Goal: Complete application form: Complete application form

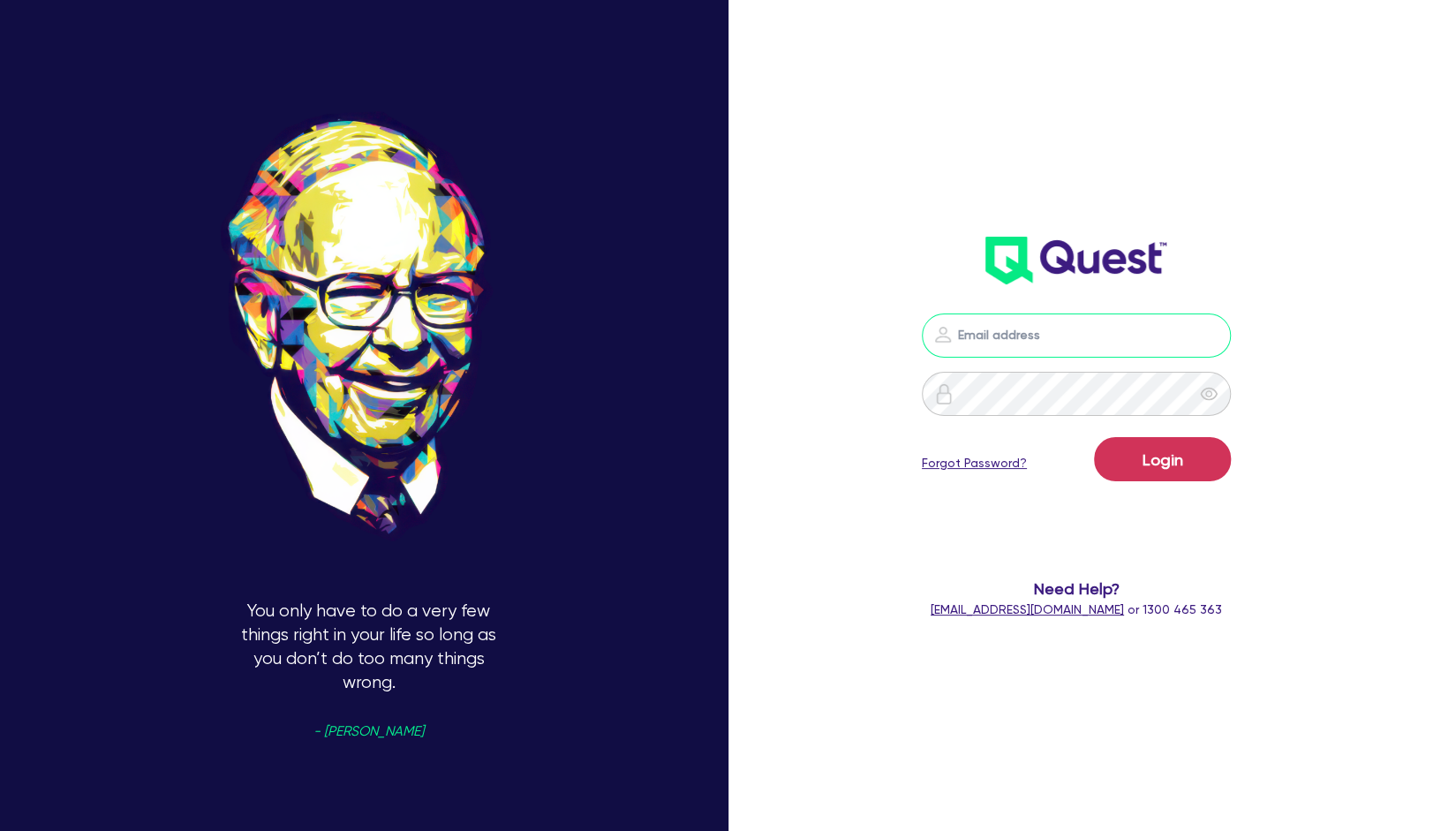
type input "[EMAIL_ADDRESS][PERSON_NAME][DOMAIN_NAME]"
click at [1141, 472] on button "Login" at bounding box center [1162, 459] width 137 height 44
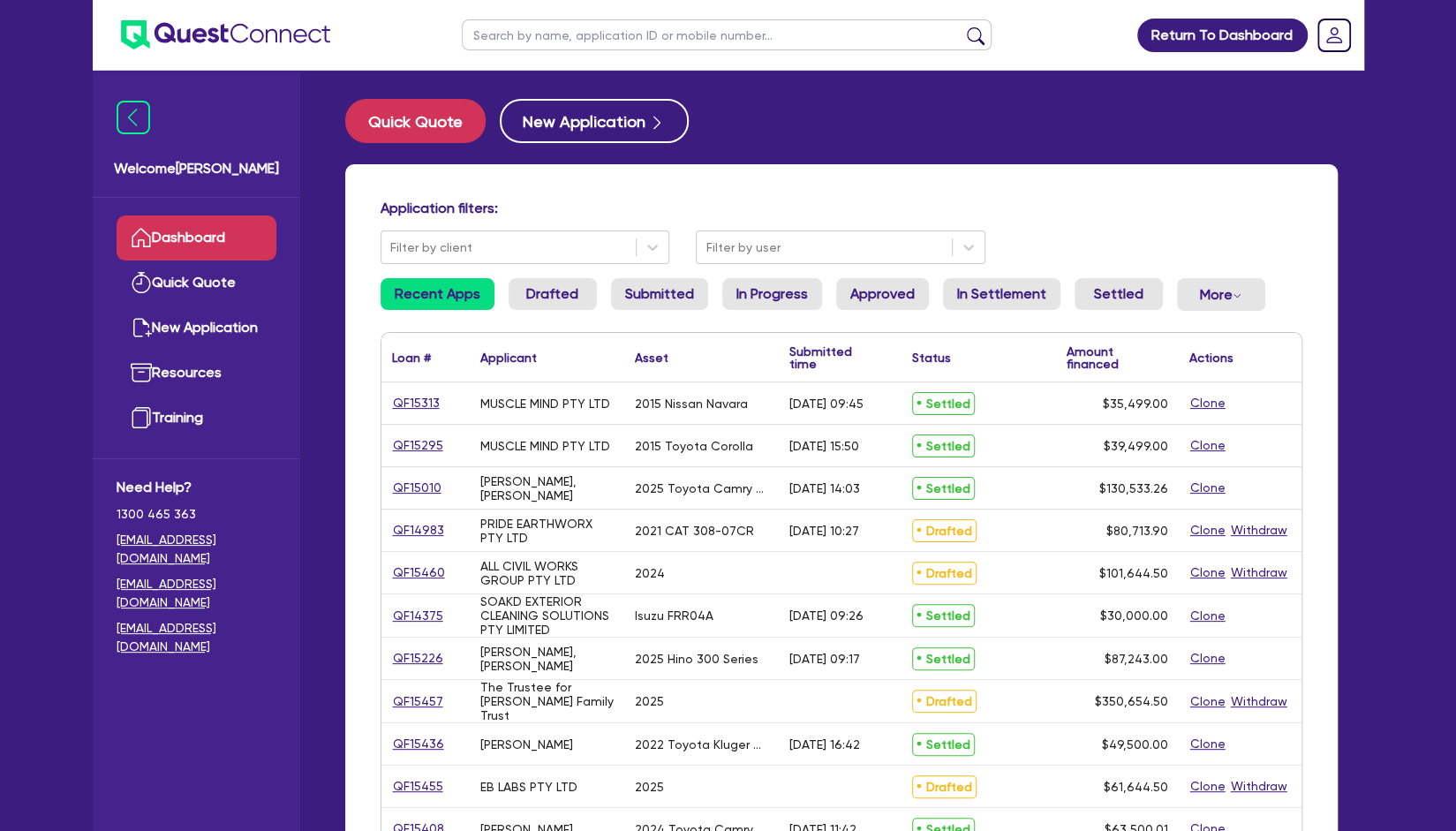
click at [619, 49] on input "text" at bounding box center [727, 35] width 530 height 31
type input "muscle"
click at [962, 27] on button "submit" at bounding box center [976, 39] width 28 height 25
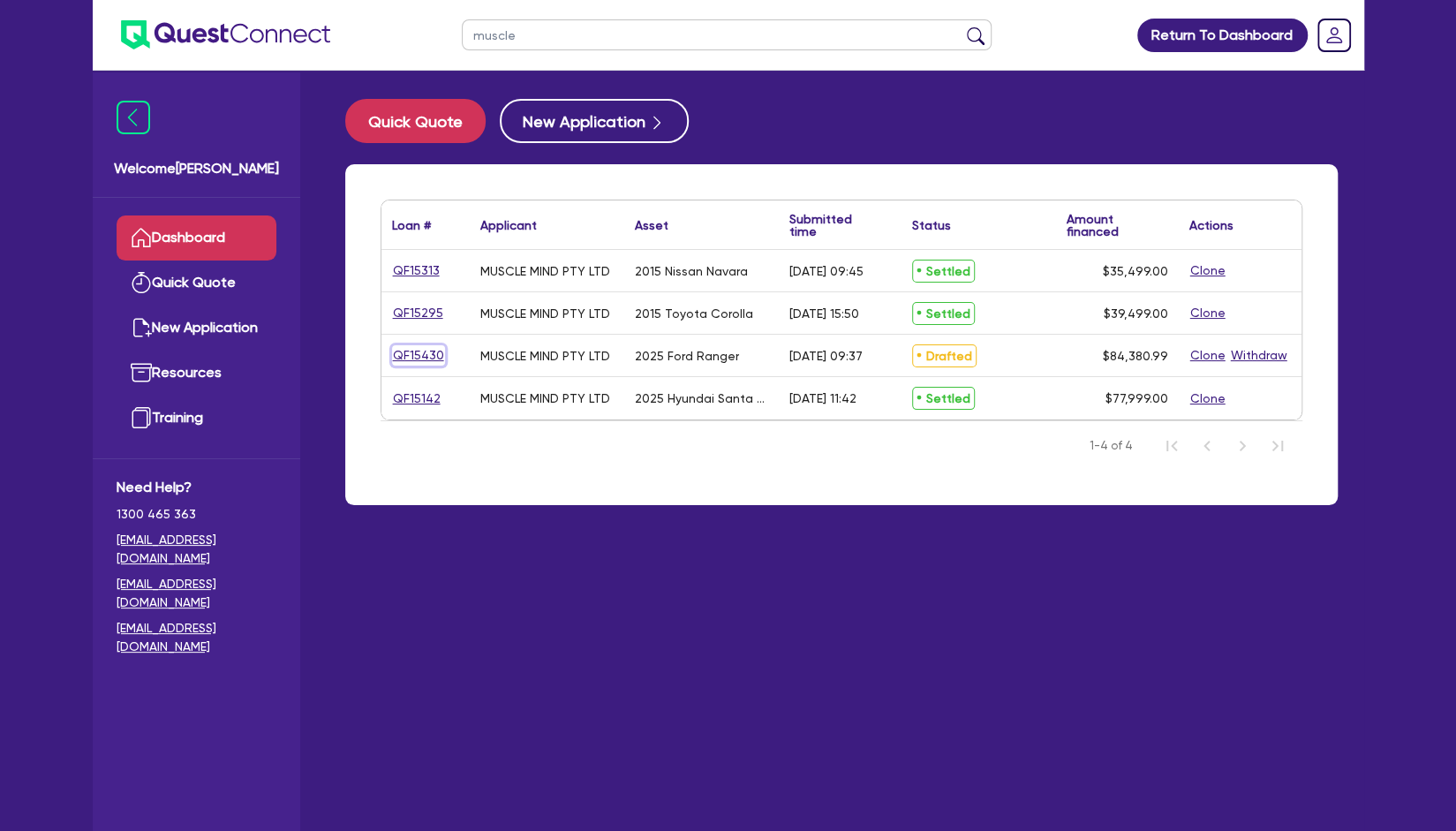
click at [416, 356] on link "QF15430" at bounding box center [419, 355] width 53 height 20
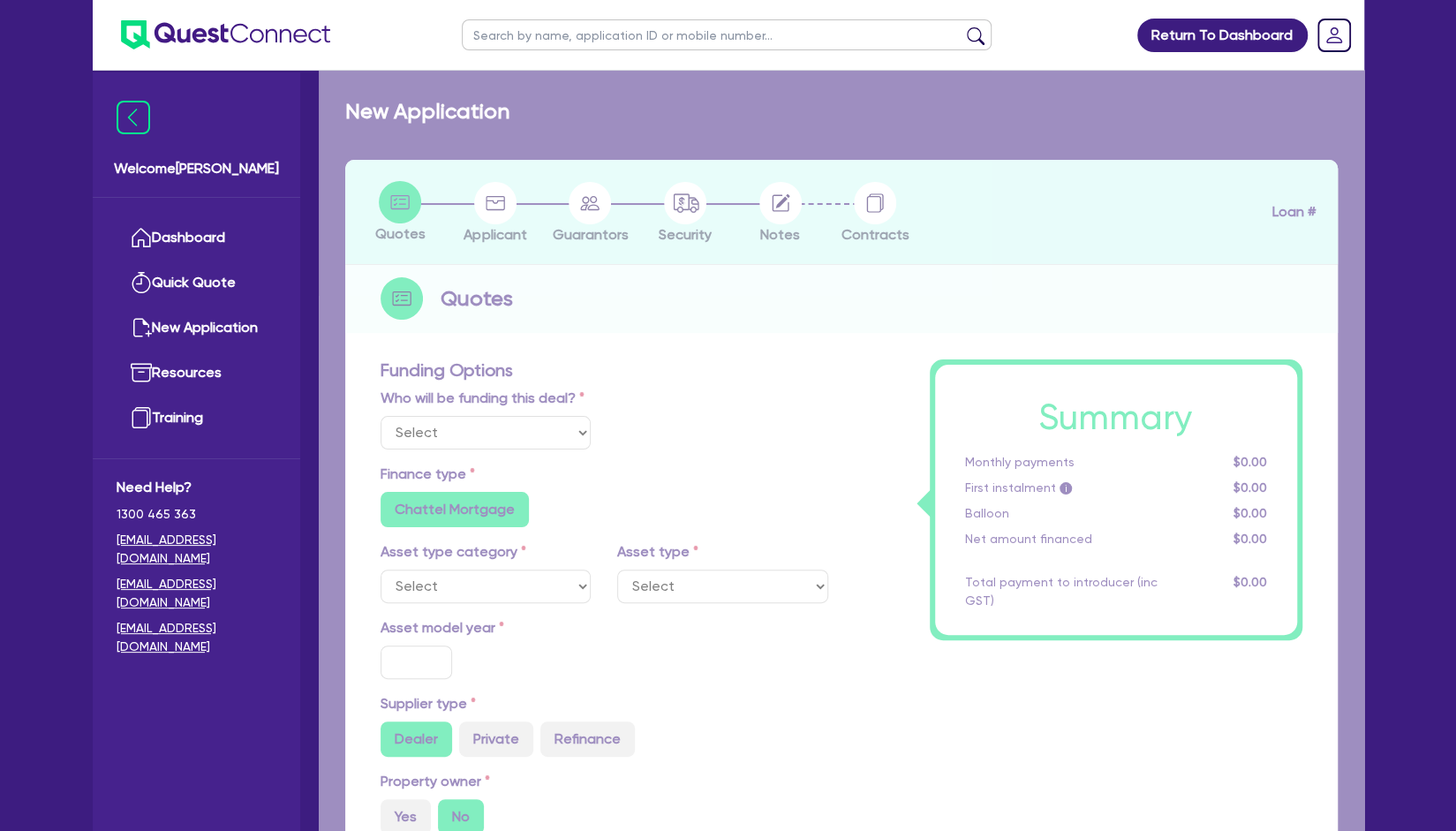
select select "Other"
select select "CARS_AND_LIGHT_TRUCKS"
type input "2025"
type input "84,726.49"
type input "1,000"
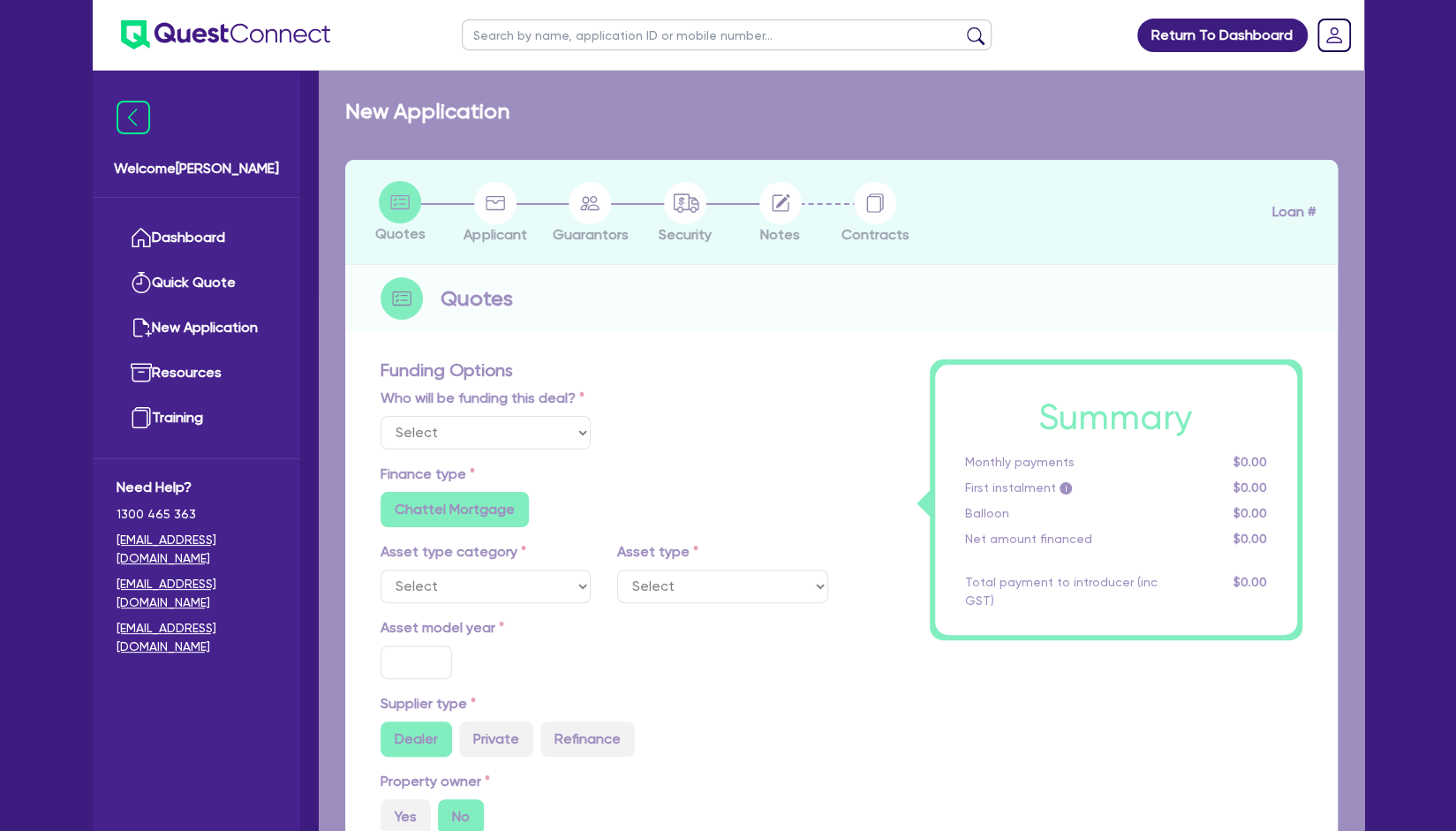
type input "6"
type input "5,062.86"
type input "7.5"
radio input "true"
radio input "false"
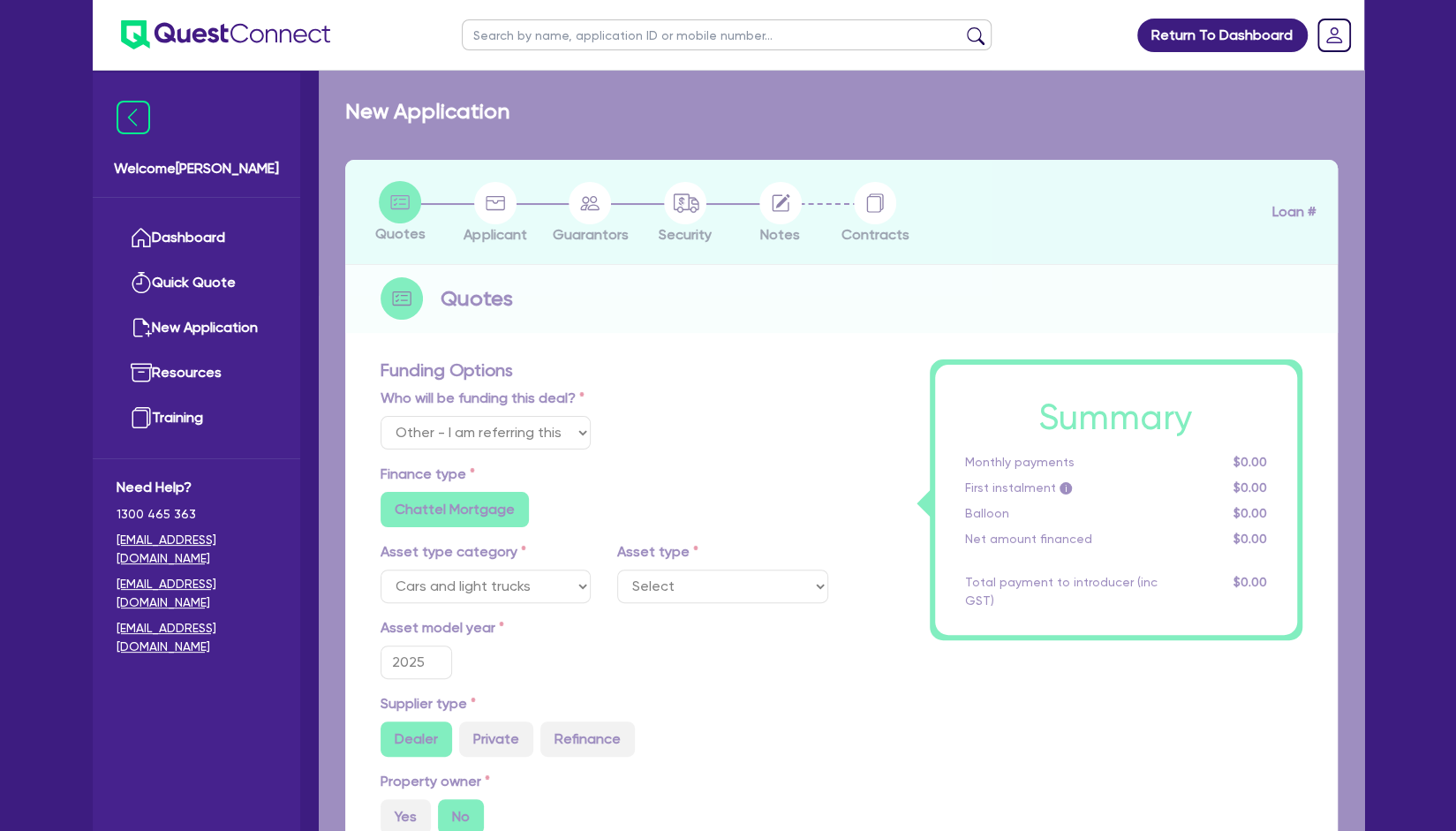
select select "VANS_AND_UTES"
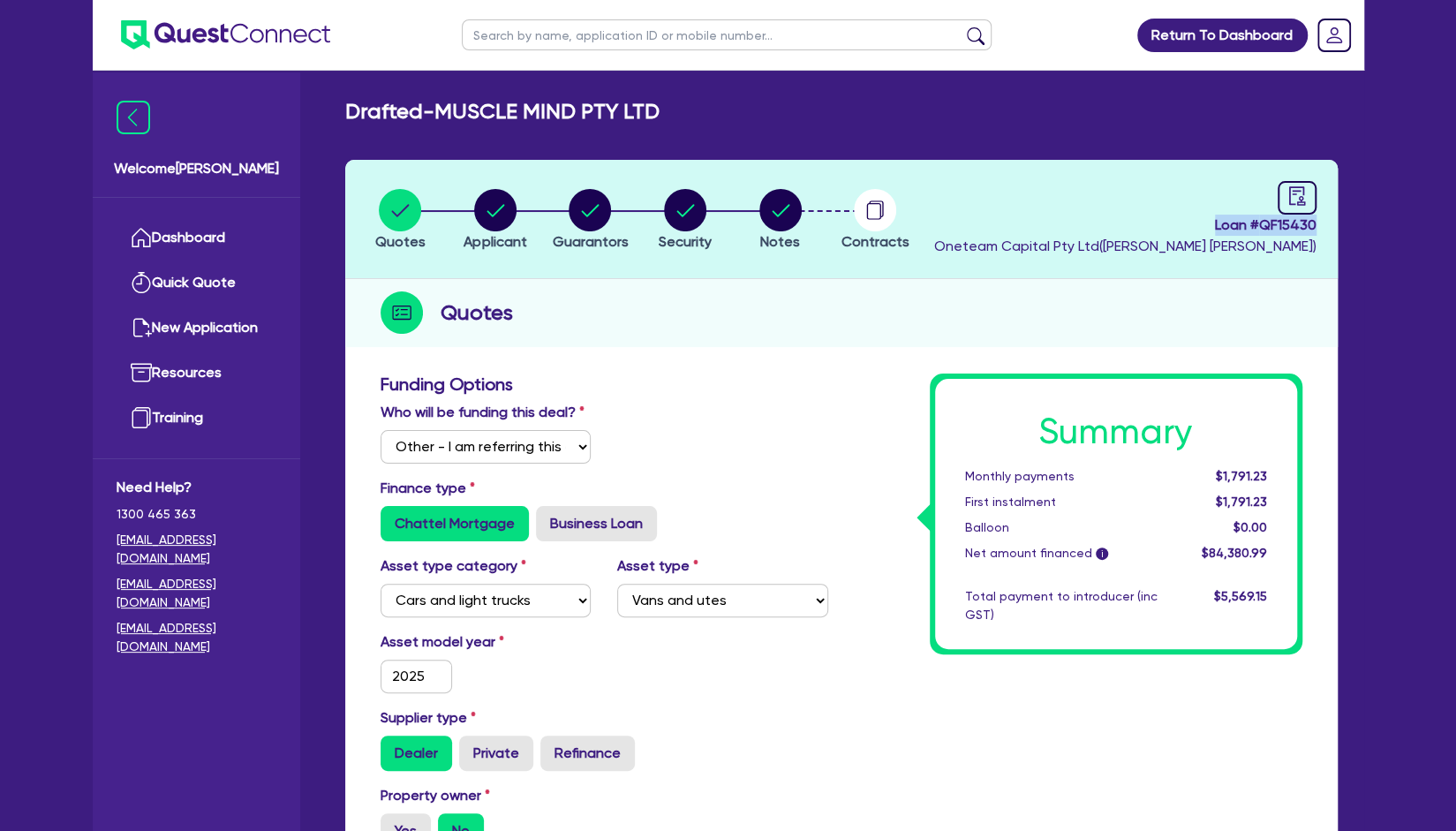
drag, startPoint x: 1208, startPoint y: 227, endPoint x: 1322, endPoint y: 219, distance: 114.3
click at [1322, 219] on header "Quotes Applicant Guarantors Security Notes Contracts Loan # QF15430 Oneteam Cap…" at bounding box center [842, 219] width 993 height 119
copy span "Loan # QF15430"
drag, startPoint x: 1201, startPoint y: 228, endPoint x: 1327, endPoint y: 228, distance: 126.0
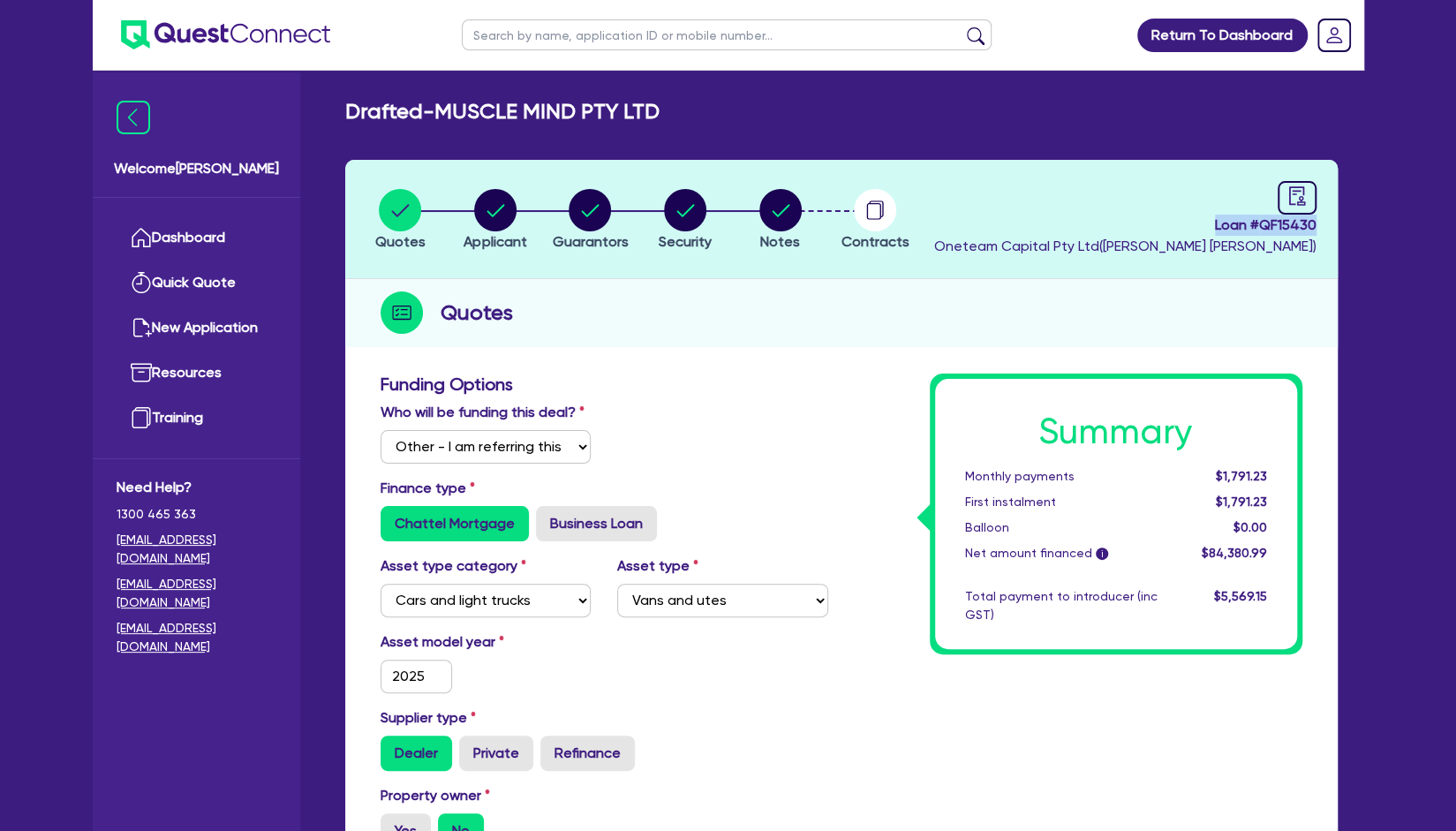
click at [1327, 228] on header "Quotes Applicant Guarantors Security Notes Contracts Loan # QF15430 Oneteam Cap…" at bounding box center [842, 219] width 993 height 119
copy span "Loan # QF15430"
click at [1008, 322] on div "Quotes" at bounding box center [842, 312] width 993 height 68
click at [787, 218] on circle "button" at bounding box center [781, 211] width 42 height 42
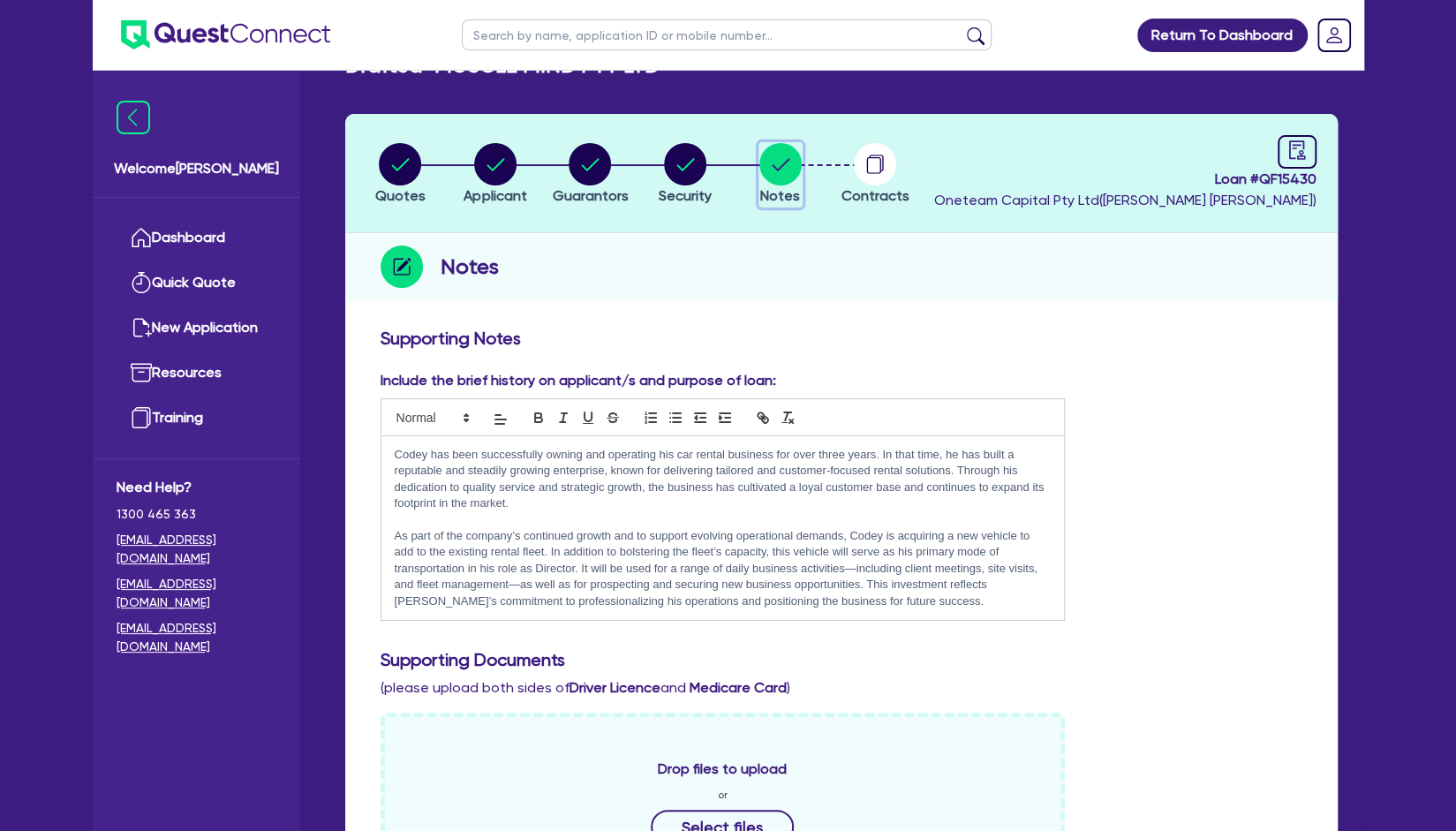
scroll to position [47, 0]
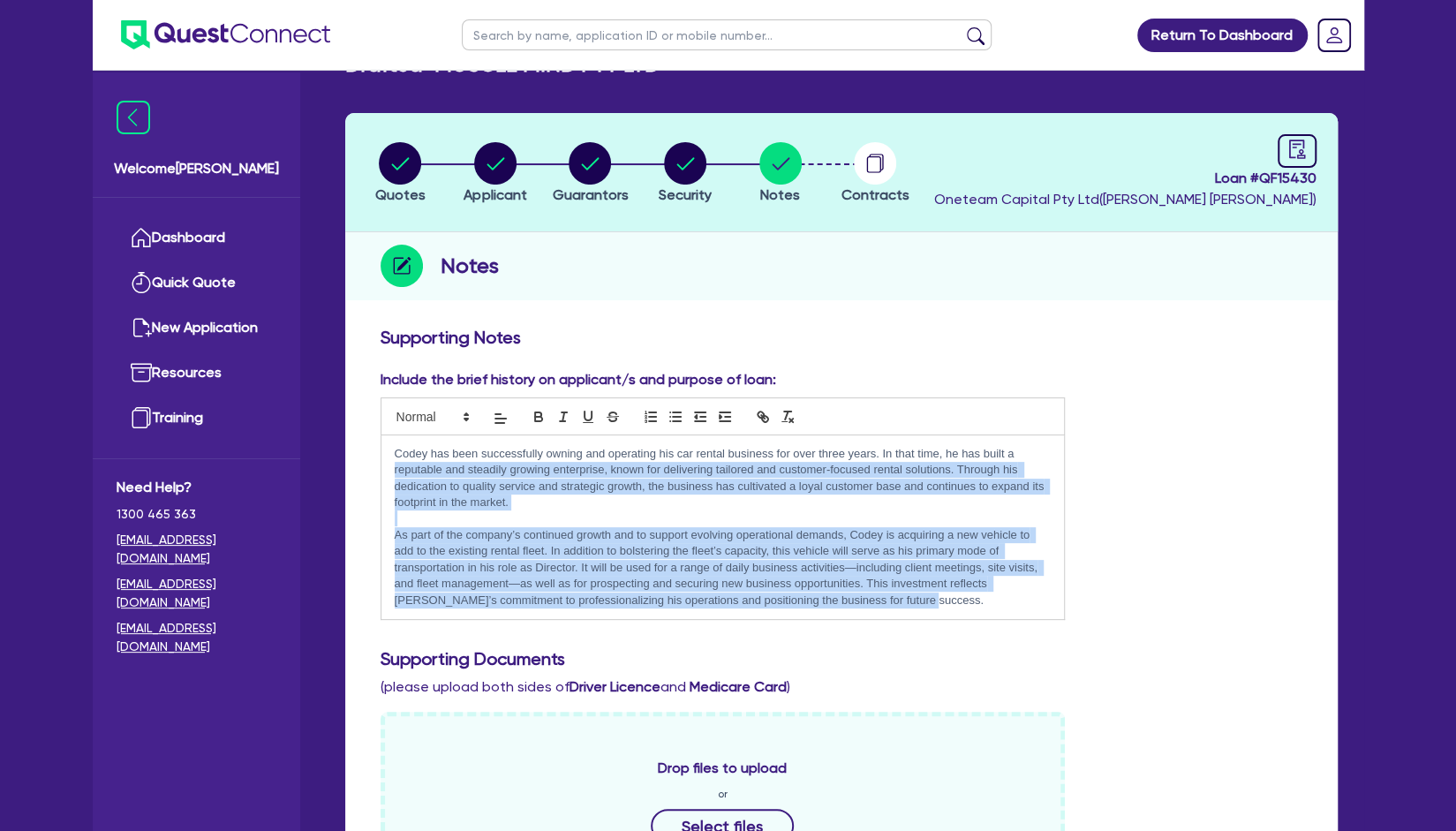
drag, startPoint x: 899, startPoint y: 603, endPoint x: 382, endPoint y: 464, distance: 535.4
click at [382, 464] on div "Codey has been successfully owning and operating his car rental business for ov…" at bounding box center [723, 527] width 683 height 185
click at [528, 498] on p "Codey has been successfully owning and operating his car rental business for ov…" at bounding box center [723, 479] width 657 height 65
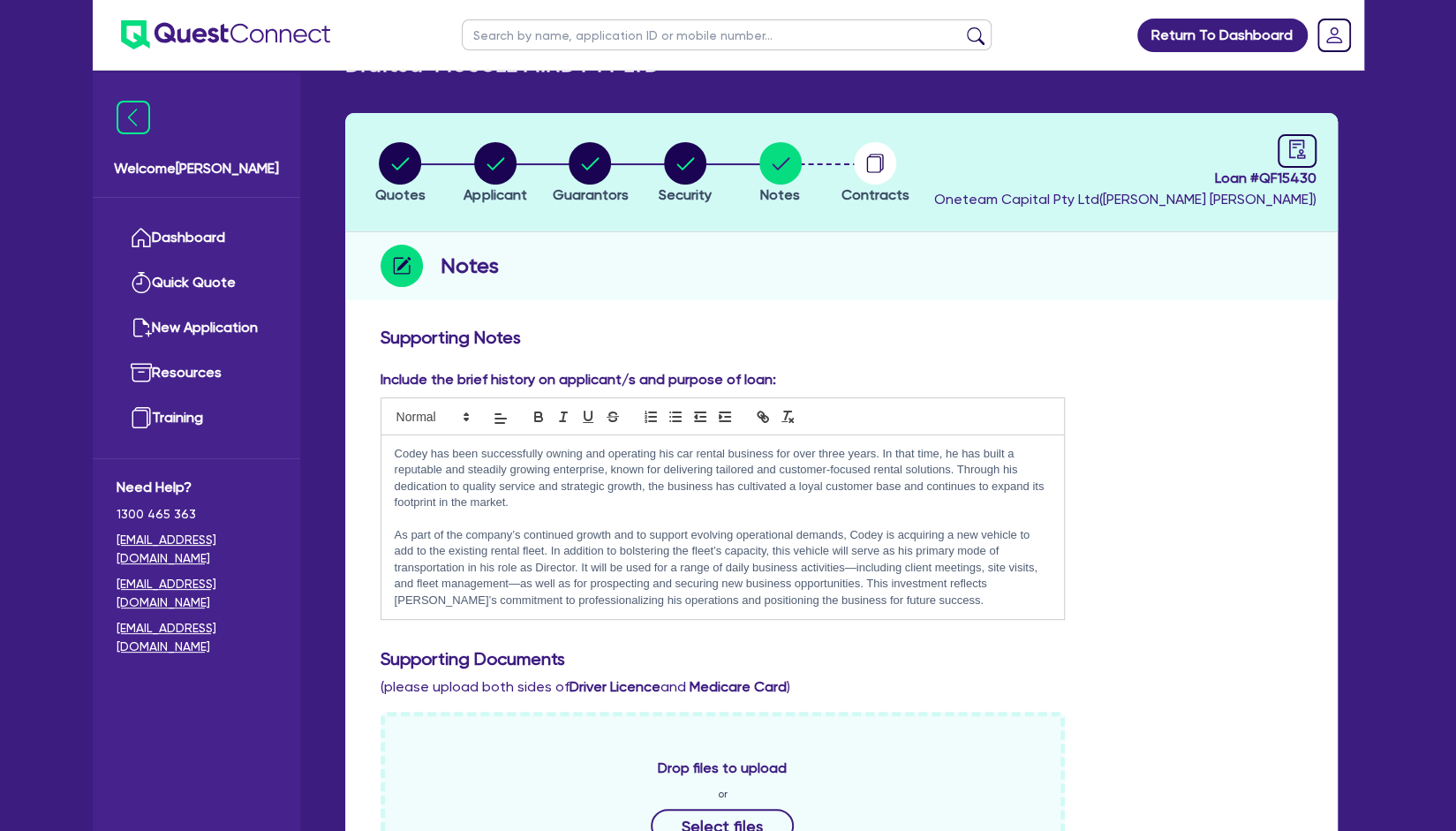
click at [621, 492] on p "Codey has been successfully owning and operating his car rental business for ov…" at bounding box center [723, 479] width 657 height 65
click at [591, 513] on p at bounding box center [723, 519] width 657 height 16
click at [597, 495] on p "Codey has been successfully owning and operating his car rental business for ov…" at bounding box center [723, 479] width 657 height 65
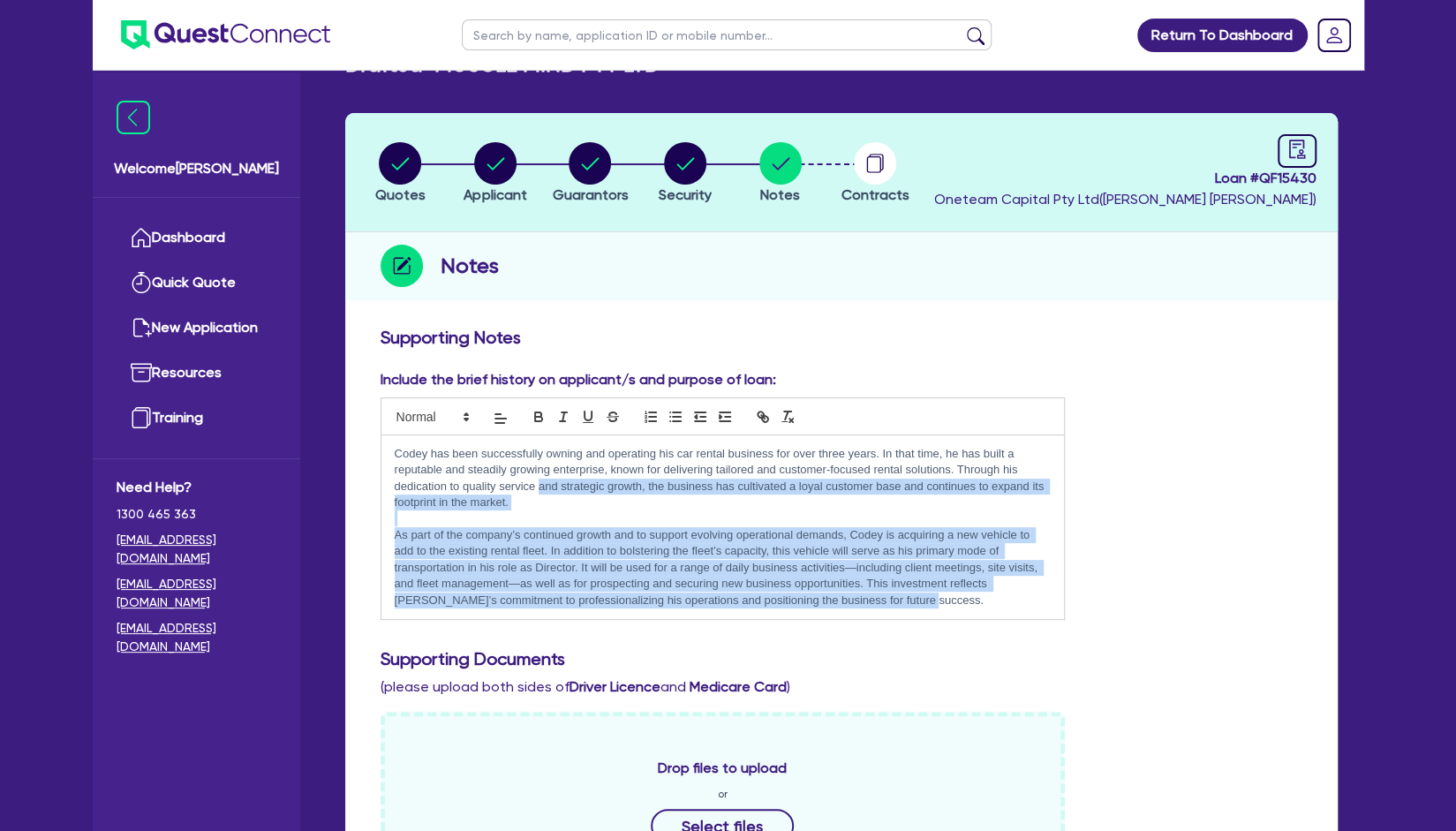
drag, startPoint x: 892, startPoint y: 596, endPoint x: 541, endPoint y: 490, distance: 366.7
click at [541, 490] on div "Codey has been successfully owning and operating his car rental business for ov…" at bounding box center [723, 527] width 683 height 185
click at [541, 490] on p "Codey has been successfully owning and operating his car rental business for ov…" at bounding box center [723, 479] width 657 height 65
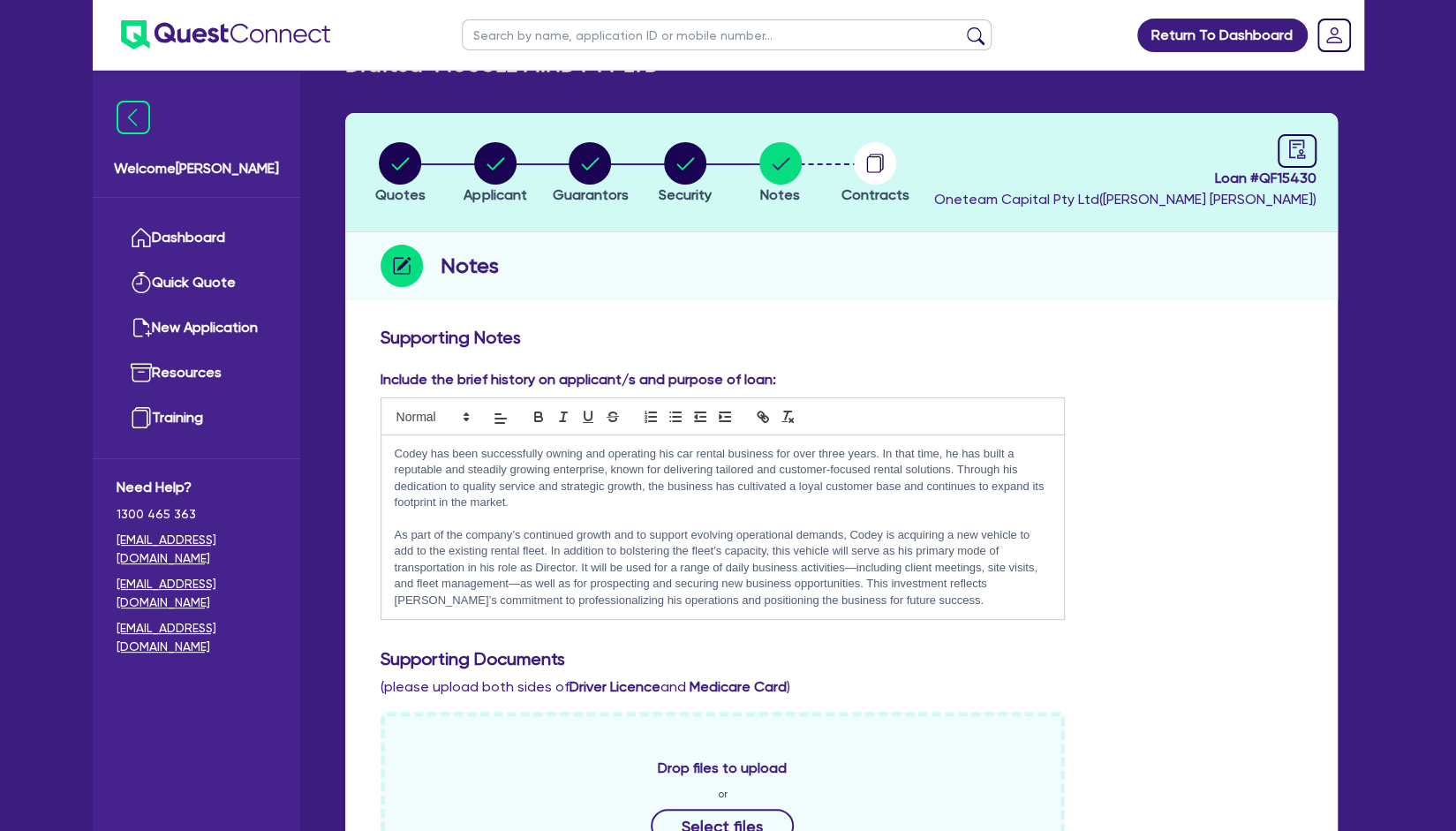
click at [533, 494] on p "Codey has been successfully owning and operating his car rental business for ov…" at bounding box center [723, 479] width 657 height 65
click at [580, 35] on input "text" at bounding box center [727, 35] width 530 height 31
type input "muscle"
click button "submit" at bounding box center [976, 39] width 28 height 25
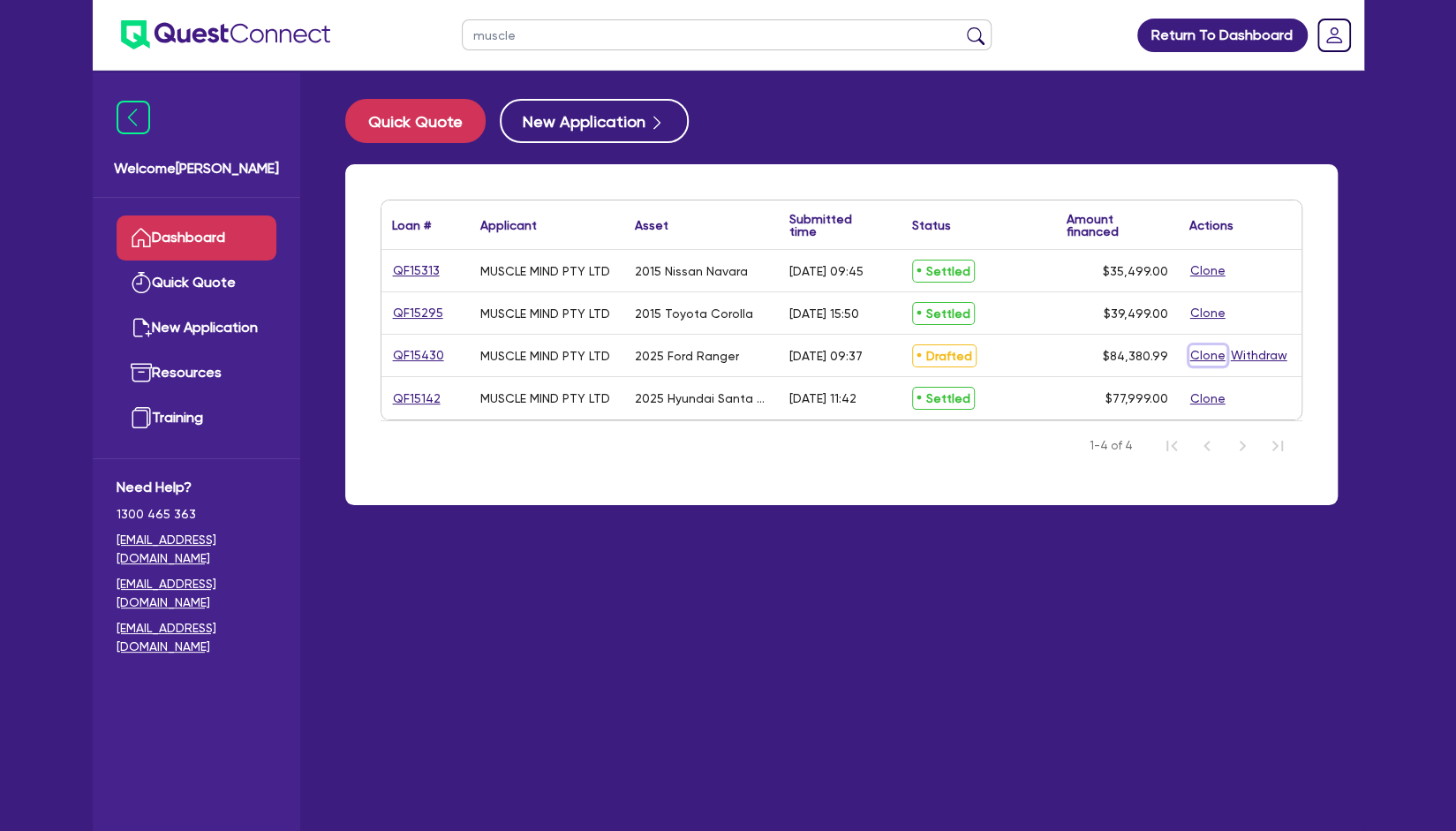
click at [1198, 354] on button "Clone" at bounding box center [1208, 355] width 37 height 20
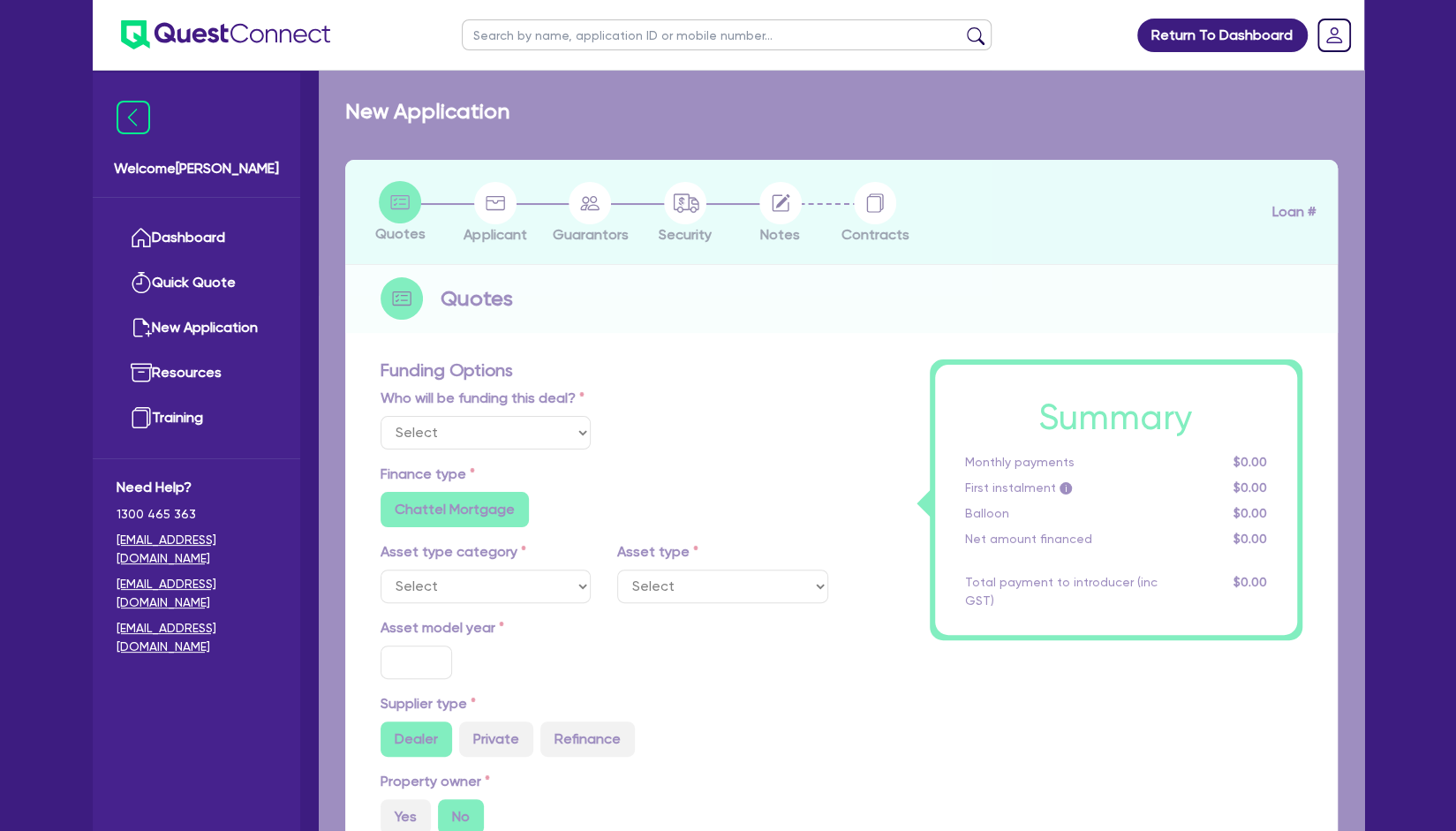
select select "Other"
radio input "true"
radio input "false"
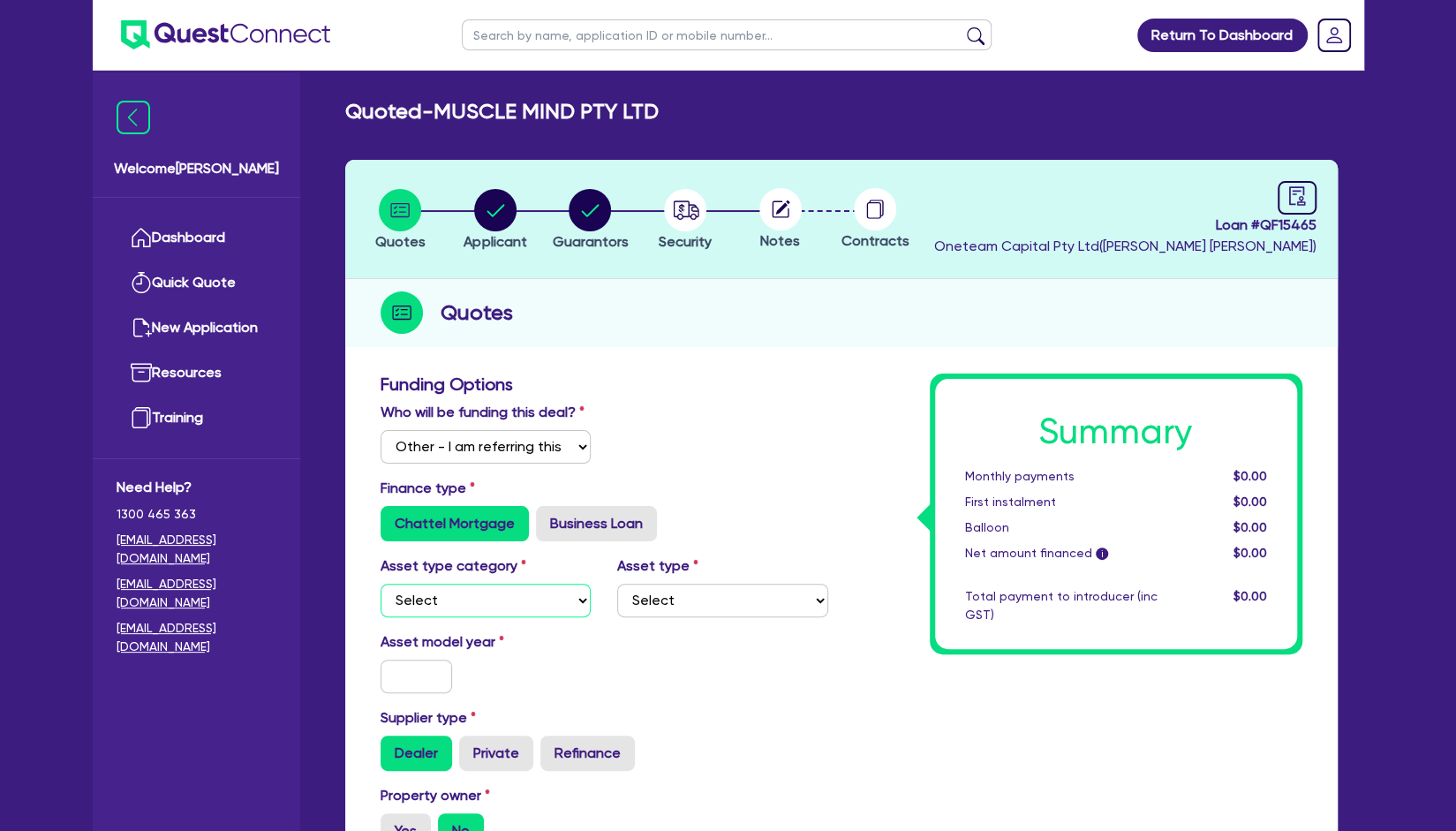
click at [491, 593] on select "Select Cars and light trucks Primary assets Secondary assets Tertiary assets" at bounding box center [486, 601] width 211 height 34
click at [381, 584] on select "Select Cars and light trucks Primary assets Secondary assets Tertiary assets" at bounding box center [486, 601] width 211 height 34
click at [574, 596] on select "Select Cars and light trucks Primary assets Secondary assets Tertiary assets" at bounding box center [486, 601] width 211 height 34
click at [381, 584] on select "Select Cars and light trucks Primary assets Secondary assets Tertiary assets" at bounding box center [486, 601] width 211 height 34
click at [528, 604] on select "Select Cars and light trucks Primary assets Secondary assets Tertiary assets" at bounding box center [486, 601] width 211 height 34
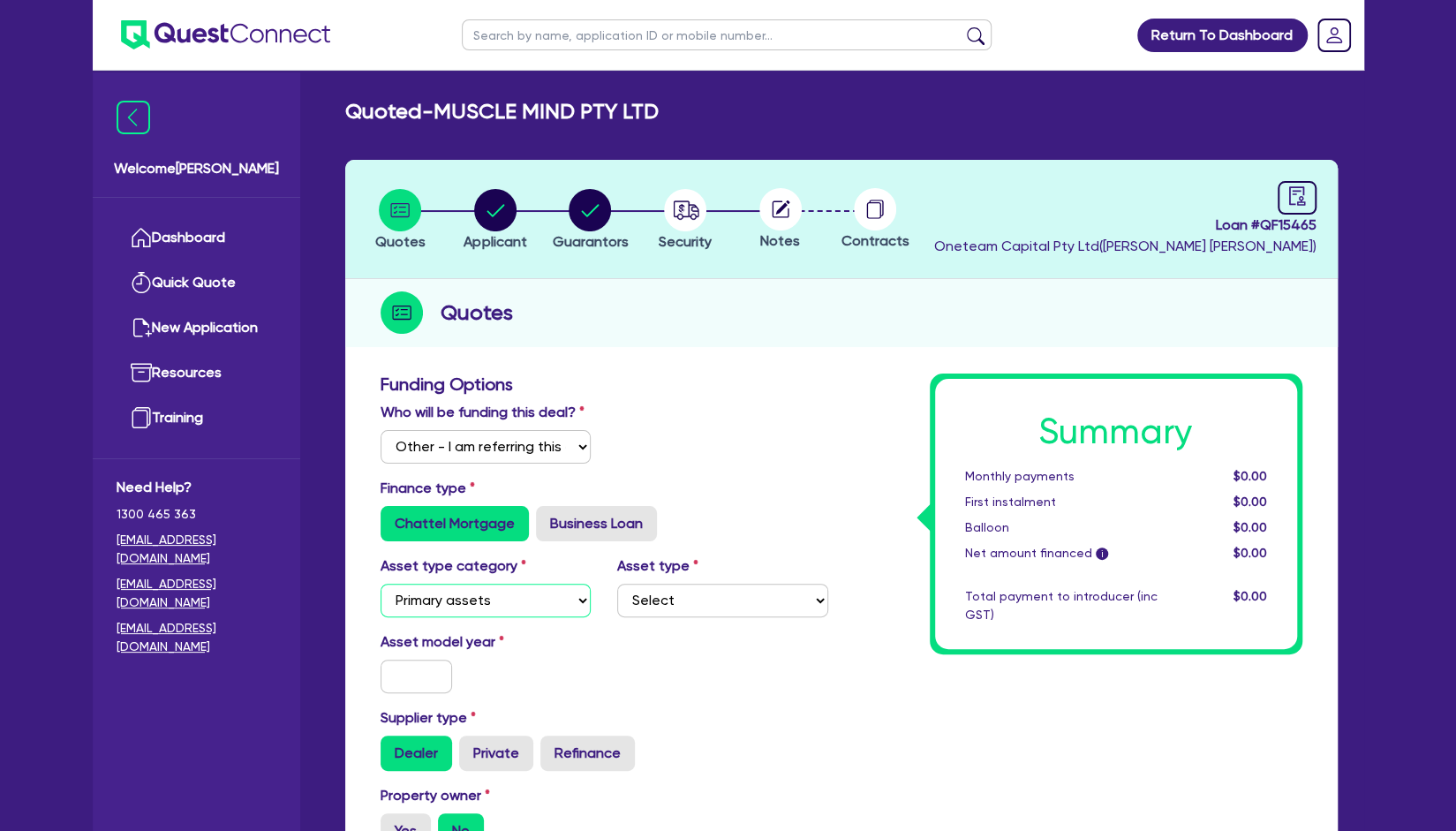
select select "SECONDARY_ASSETS"
click at [381, 584] on select "Select Cars and light trucks Primary assets Secondary assets Tertiary assets" at bounding box center [486, 601] width 211 height 34
click at [659, 589] on select "Select Generators and compressors Engineering and toolmaking Woodworking and me…" at bounding box center [722, 601] width 211 height 34
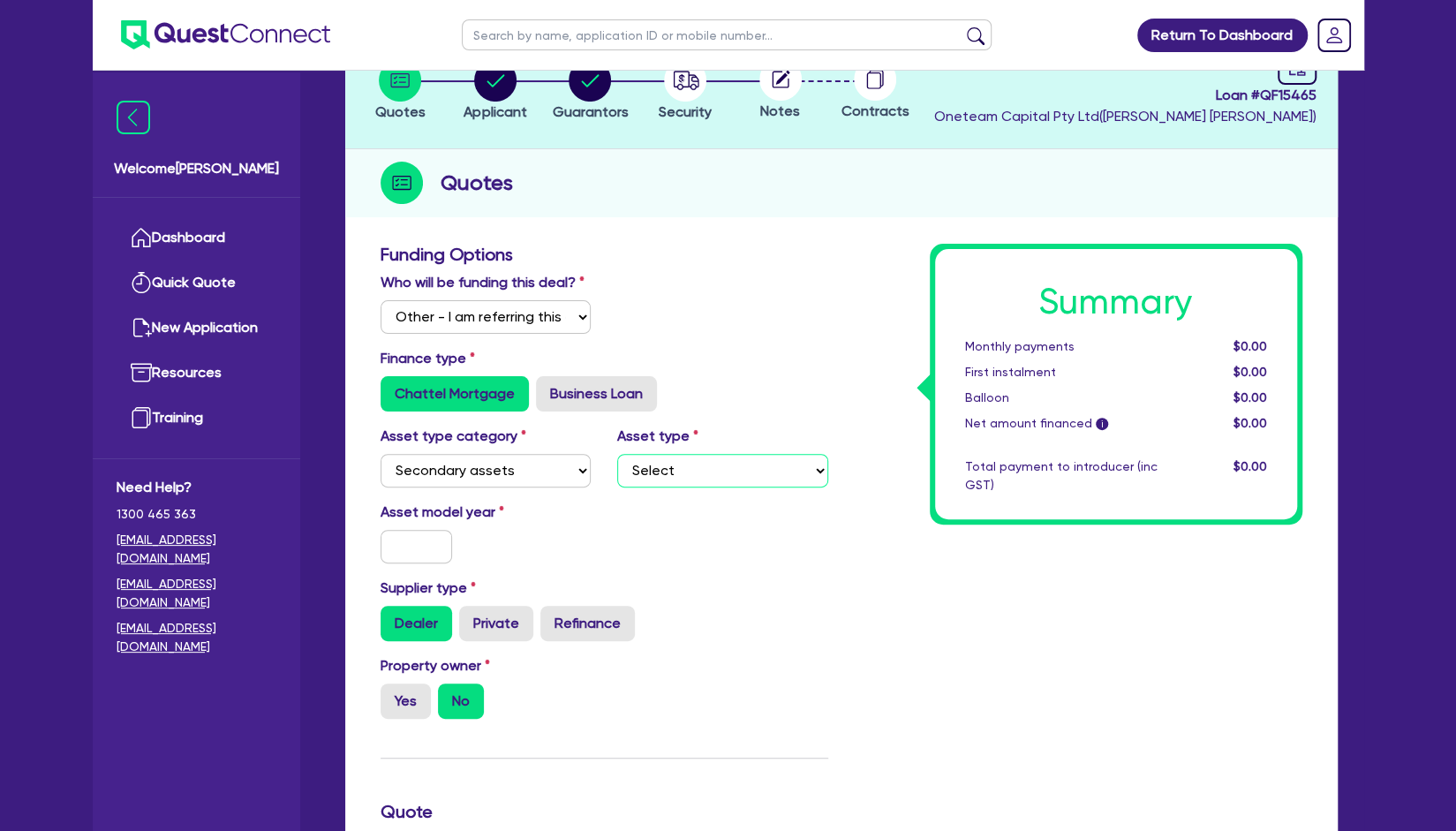
scroll to position [133, 0]
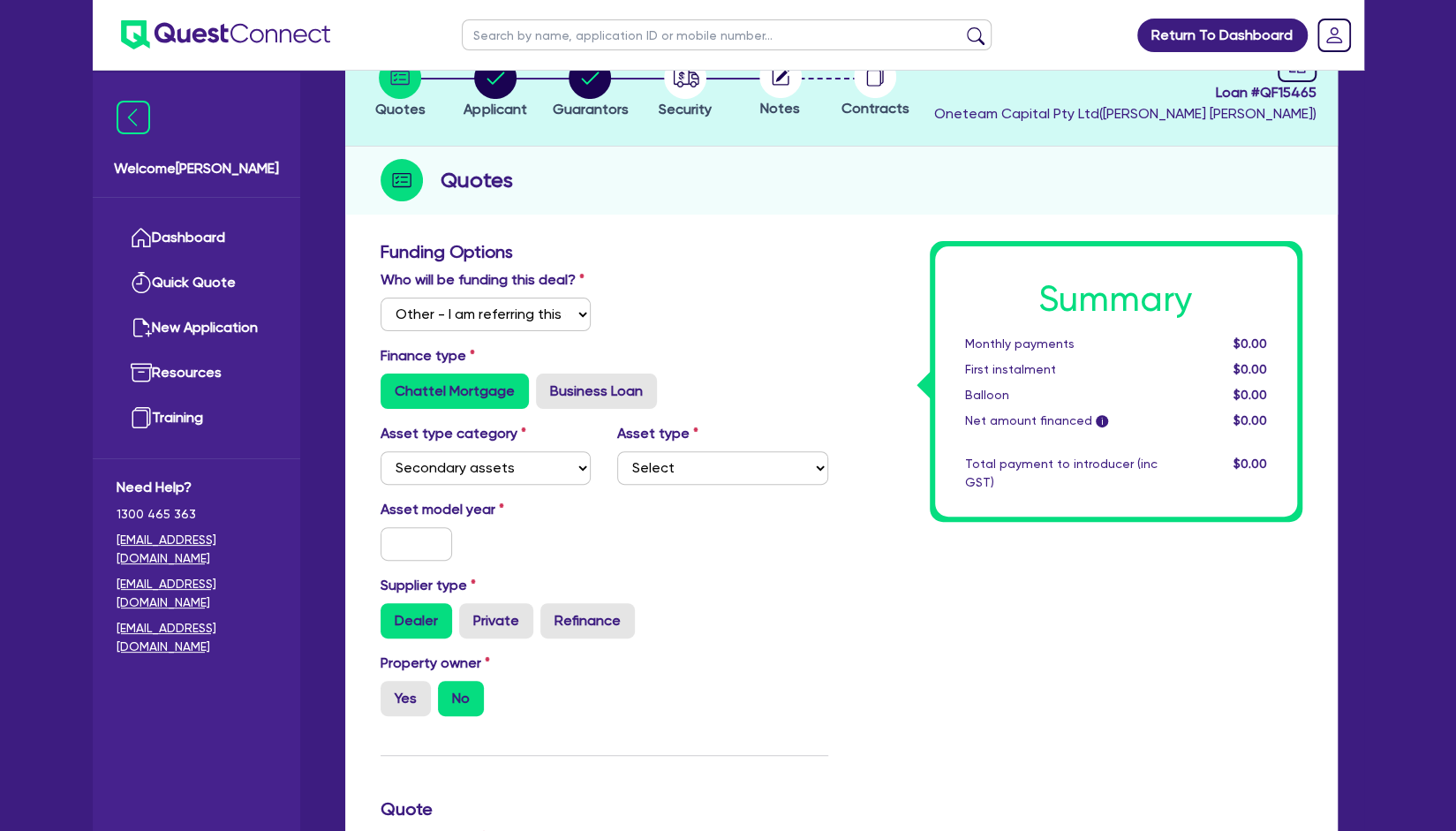
click at [601, 635] on label "Refinance" at bounding box center [588, 621] width 95 height 35
click at [552, 614] on input "Refinance" at bounding box center [546, 609] width 12 height 12
radio input "true"
click at [653, 474] on select "Select Generators and compressors Engineering and toolmaking Woodworking and me…" at bounding box center [722, 468] width 211 height 34
select select "OTHER"
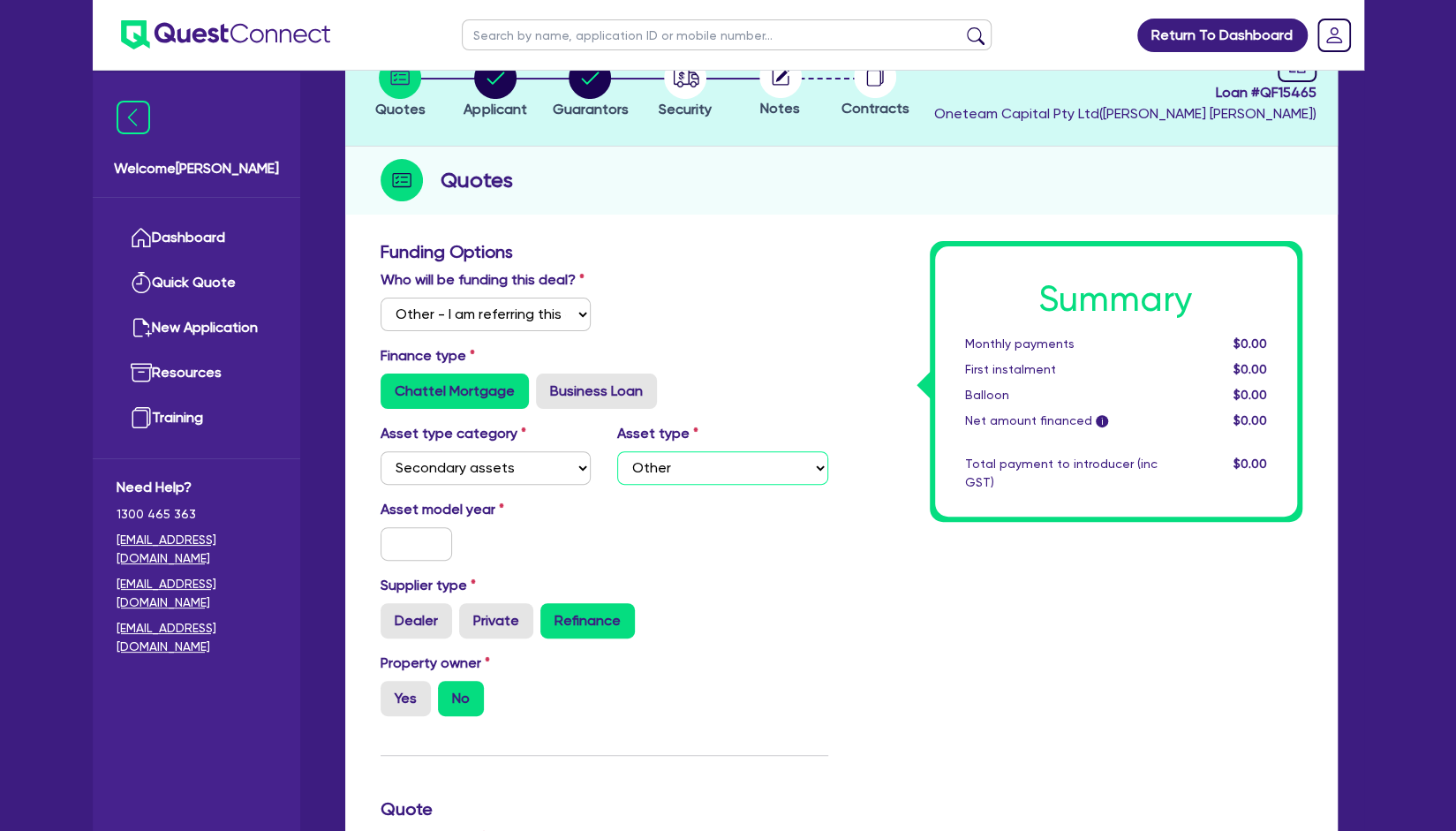
click at [617, 451] on select "Select Generators and compressors Engineering and toolmaking Woodworking and me…" at bounding box center [722, 468] width 211 height 34
click at [406, 553] on input "text" at bounding box center [417, 544] width 73 height 34
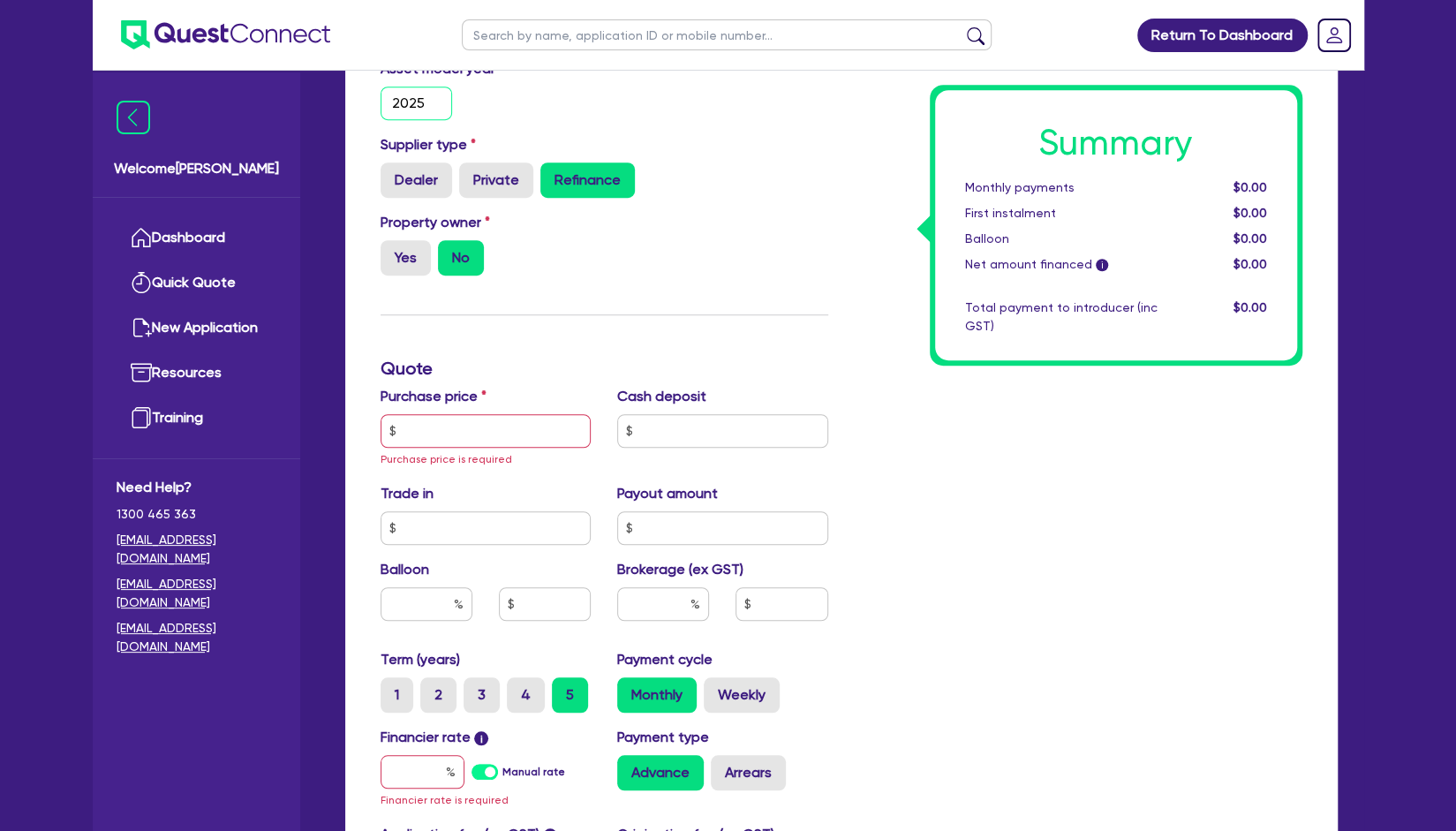
scroll to position [574, 0]
type input "2025"
click at [535, 433] on input "text" at bounding box center [486, 430] width 211 height 34
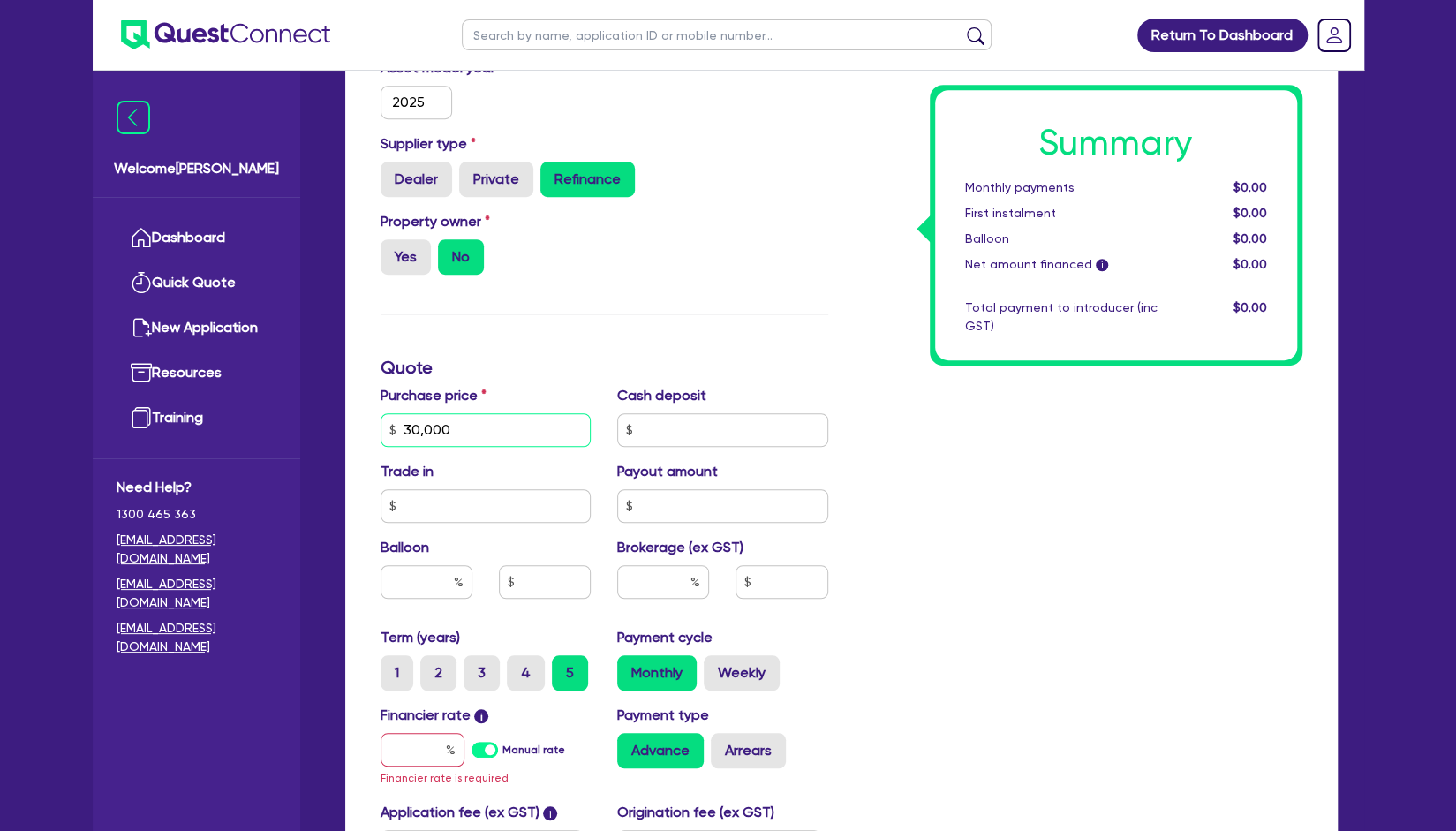
type input "30,000"
click at [433, 753] on input "text" at bounding box center [422, 750] width 84 height 34
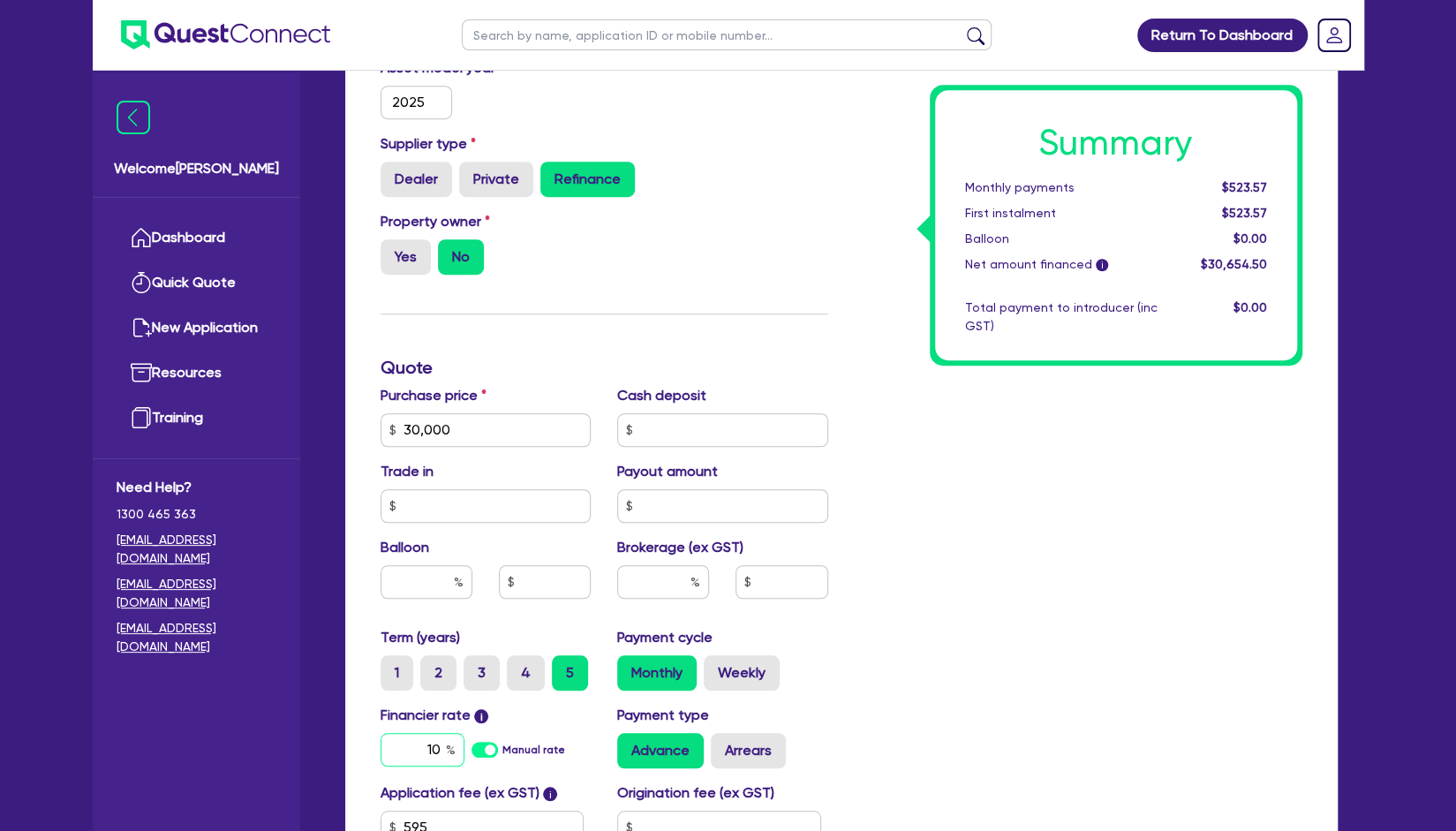
type input "10"
click at [904, 557] on div "Summary Monthly payments $523.57 First instalment $523.57 Balloon $0.00 Net amo…" at bounding box center [1079, 367] width 474 height 1136
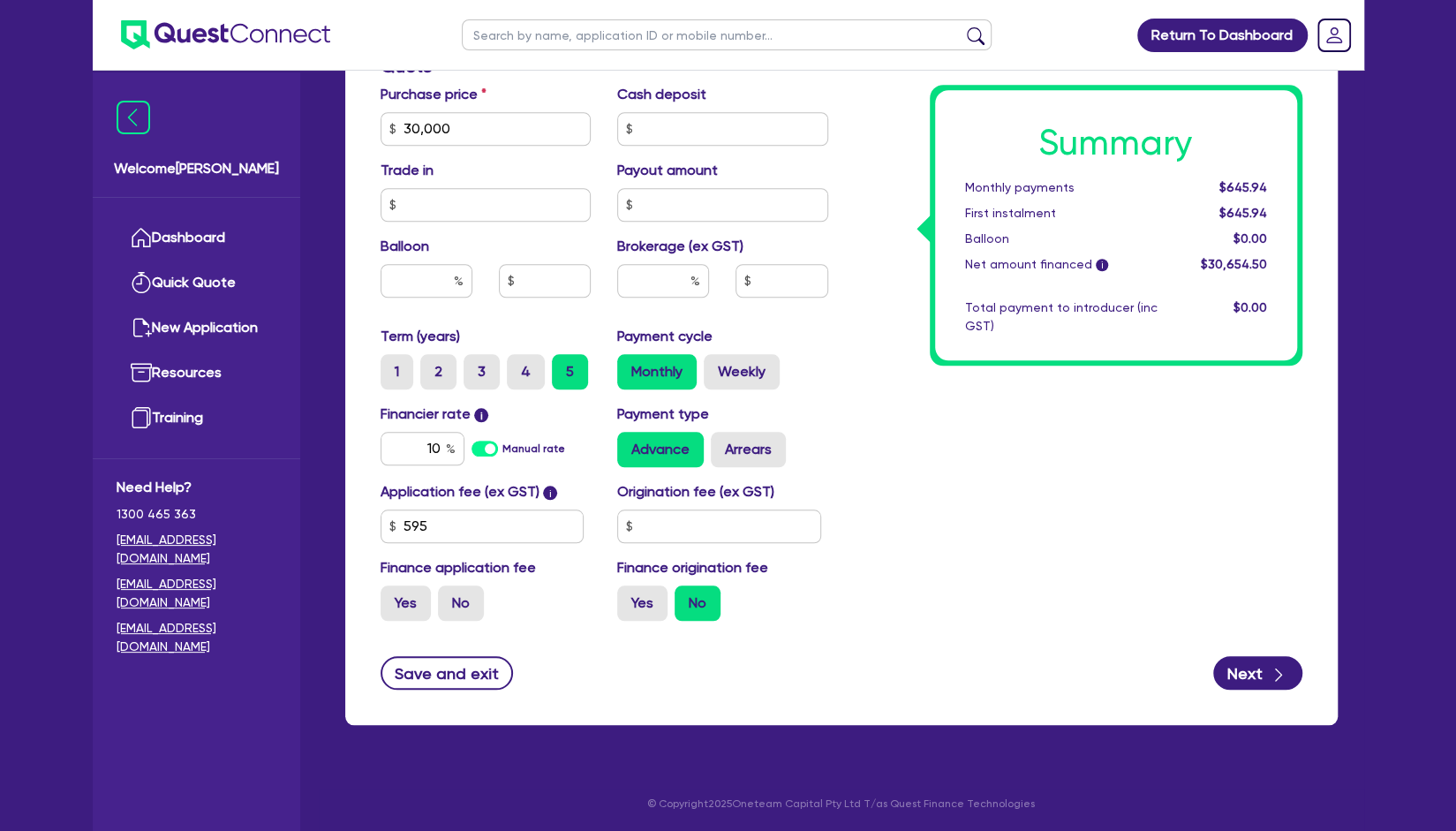
scroll to position [874, 0]
click at [1261, 653] on form "Funding Options Who will be funding this deal? Select I will fund 100% I will c…" at bounding box center [842, 95] width 922 height 1191
click at [1256, 671] on button "Next" at bounding box center [1258, 673] width 89 height 34
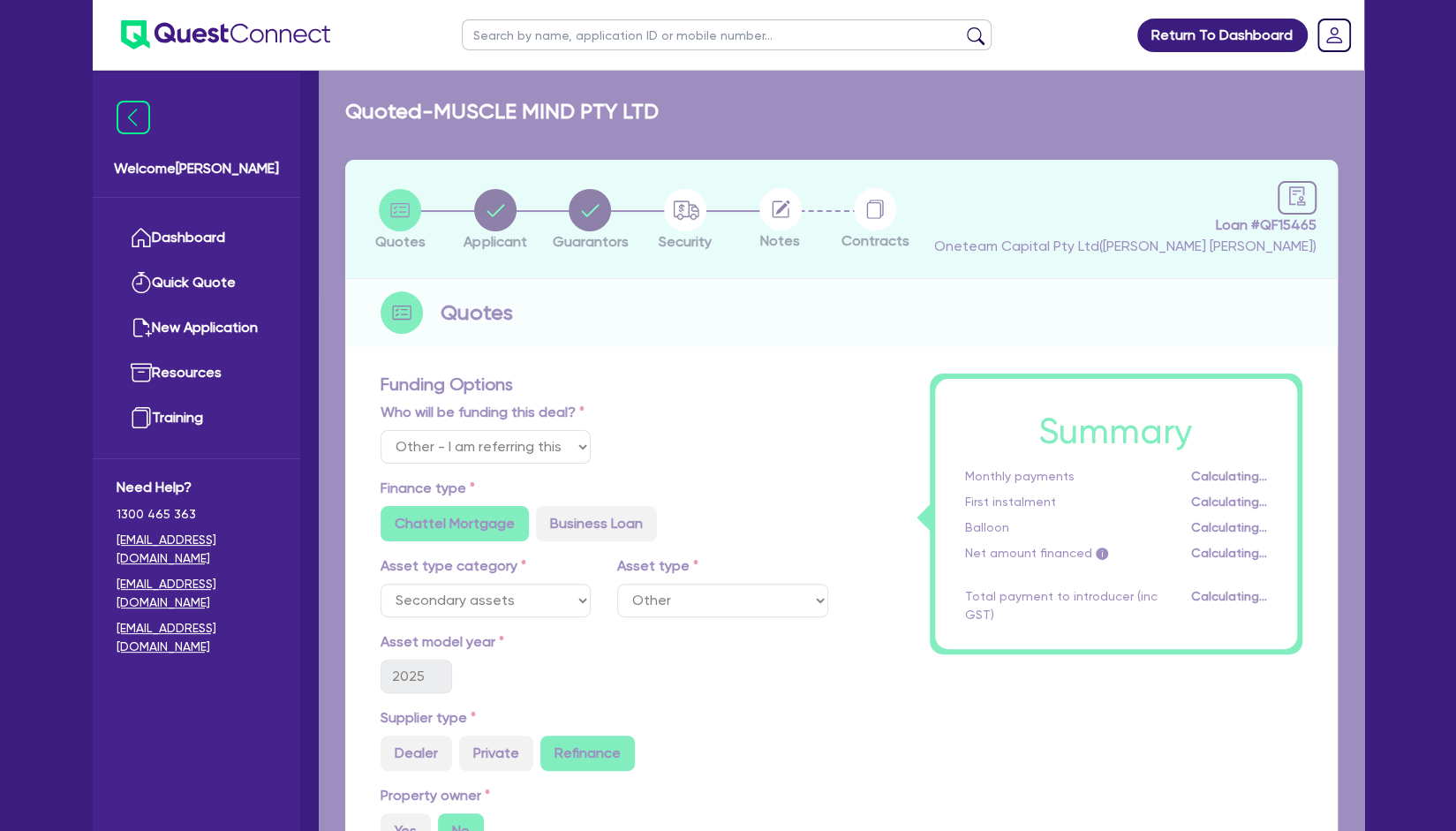
select select "COMPANY"
select select "PROFESSIONAL"
select select "MANAGEMENT"
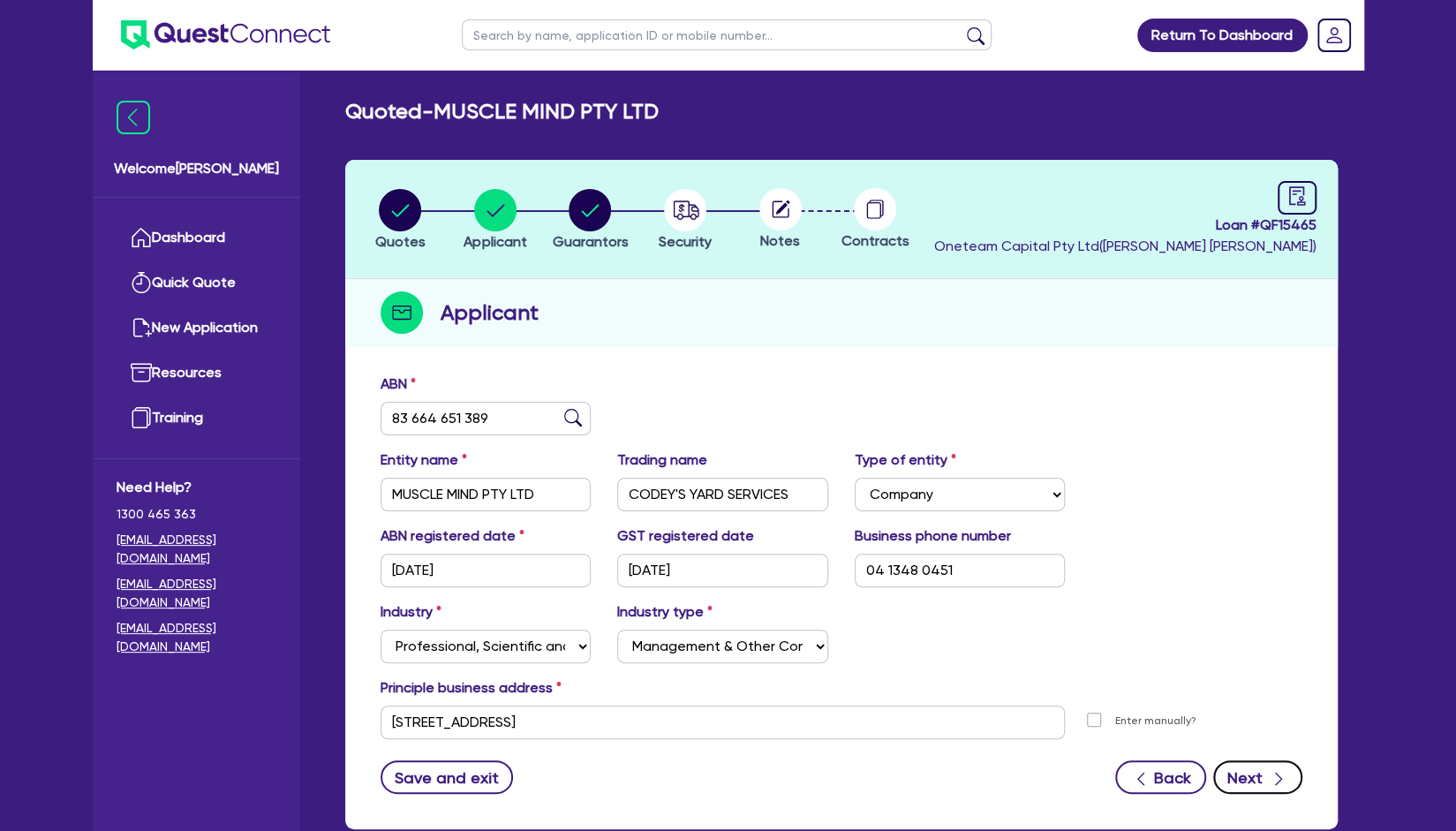
click at [1256, 777] on button "Next" at bounding box center [1258, 777] width 89 height 34
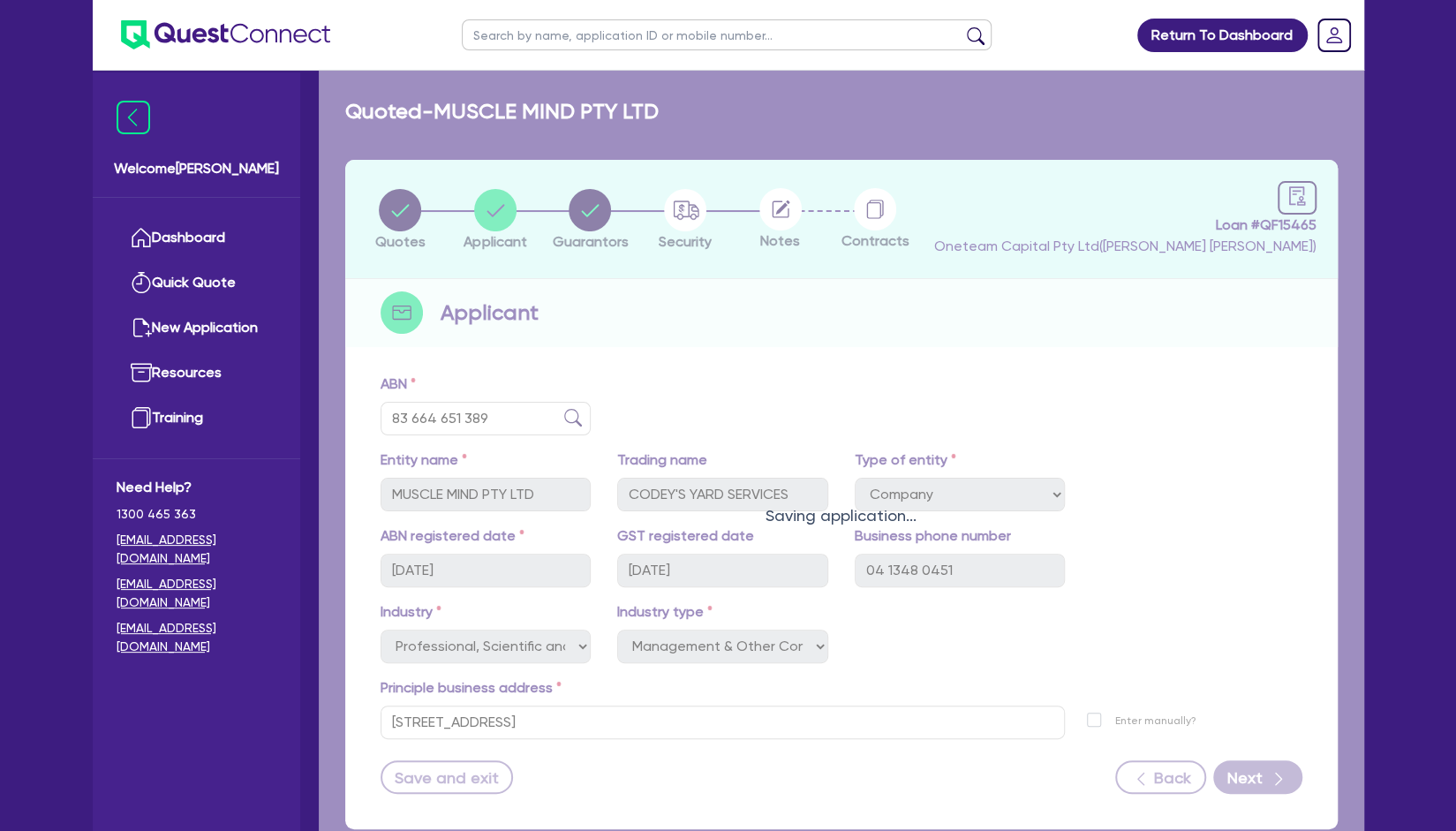
select select "MR"
select select "QLD"
select select "MARRIED"
select select "PROPERTY"
select select "HOUSEHOLD_PERSONAL"
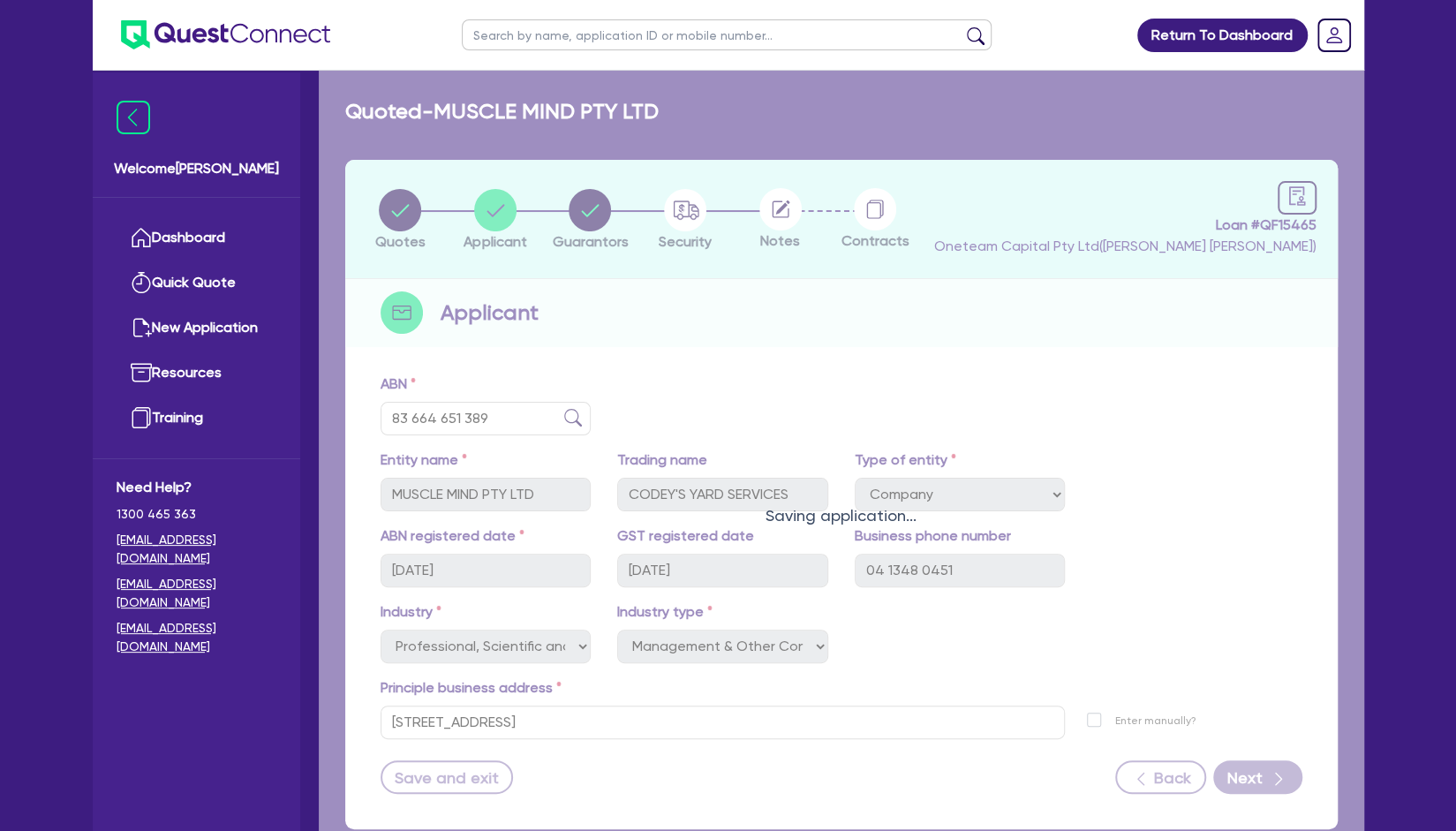
select select "CASH"
select select "VEHICLE"
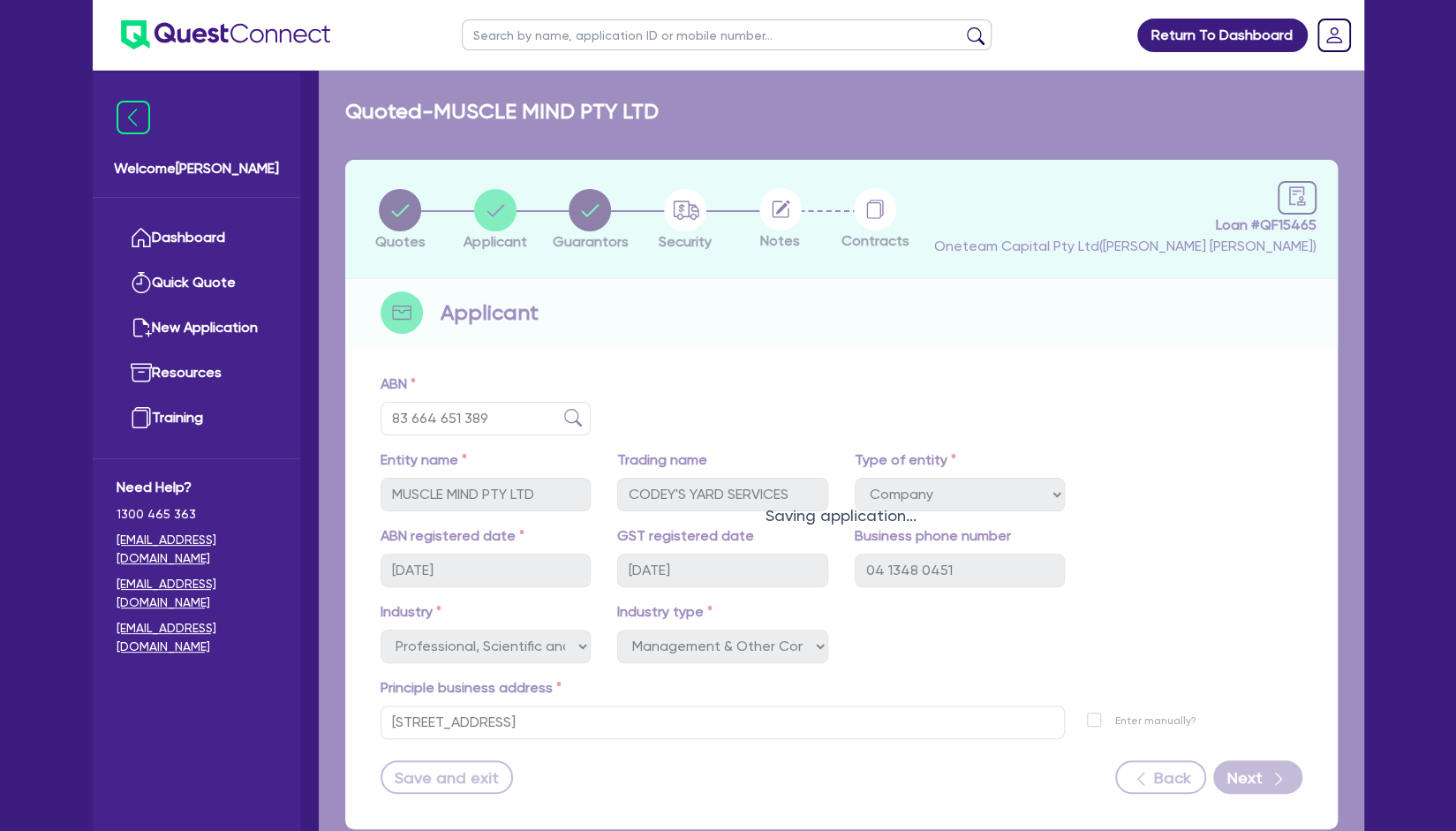
select select "VEHICLE_LOAN"
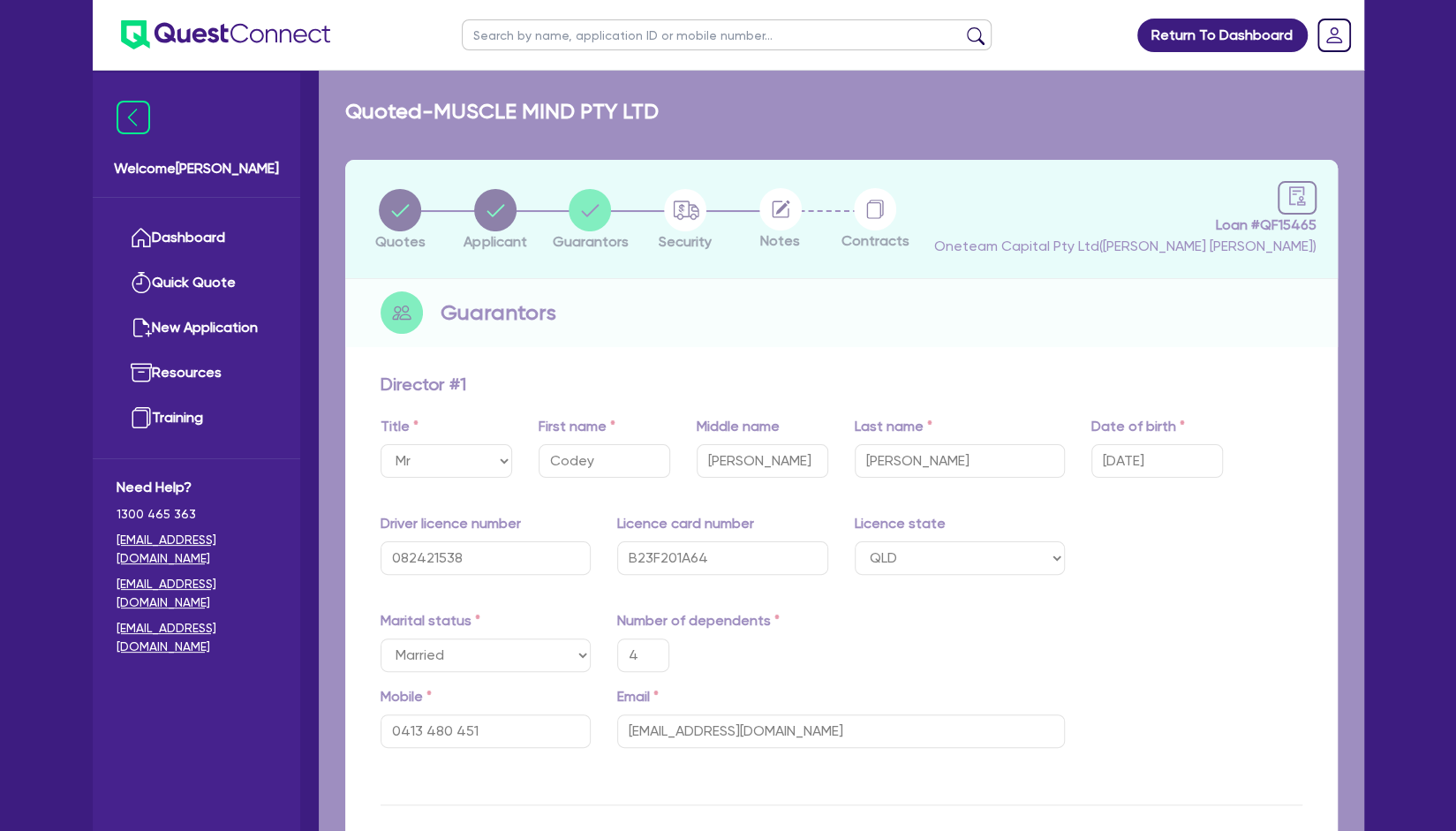
type input "4"
type input "0413 480 451"
type input "750,000"
type input "20,000"
type input "30,000"
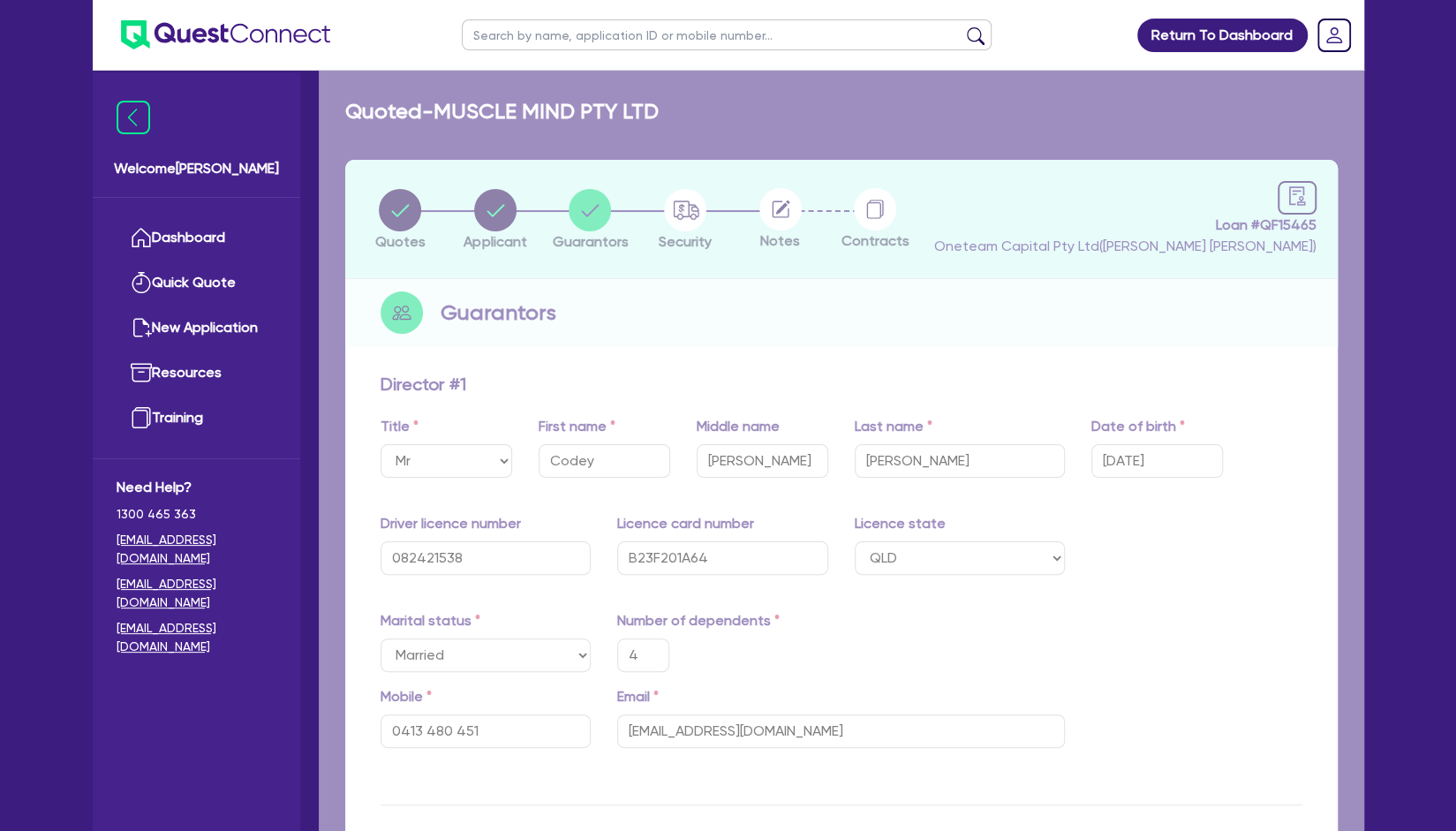
type input "50,000"
type input "35,000"
type input "80,000"
type input "90,000"
type input "40,000"
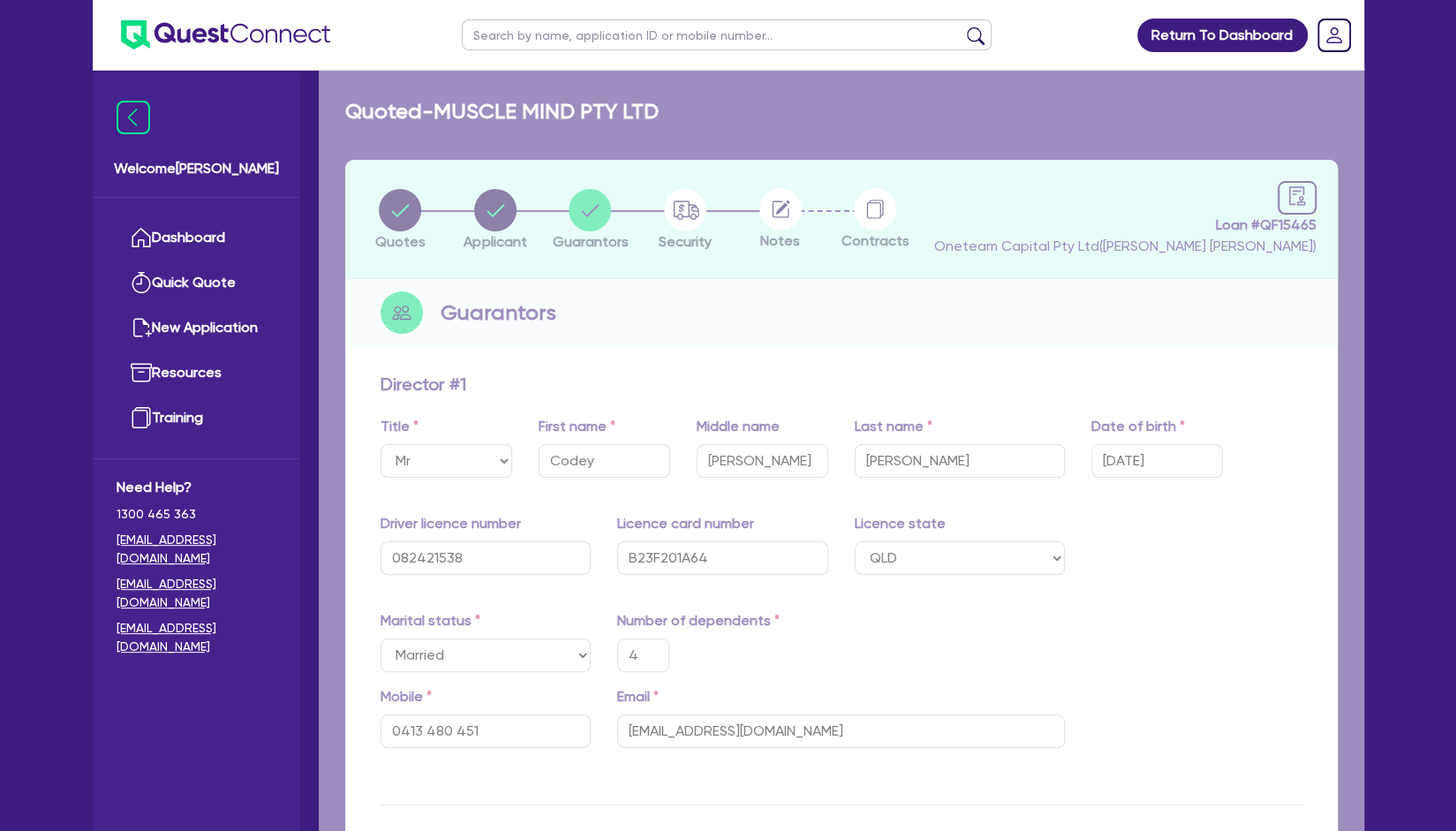
type input "35,000"
type input "50,000"
type input "45,000"
type input "80,000"
type input "1,500"
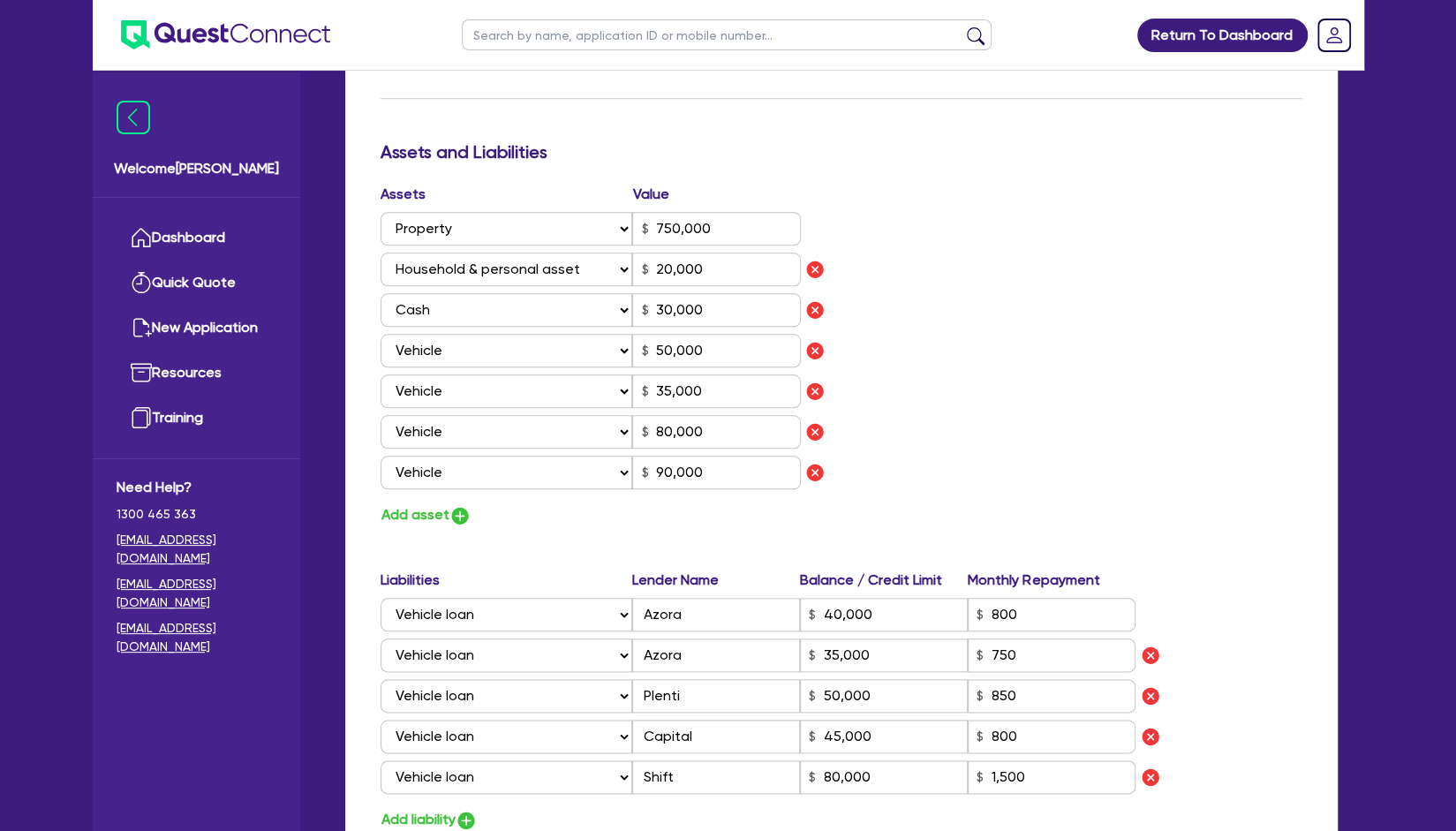
scroll to position [966, 0]
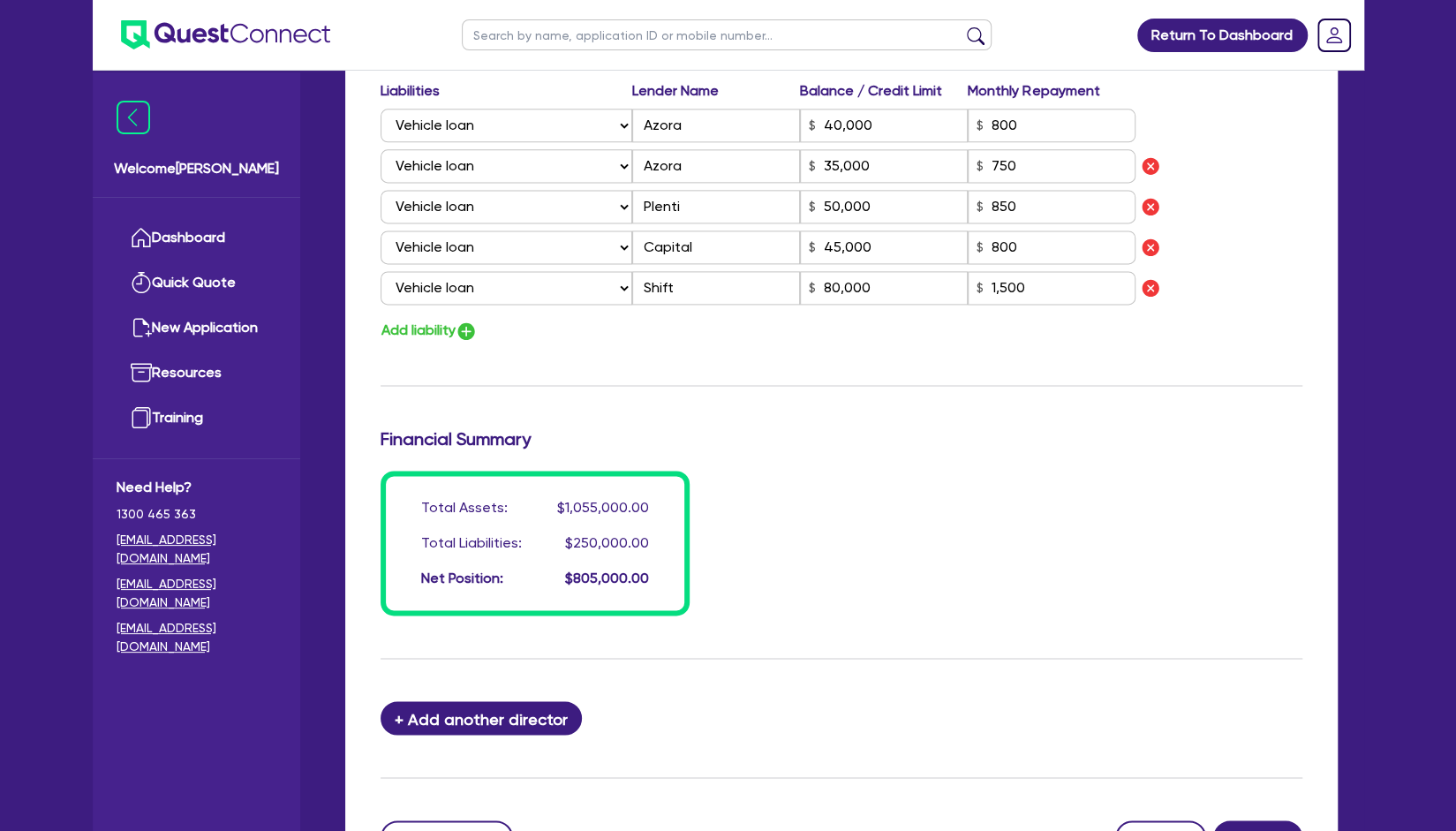
click at [1193, 540] on div "Total Assets: $1,055,000.00 Total Liabilities: $250,000.00 Net Position: $805,0…" at bounding box center [842, 543] width 949 height 145
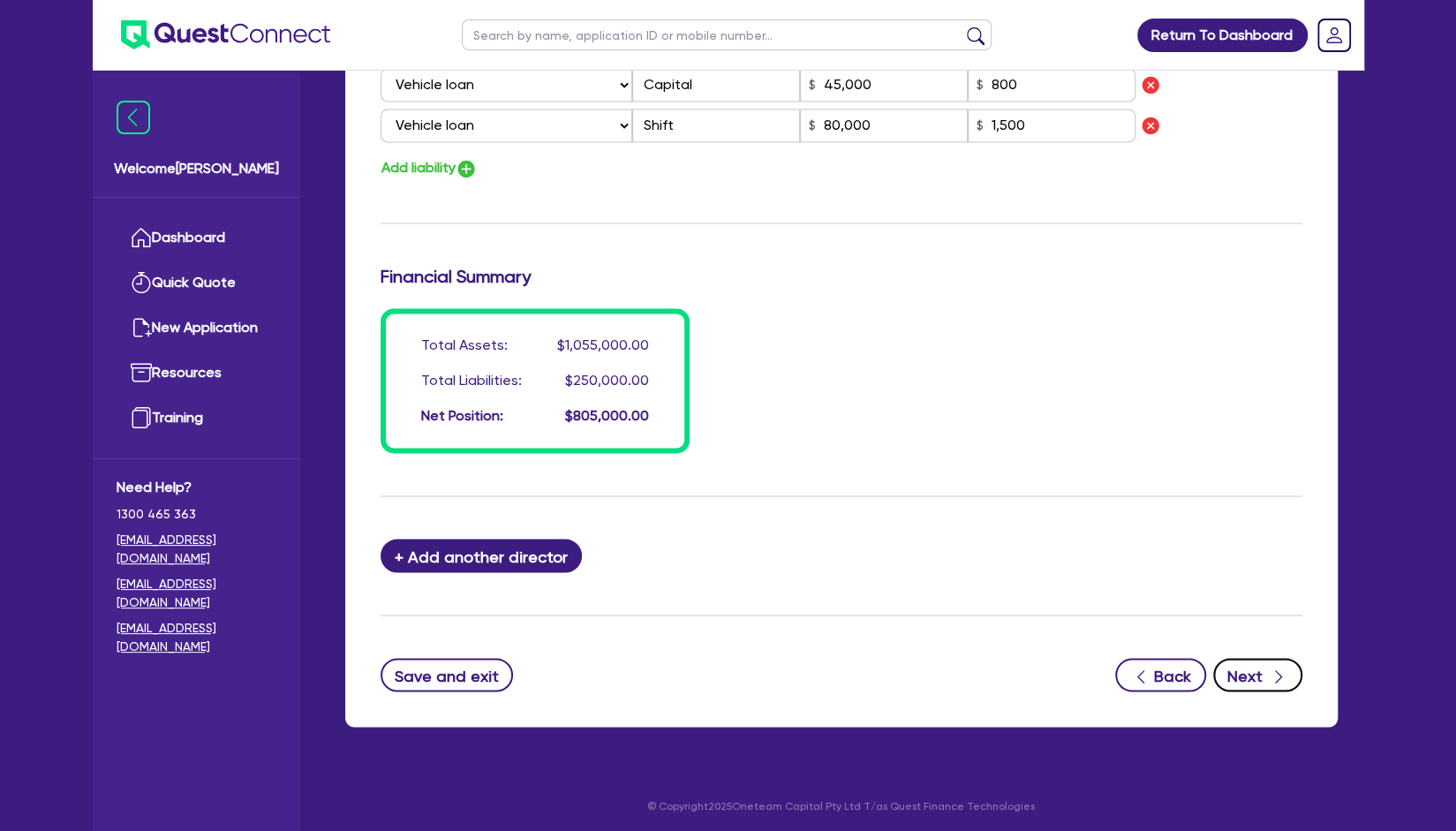
click at [1247, 665] on button "Next" at bounding box center [1258, 674] width 89 height 34
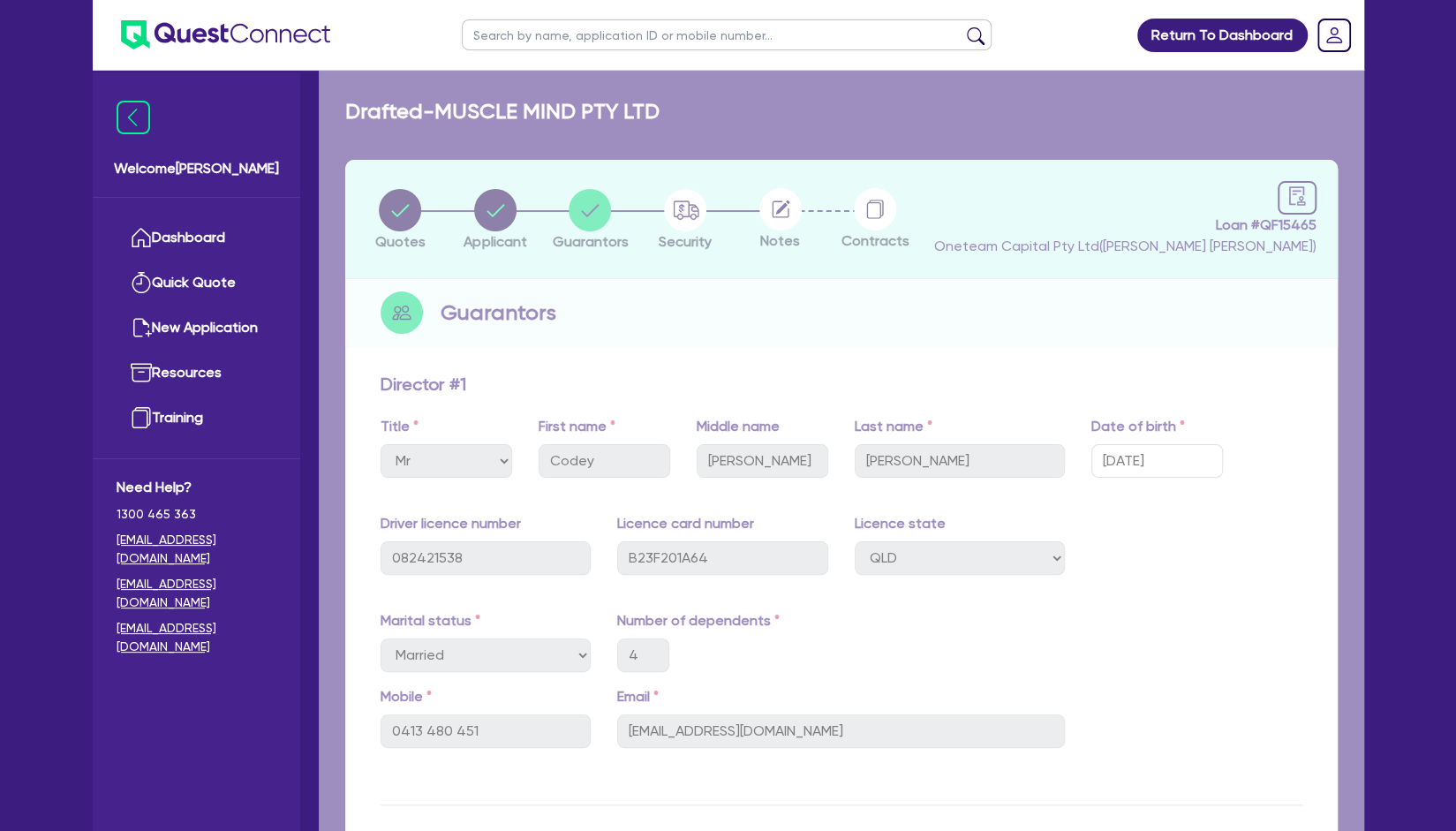
select select "SECONDARY_ASSETS"
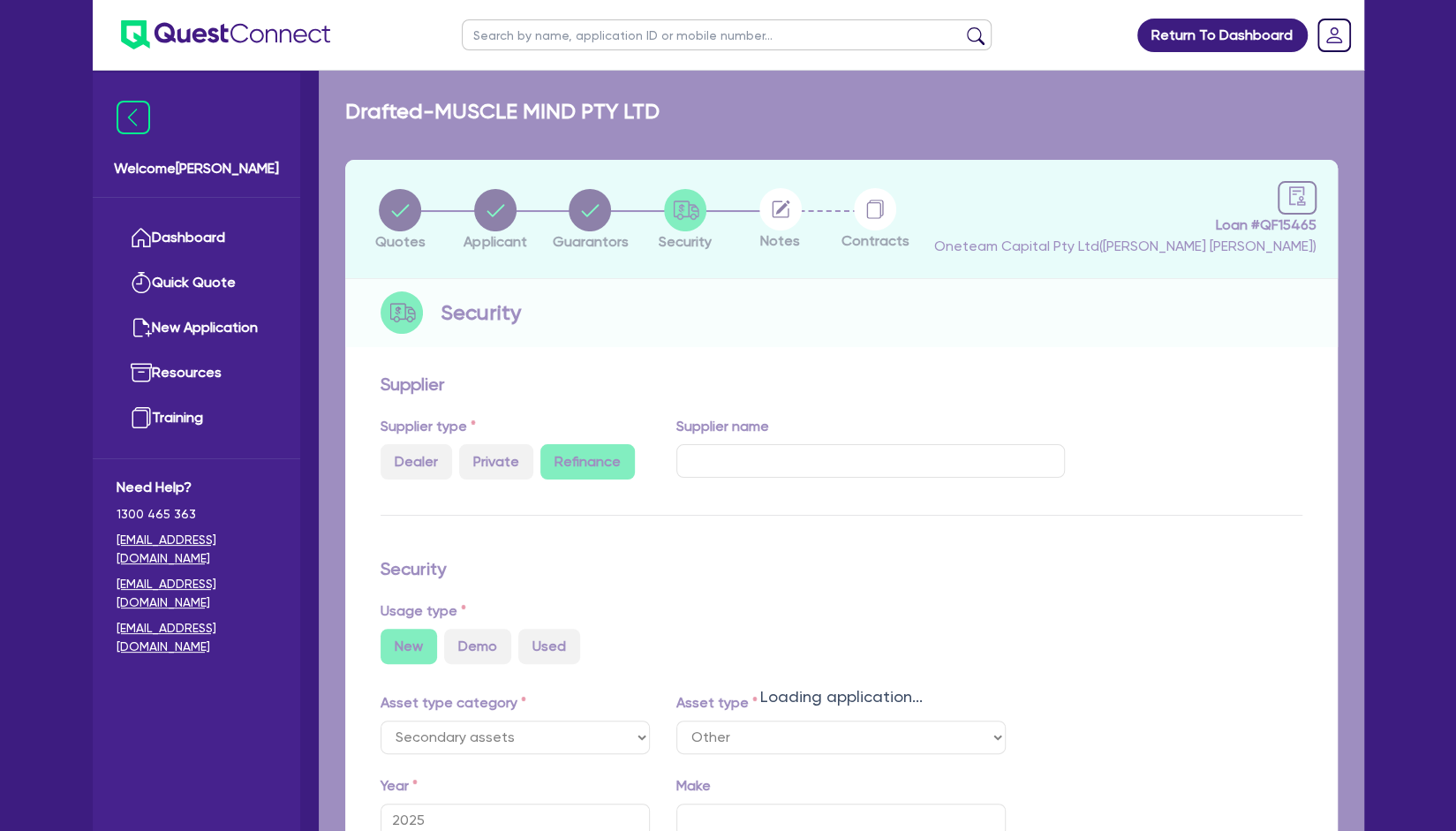
select select "OTHER"
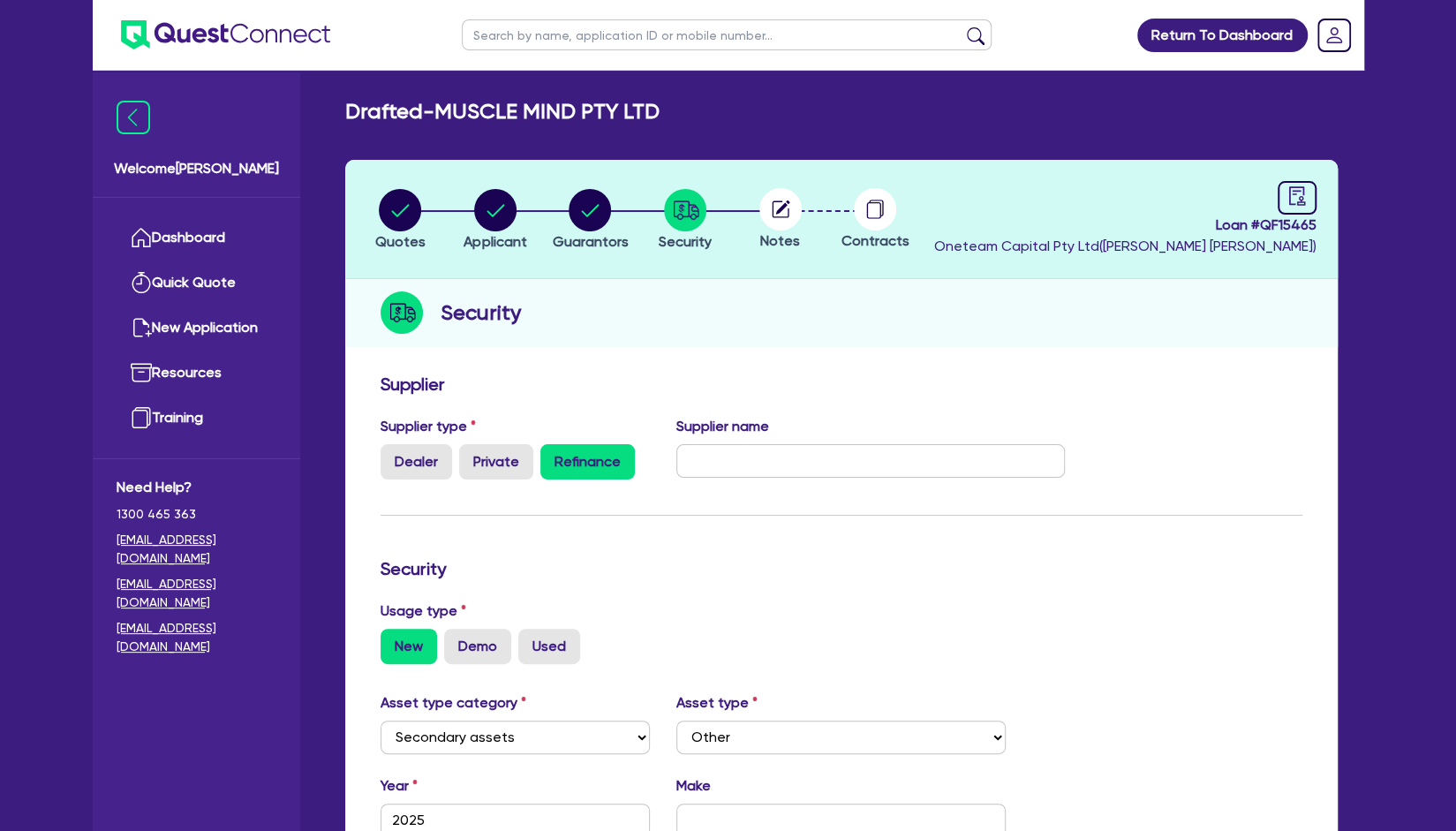
scroll to position [466, 0]
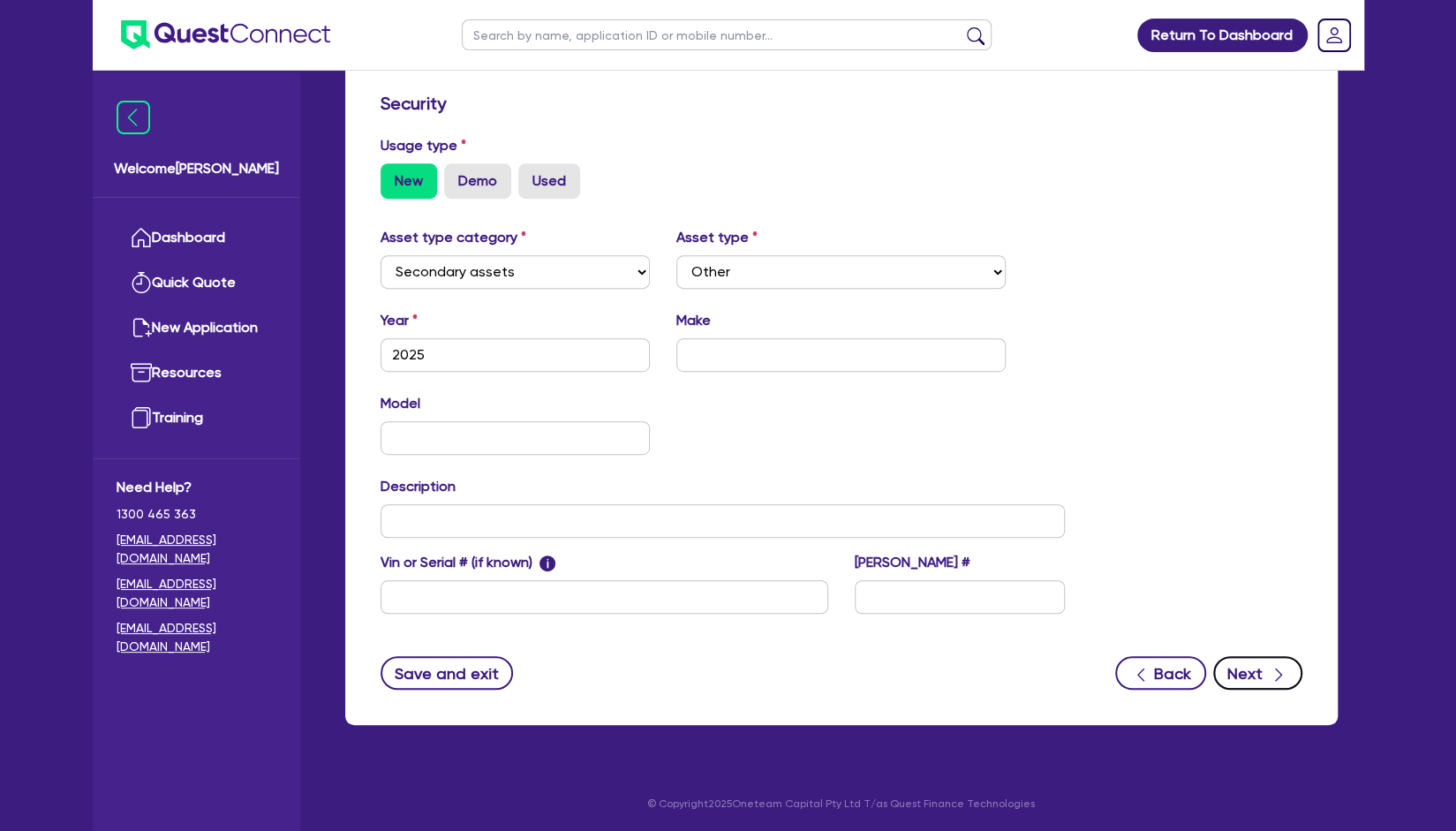
click at [1267, 665] on button "Next" at bounding box center [1258, 673] width 89 height 34
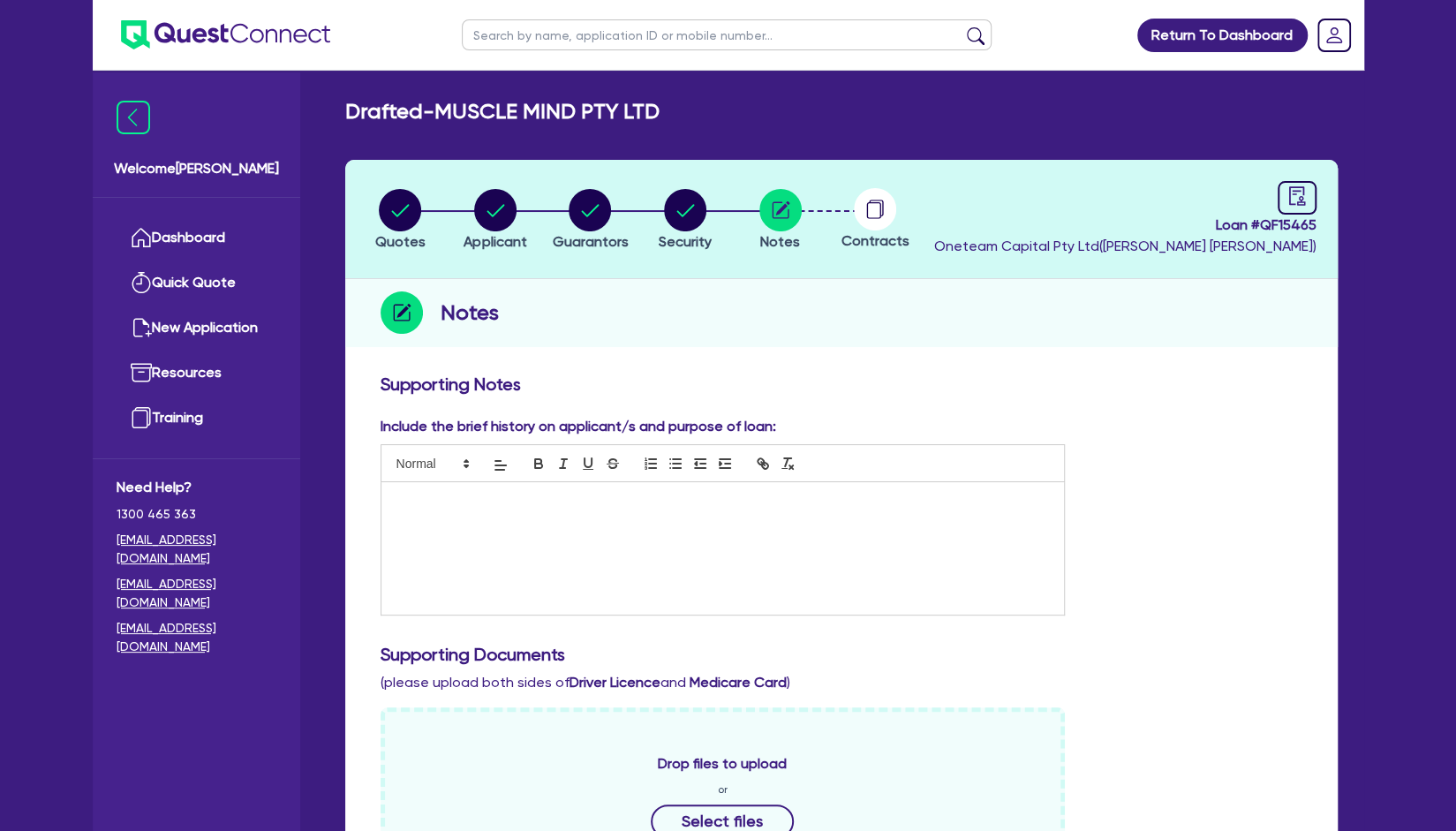
click at [705, 520] on div at bounding box center [723, 549] width 683 height 133
paste div
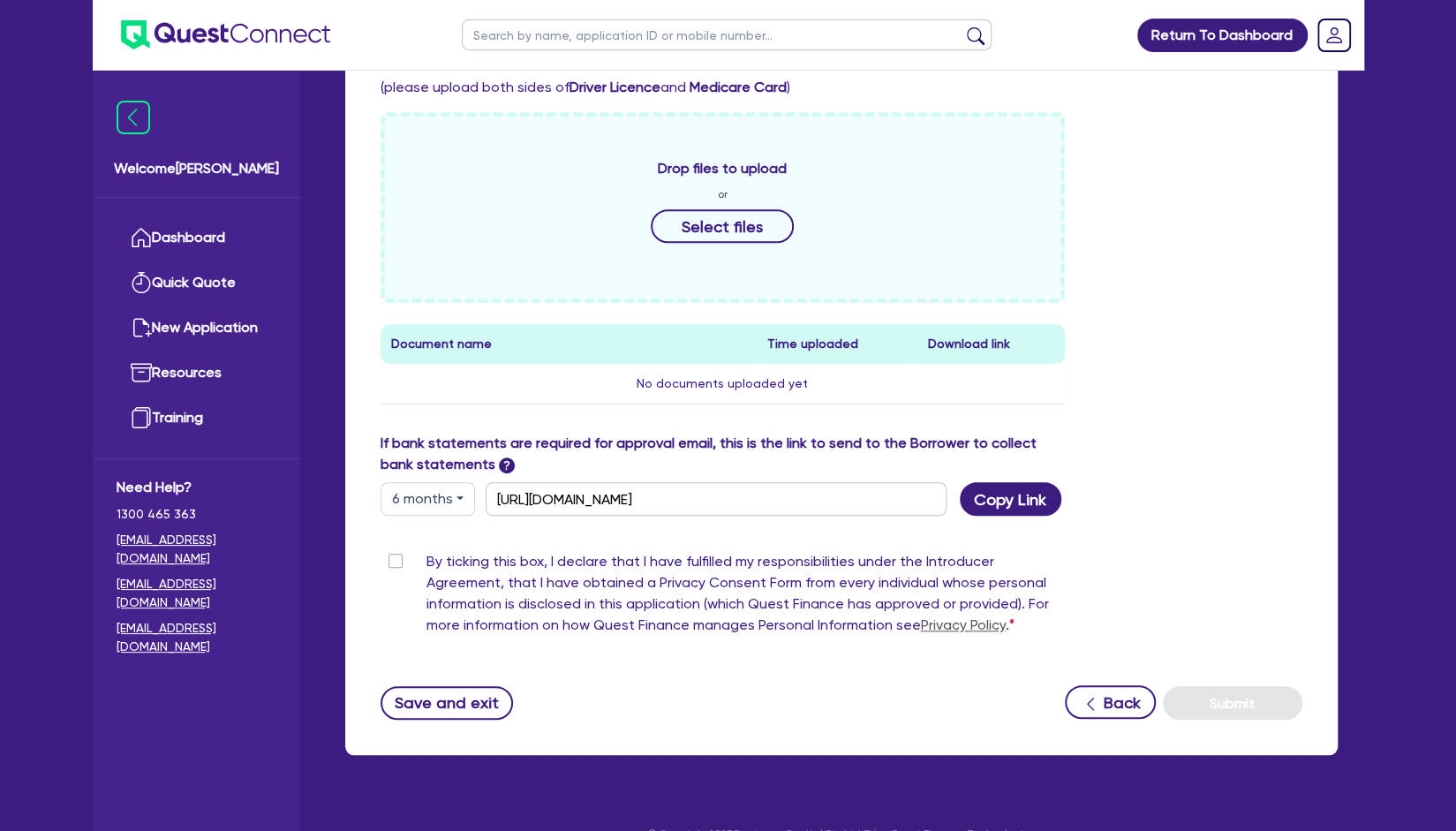
scroll to position [676, 0]
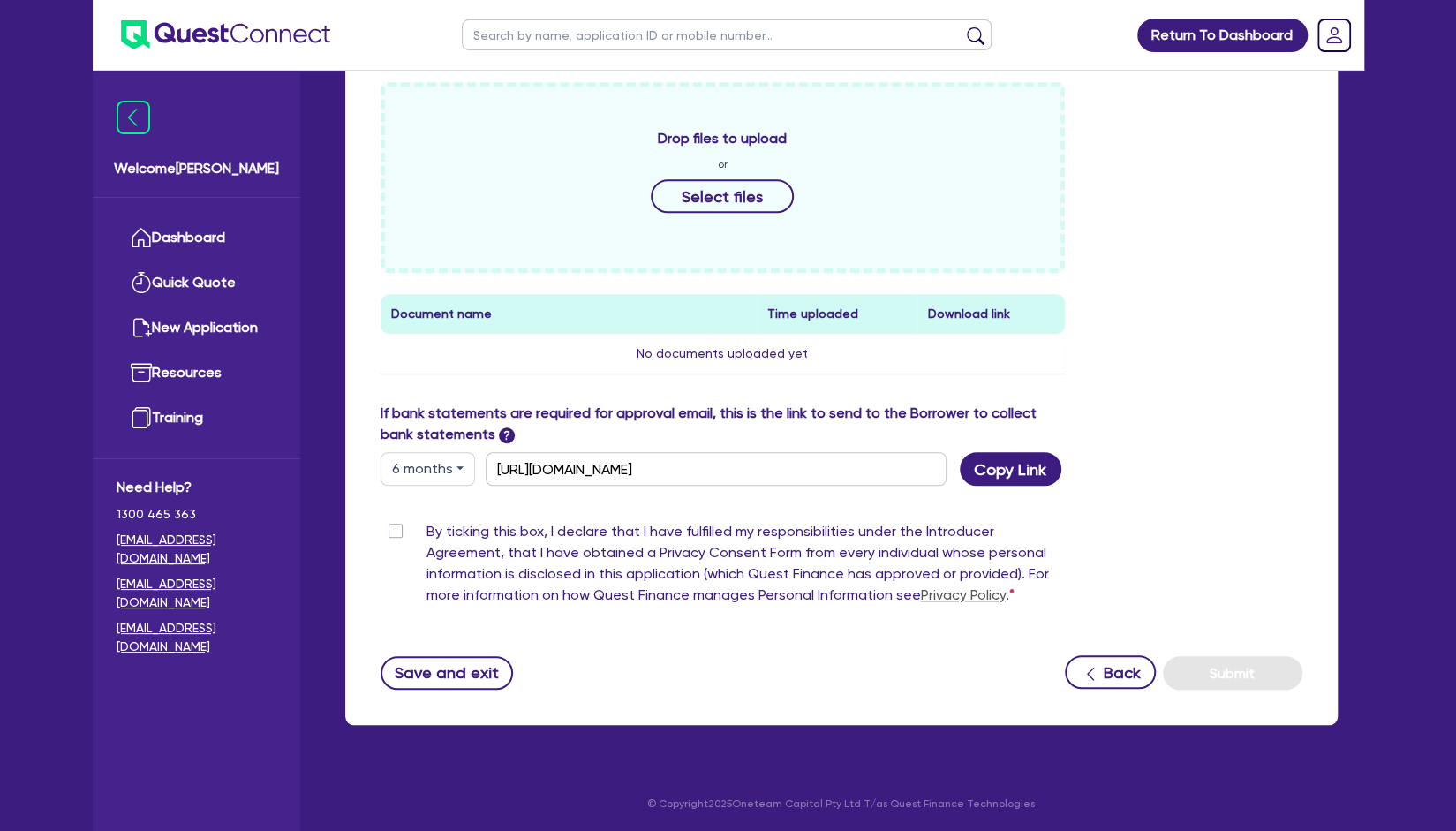
click at [427, 525] on label "By ticking this box, I declare that I have fulfilled my responsibilities under …" at bounding box center [746, 567] width 639 height 92
click at [395, 525] on input "By ticking this box, I declare that I have fulfilled my responsibilities under …" at bounding box center [388, 529] width 14 height 17
checkbox input "true"
click at [1246, 672] on button "Submit" at bounding box center [1233, 673] width 140 height 34
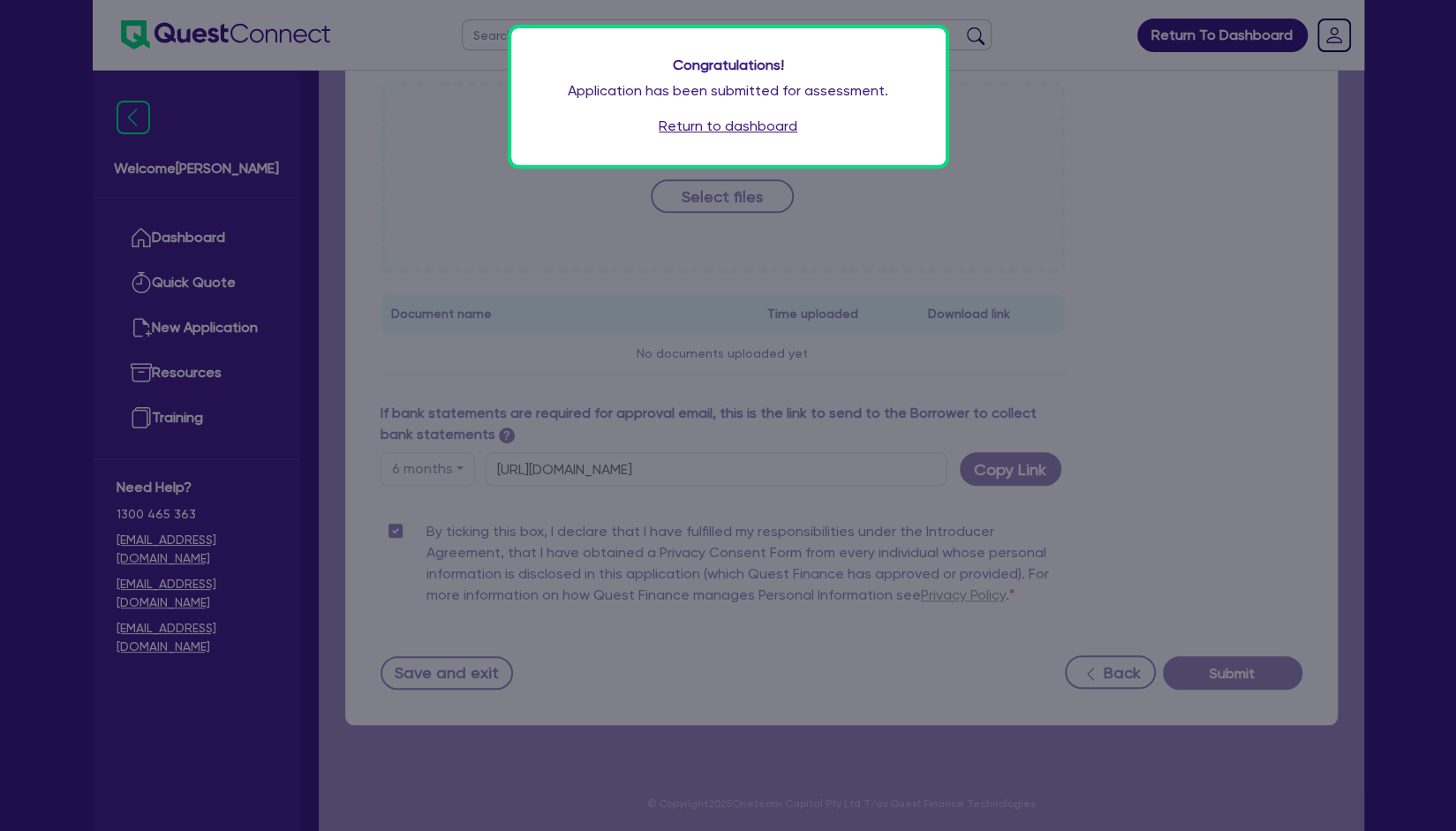
click at [735, 130] on link "Return to dashboard" at bounding box center [728, 127] width 139 height 21
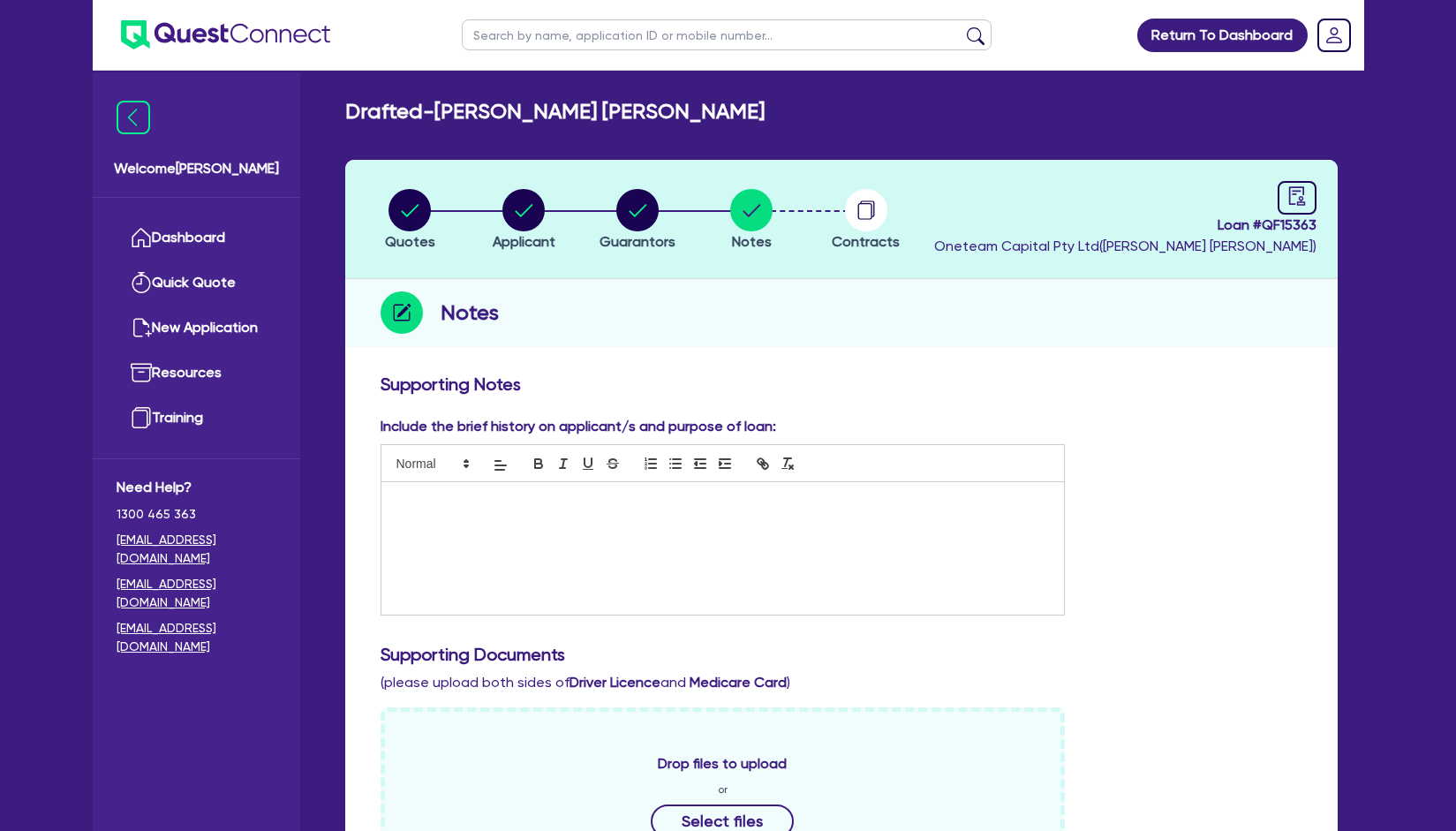
click at [749, 45] on input "text" at bounding box center [727, 35] width 530 height 31
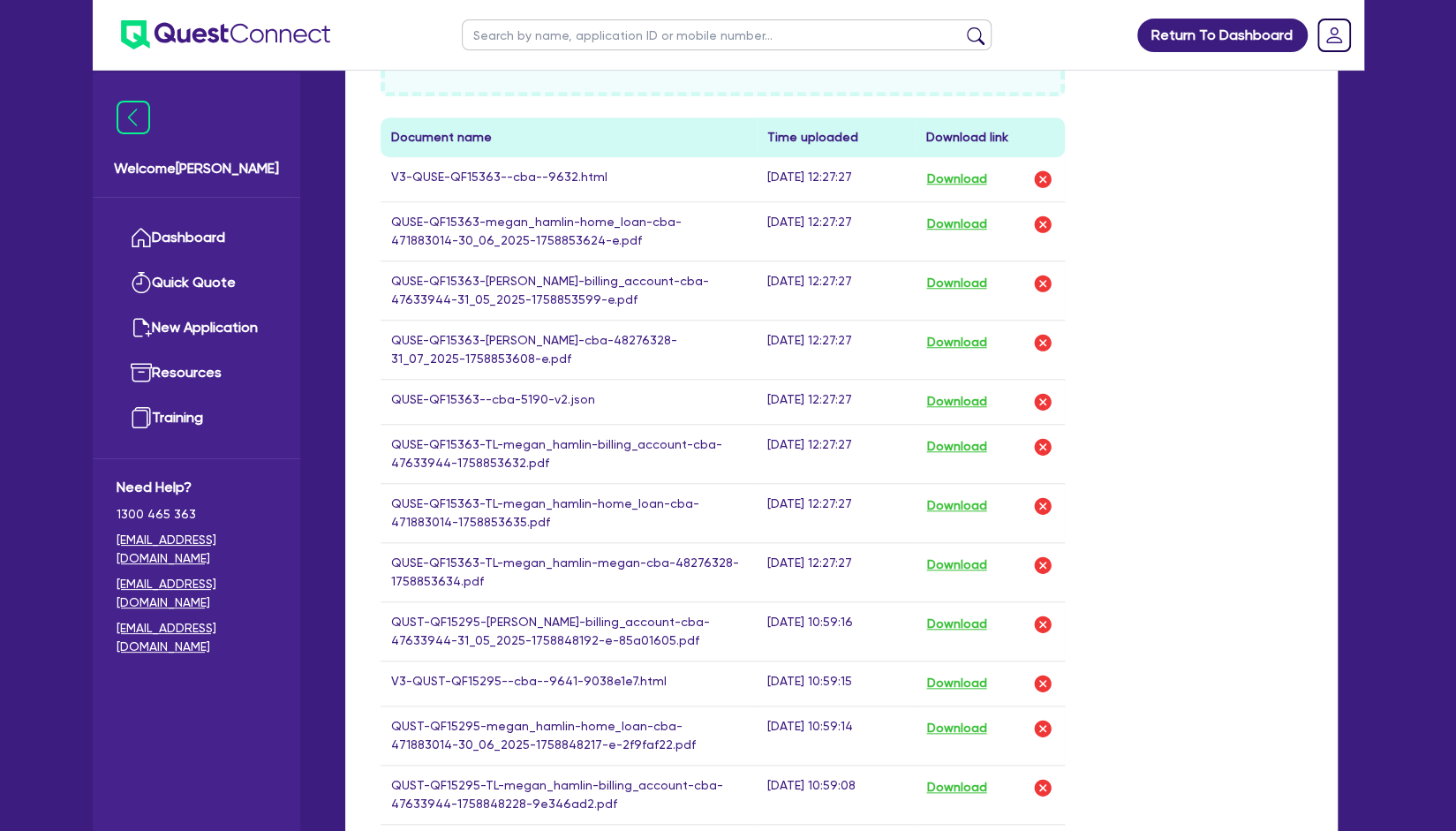
type input "m"
type input "muscle"
click button "submit" at bounding box center [976, 39] width 28 height 25
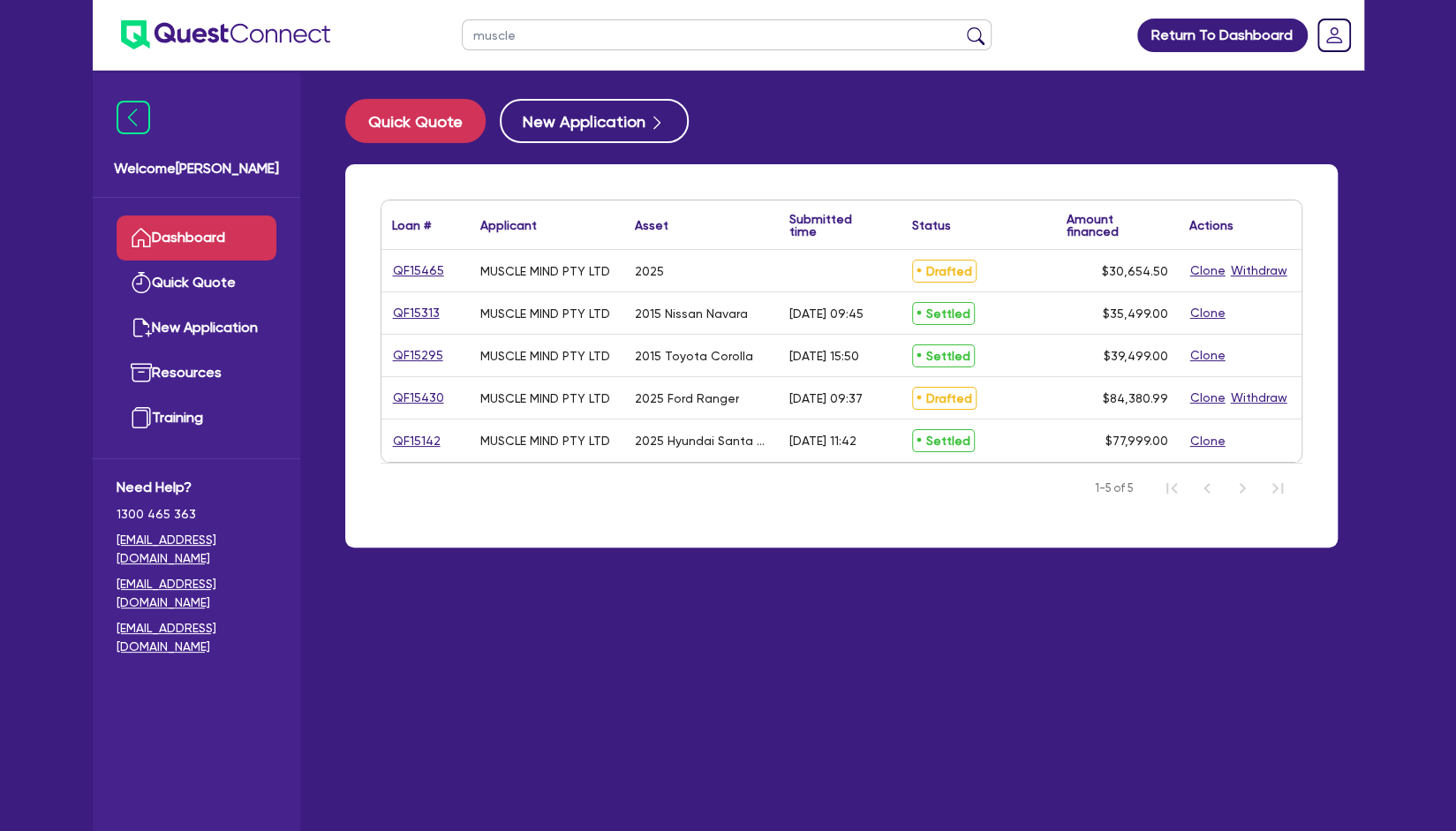
click at [443, 395] on div "QF15430" at bounding box center [425, 397] width 66 height 20
click at [428, 397] on link "QF15430" at bounding box center [419, 397] width 53 height 20
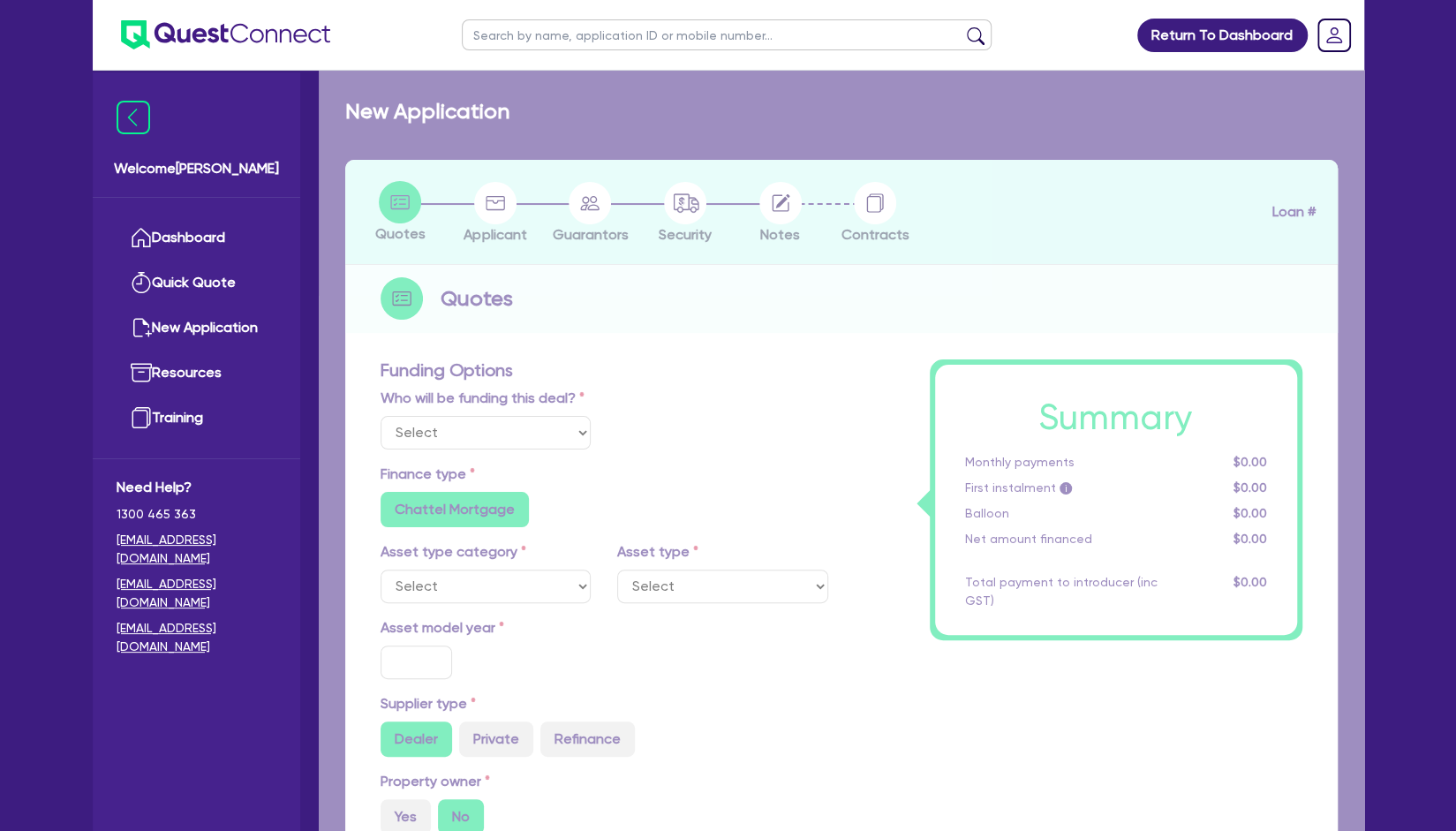
select select "Other"
select select "CARS_AND_LIGHT_TRUCKS"
type input "2025"
type input "84,726.49"
type input "1,000"
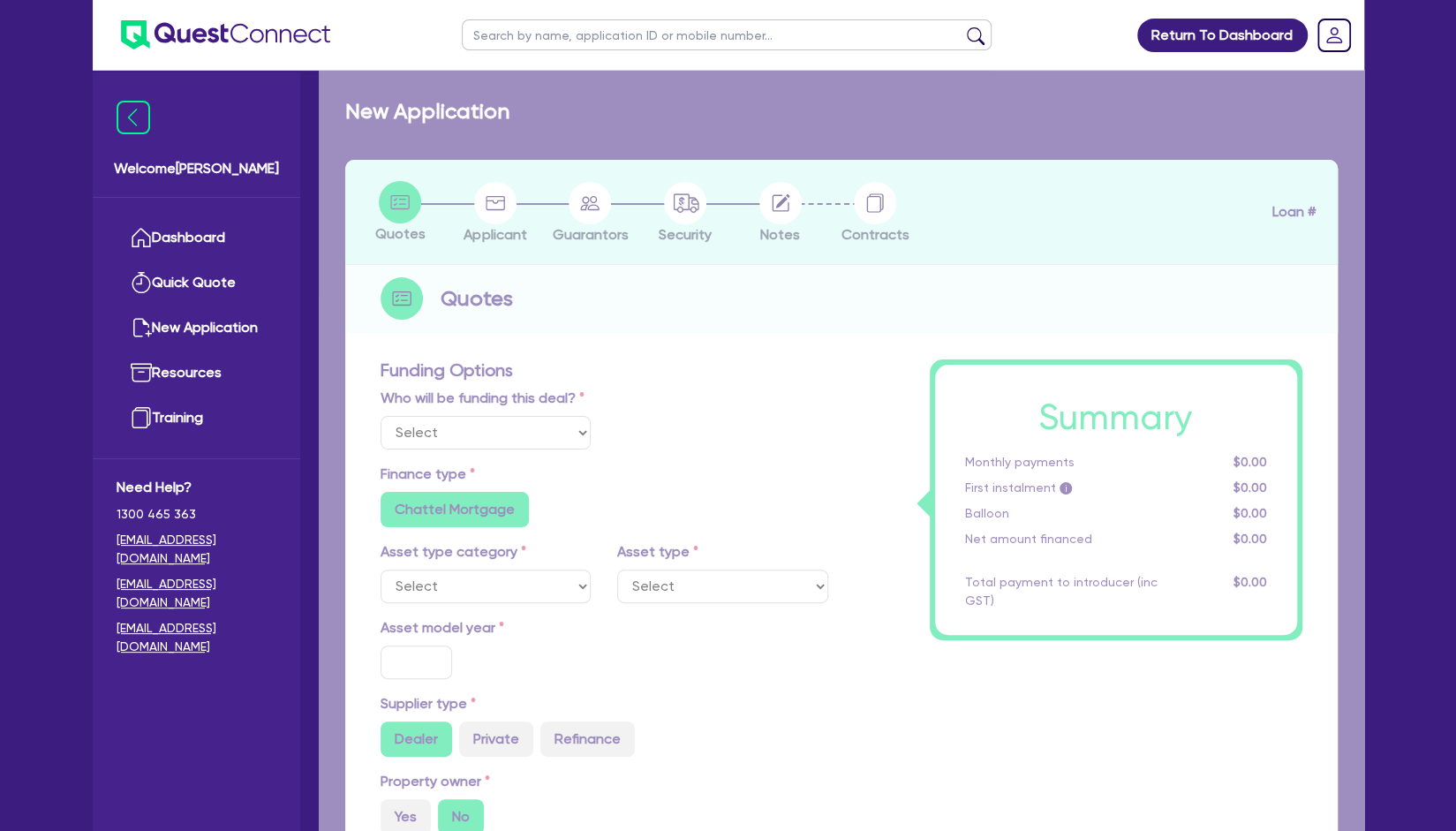
type input "6"
type input "5,062.86"
type input "7.5"
radio input "true"
radio input "false"
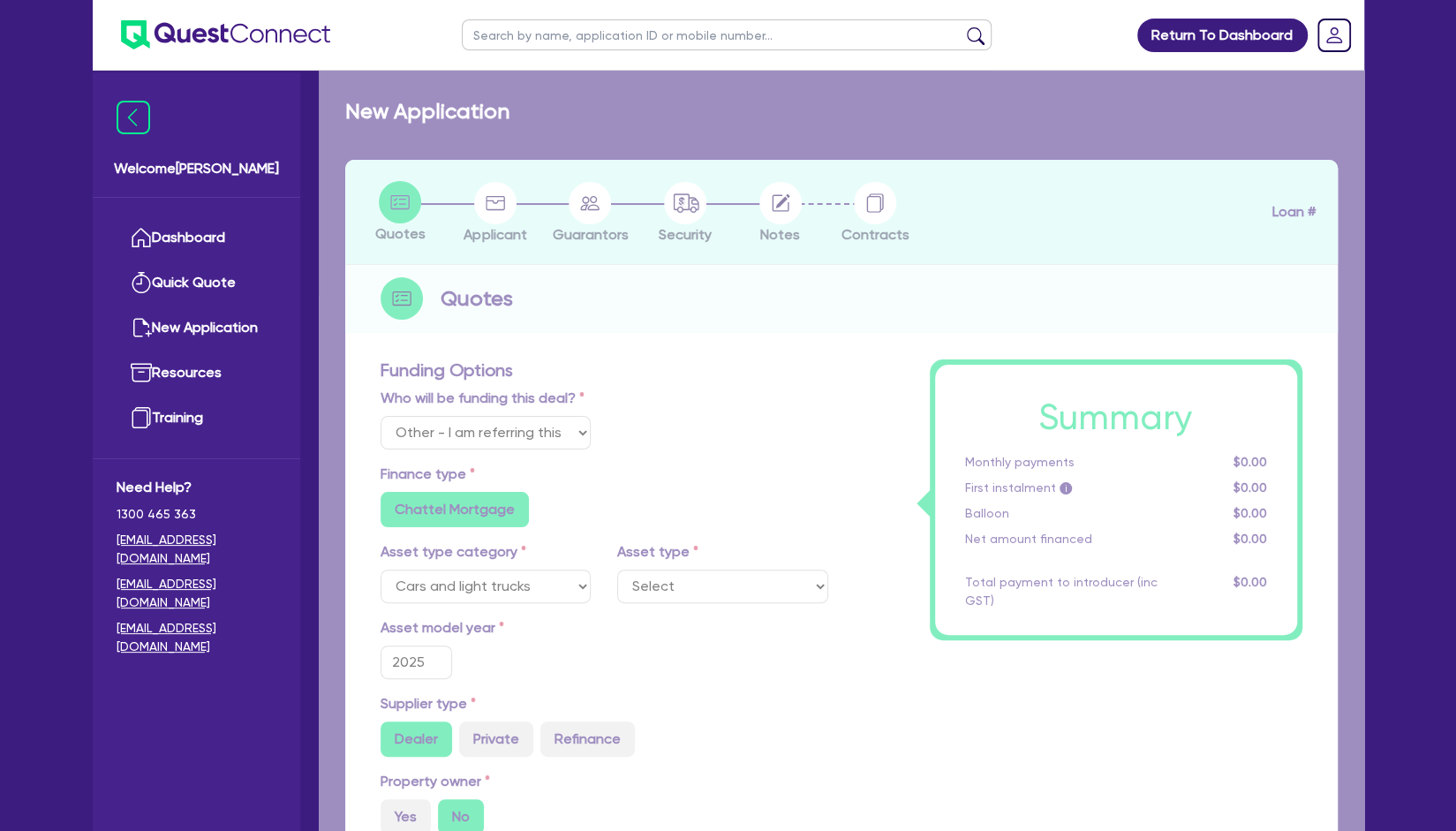
select select "VANS_AND_UTES"
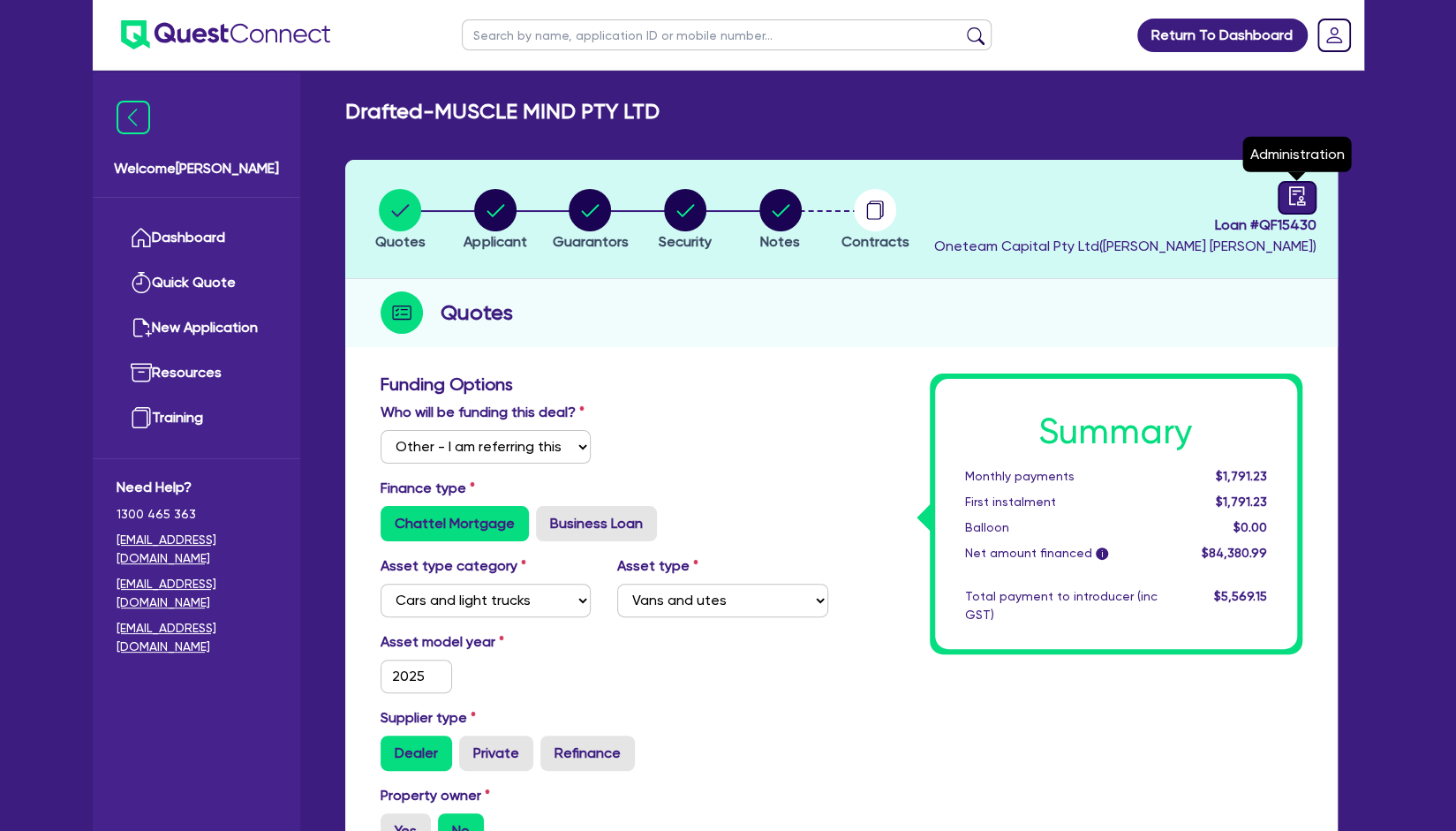
click at [1284, 192] on div at bounding box center [1298, 198] width 39 height 34
select select "DRAFTED_AMENDED"
select select "Other"
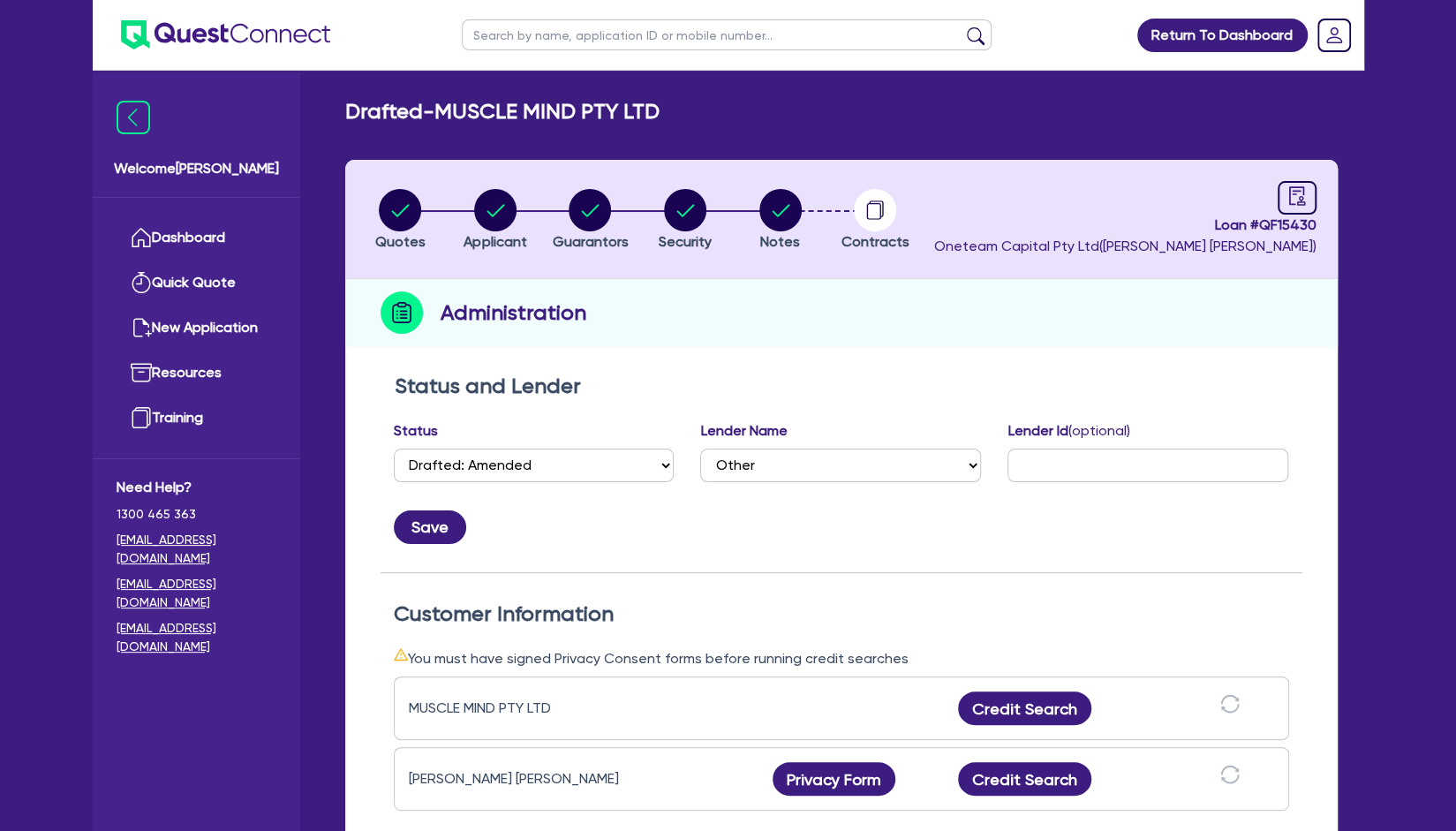
click at [748, 209] on li "Notes" at bounding box center [781, 219] width 96 height 62
click at [771, 212] on circle "button" at bounding box center [781, 211] width 42 height 42
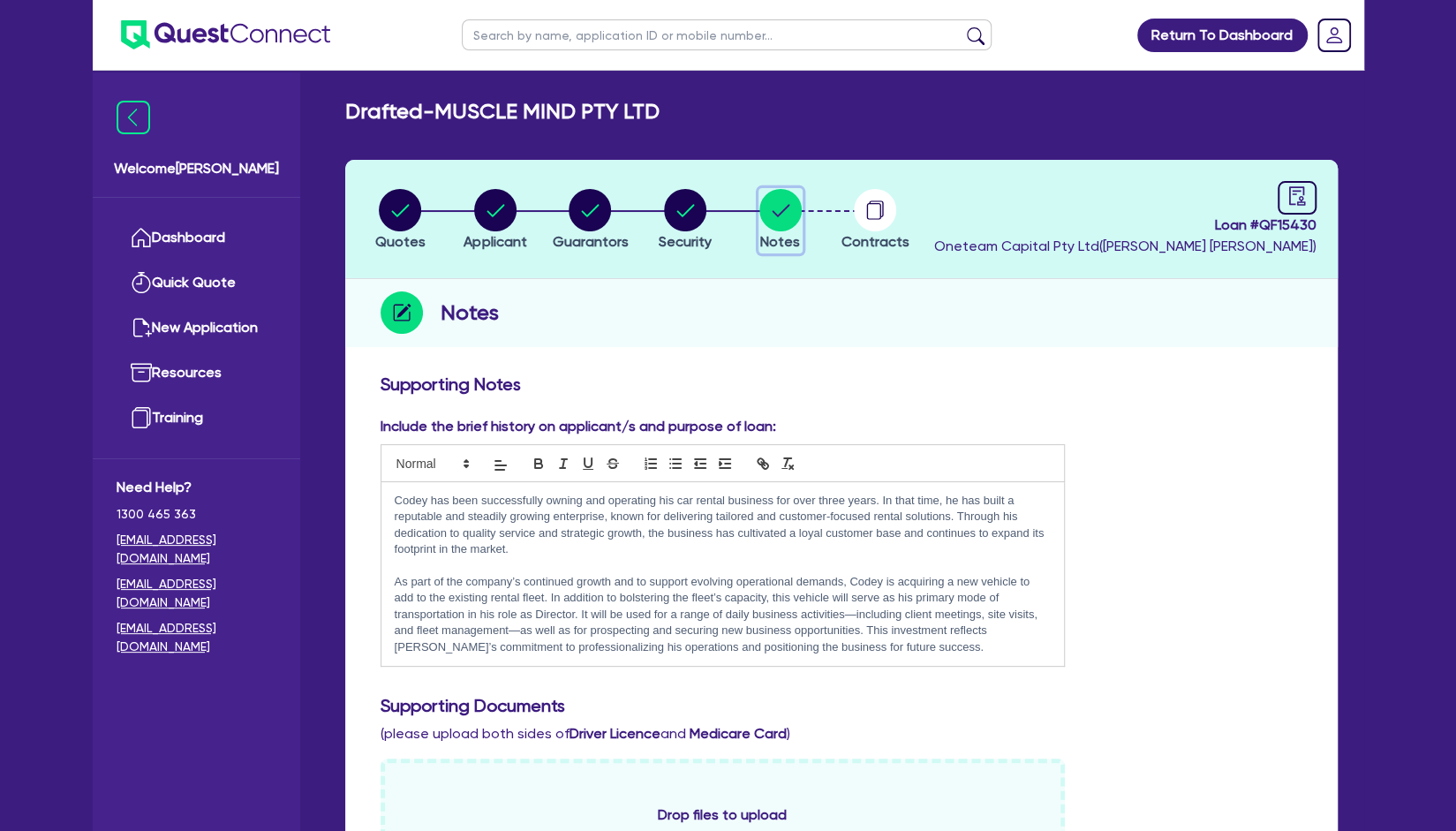
scroll to position [106, 0]
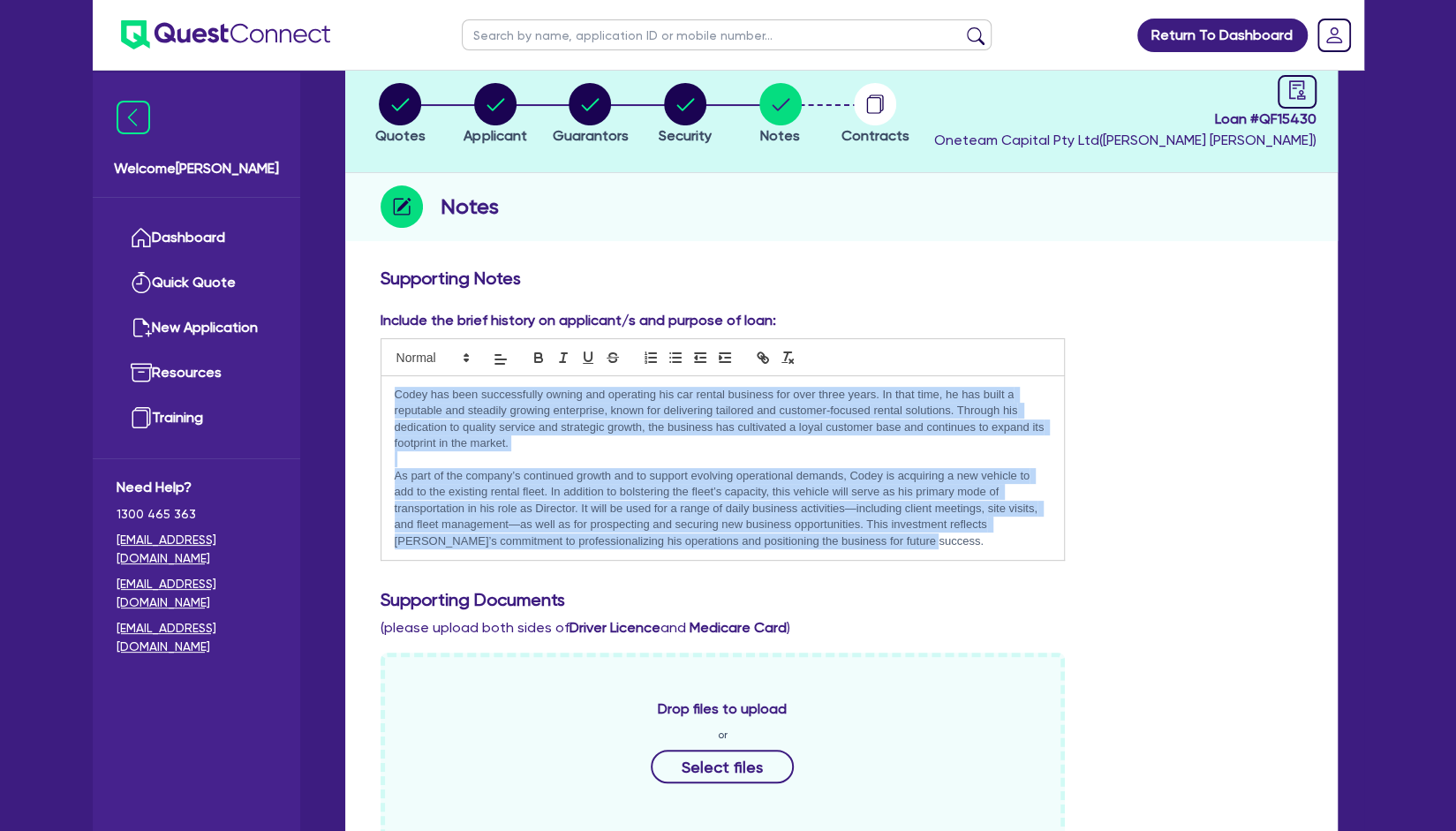
drag, startPoint x: 883, startPoint y: 543, endPoint x: 390, endPoint y: 398, distance: 513.9
click at [390, 398] on div "Codey has been successfully owning and operating his car rental business for ov…" at bounding box center [723, 468] width 683 height 185
click at [694, 440] on p "Codey has been successfully owning and operating his car rental business for ov…" at bounding box center [723, 419] width 657 height 65
drag, startPoint x: 882, startPoint y: 535, endPoint x: 373, endPoint y: 395, distance: 527.9
click at [373, 395] on div "Include the brief history on applicant/s and purpose of loan: Codey has been su…" at bounding box center [723, 435] width 712 height 250
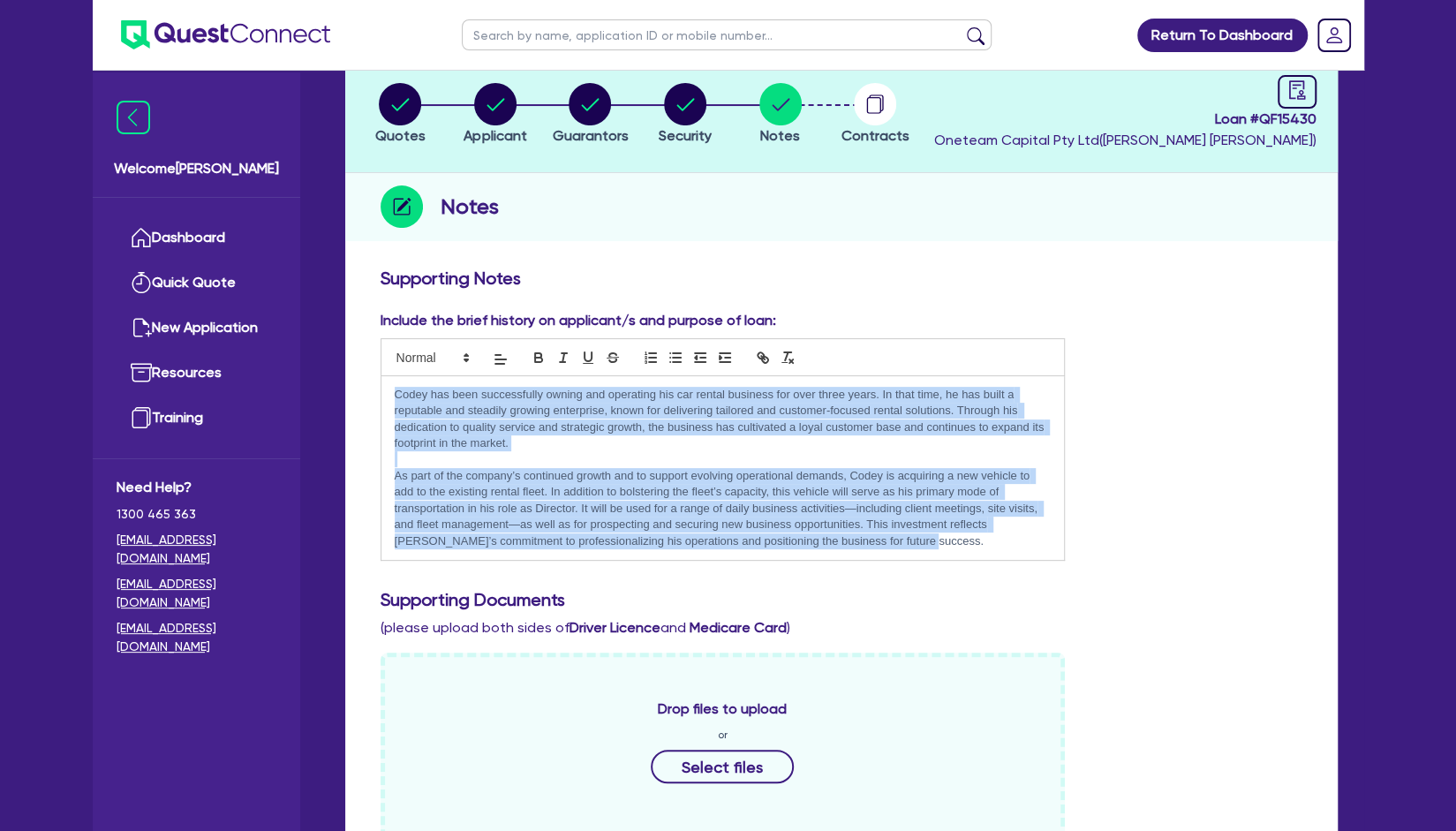
copy div "Codey has been successfully owning and operating his car rental business for ov…"
click at [920, 535] on p "As part of the company’s continued growth and to support evolving operational d…" at bounding box center [723, 509] width 657 height 81
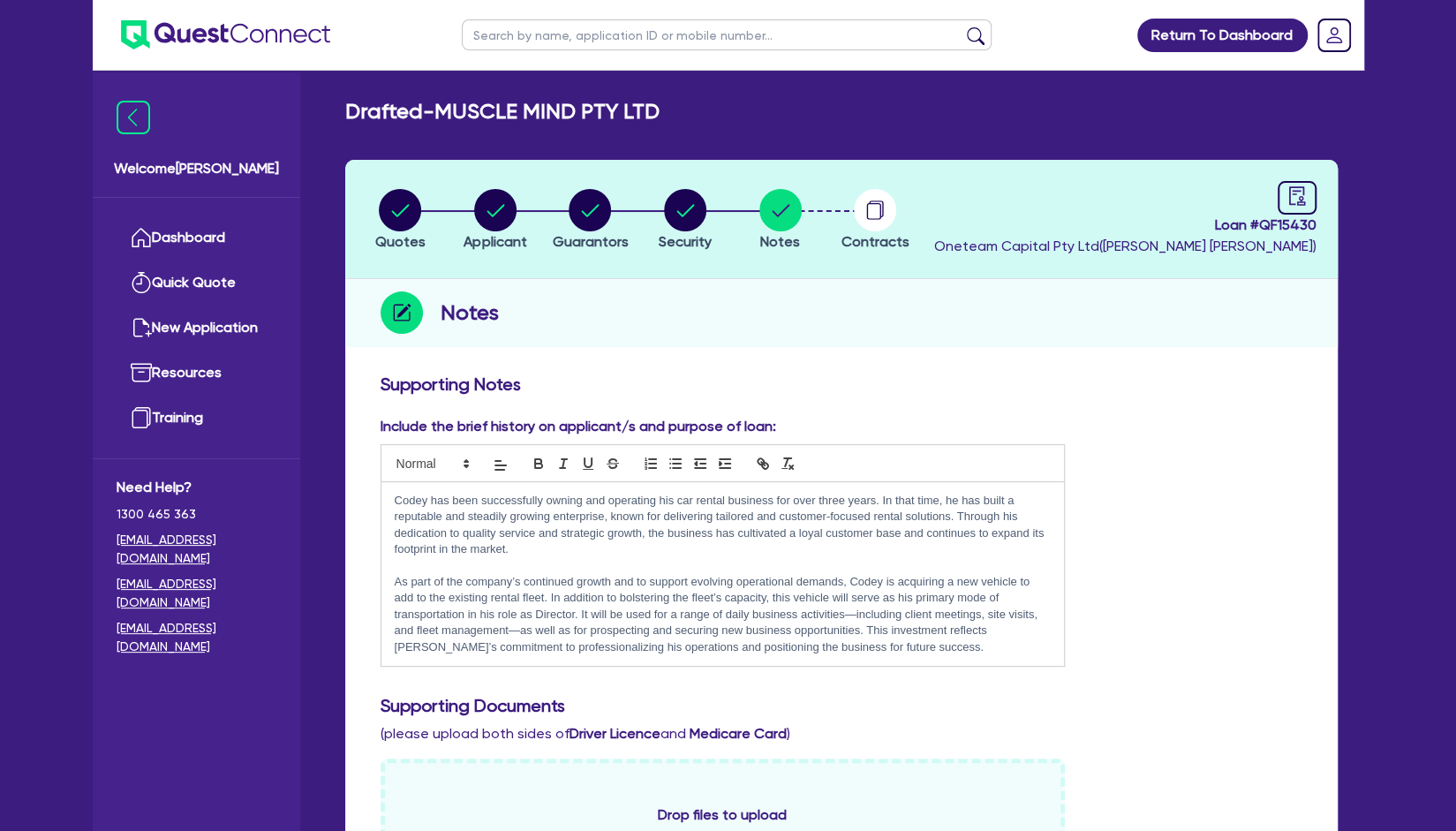
scroll to position [1, 0]
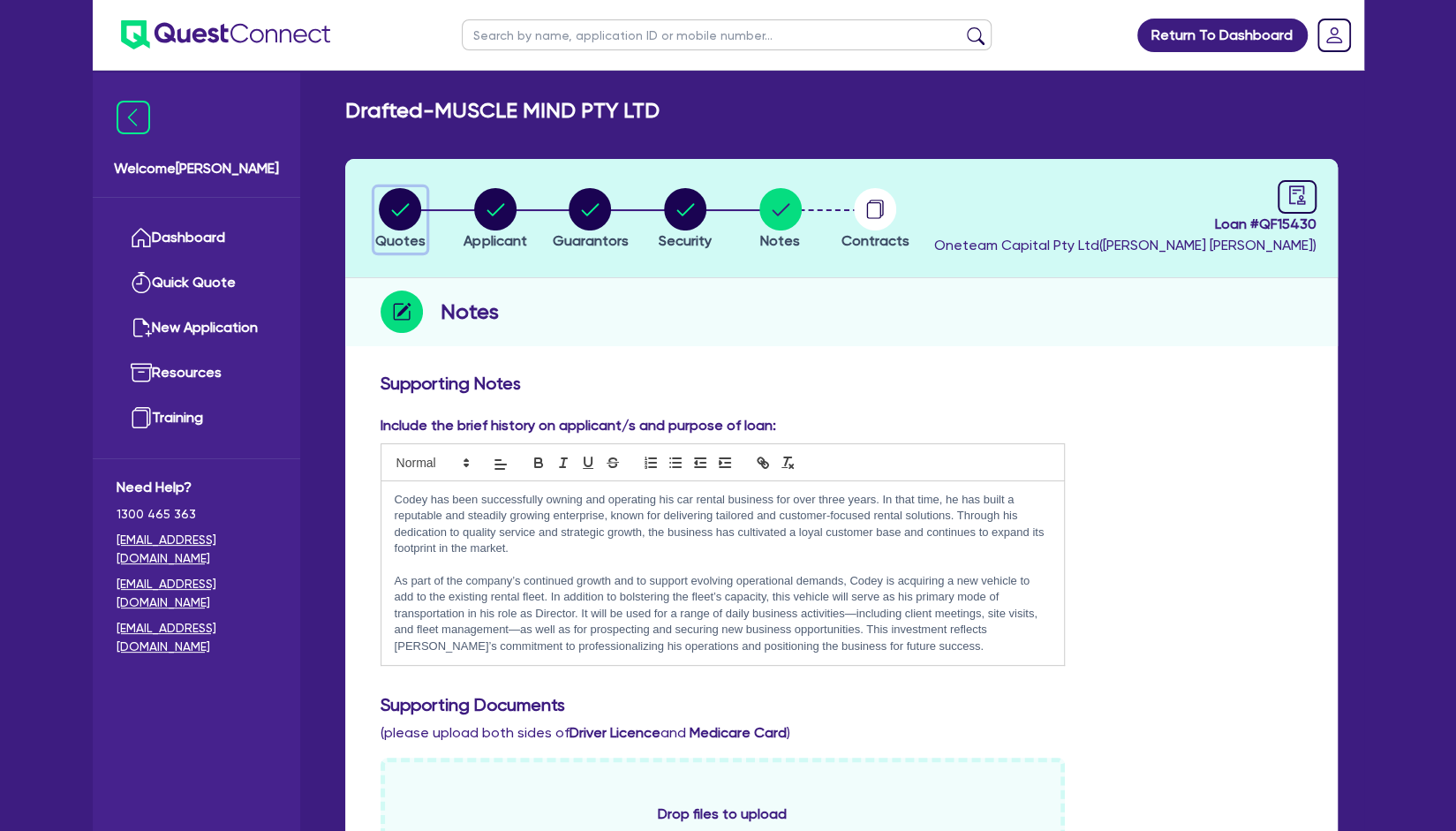
click at [398, 202] on circle "button" at bounding box center [400, 210] width 42 height 42
select select "Other"
select select "CARS_AND_LIGHT_TRUCKS"
select select "VANS_AND_UTES"
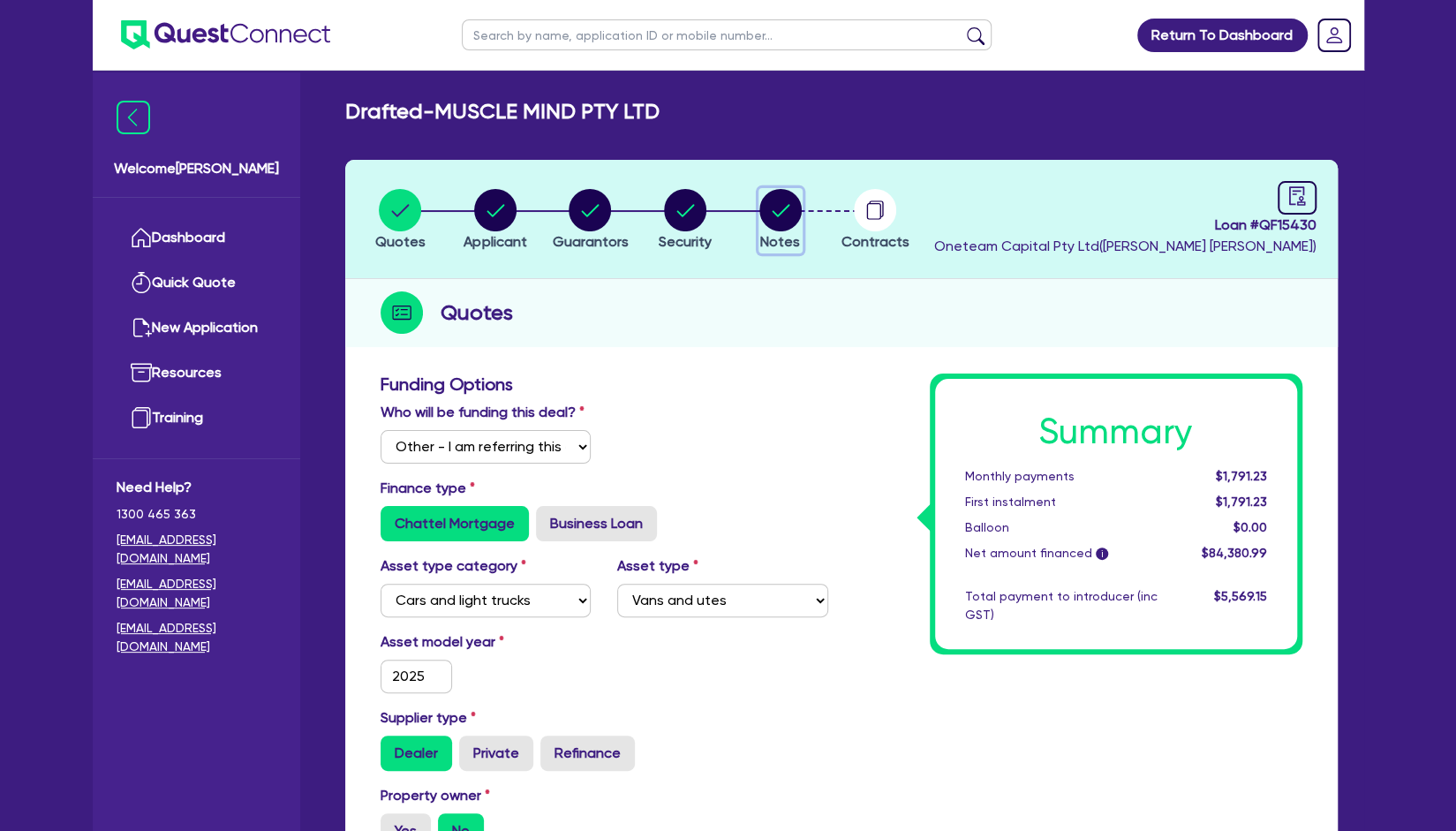
click at [782, 202] on circle "button" at bounding box center [781, 211] width 42 height 42
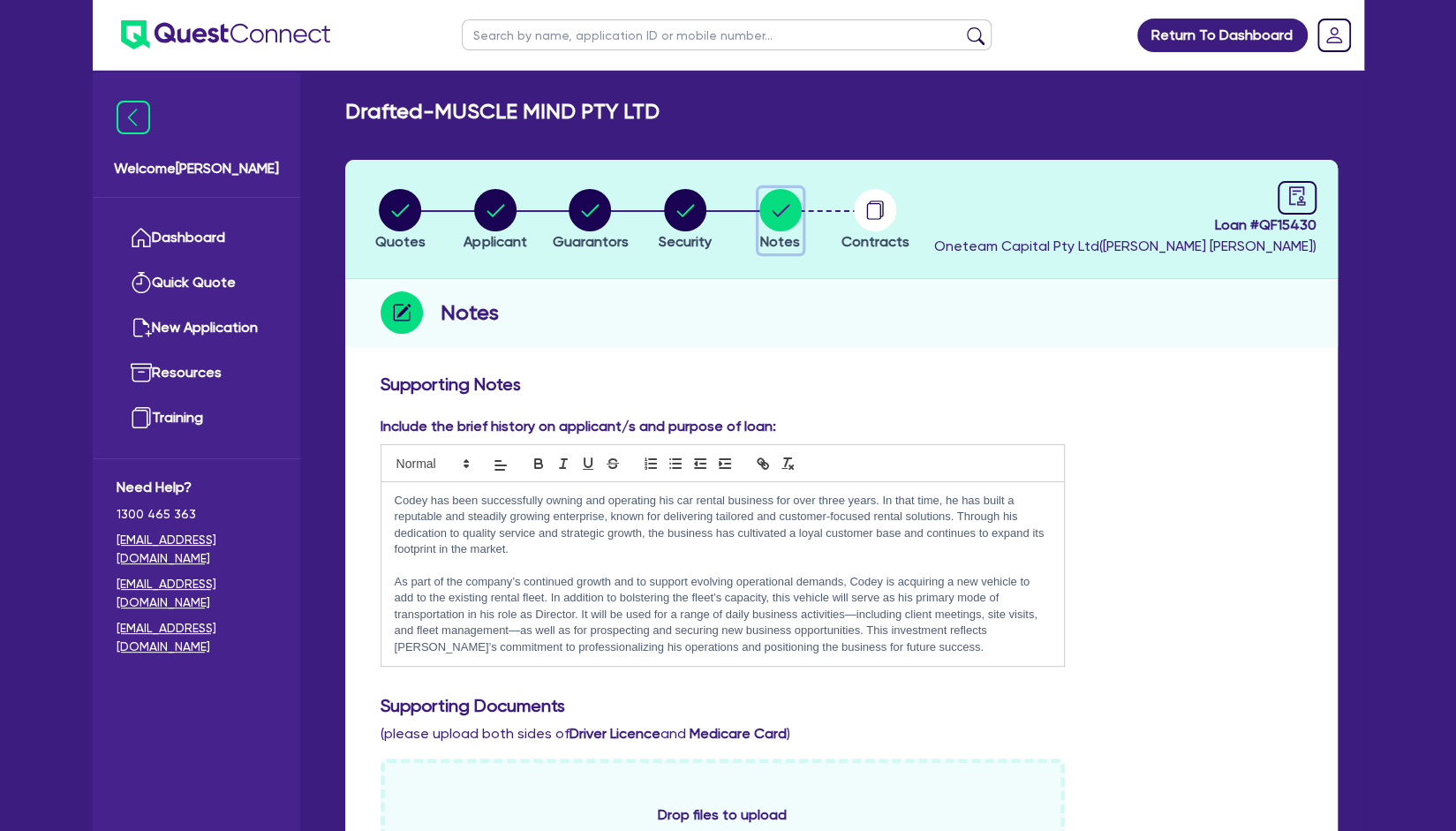
scroll to position [147, 0]
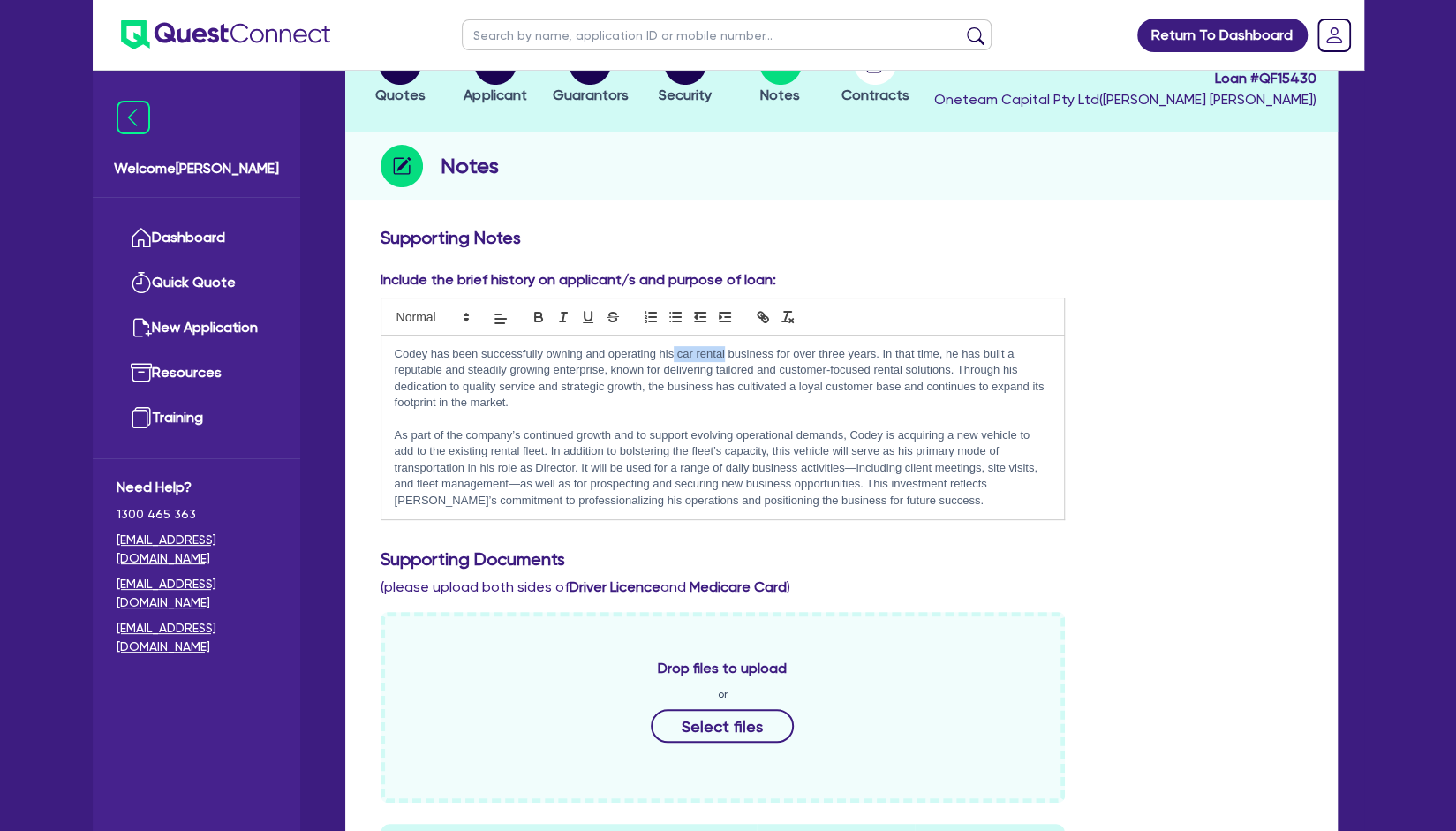
drag, startPoint x: 724, startPoint y: 350, endPoint x: 674, endPoint y: 354, distance: 50.2
click at [674, 354] on p "Codey has been successfully owning and operating his car rental business for ov…" at bounding box center [723, 379] width 657 height 65
click at [870, 365] on p "Codey has been successfully owning and operating his business for over three ye…" at bounding box center [723, 379] width 657 height 65
drag, startPoint x: 877, startPoint y: 370, endPoint x: 800, endPoint y: 371, distance: 77.0
click at [800, 371] on p "Codey has been successfully owning and operating his business for over three ye…" at bounding box center [723, 379] width 657 height 65
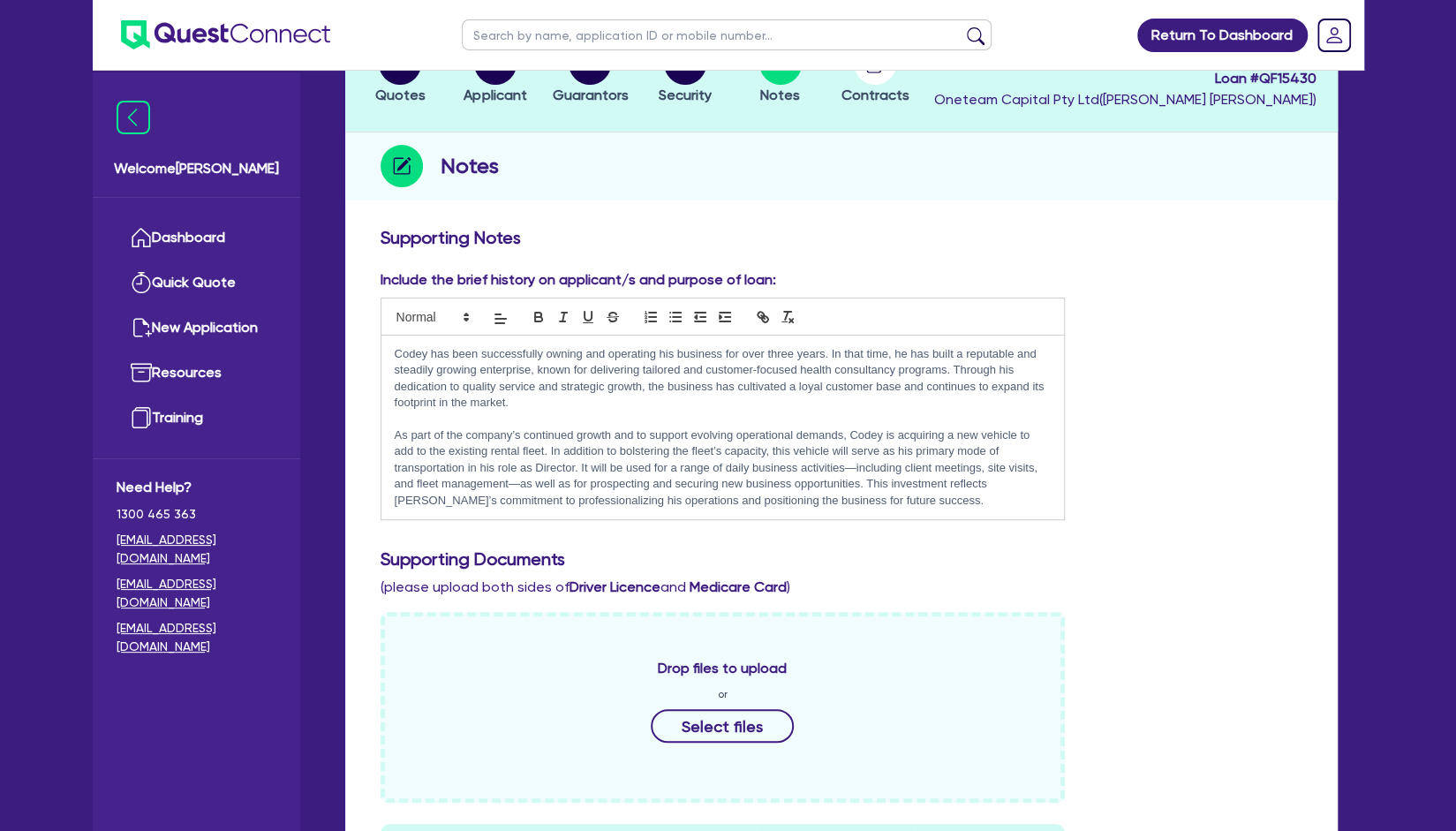
click at [669, 403] on p "Codey has been successfully owning and operating his business for over three ye…" at bounding box center [723, 379] width 657 height 65
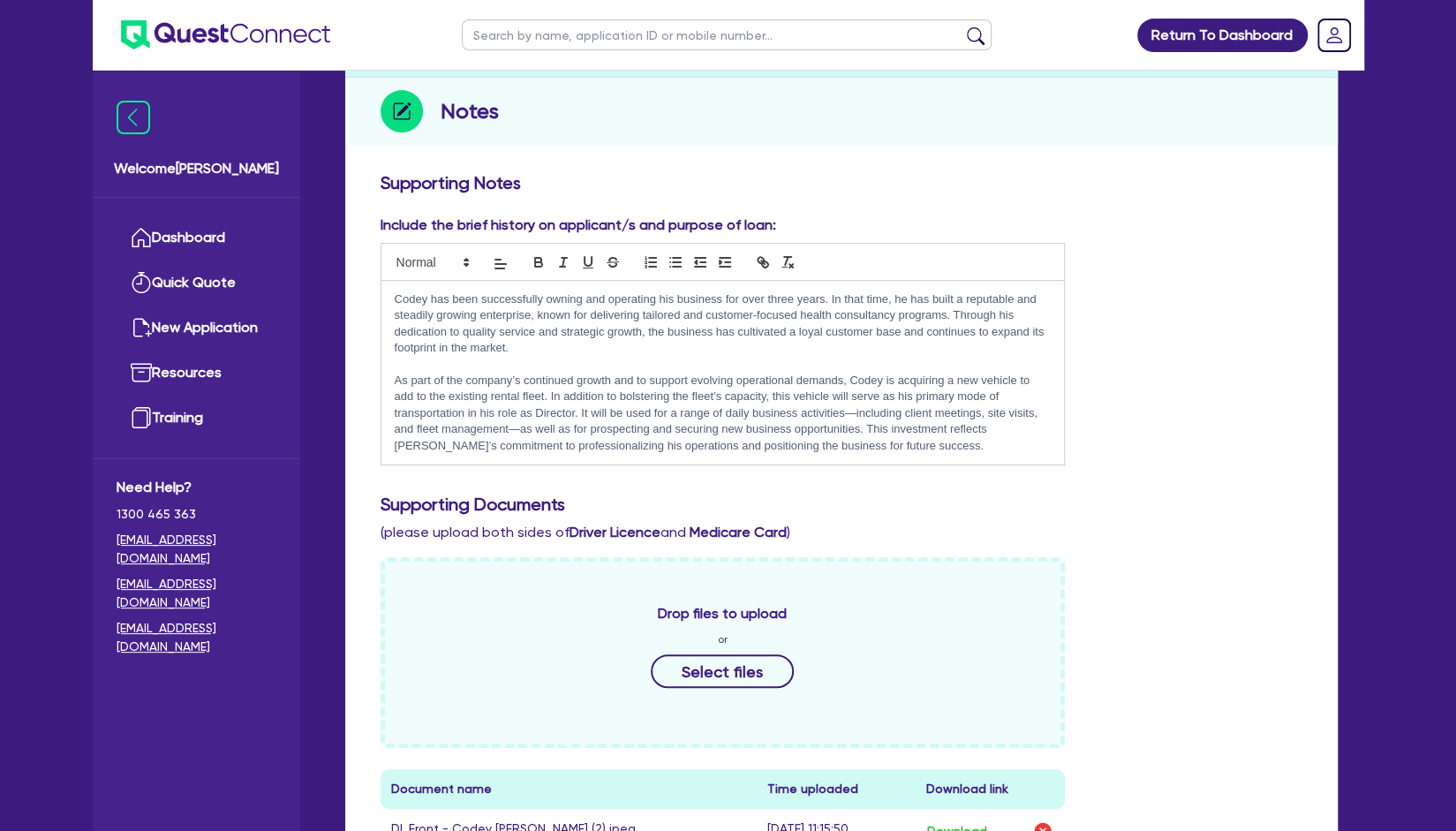
scroll to position [203, 0]
drag, startPoint x: 518, startPoint y: 389, endPoint x: 493, endPoint y: 396, distance: 26.0
click at [493, 396] on p "As part of the company’s continued growth and to support evolving operational d…" at bounding box center [723, 412] width 657 height 81
click at [696, 421] on p "As part of the company’s continued growth and to support evolving operational d…" at bounding box center [723, 412] width 657 height 81
click at [878, 439] on p "As part of the company’s continued growth and to support evolving operational d…" at bounding box center [723, 412] width 657 height 81
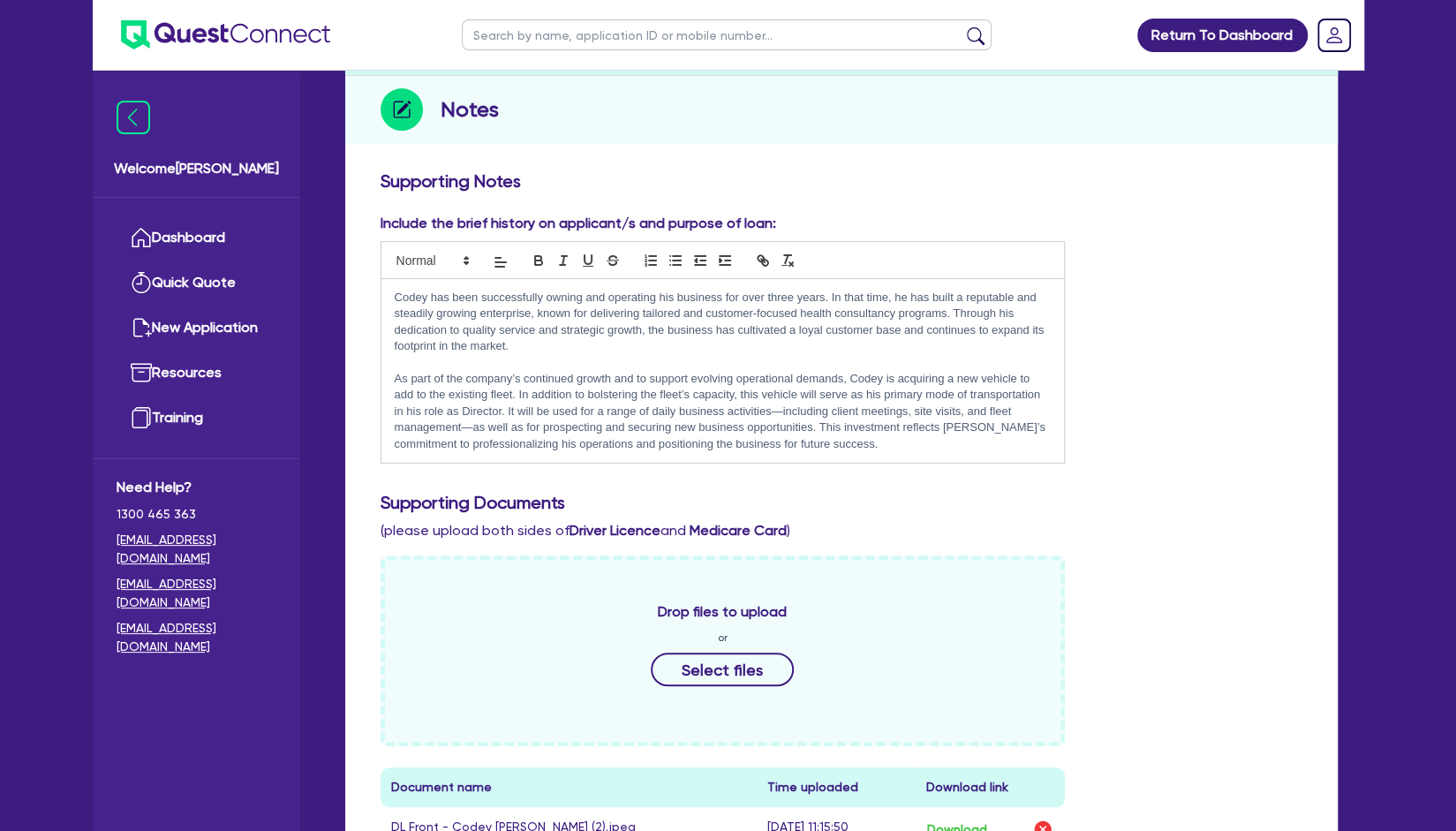
click at [461, 428] on p "As part of the company’s continued growth and to support evolving operational d…" at bounding box center [723, 412] width 657 height 81
drag, startPoint x: 461, startPoint y: 427, endPoint x: 970, endPoint y: 414, distance: 509.2
click at [970, 414] on p "As part of the company’s continued growth and to support evolving operational d…" at bounding box center [723, 412] width 657 height 81
click at [931, 442] on p "As part of the company’s continued growth and to support evolving operational d…" at bounding box center [723, 412] width 657 height 81
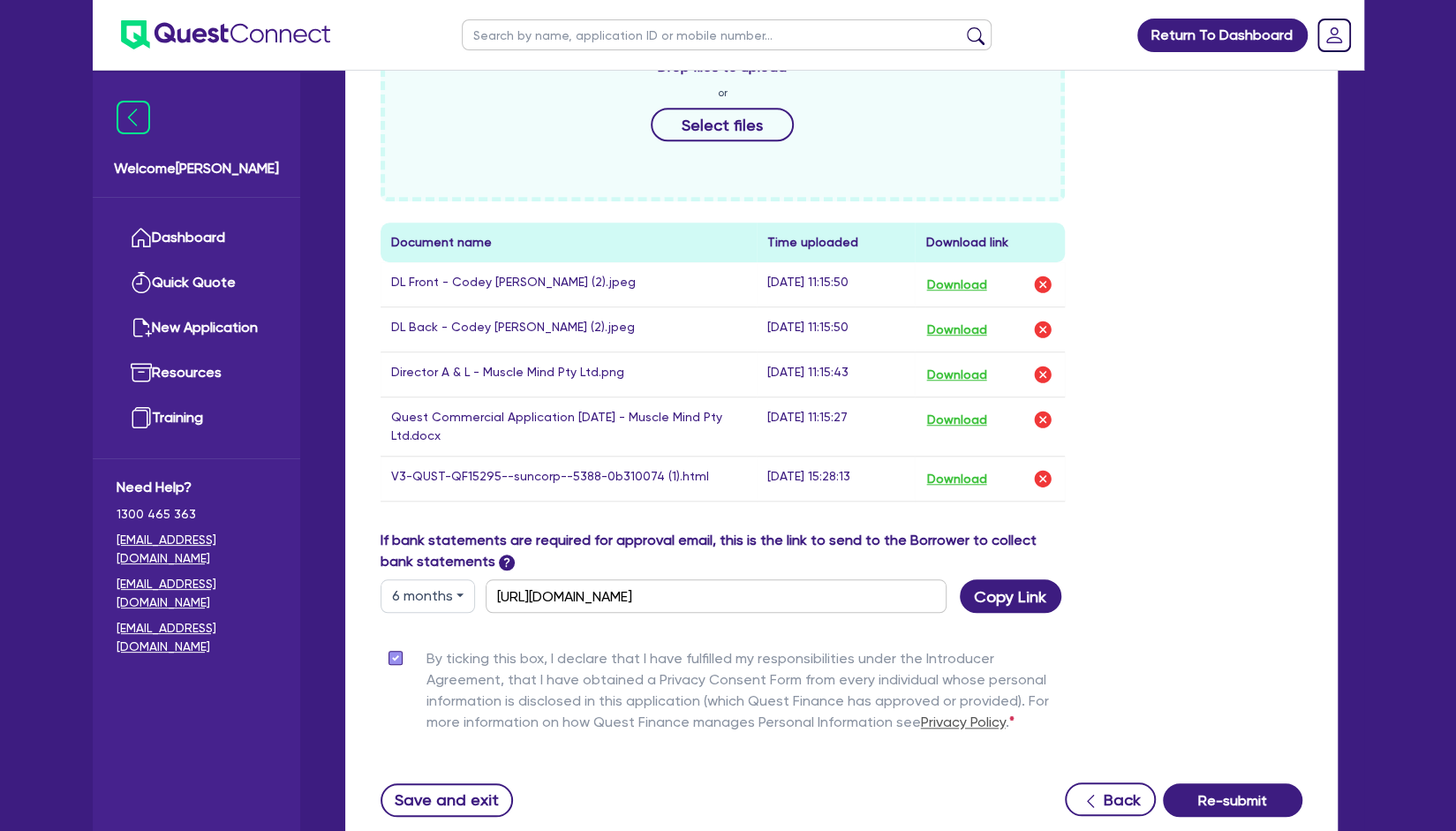
scroll to position [755, 0]
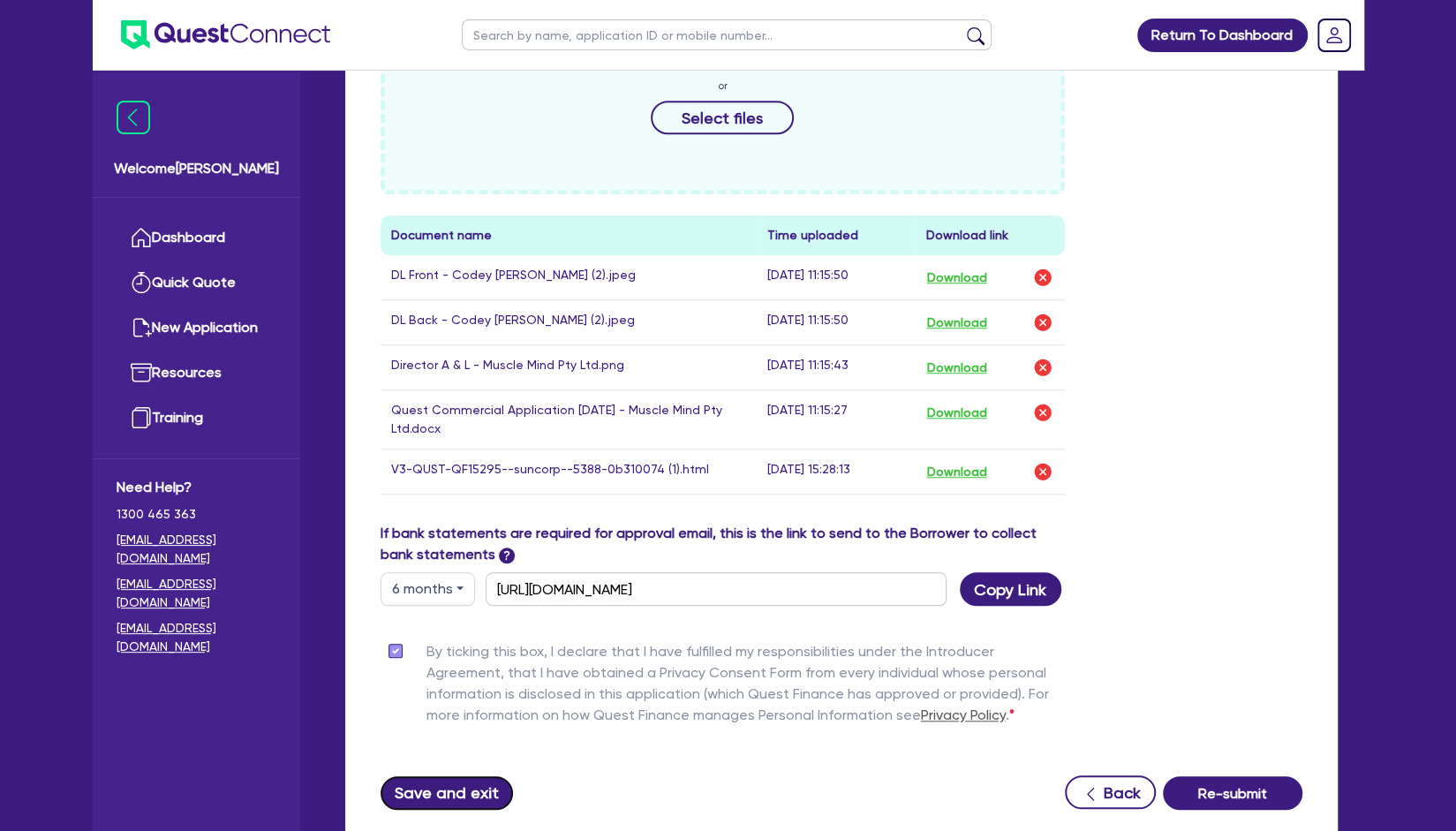
click at [449, 783] on button "Save and exit" at bounding box center [447, 793] width 134 height 34
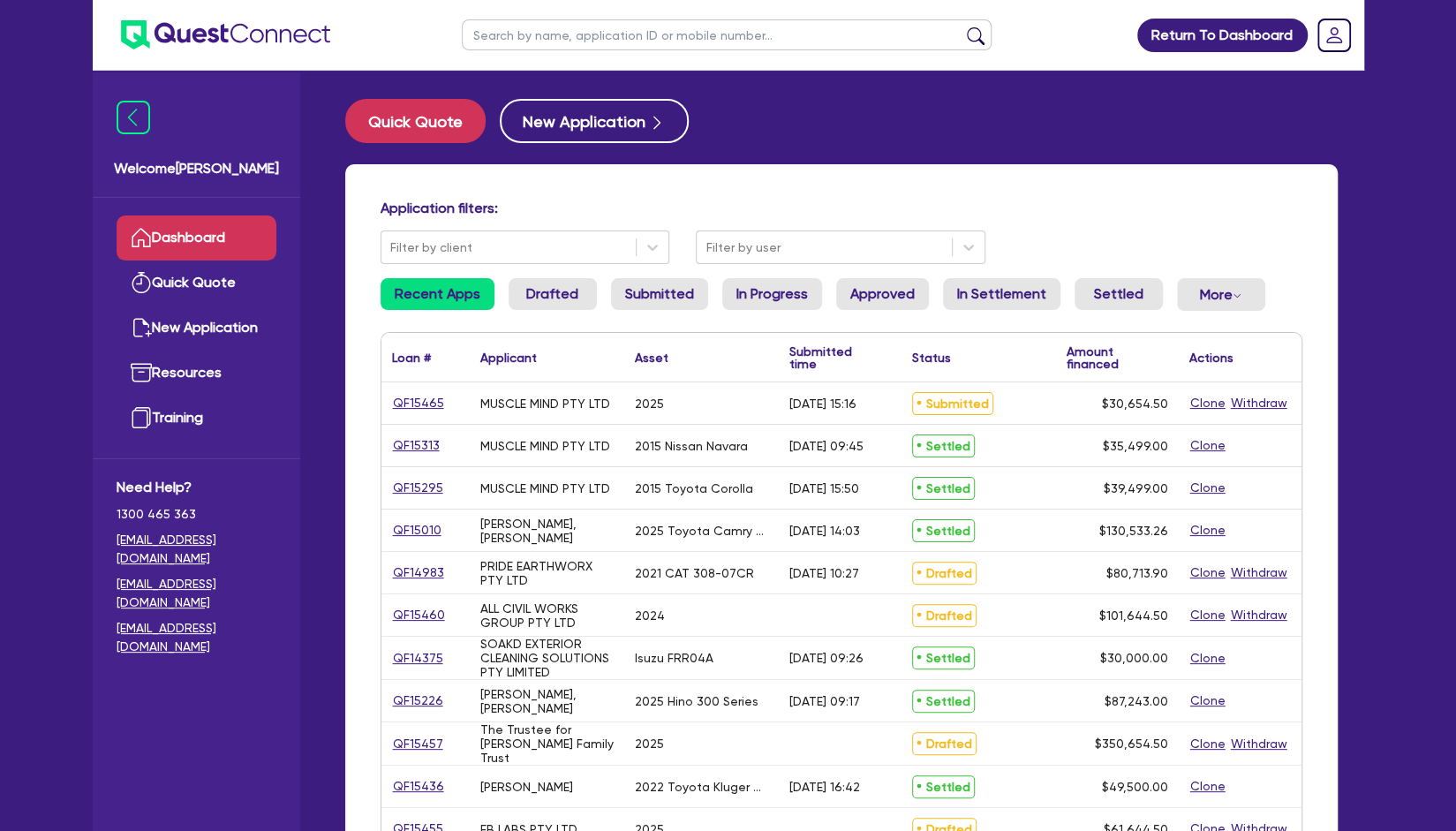
click at [580, 28] on input "text" at bounding box center [727, 35] width 530 height 31
type input "muscle"
click at [962, 27] on button "submit" at bounding box center [976, 39] width 28 height 25
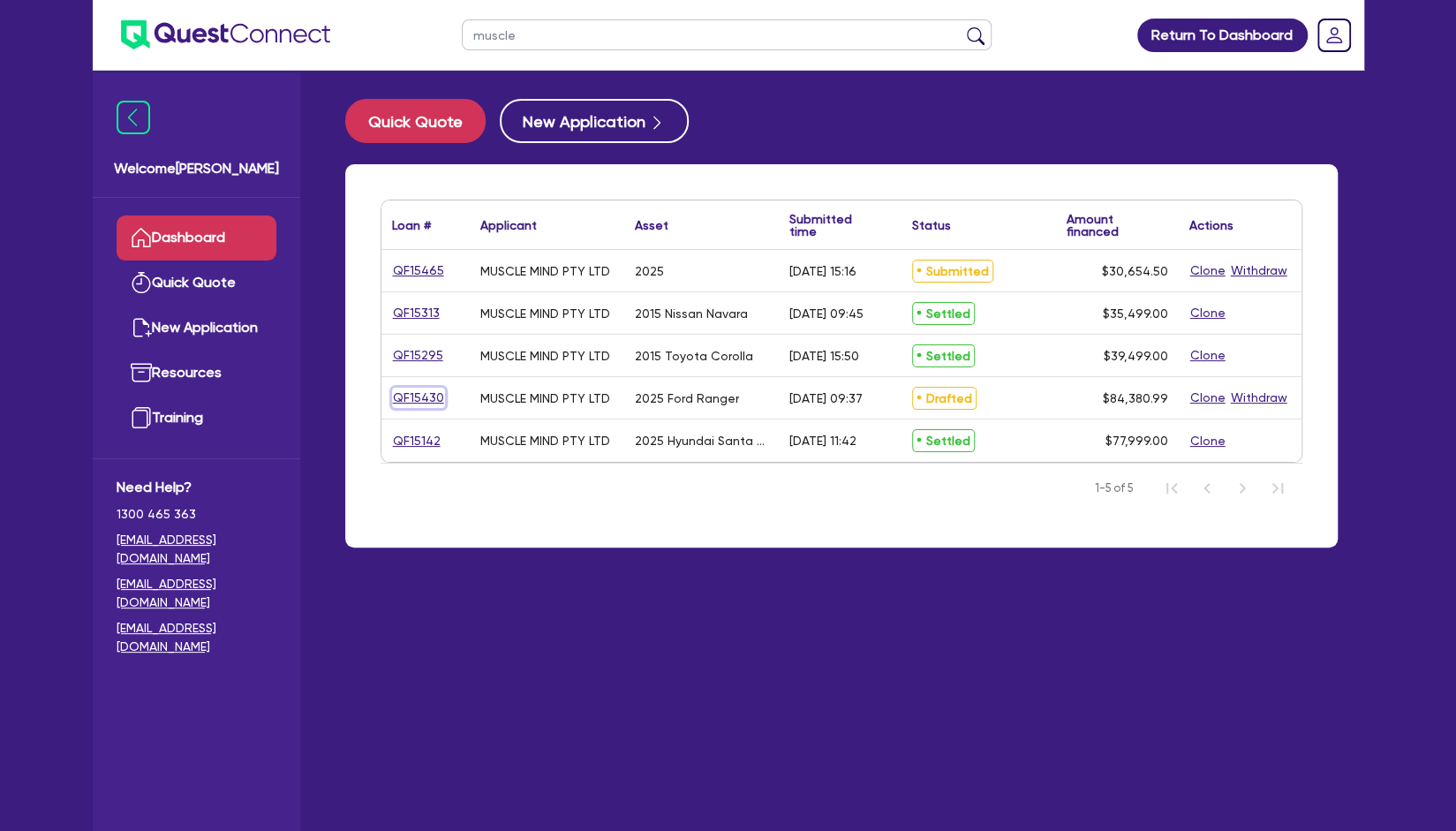
click at [420, 399] on link "QF15430" at bounding box center [419, 397] width 53 height 20
select select "Other"
select select "CARS_AND_LIGHT_TRUCKS"
select select "VANS_AND_UTES"
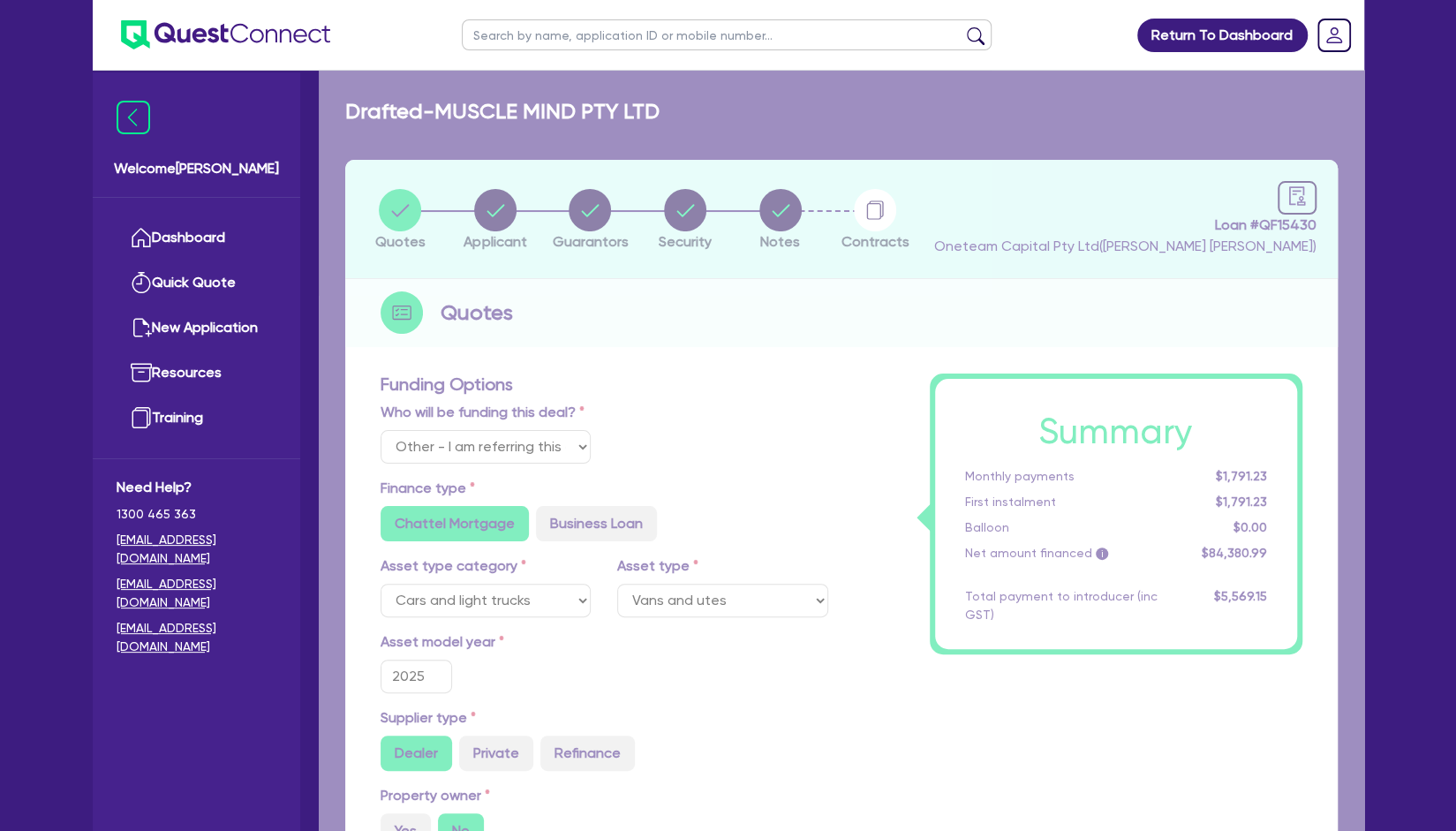
type input "84,726.49"
type input "1,000"
type input "5,062.86"
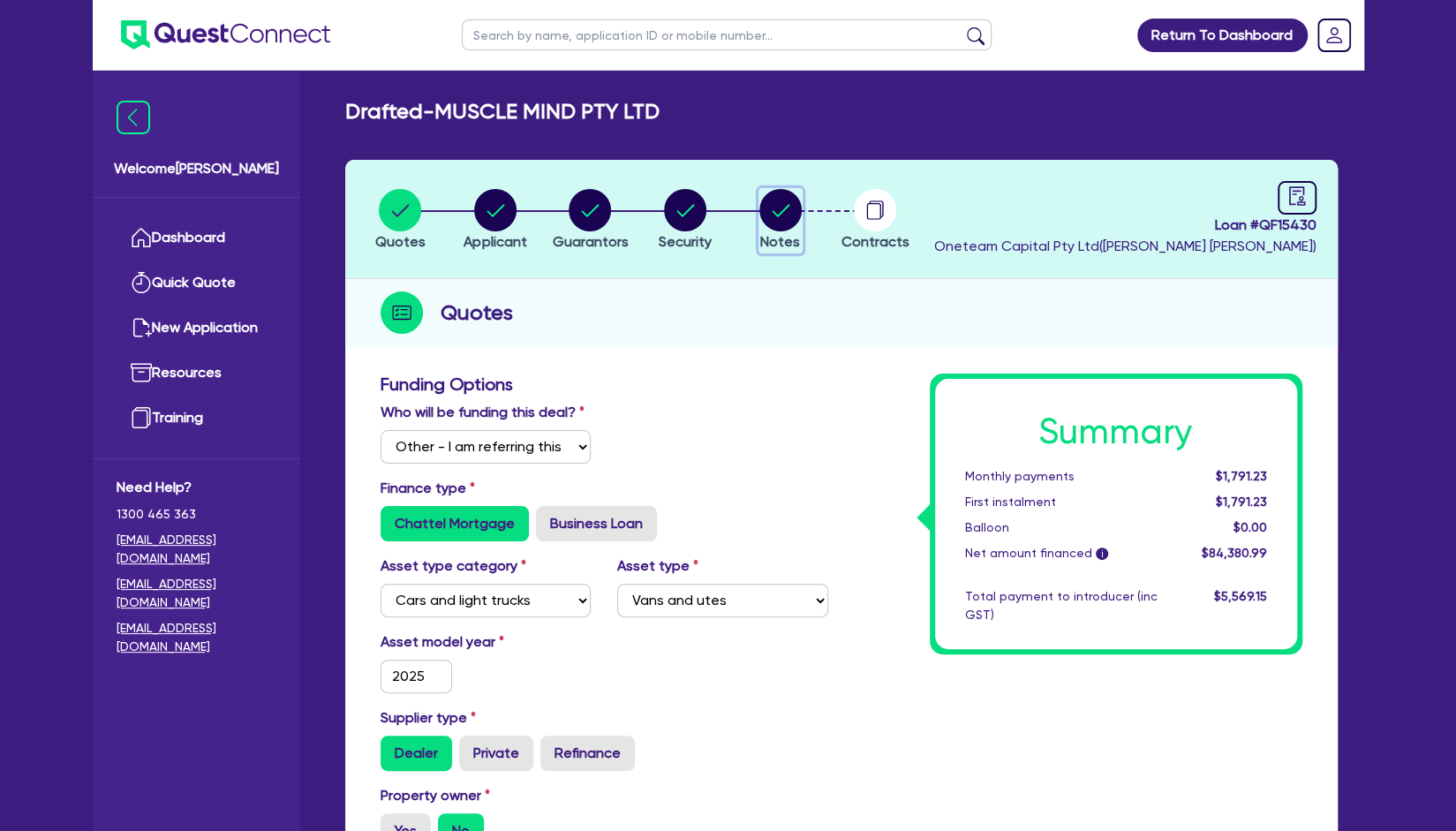
click at [788, 213] on circle "button" at bounding box center [781, 211] width 42 height 42
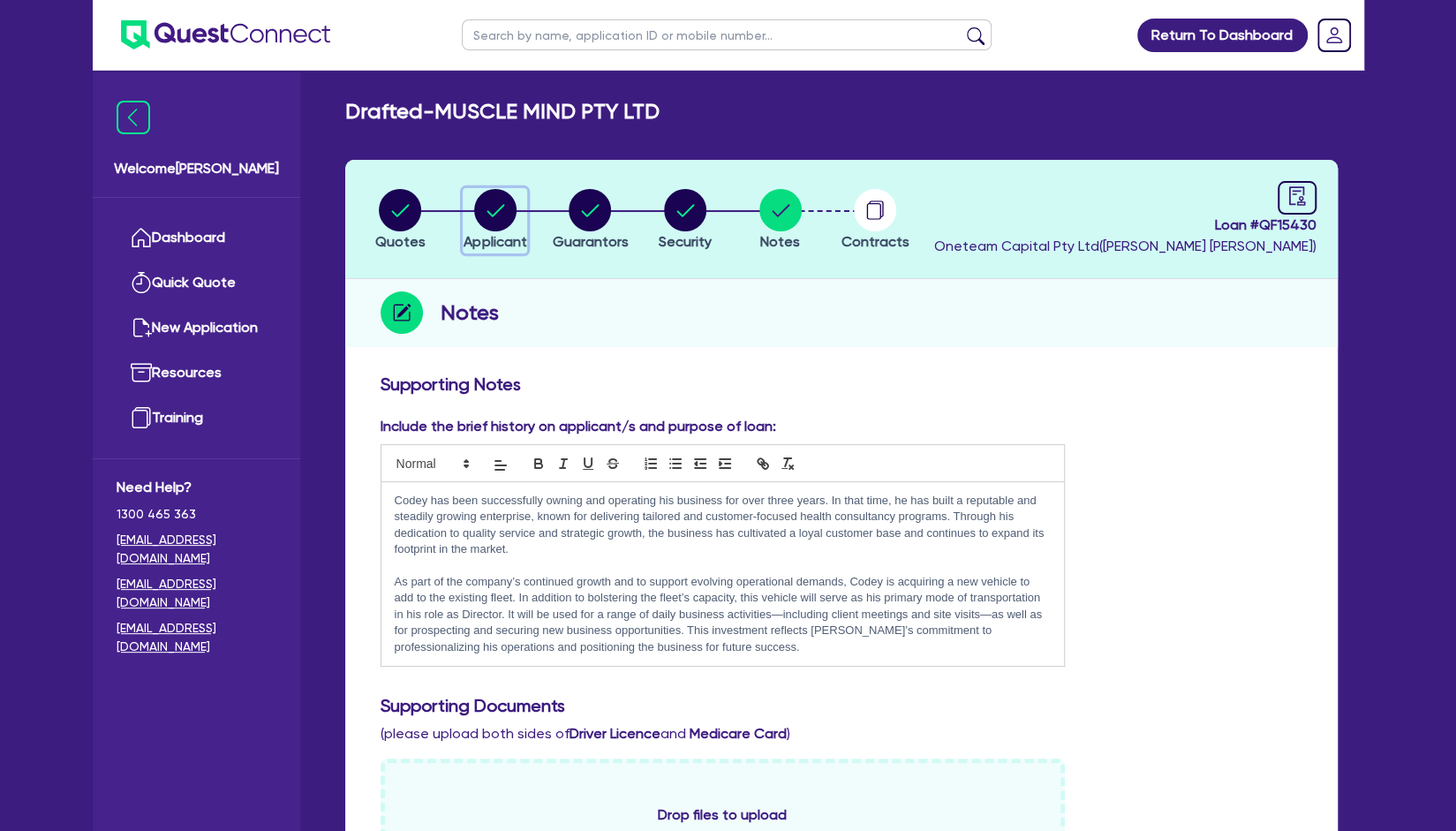
click at [484, 214] on circle "button" at bounding box center [496, 211] width 42 height 42
select select "COMPANY"
select select "PROFESSIONAL"
select select "MANAGEMENT"
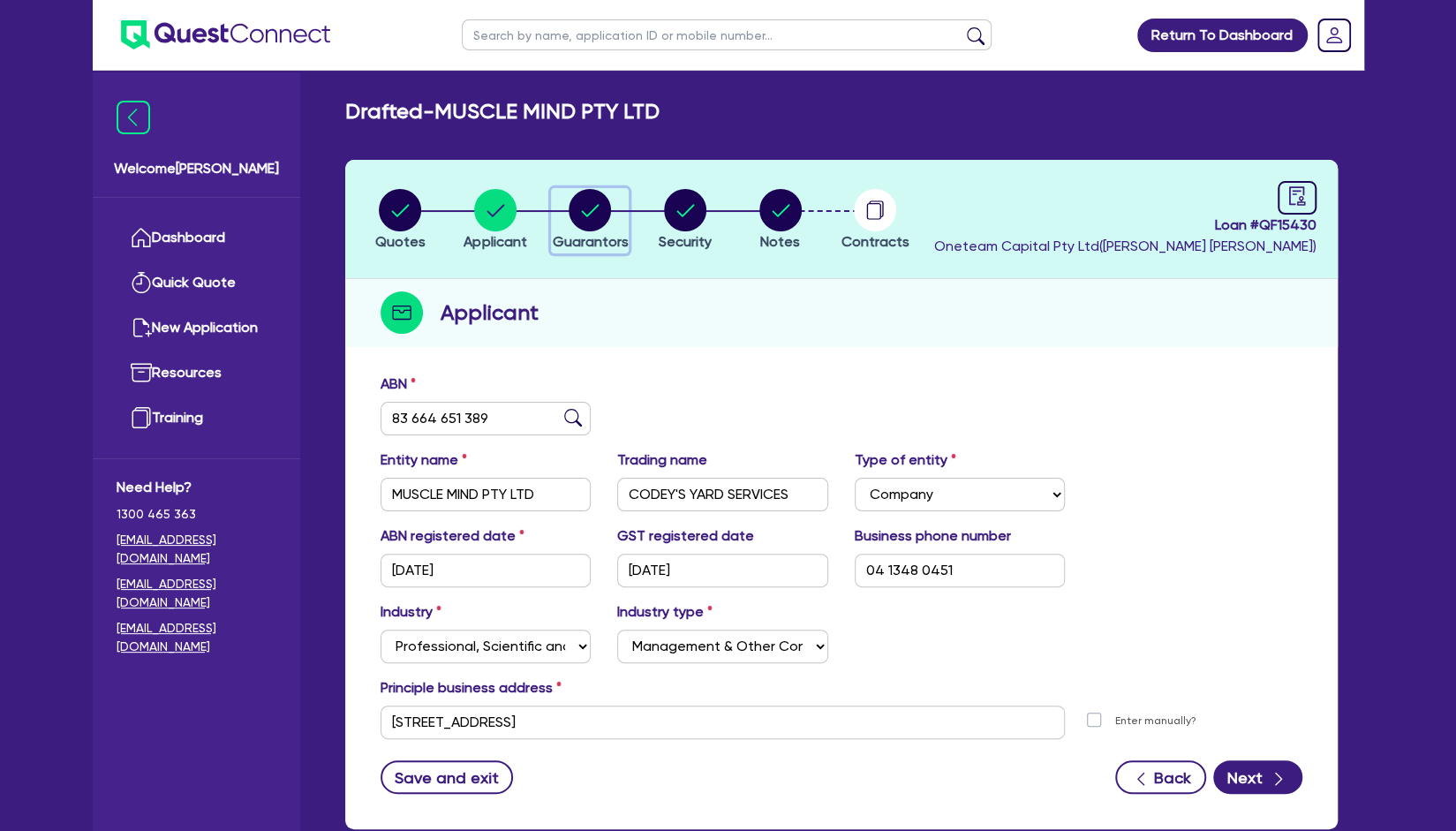
click at [585, 212] on icon "button" at bounding box center [591, 210] width 18 height 12
select select "MR"
select select "QLD"
select select "MARRIED"
select select "PROPERTY"
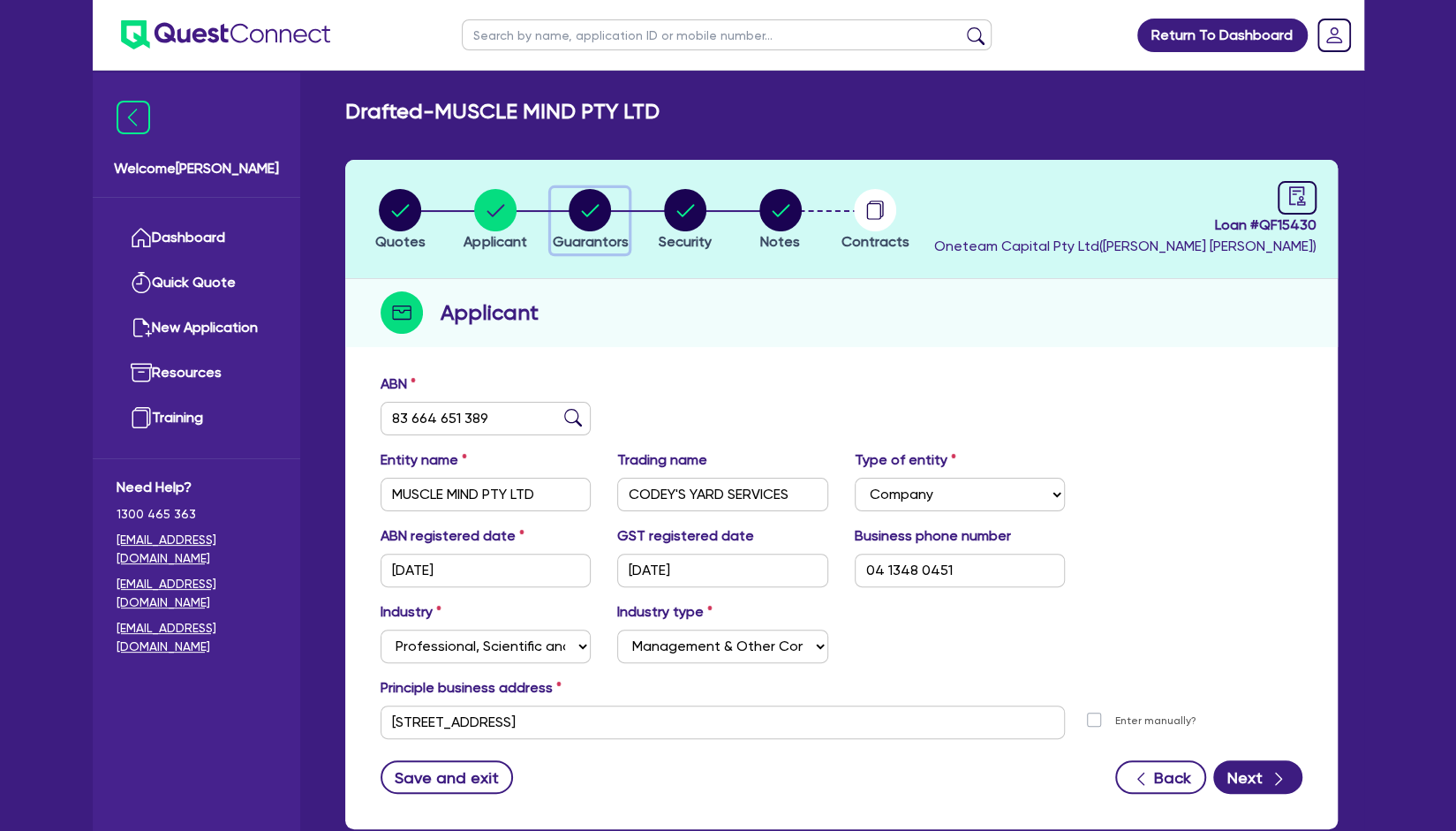
select select "HOUSEHOLD_PERSONAL"
select select "CASH"
select select "VEHICLE"
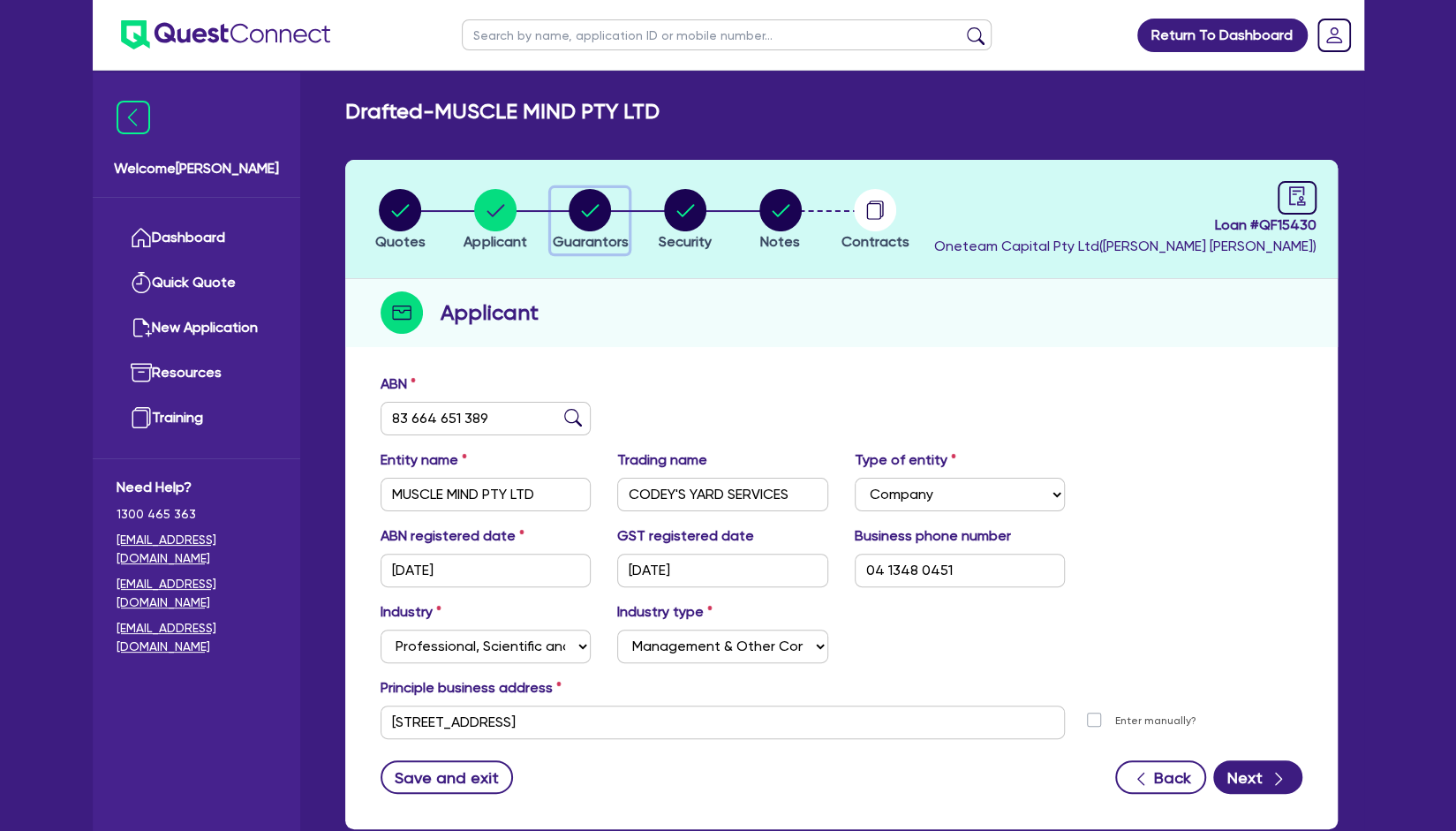
select select "VEHICLE"
select select "VEHICLE_LOAN"
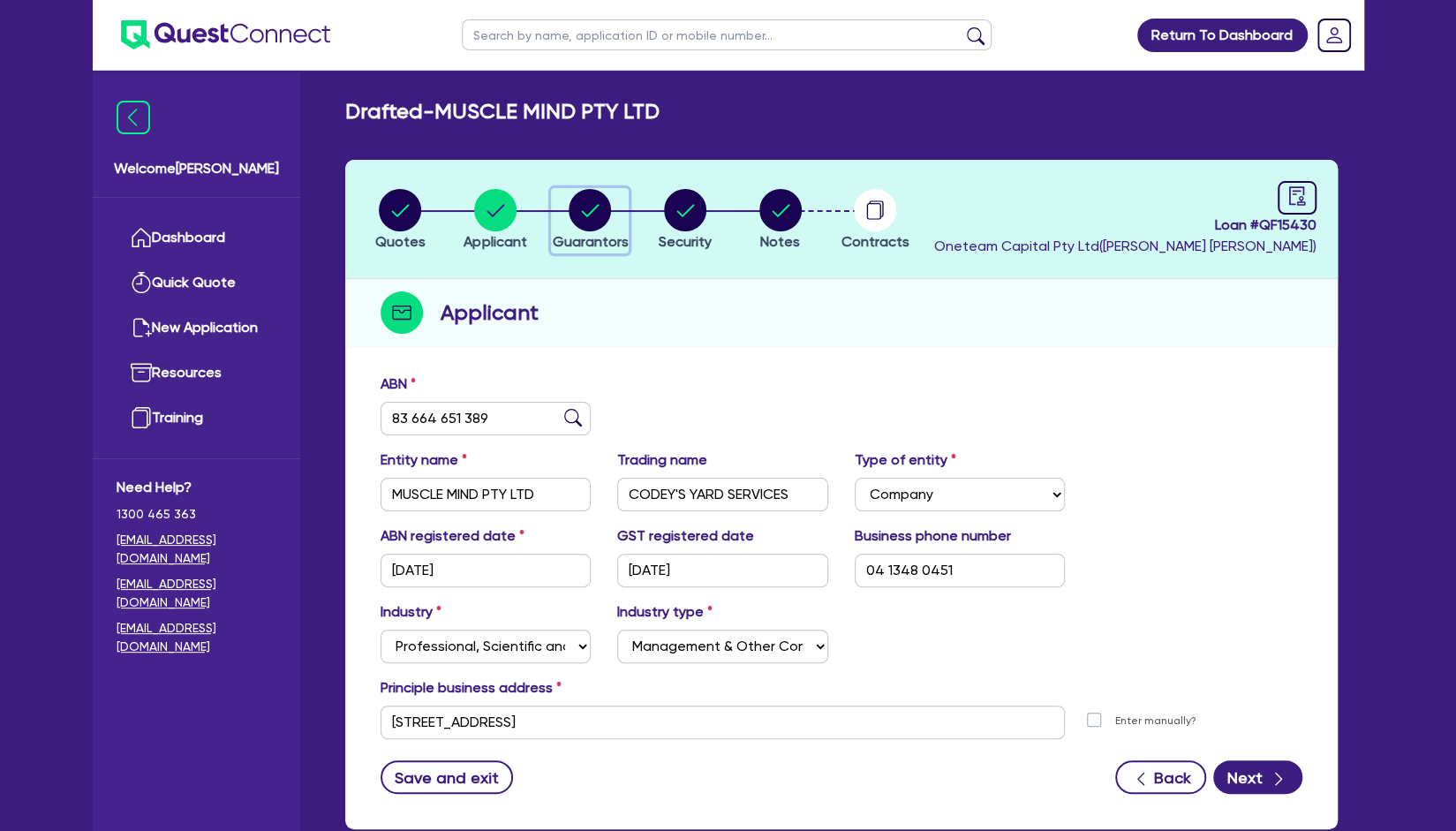
select select "VEHICLE_LOAN"
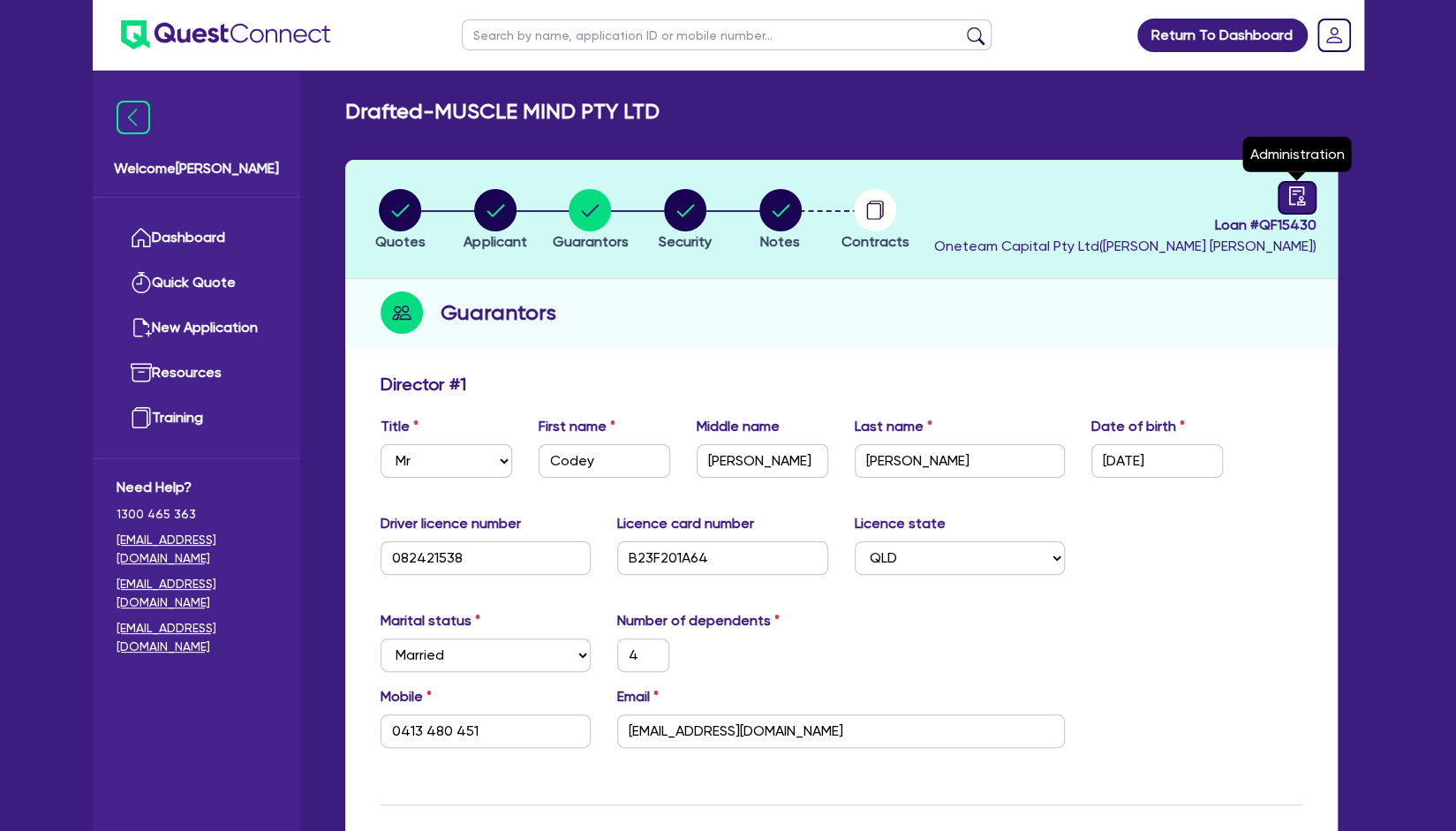
click at [1284, 202] on div at bounding box center [1298, 198] width 39 height 34
select select "DRAFTED_AMENDED"
select select "Other"
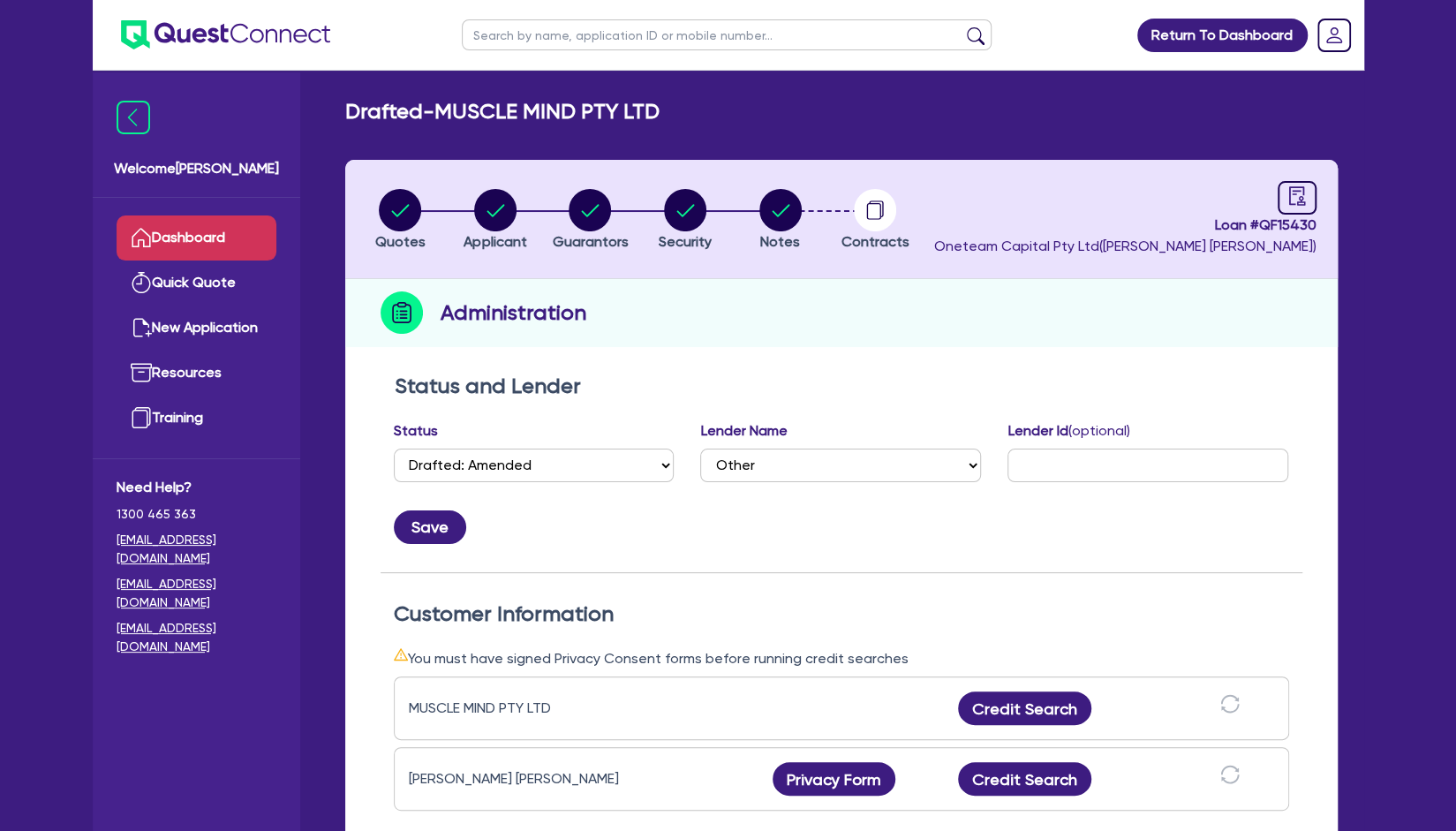
click at [187, 241] on link "Dashboard" at bounding box center [196, 237] width 160 height 45
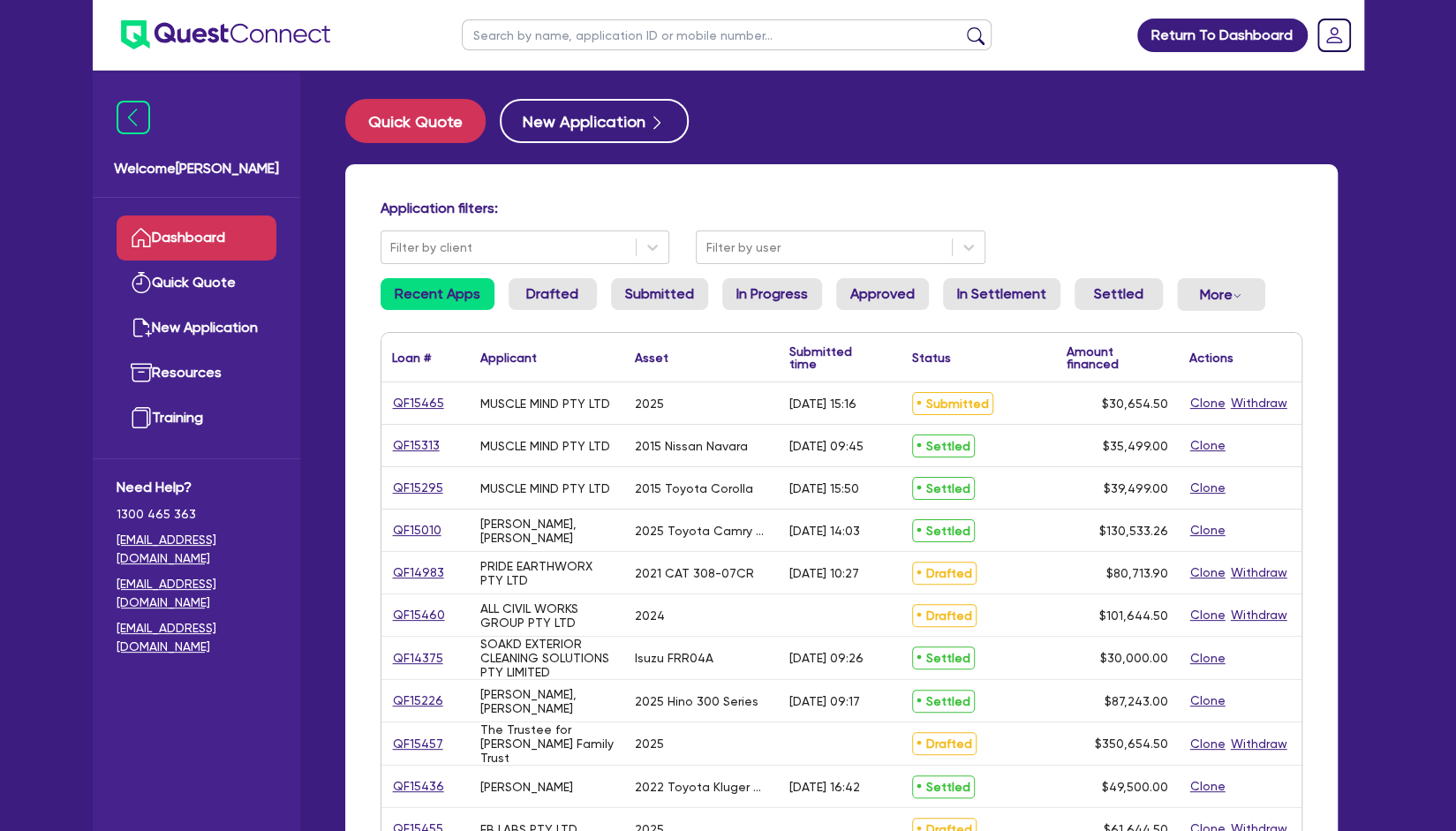
click at [666, 9] on ul at bounding box center [727, 35] width 566 height 70
click at [650, 47] on input "text" at bounding box center [727, 35] width 530 height 31
type input "muscle"
click at [962, 27] on button "submit" at bounding box center [976, 39] width 28 height 25
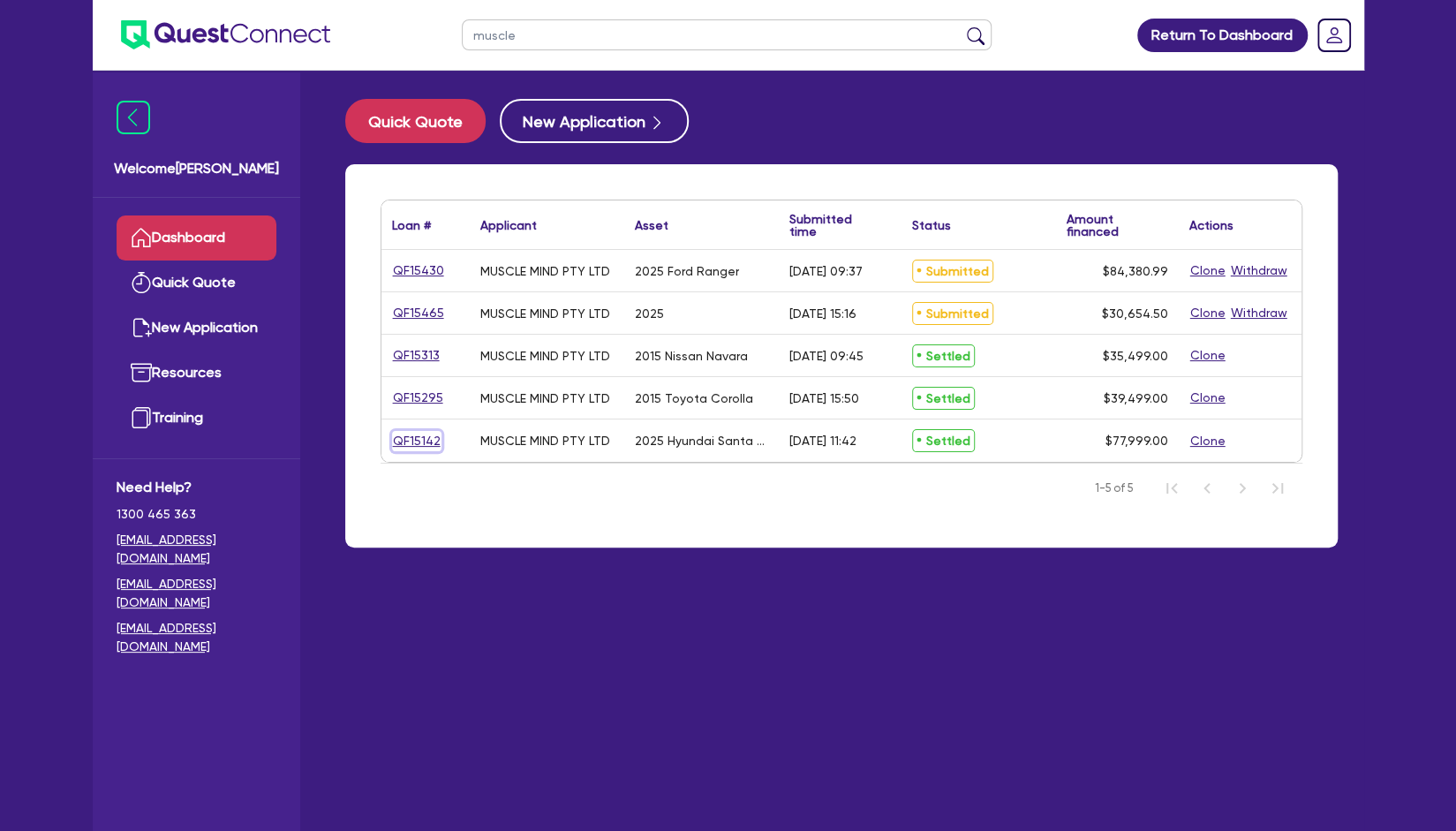
click at [420, 436] on link "QF15142" at bounding box center [417, 441] width 50 height 20
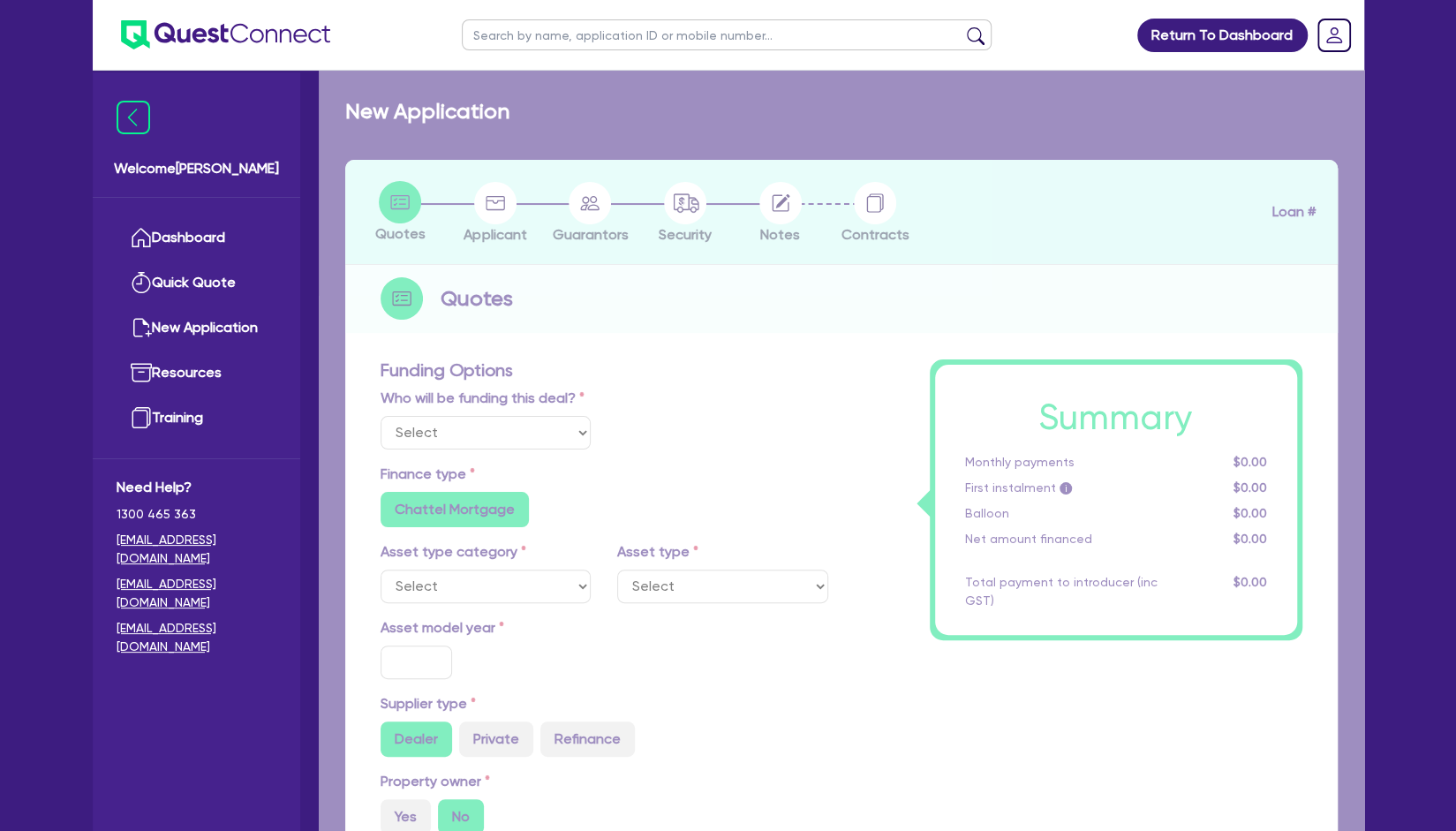
select select "Other"
select select "CARS_AND_LIGHT_TRUCKS"
type input "2025"
radio input "true"
type input "78,000"
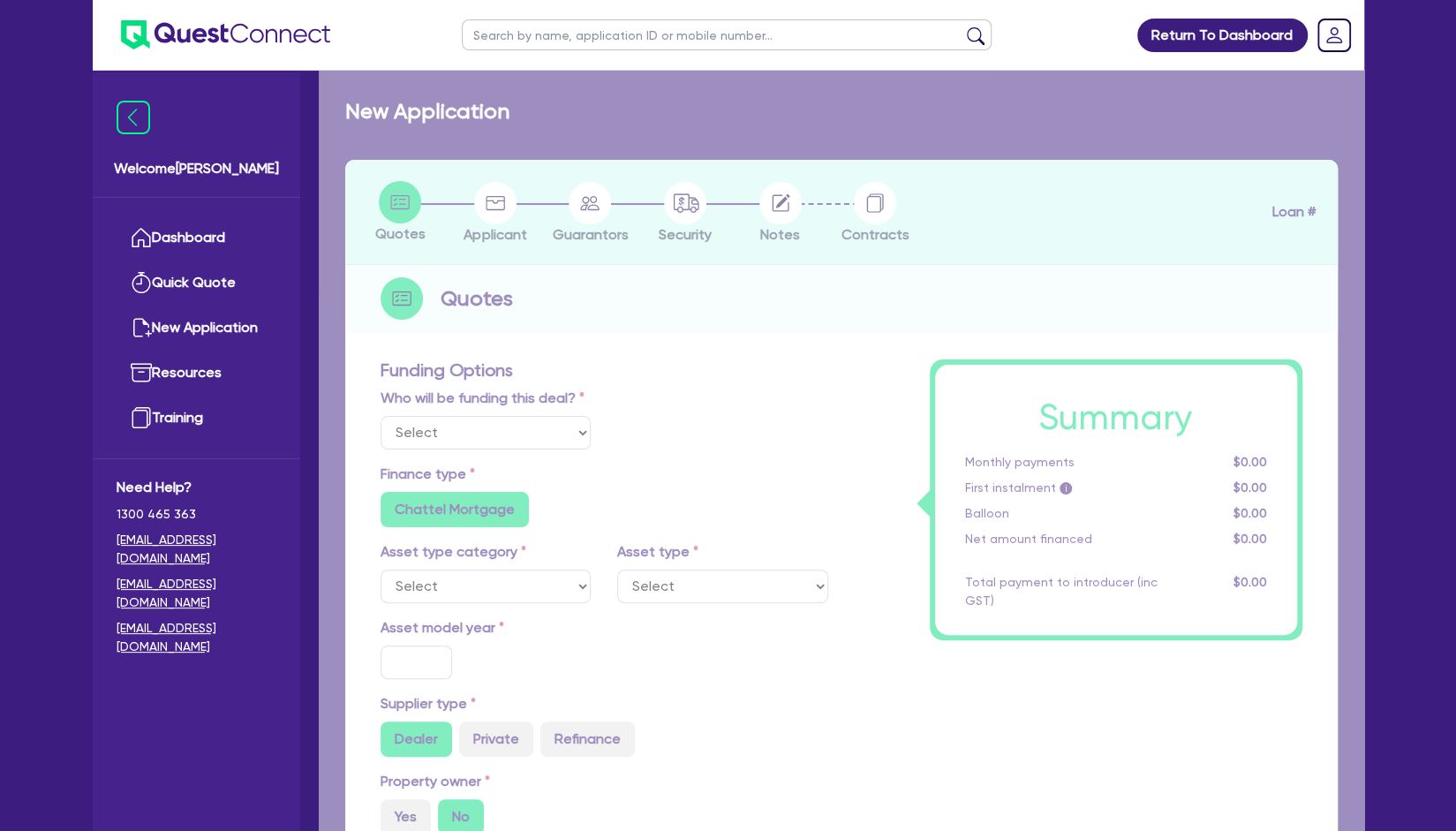
type input "500"
type input "5.96"
type input "4,650"
type input "10"
type input "453.64"
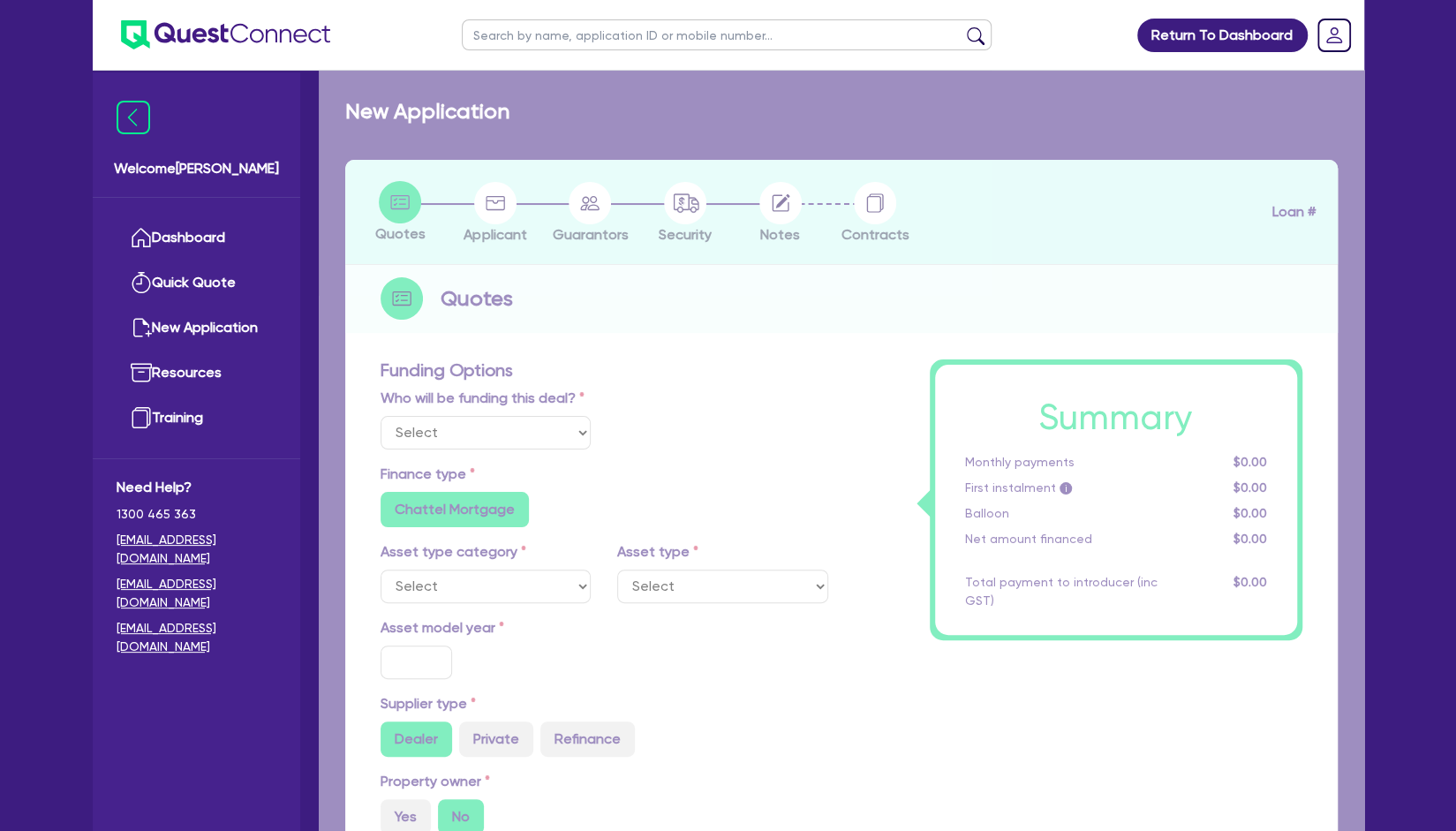
radio input "true"
radio input "false"
select select "PASSENGER_VEHICLES"
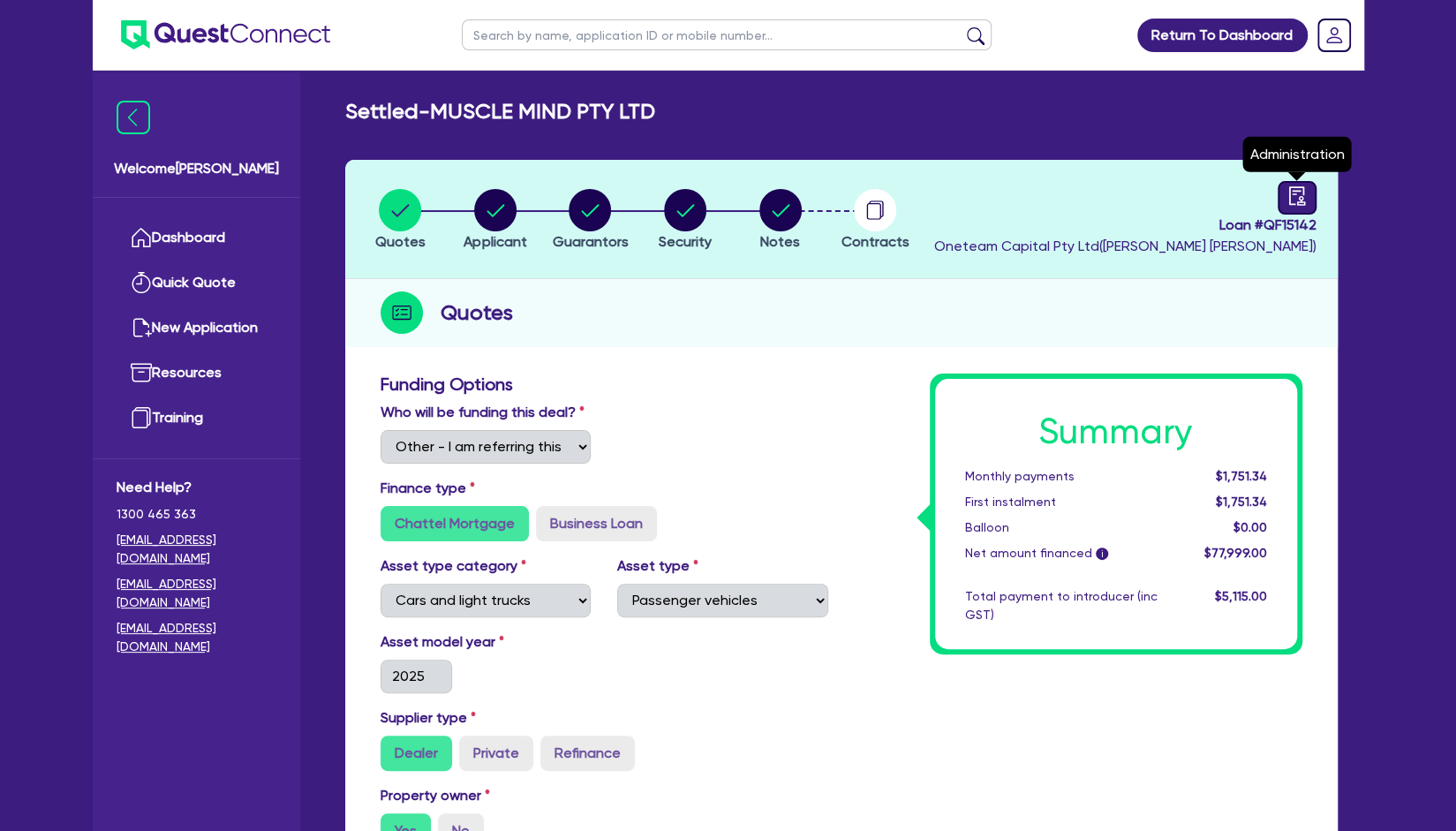
click at [1307, 197] on div at bounding box center [1298, 198] width 39 height 34
select select "SETTLED"
select select "Shift"
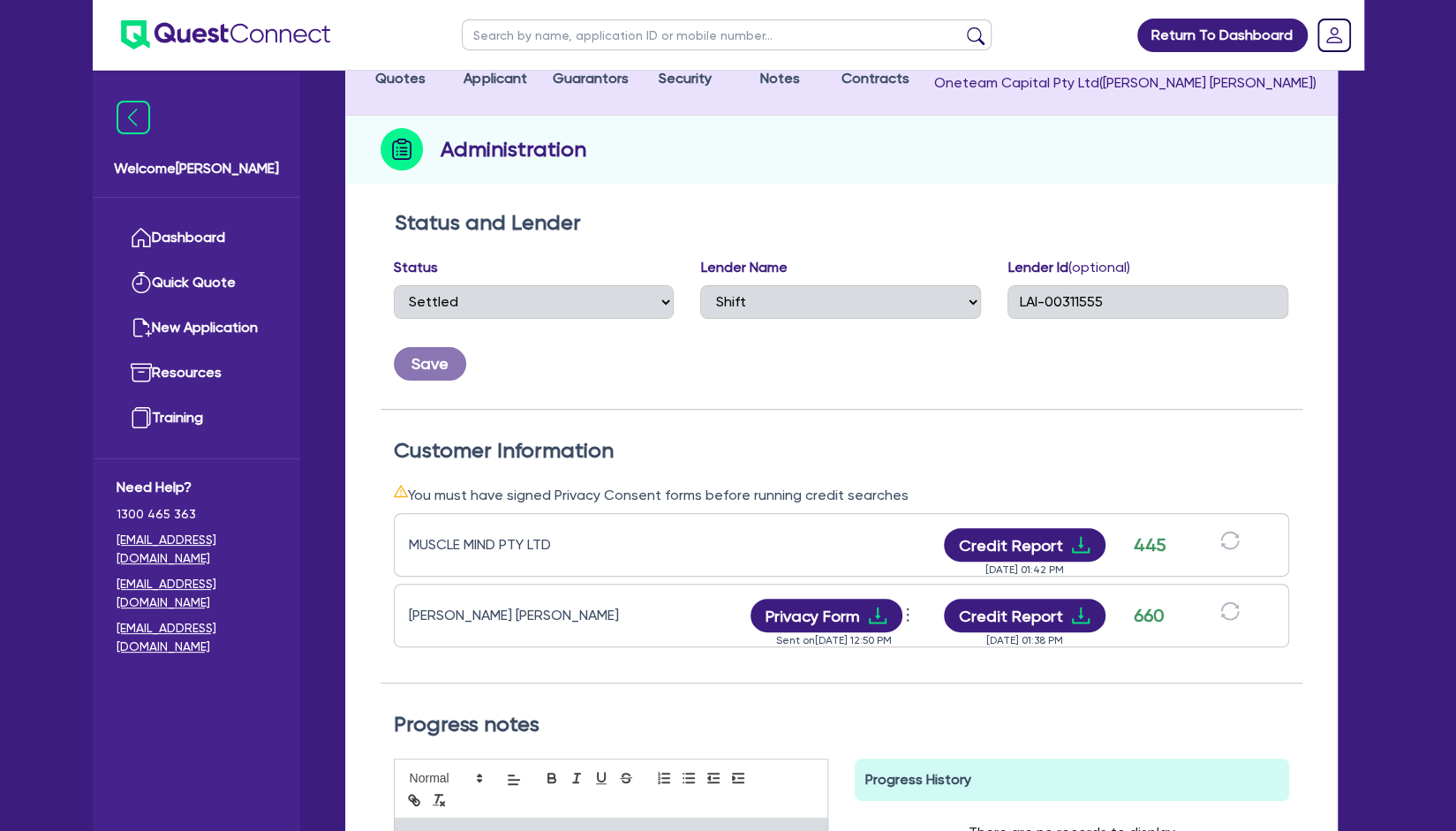
scroll to position [168, 0]
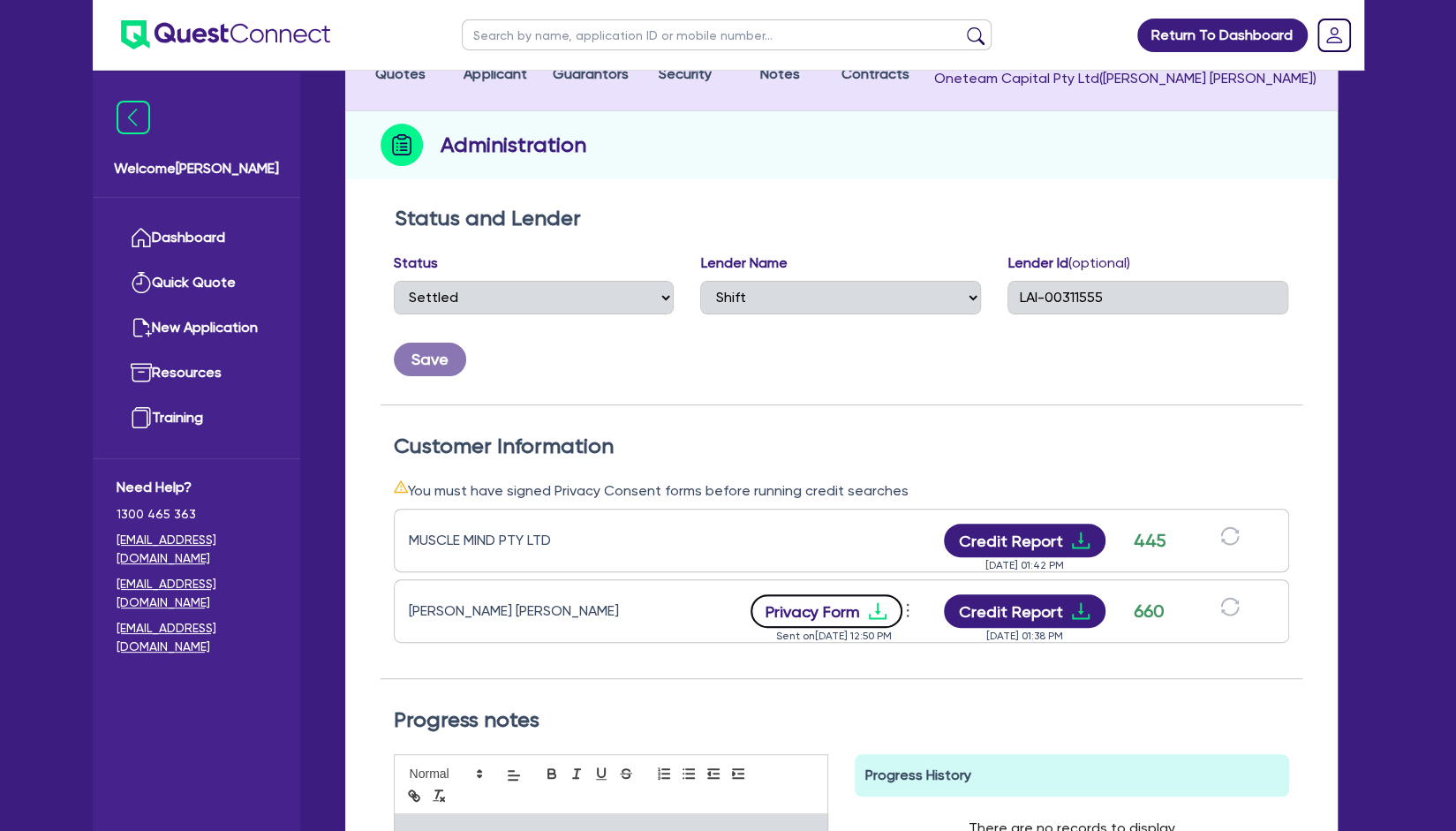
click at [828, 607] on button "Privacy Form" at bounding box center [827, 612] width 152 height 34
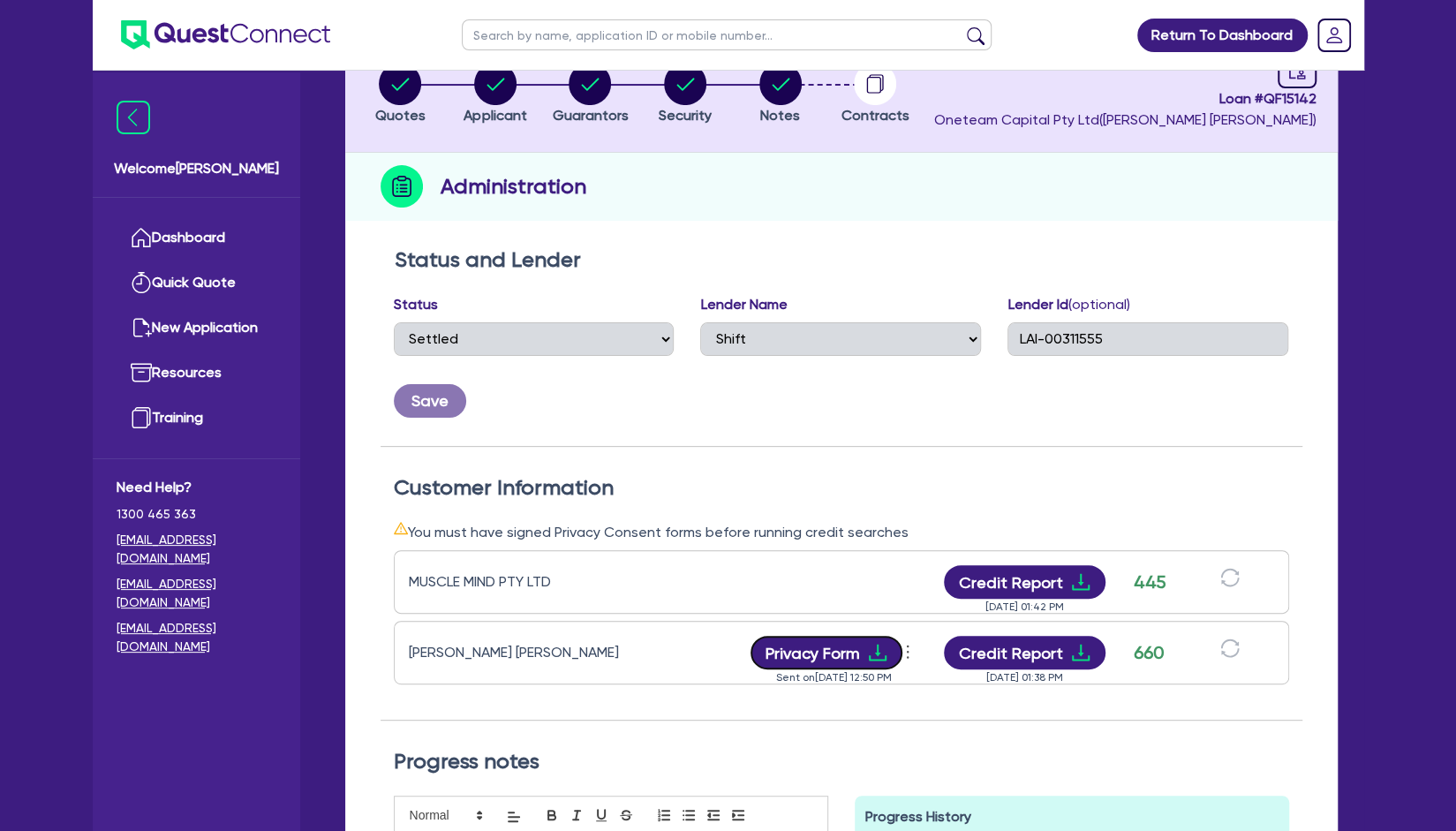
scroll to position [0, 0]
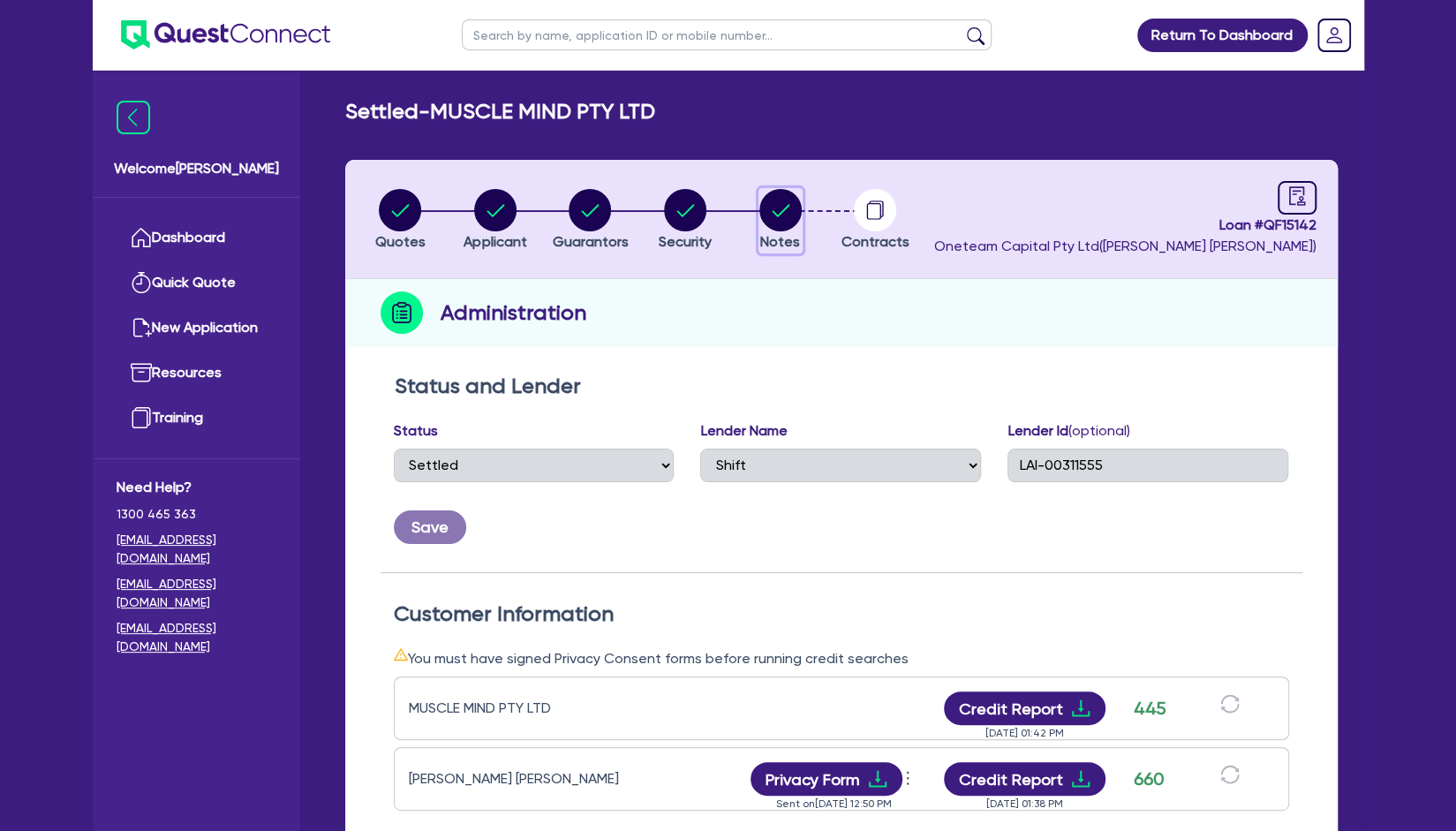
click at [780, 216] on circle "button" at bounding box center [781, 211] width 42 height 42
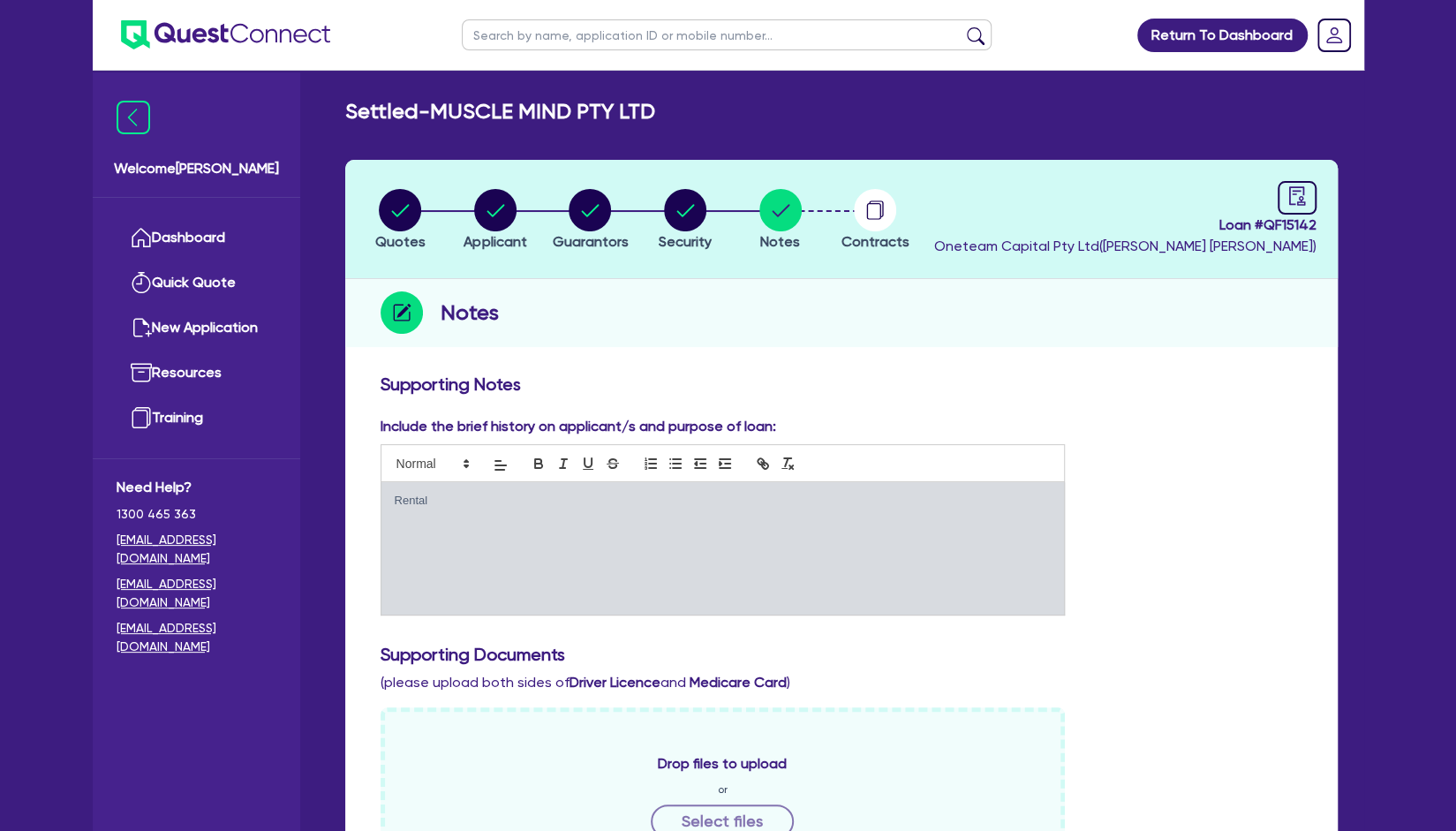
click at [696, 40] on input "text" at bounding box center [727, 35] width 530 height 31
type input "muscle"
click button "submit" at bounding box center [976, 39] width 28 height 25
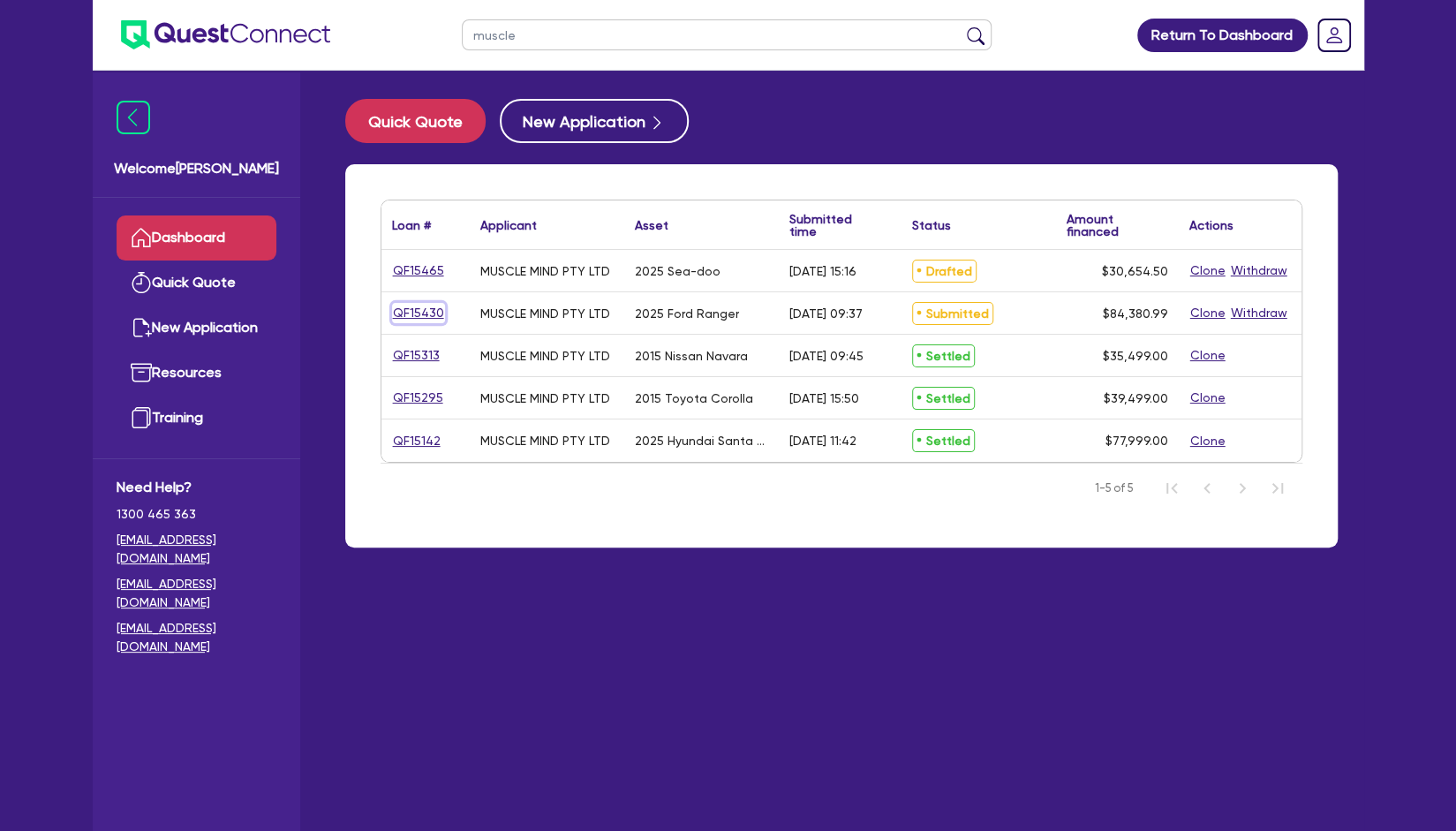
click at [410, 317] on link "QF15430" at bounding box center [419, 312] width 53 height 20
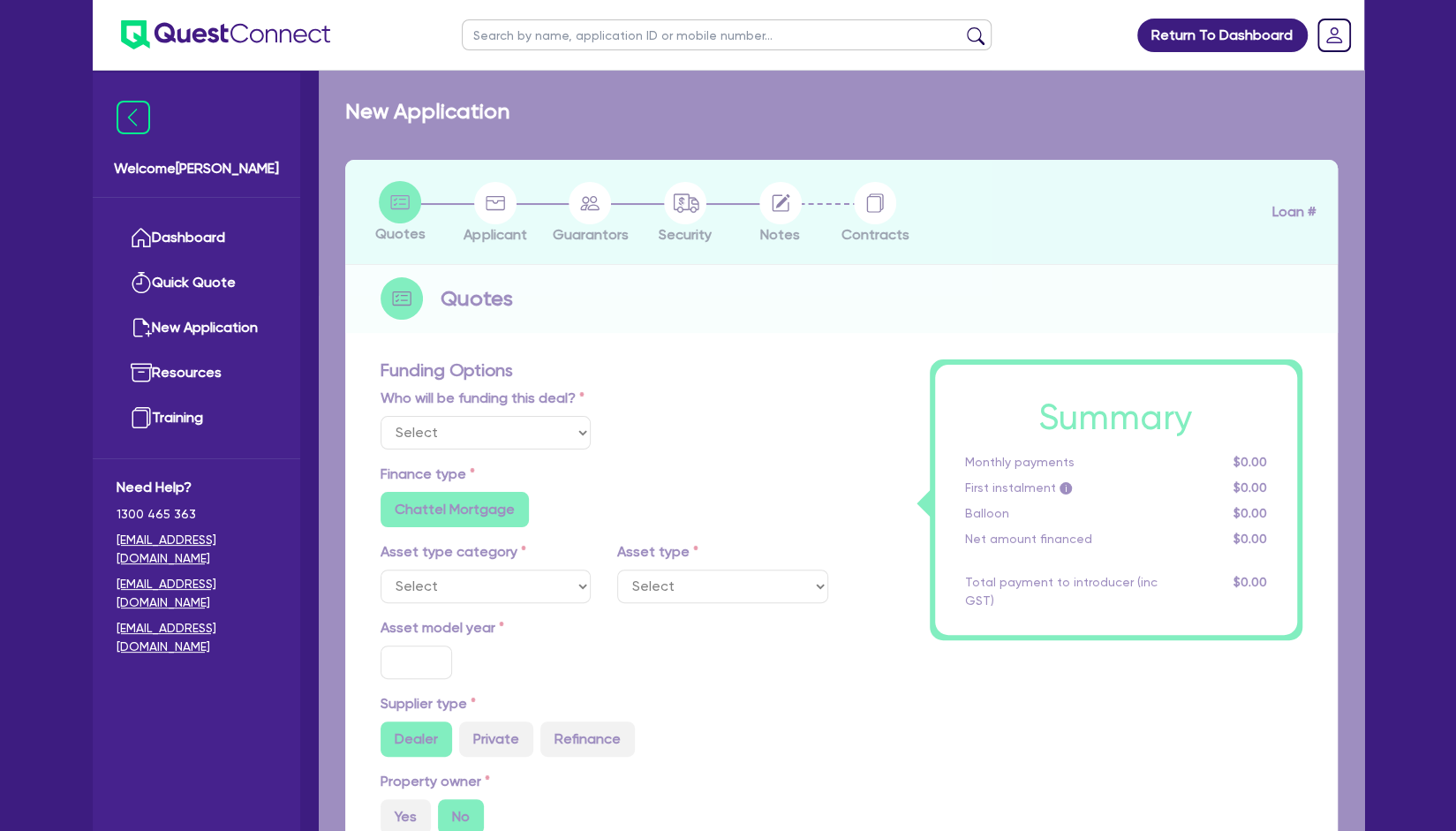
select select "Other"
select select "CARS_AND_LIGHT_TRUCKS"
type input "2025"
type input "84,726.49"
type input "1,000"
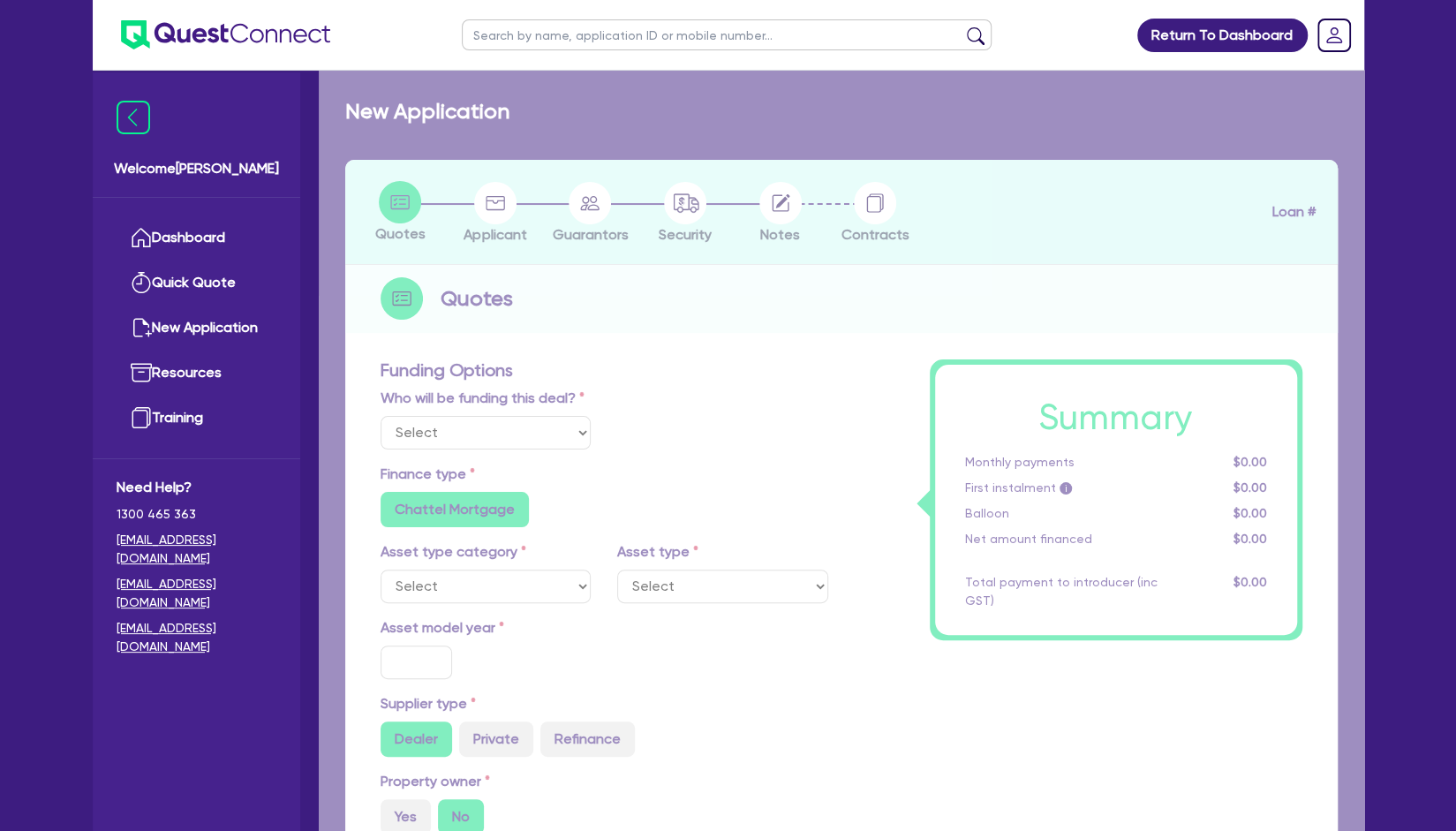
type input "6"
type input "5,062.86"
type input "7.5"
radio input "true"
radio input "false"
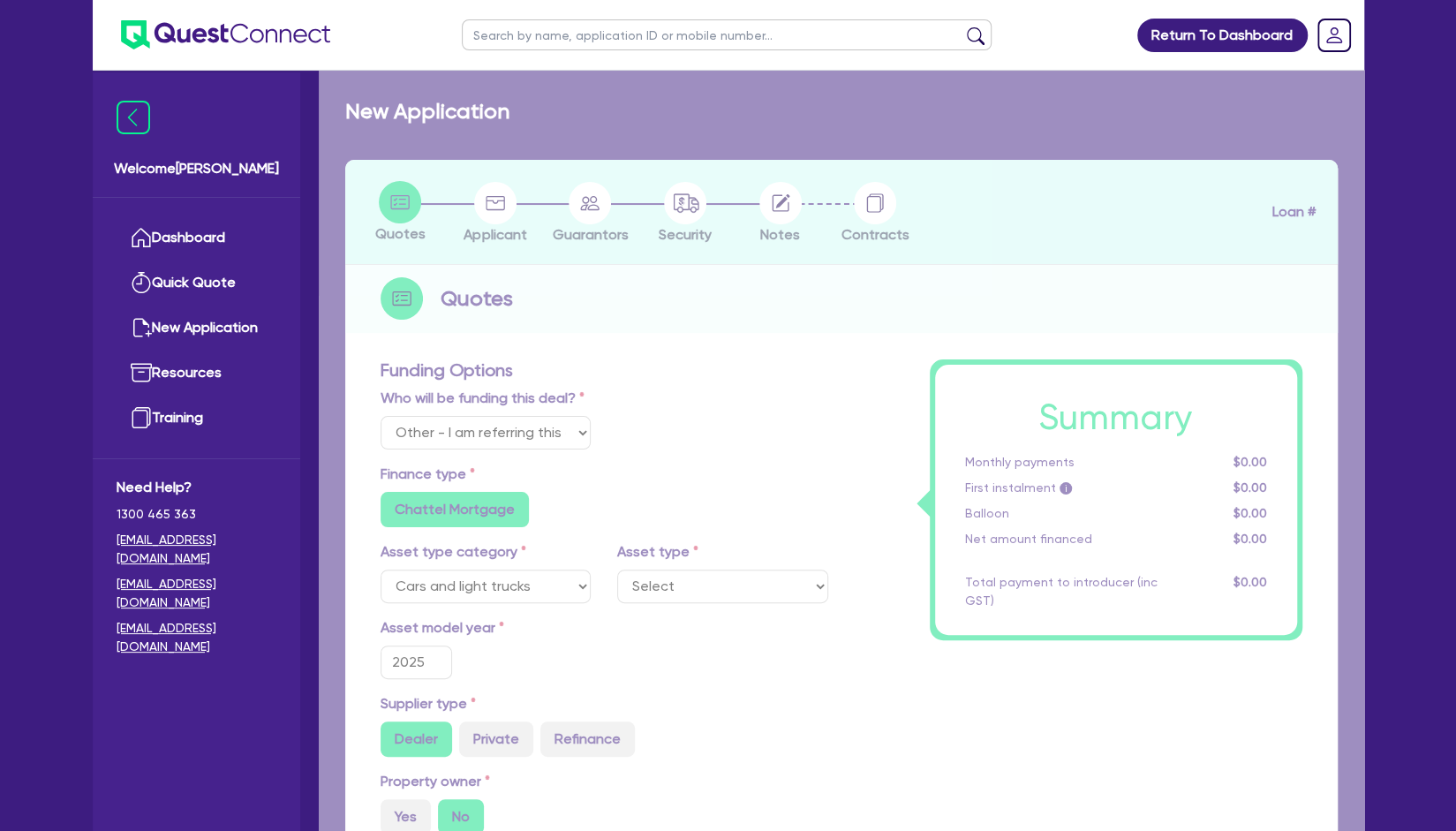
select select "VANS_AND_UTES"
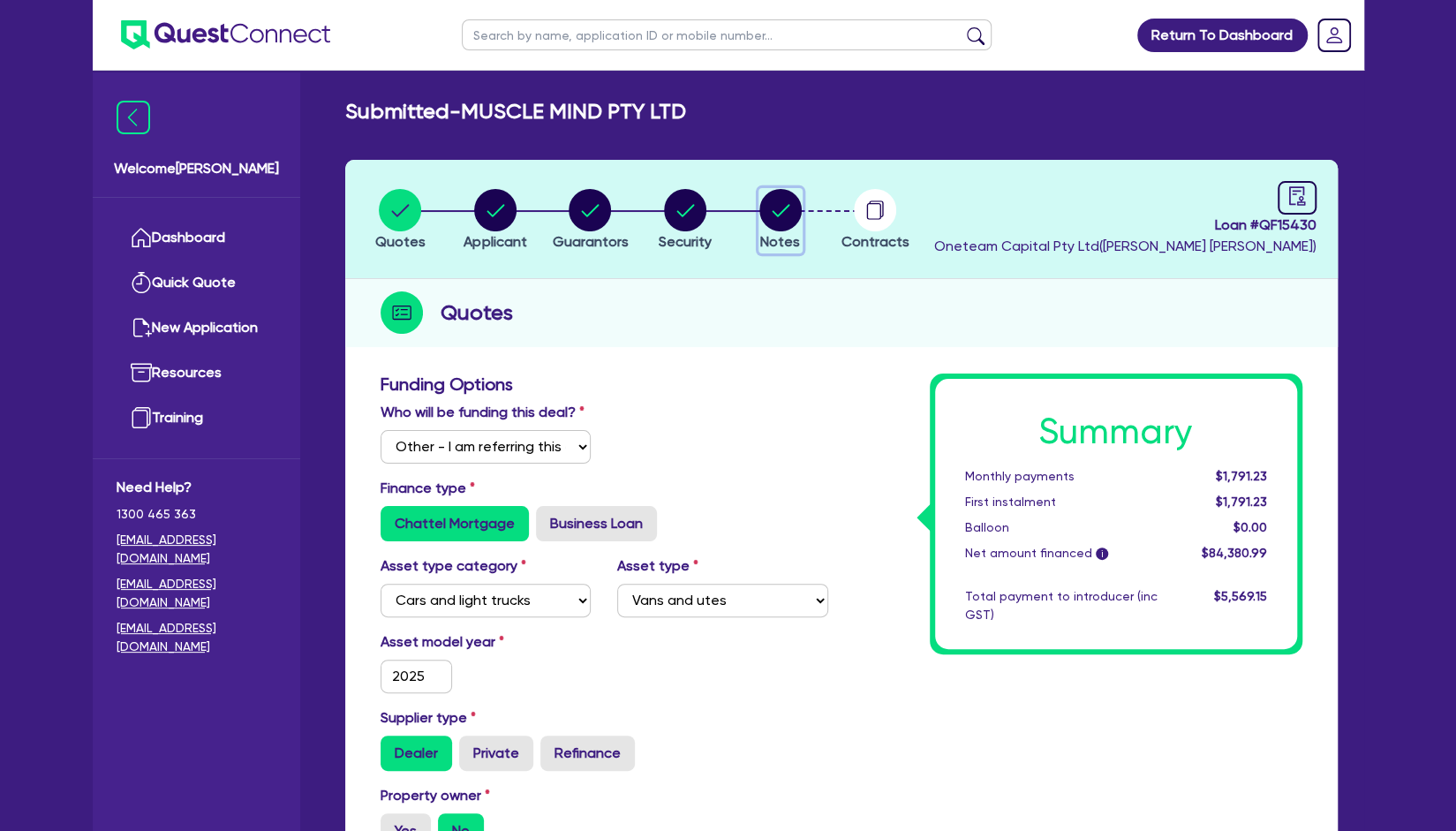
click at [782, 212] on circle "button" at bounding box center [781, 211] width 42 height 42
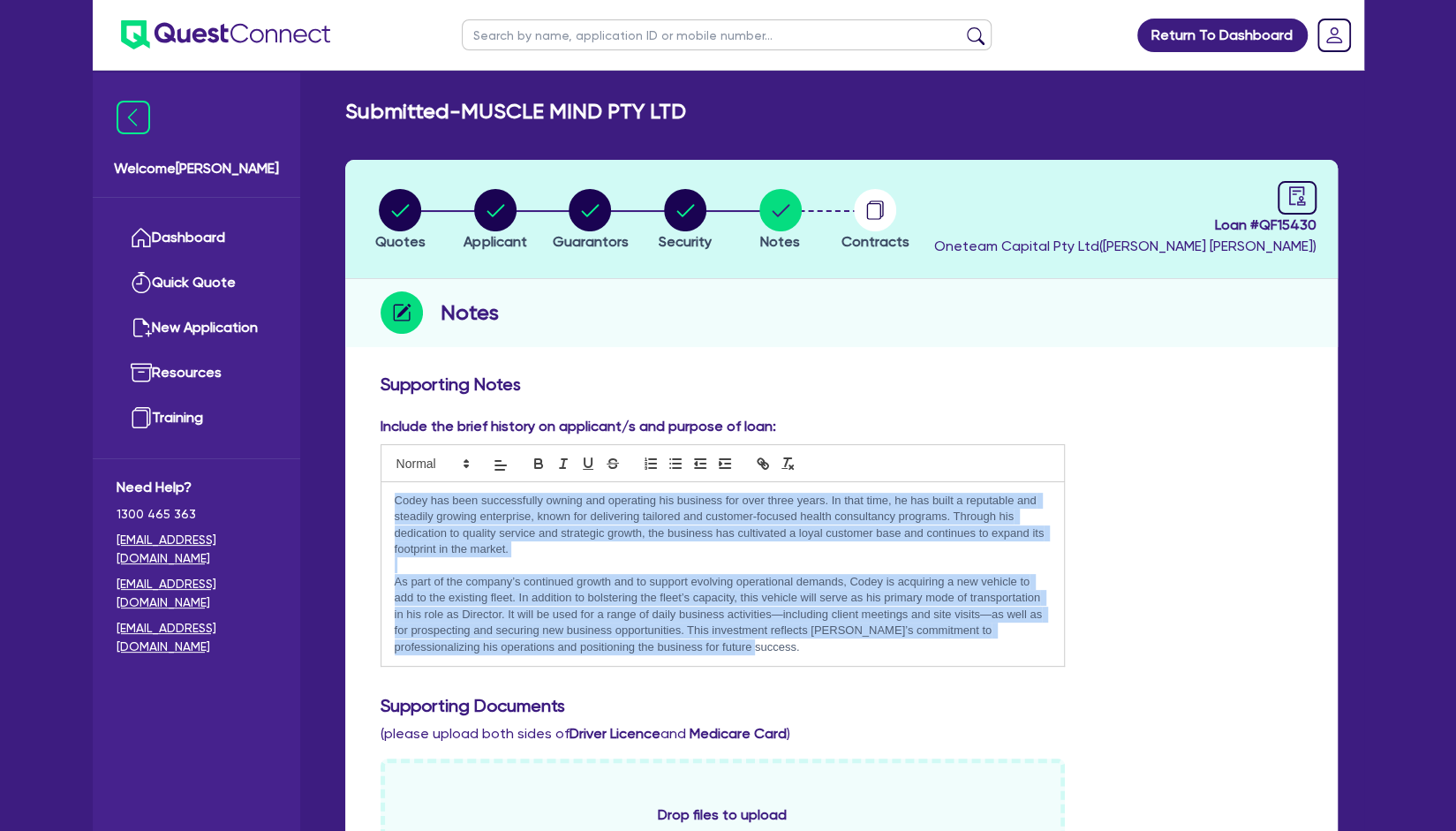
drag, startPoint x: 726, startPoint y: 649, endPoint x: 348, endPoint y: 492, distance: 409.3
copy div "Codey has been successfully owning and operating his business for over three ye…"
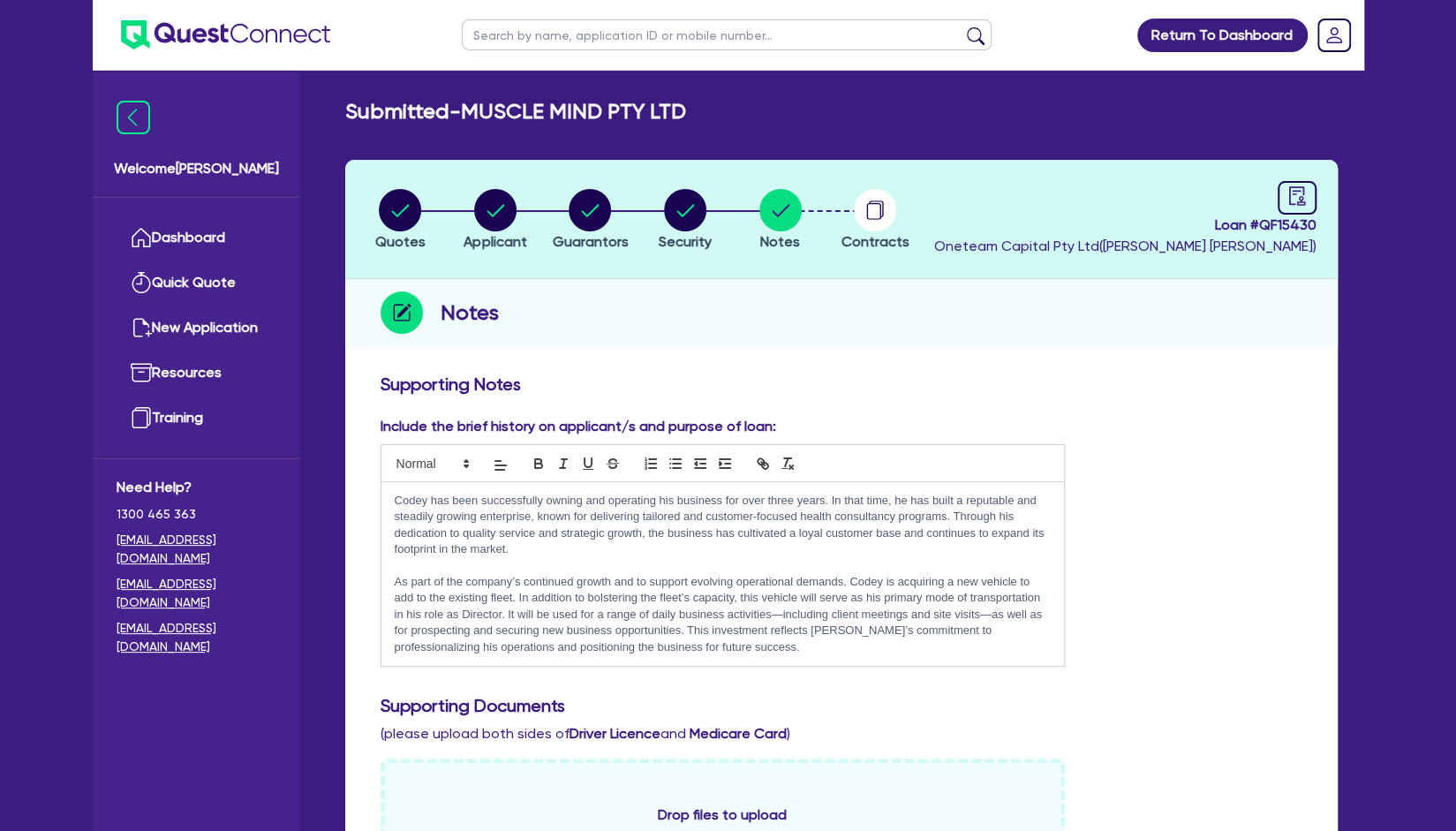
click at [866, 313] on div "Notes" at bounding box center [842, 312] width 993 height 68
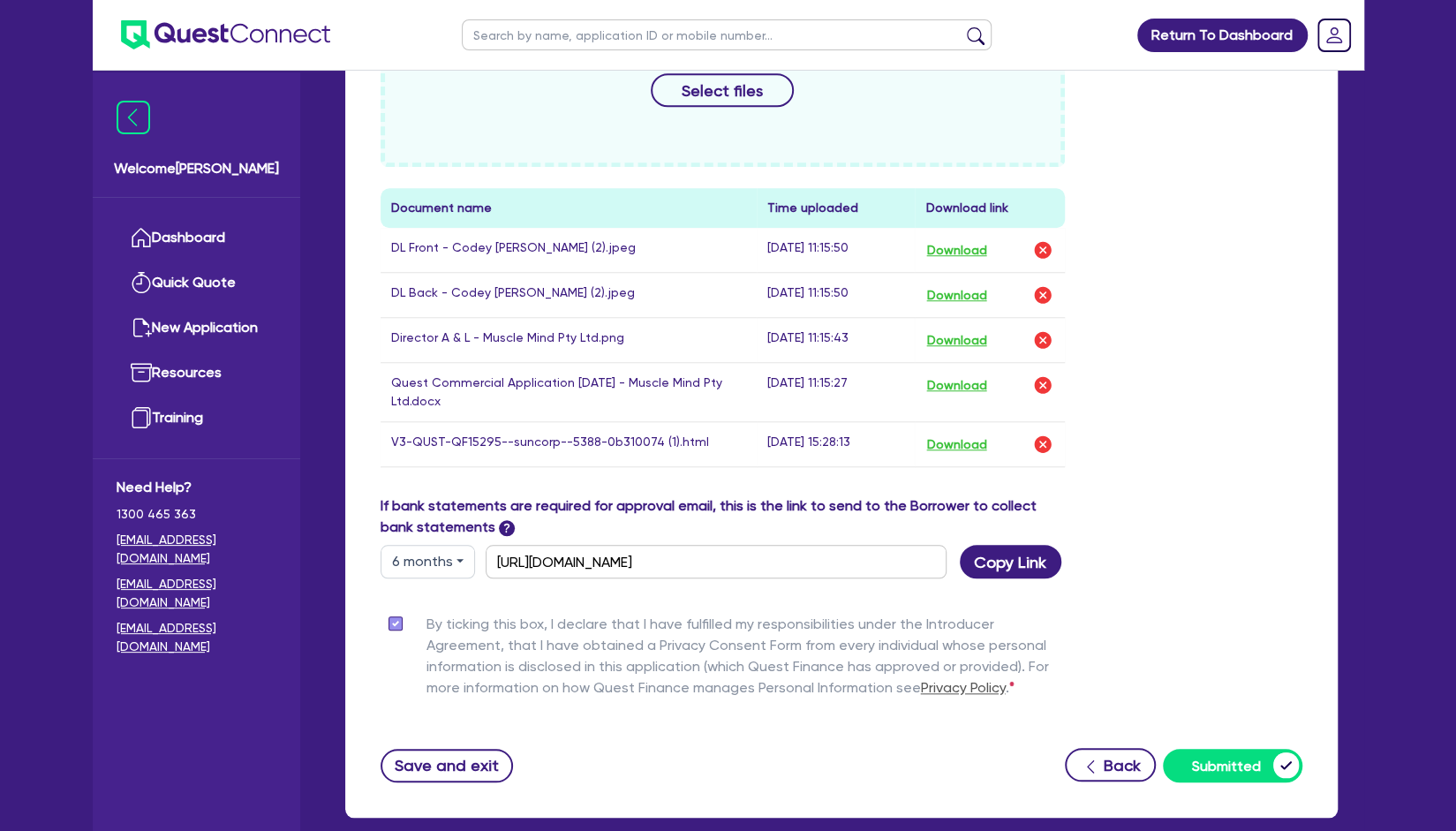
scroll to position [783, 0]
click at [975, 253] on button "Download" at bounding box center [957, 249] width 62 height 23
click at [963, 296] on button "Download" at bounding box center [957, 294] width 62 height 23
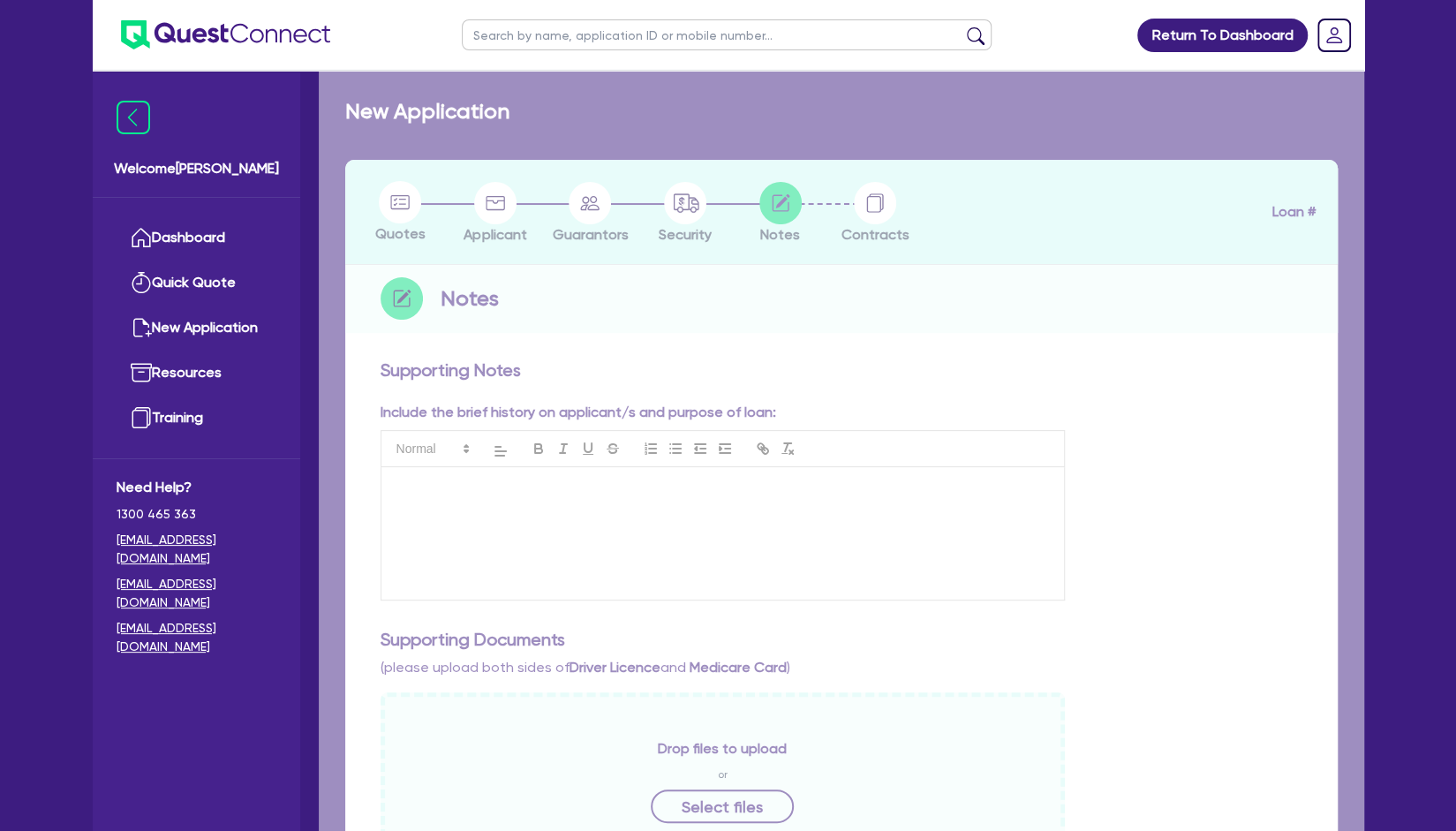
checkbox input "true"
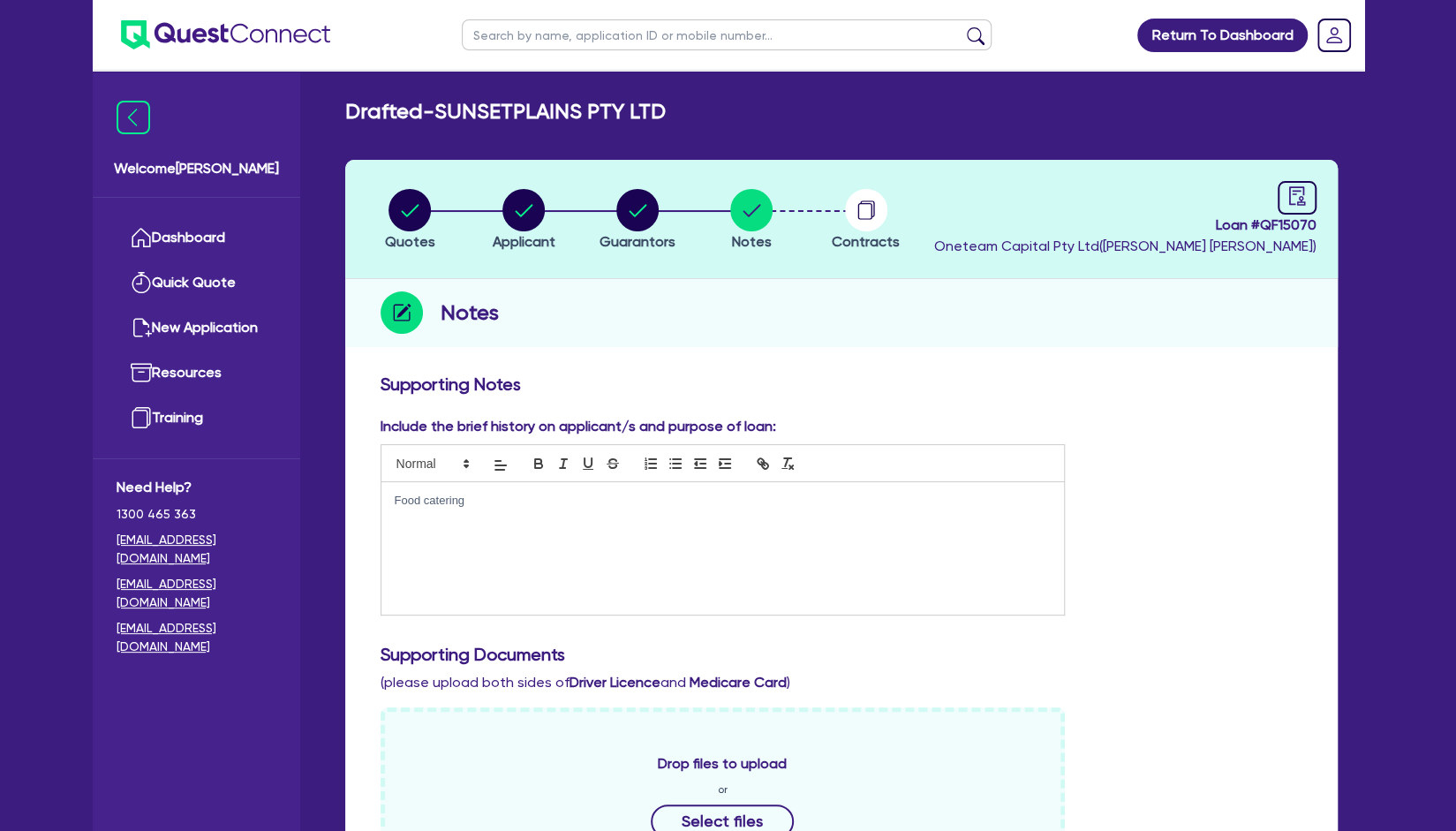
click at [726, 537] on div "Food catering" at bounding box center [723, 549] width 683 height 133
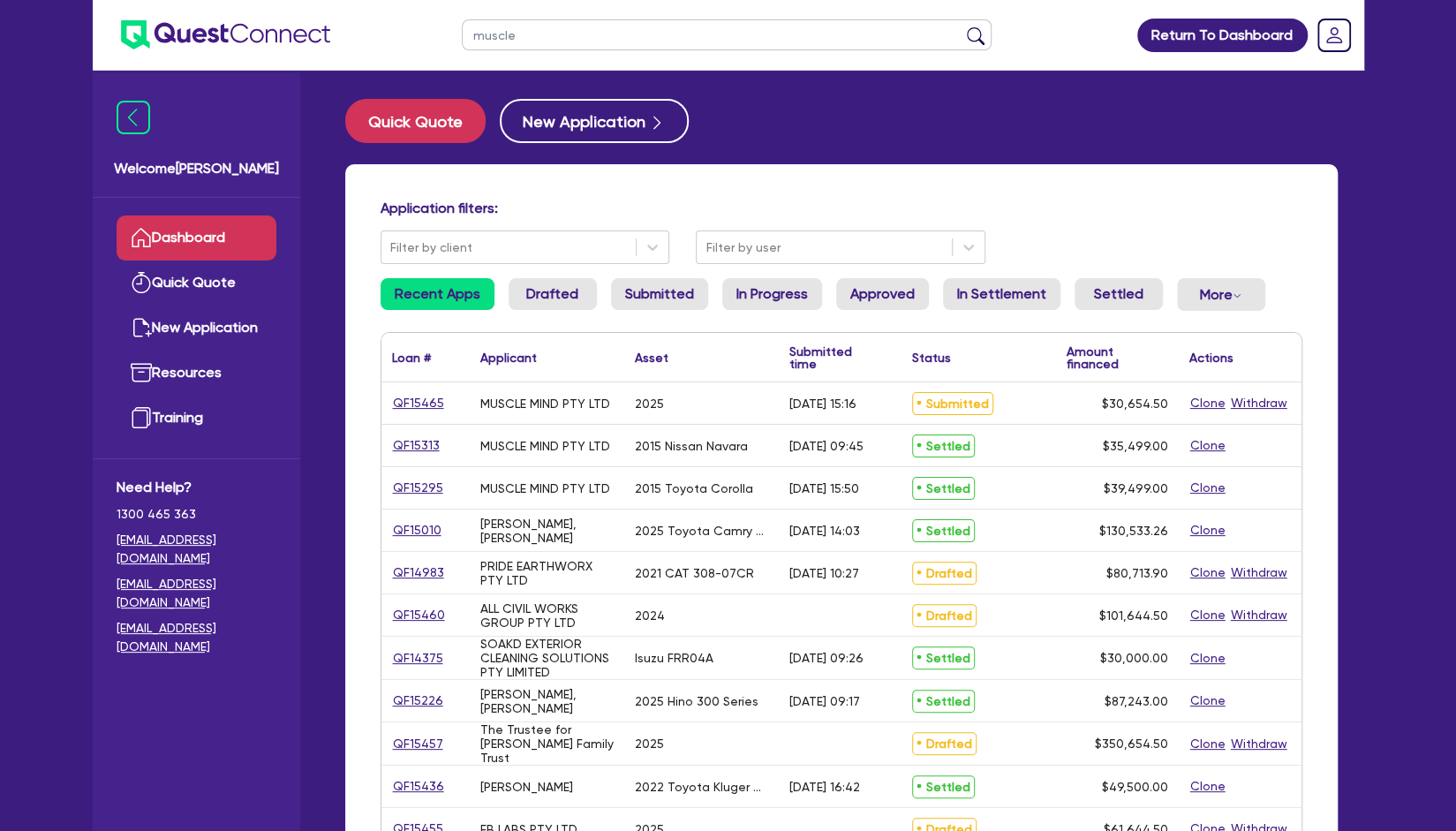
type input "muscle"
click at [962, 27] on button "submit" at bounding box center [976, 39] width 28 height 25
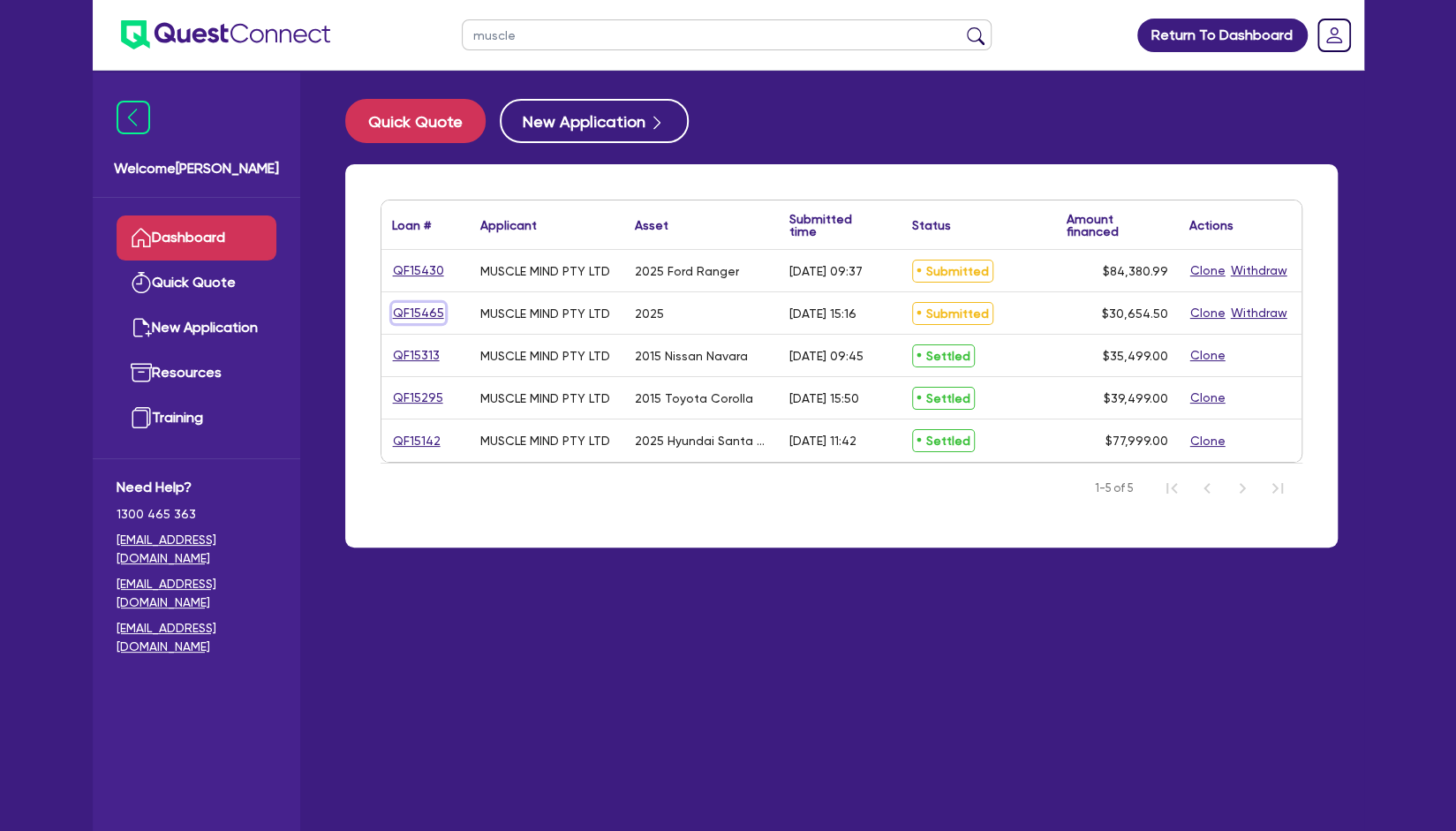
click at [431, 319] on link "QF15465" at bounding box center [419, 312] width 53 height 20
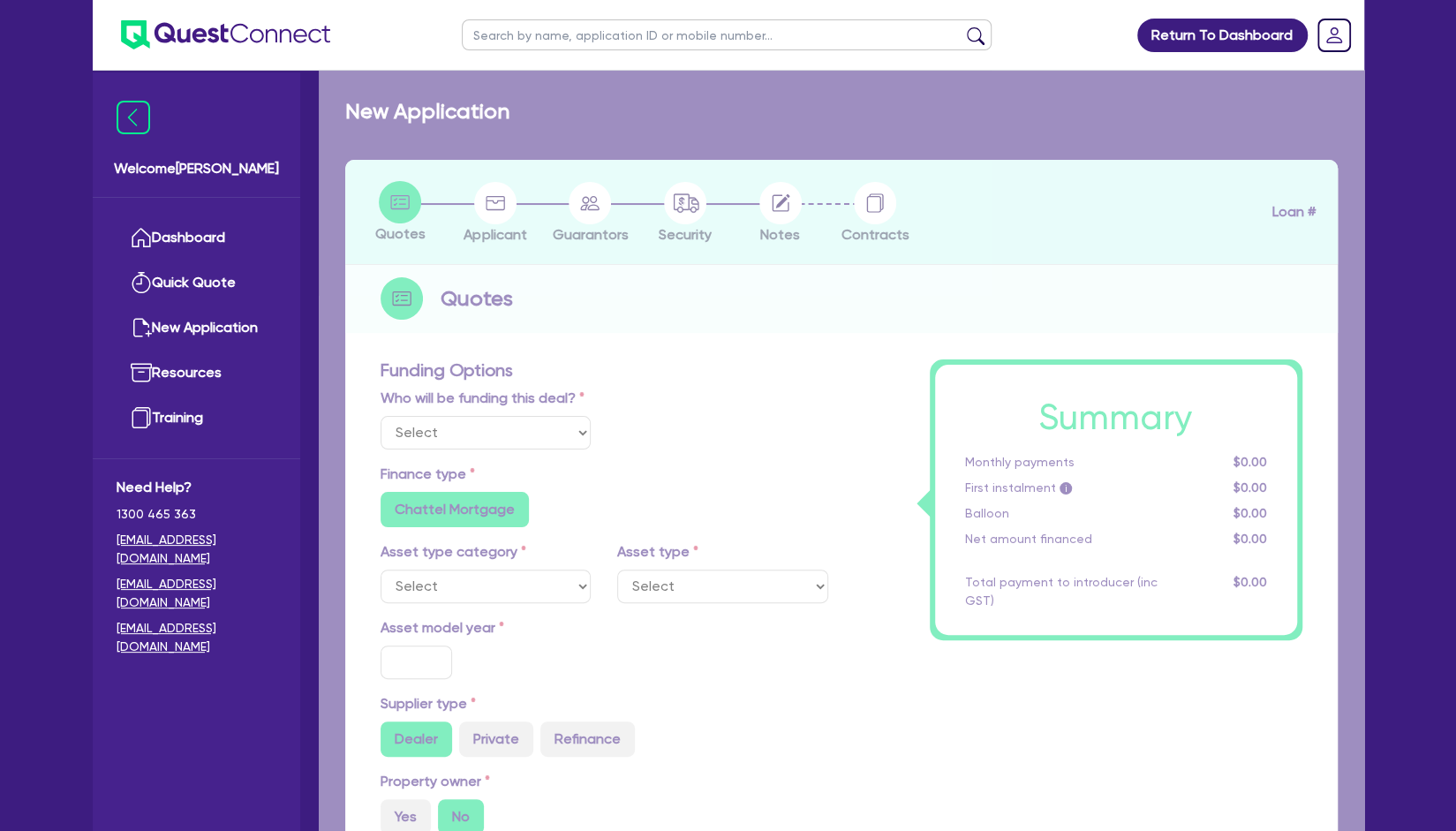
select select "Other"
select select "SECONDARY_ASSETS"
type input "2025"
radio input "false"
radio input "true"
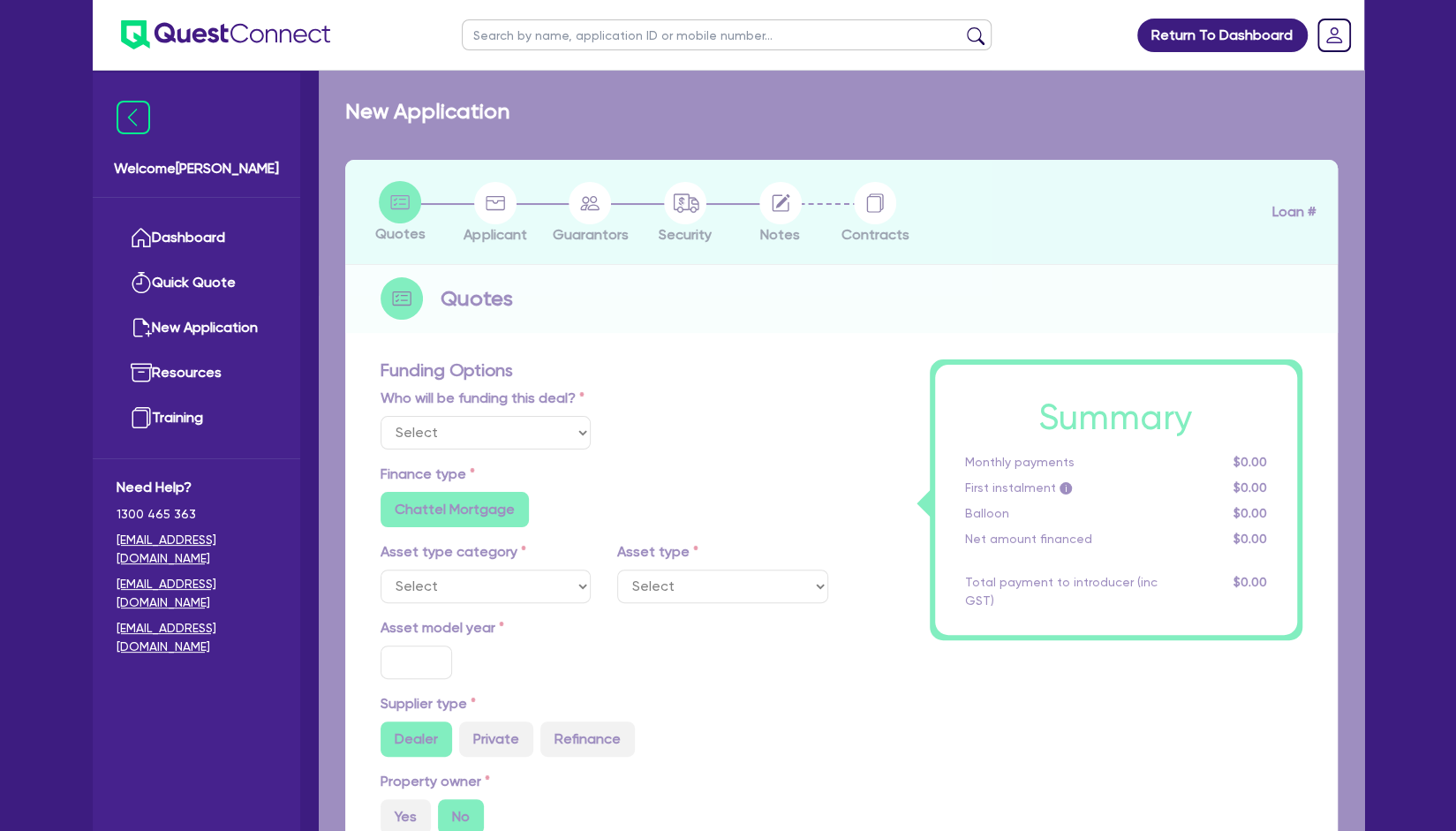
type input "30,000"
type input "10"
radio input "true"
radio input "false"
select select "OTHER"
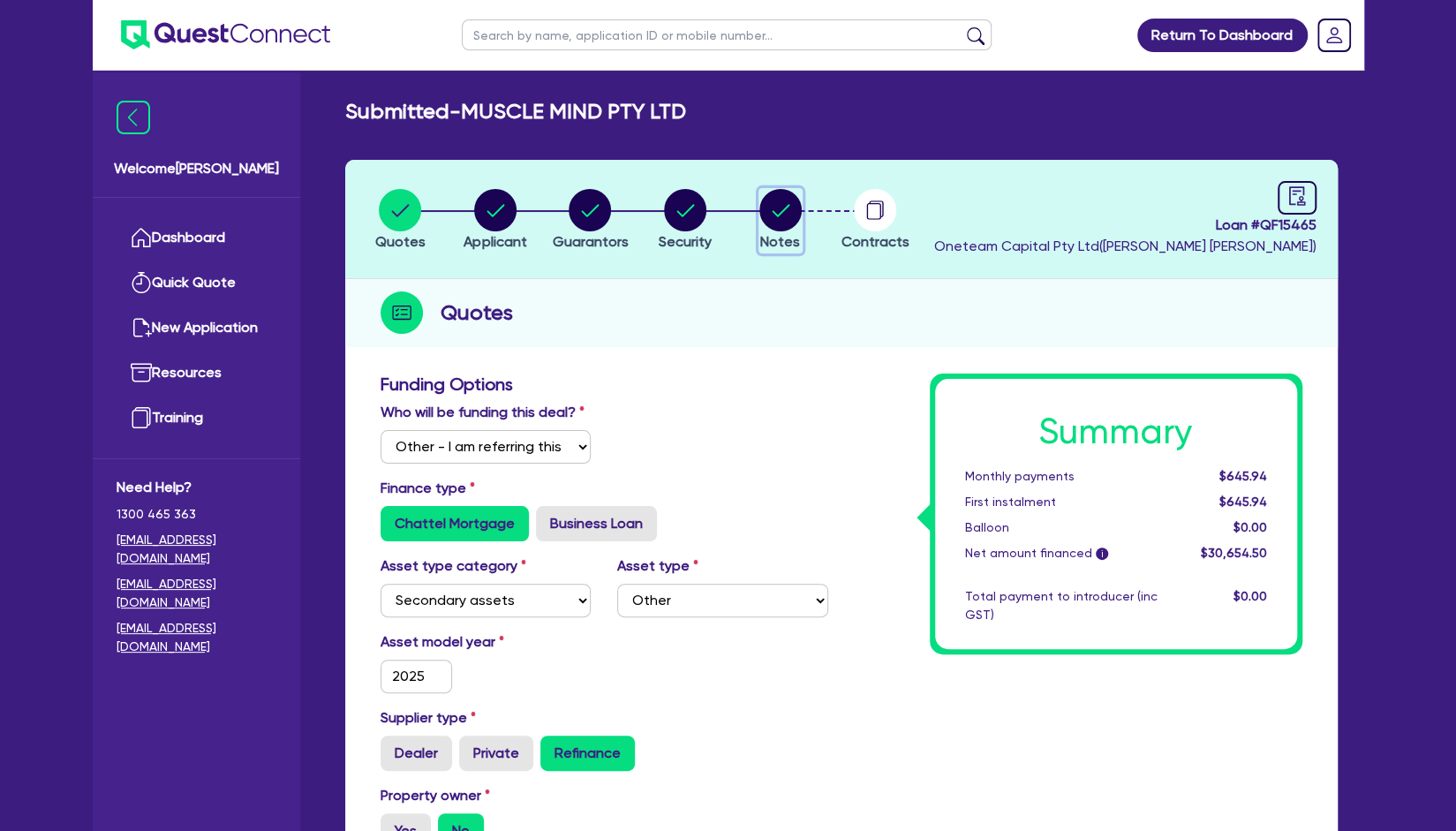
click at [782, 228] on circle "button" at bounding box center [781, 211] width 42 height 42
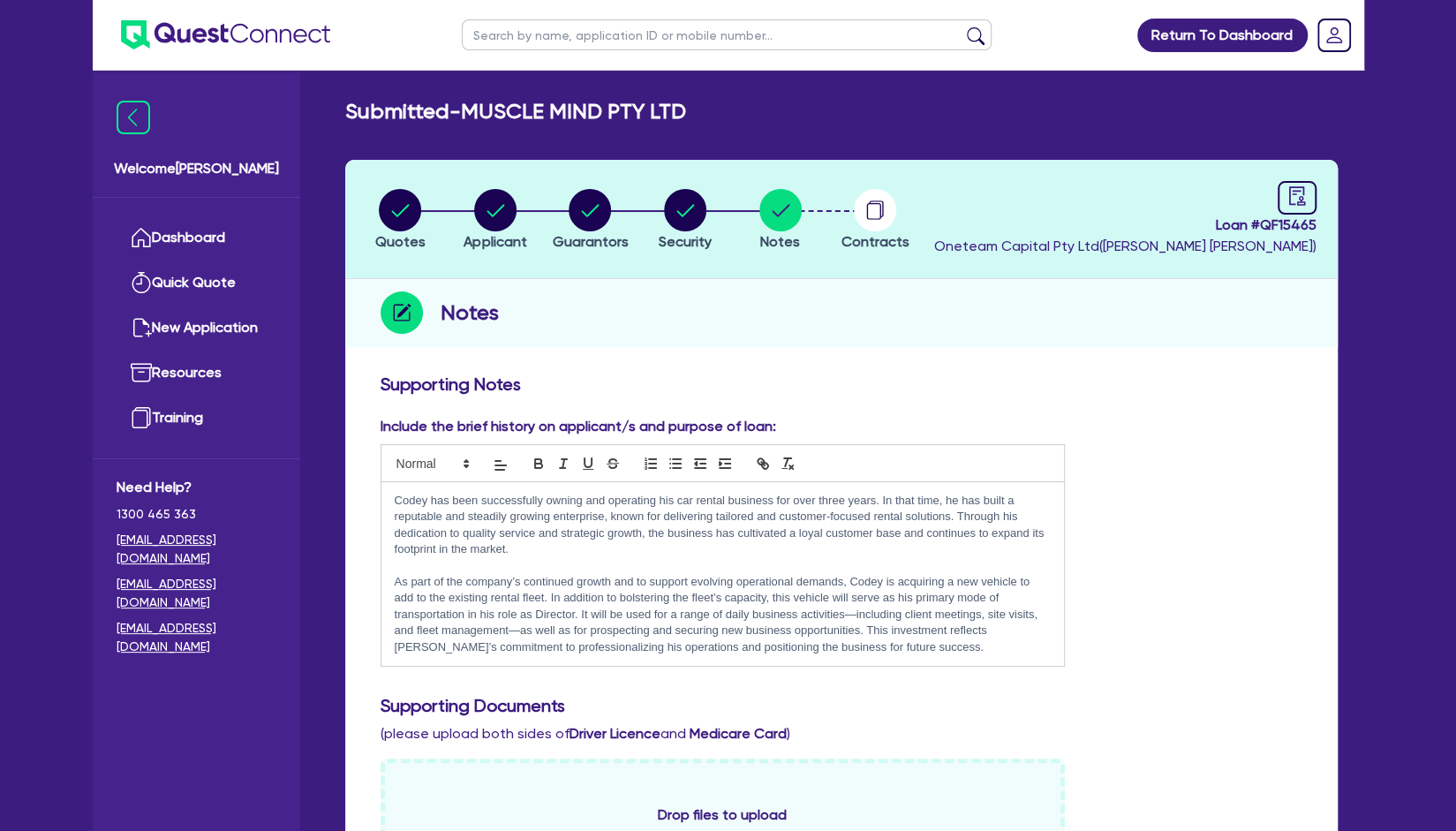
click at [674, 185] on header "Quotes Applicant [GEOGRAPHIC_DATA] Security Notes Contracts Loan # QF15465 Onet…" at bounding box center [842, 219] width 993 height 119
click at [680, 208] on circle "button" at bounding box center [685, 211] width 42 height 42
select select "SECONDARY_ASSETS"
select select "OTHER"
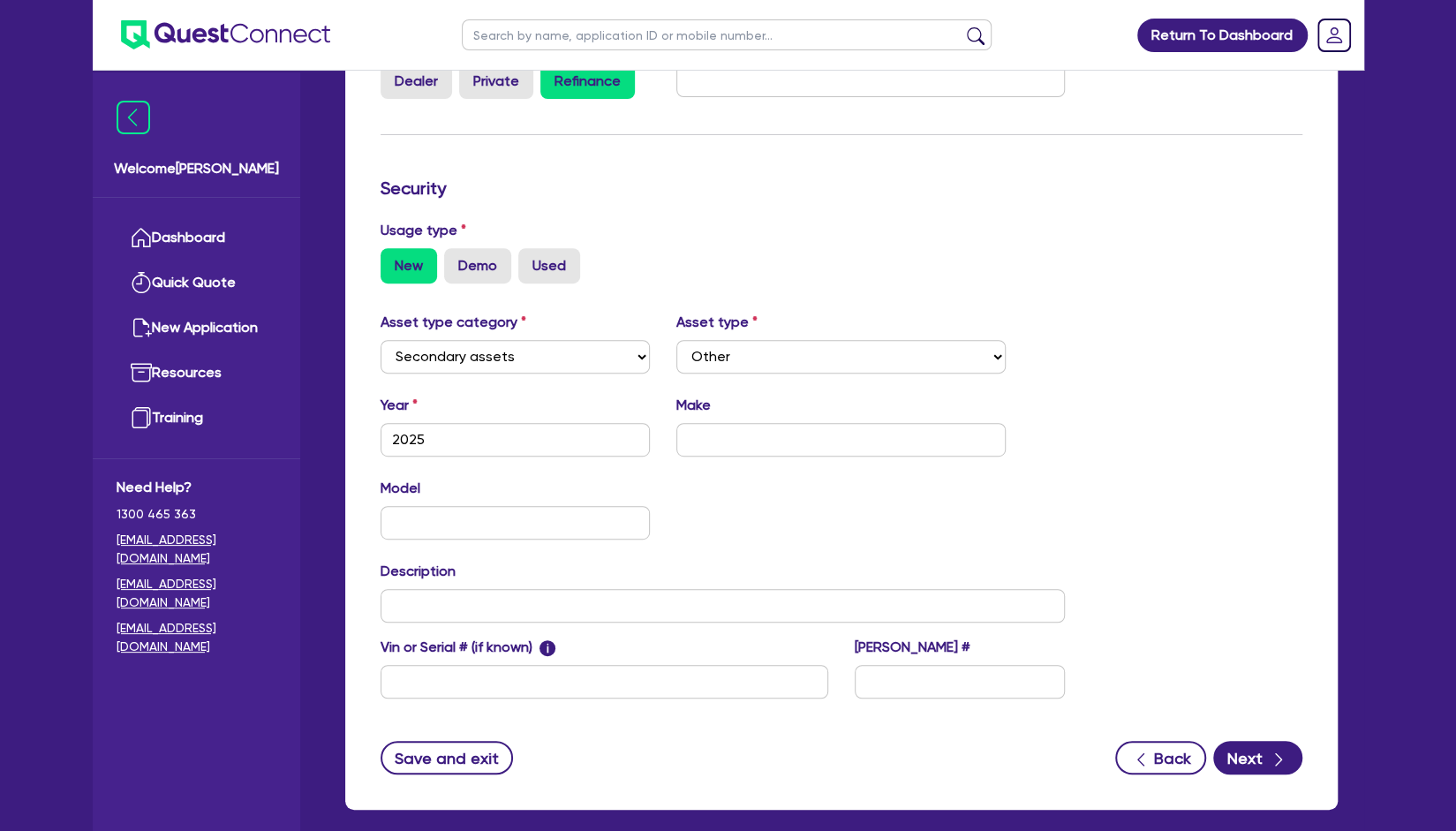
scroll to position [378, 0]
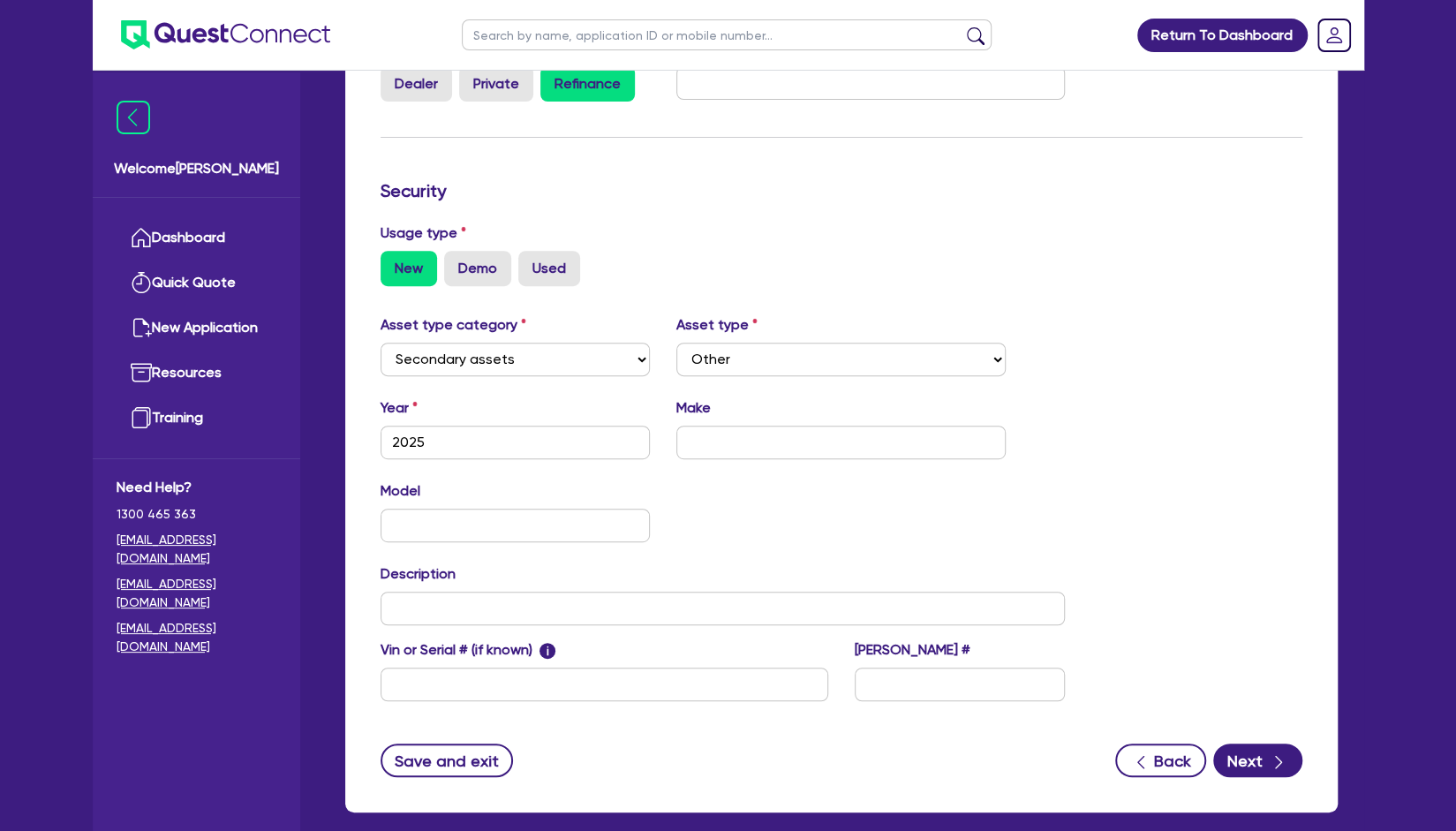
click at [731, 413] on div "Make" at bounding box center [841, 428] width 356 height 62
click at [729, 446] on input "text" at bounding box center [841, 442] width 329 height 34
click at [744, 446] on input "text" at bounding box center [841, 442] width 329 height 34
type input "Sea-doo"
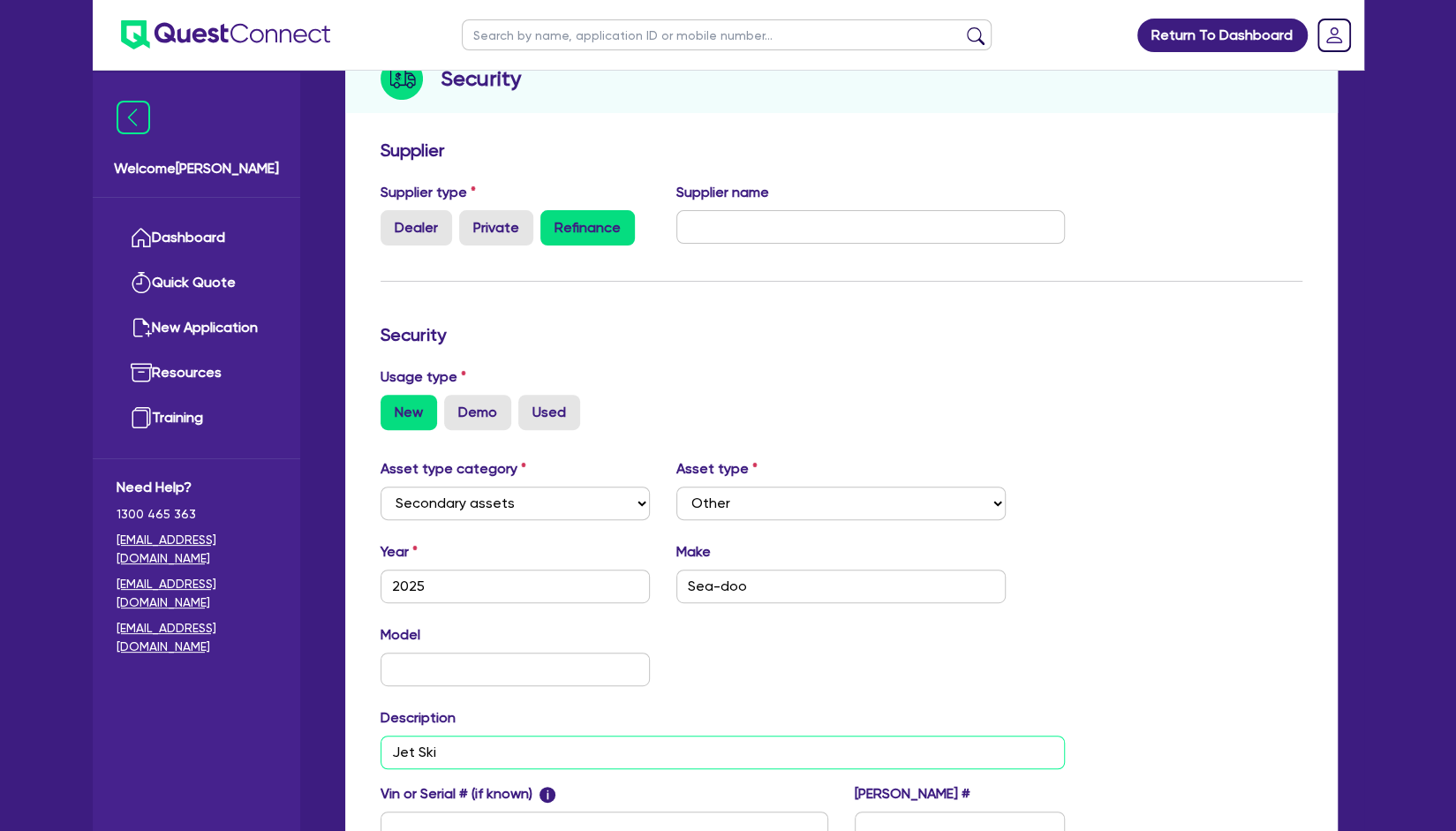
scroll to position [0, 0]
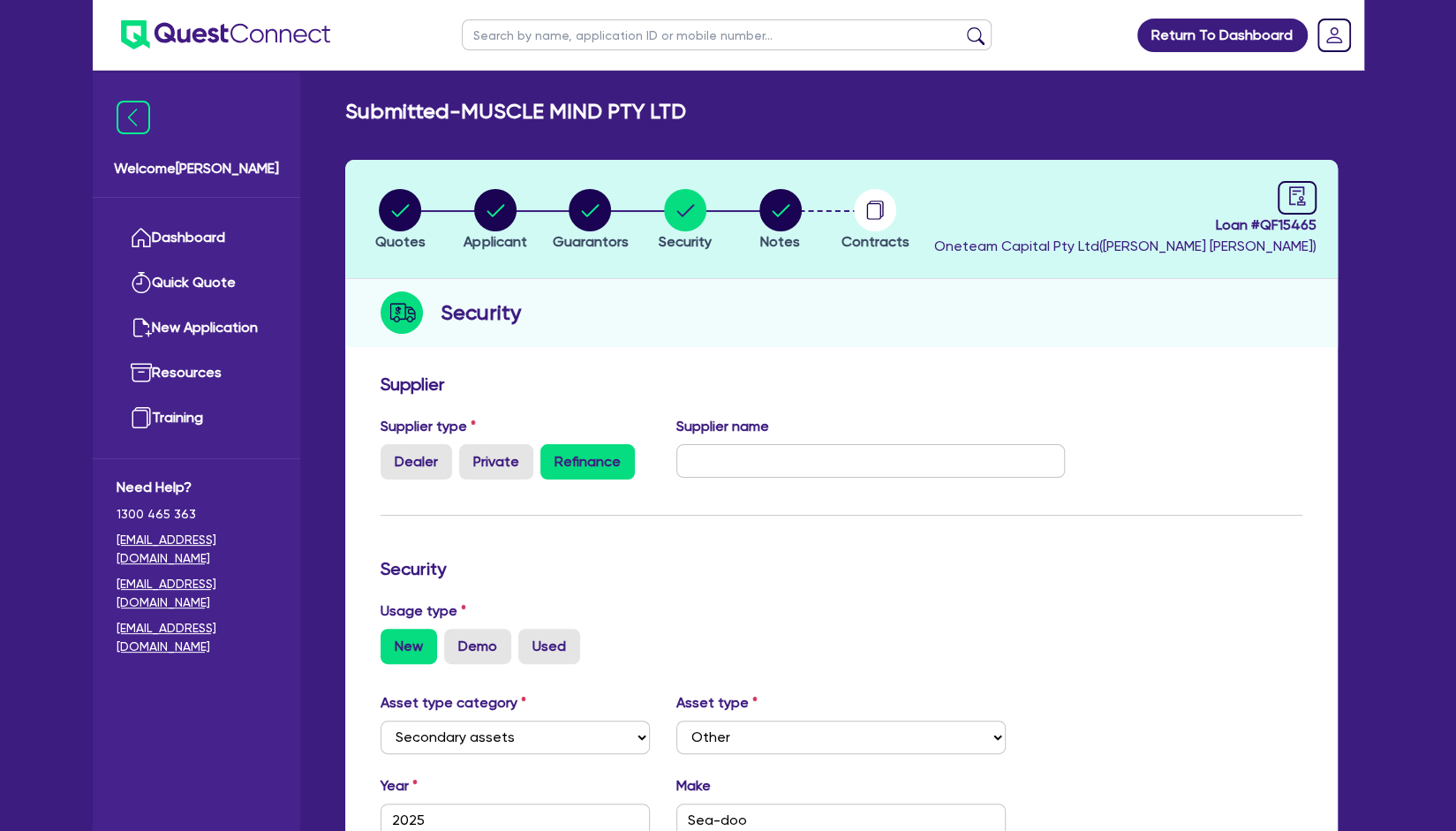
type input "Jet Ski"
click at [596, 210] on circle "button" at bounding box center [590, 211] width 42 height 42
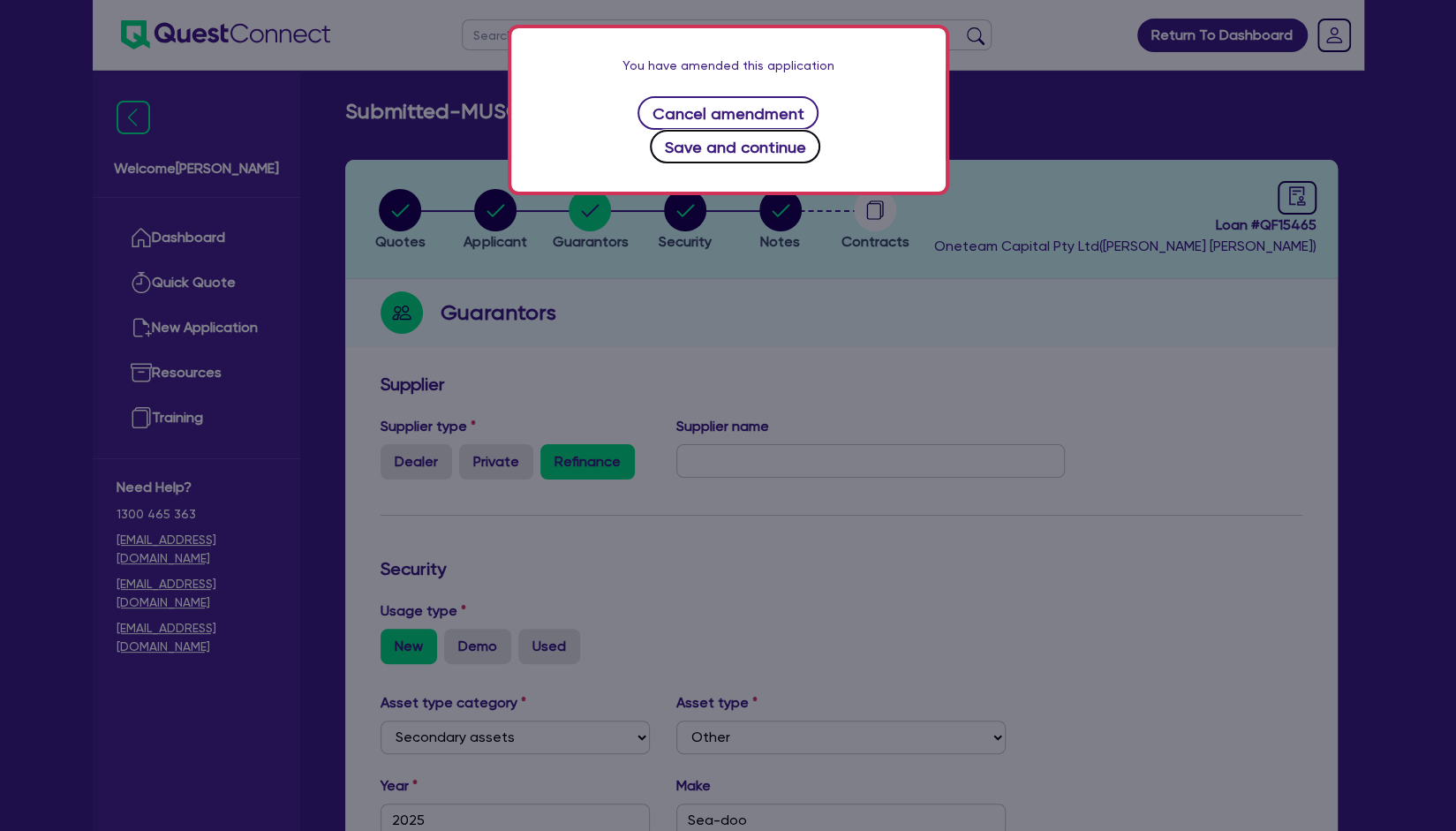
click at [820, 130] on button "Save and continue" at bounding box center [735, 147] width 171 height 34
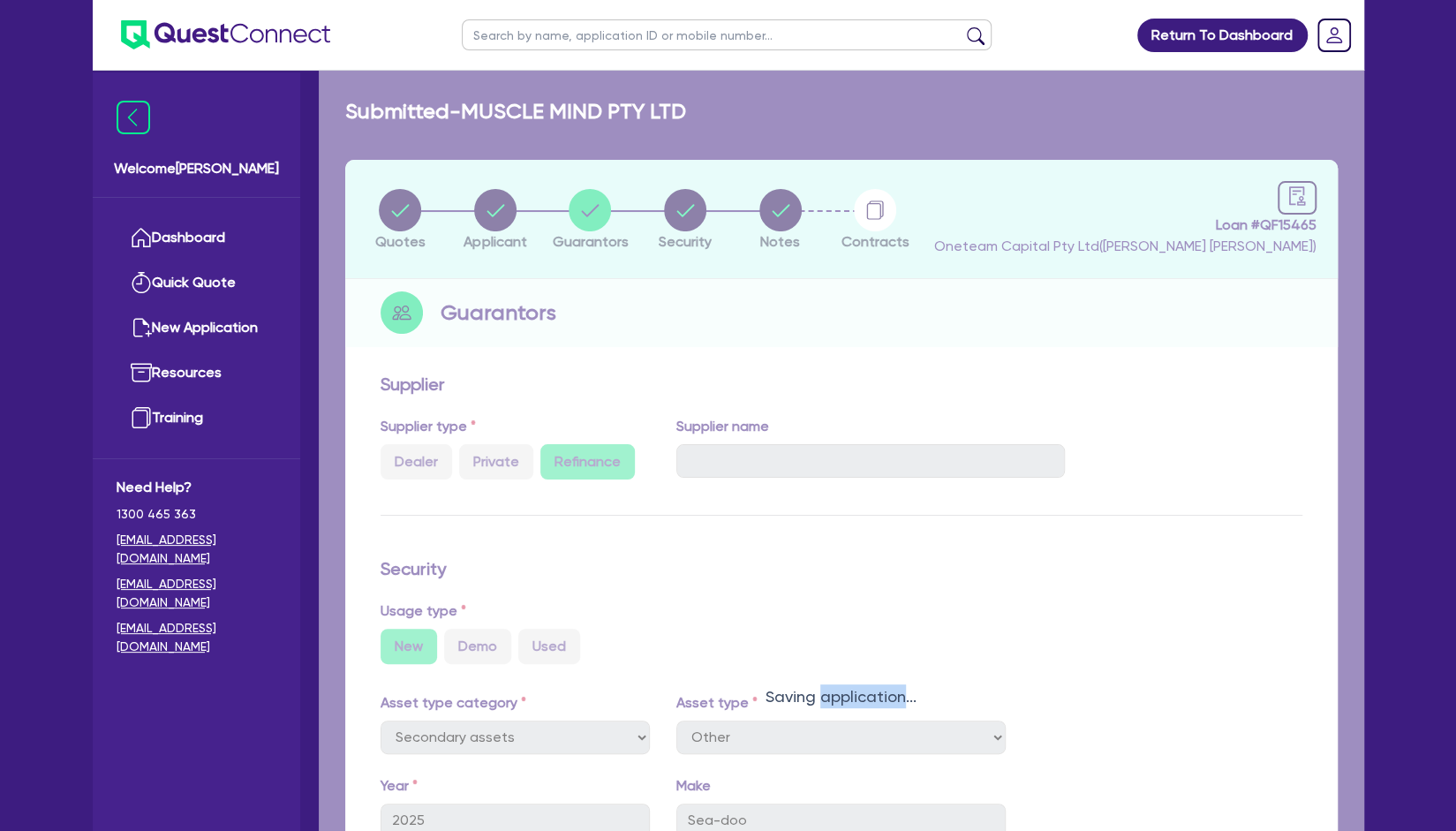
click at [834, 128] on div "Saving application..." at bounding box center [841, 684] width 1045 height 1227
select select "MR"
select select "QLD"
select select "MARRIED"
select select "PROPERTY"
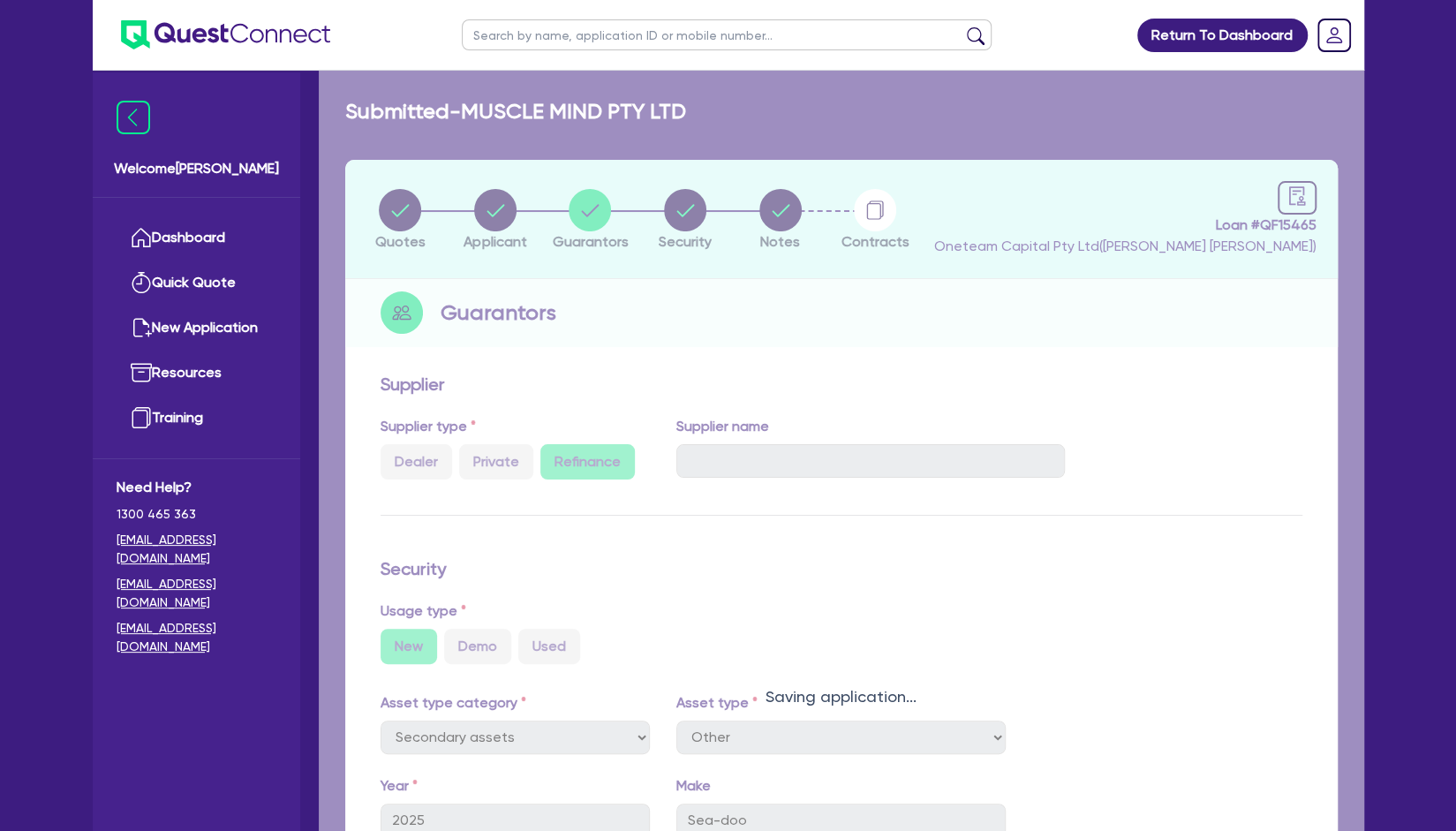
select select "HOUSEHOLD_PERSONAL"
select select "CASH"
select select "VEHICLE"
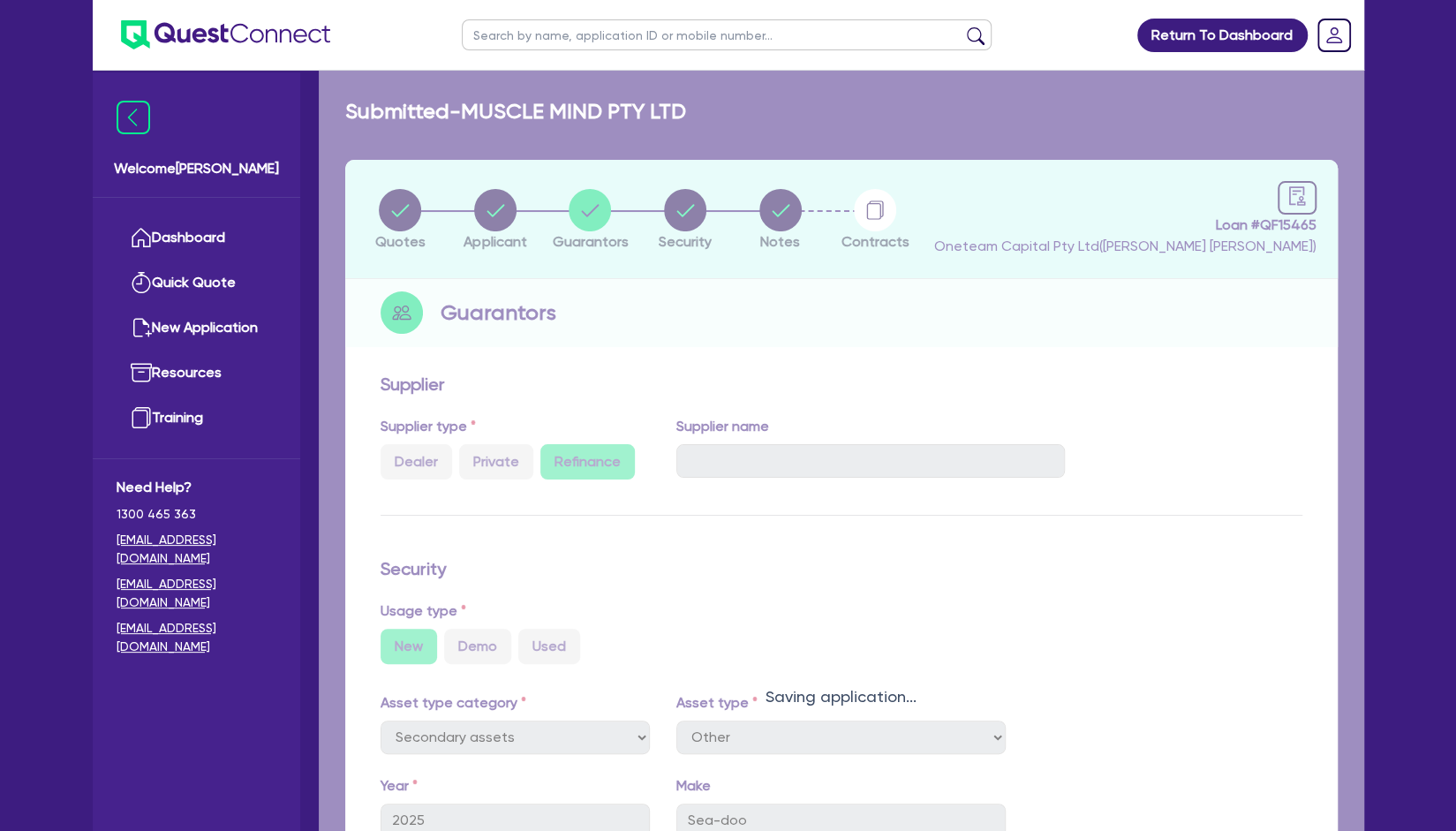
select select "VEHICLE"
select select "VEHICLE_LOAN"
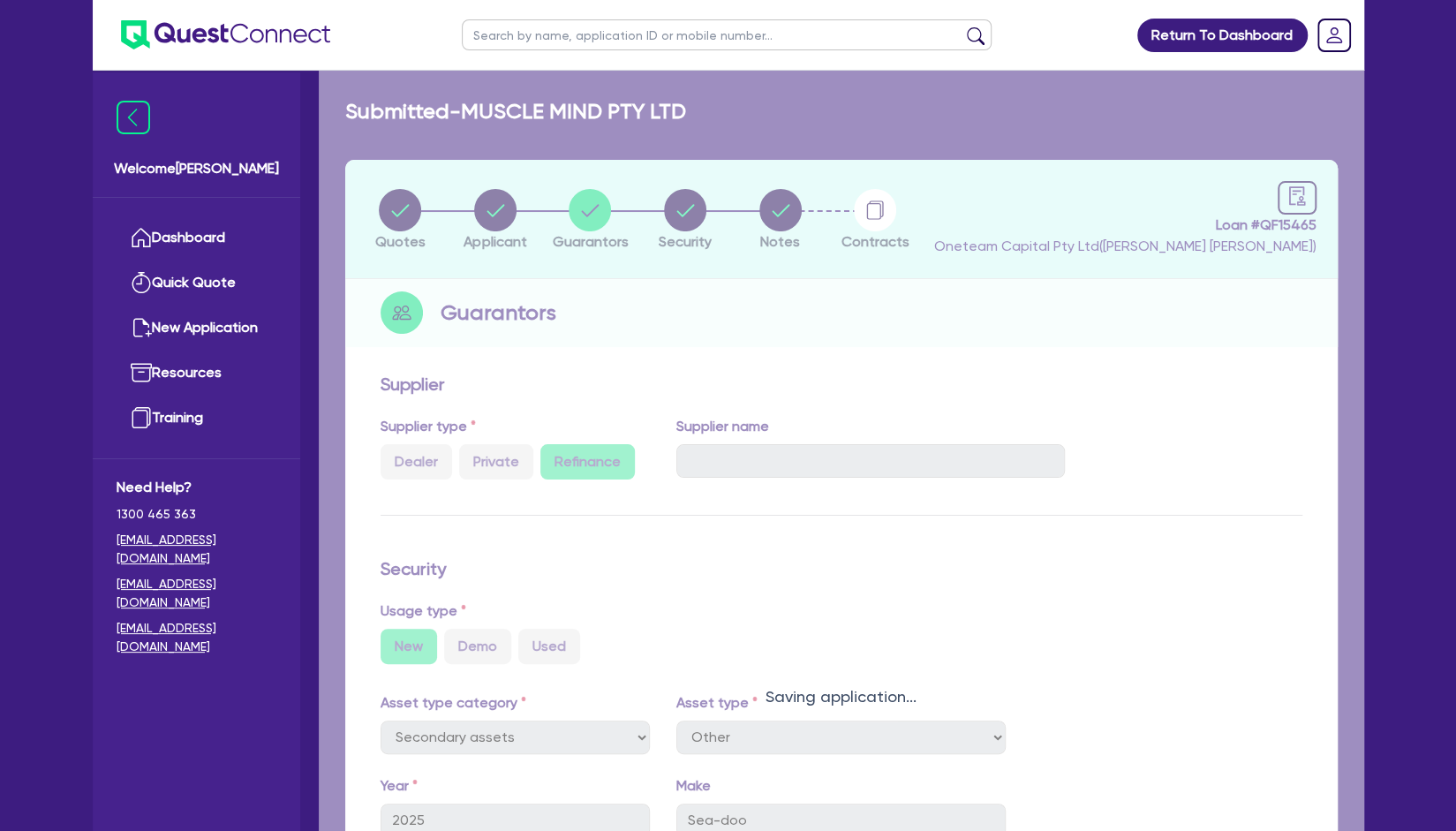
select select "VEHICLE_LOAN"
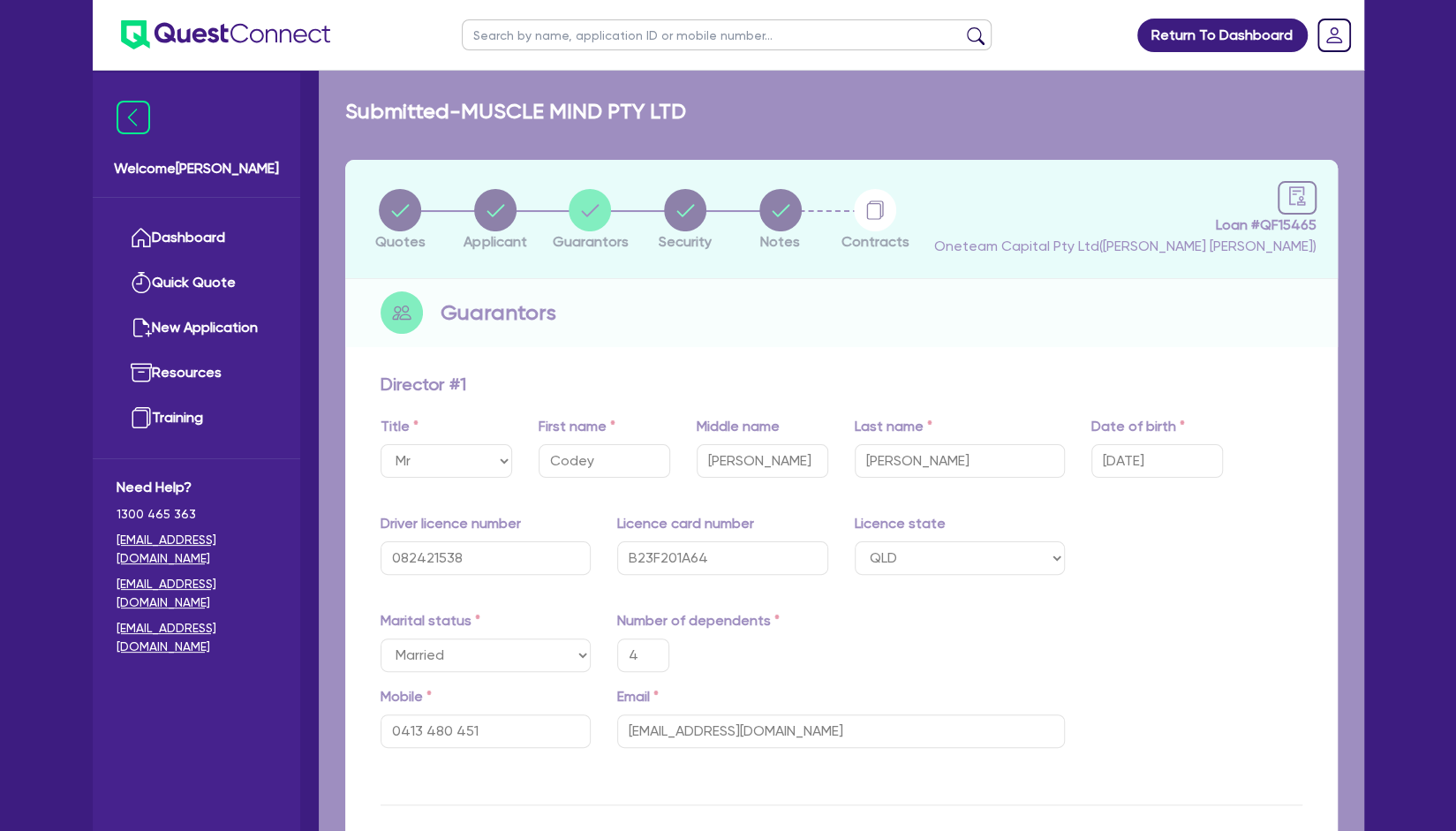
type input "4"
type input "0413 480 451"
type input "750,000"
type input "20,000"
type input "30,000"
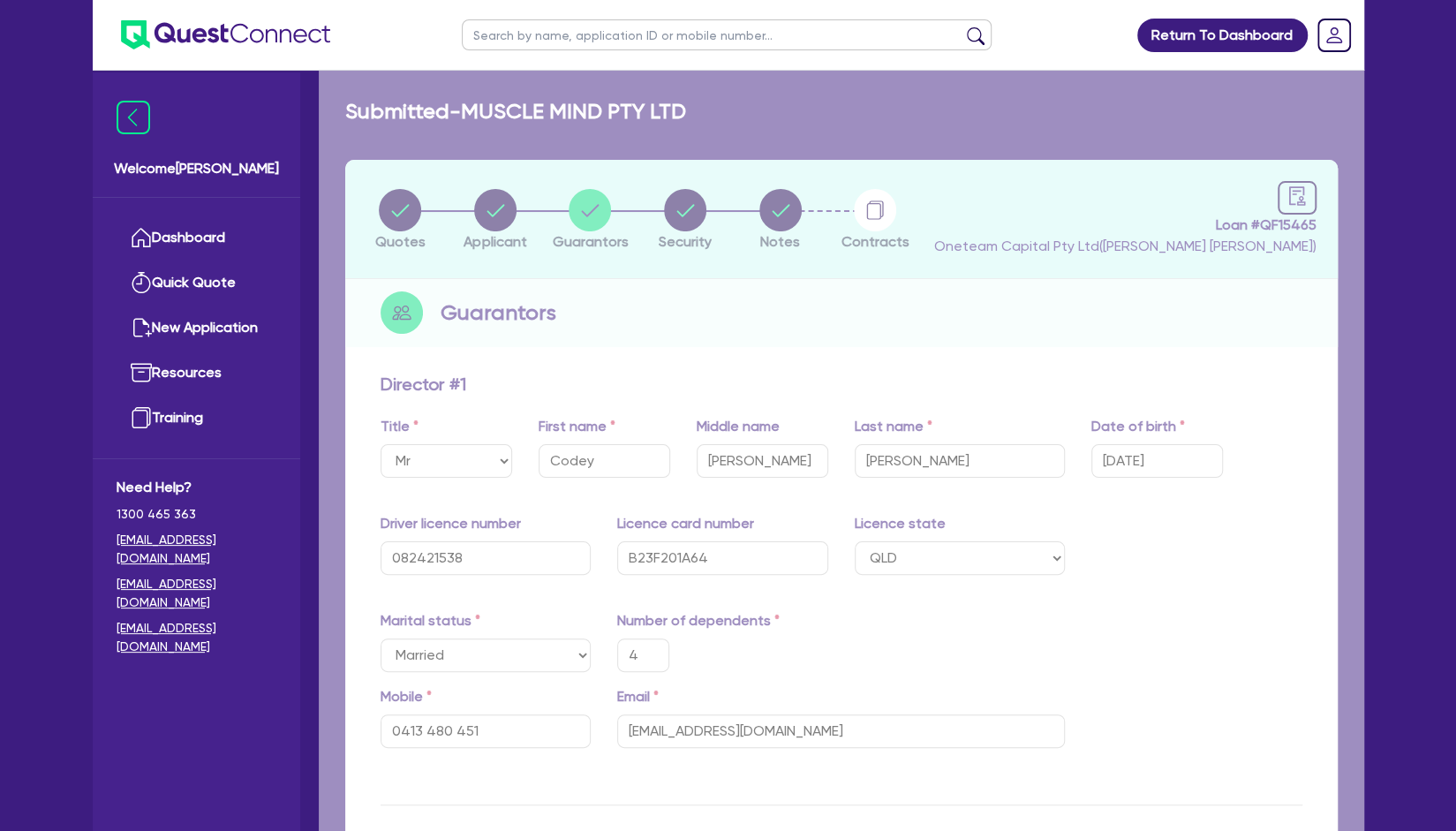
type input "50,000"
type input "35,000"
type input "80,000"
type input "90,000"
type input "40,000"
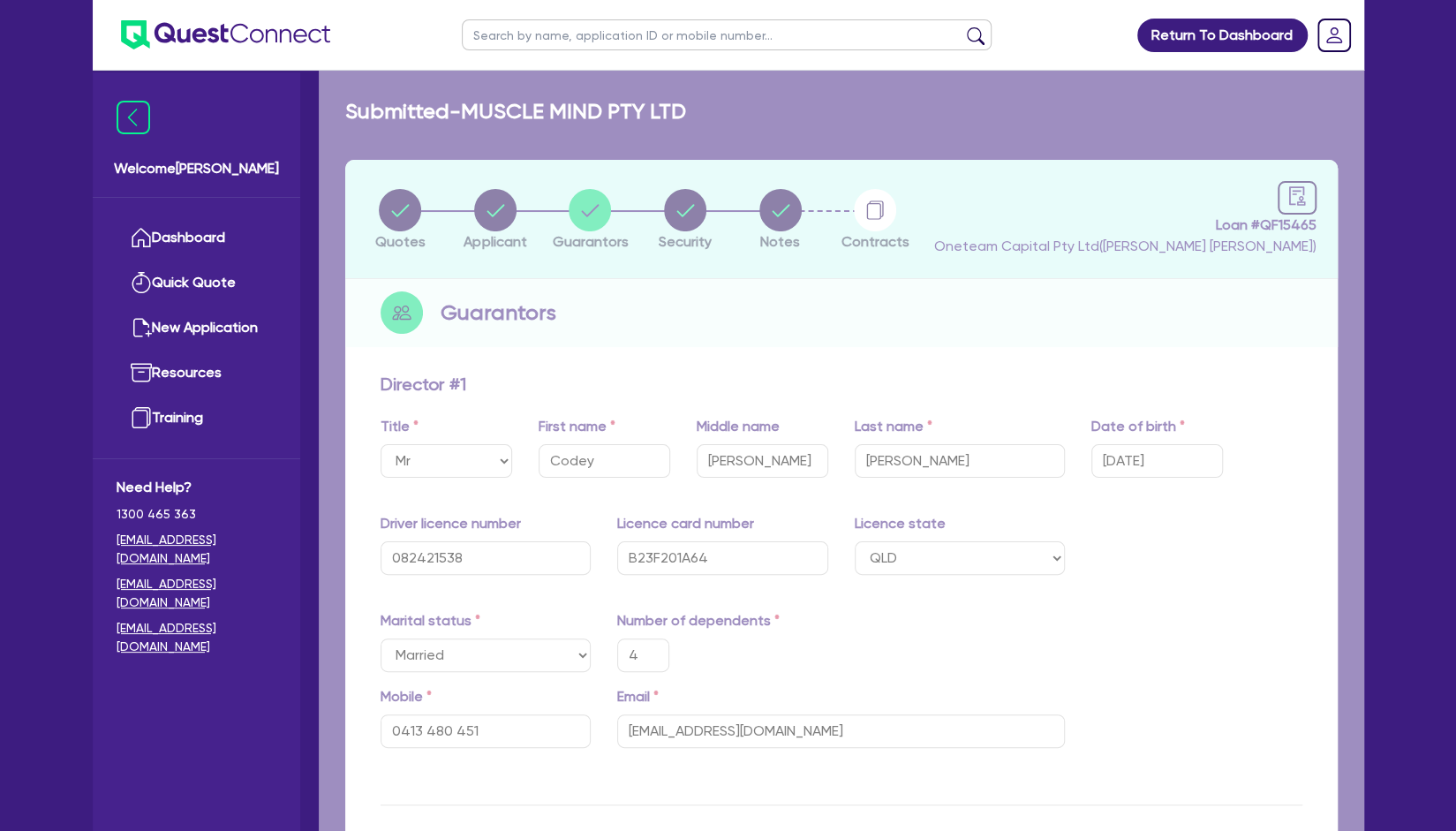
type input "35,000"
type input "50,000"
type input "45,000"
type input "80,000"
type input "1,500"
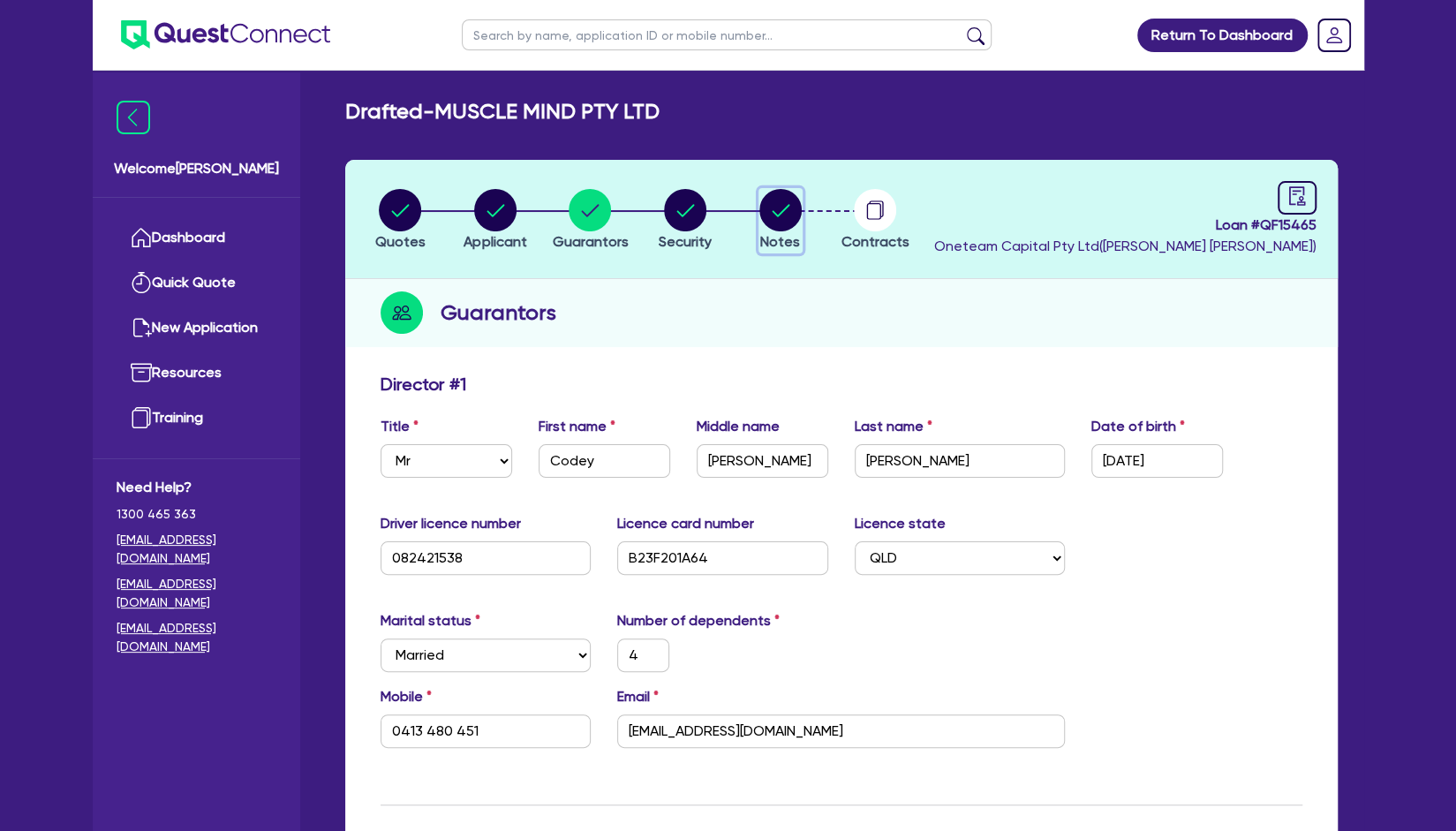
click at [791, 200] on circle "button" at bounding box center [781, 211] width 42 height 42
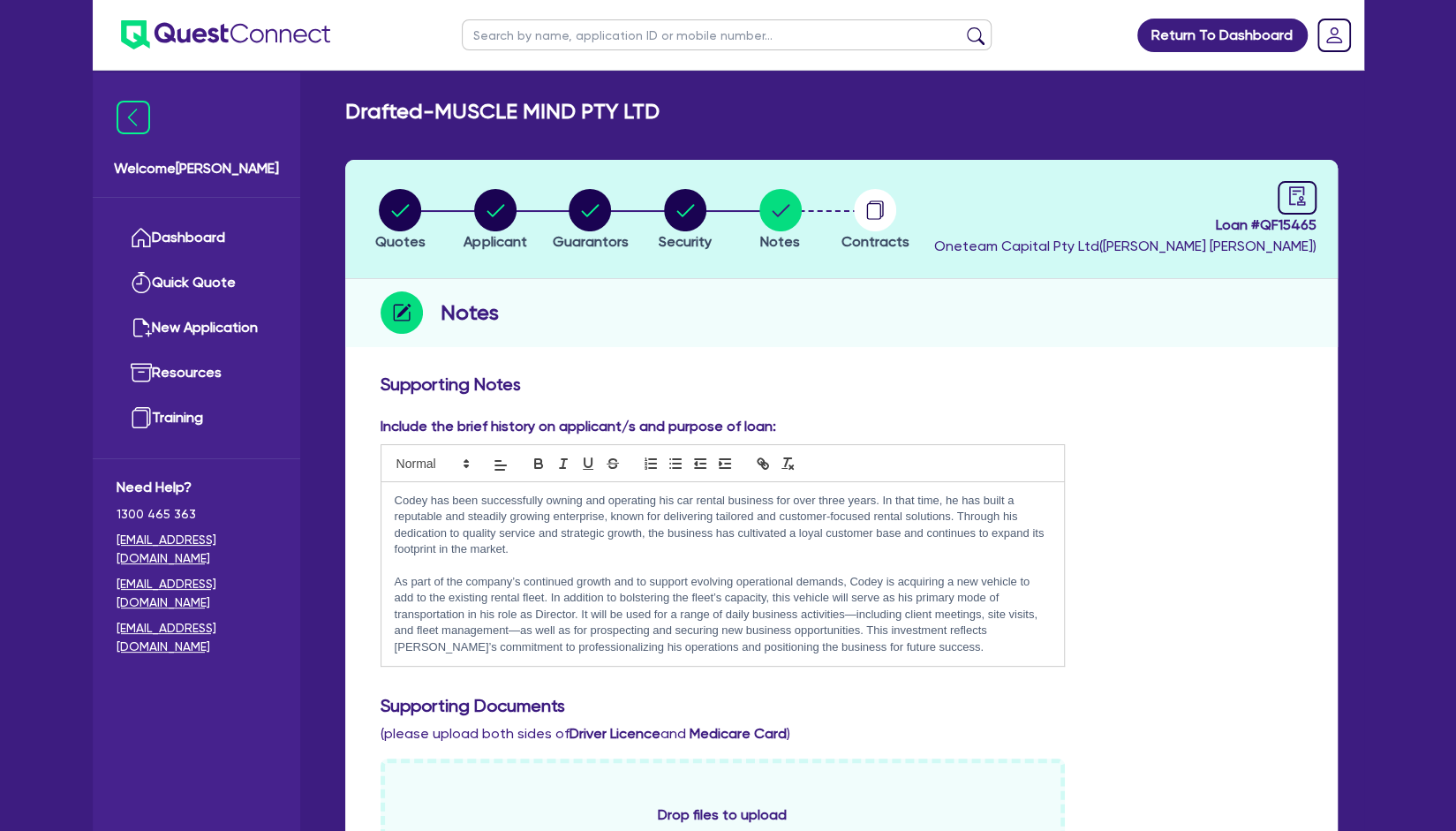
click at [635, 565] on p at bounding box center [723, 566] width 657 height 16
drag, startPoint x: 691, startPoint y: 499, endPoint x: 680, endPoint y: 504, distance: 12.1
click at [680, 504] on p "Codey has been successfully owning and operating his car rental business for ov…" at bounding box center [723, 526] width 657 height 65
click at [707, 563] on p at bounding box center [723, 566] width 657 height 16
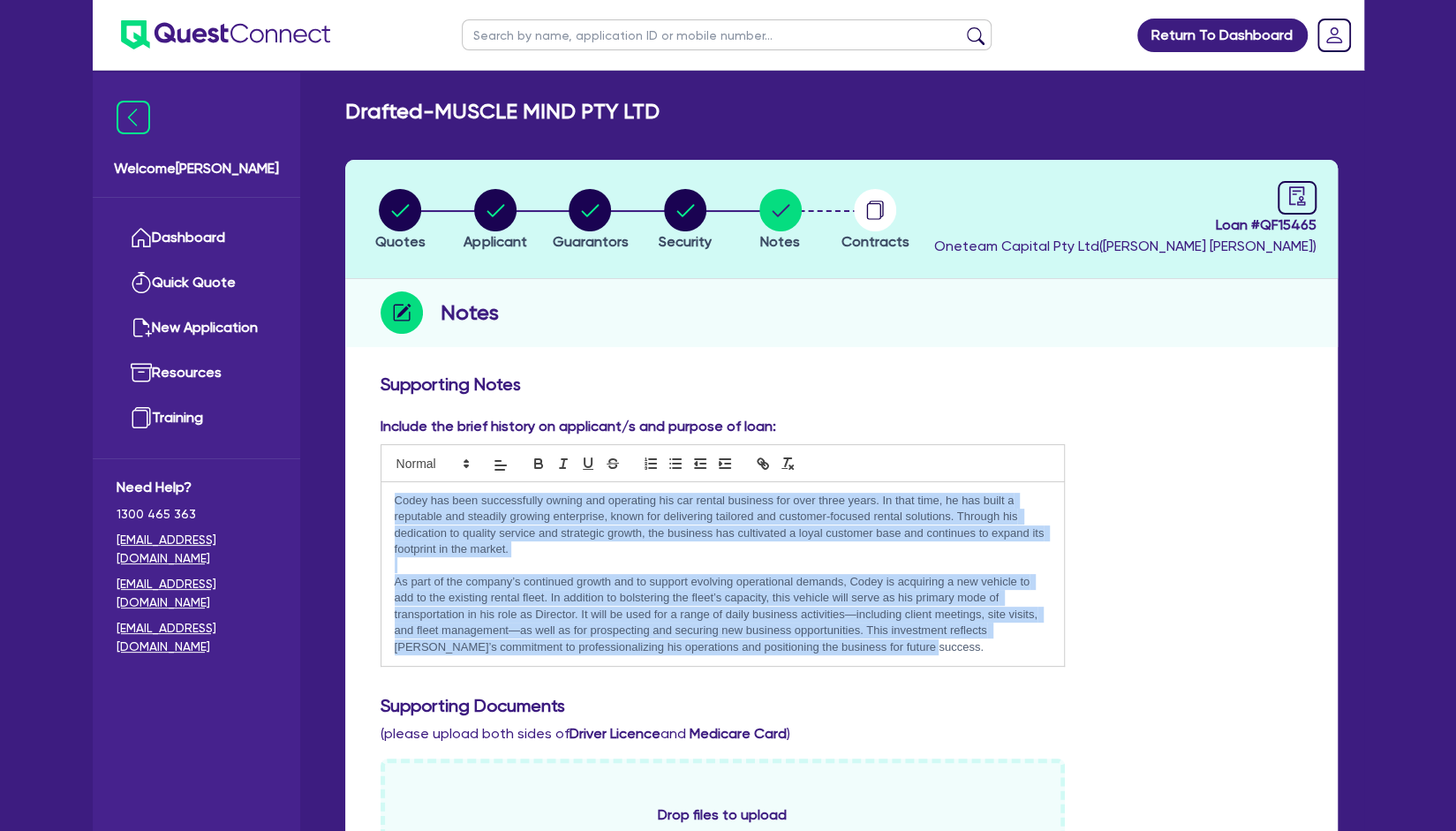
drag, startPoint x: 912, startPoint y: 648, endPoint x: 381, endPoint y: 489, distance: 554.3
click at [381, 489] on div "Codey has been successfully owning and operating his car rental business for ov…" at bounding box center [723, 574] width 683 height 185
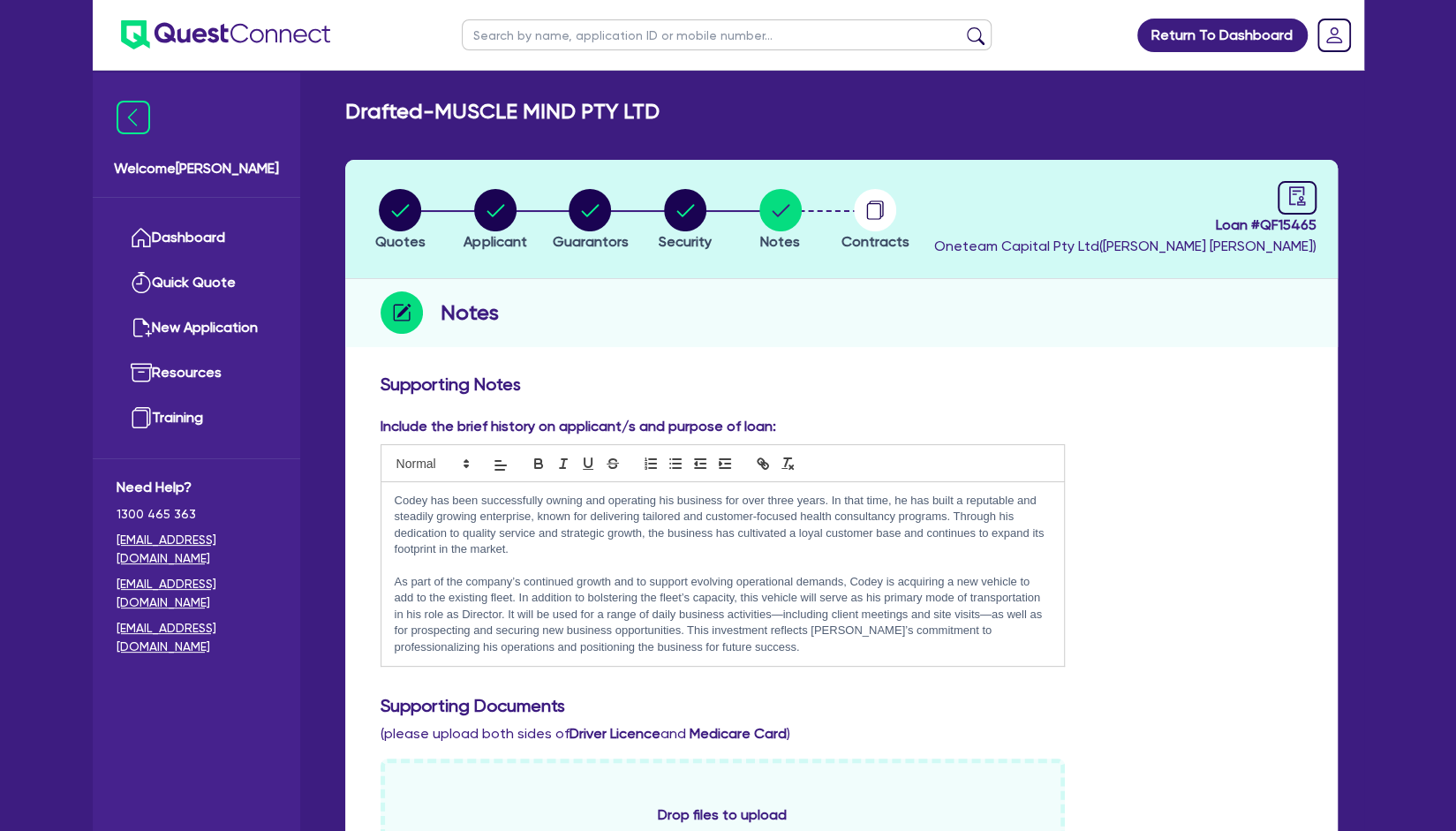
click at [1020, 588] on p "As part of the company’s continued growth and to support evolving operational d…" at bounding box center [723, 615] width 657 height 81
click at [927, 575] on p "As part of the company’s continued growth and to support evolving operational d…" at bounding box center [723, 615] width 657 height 81
click at [868, 652] on p "As part of the company’s continued growth and to support evolving operational d…" at bounding box center [723, 615] width 657 height 81
click at [1016, 579] on p "As part of the company’s continued growth and to support evolving operational d…" at bounding box center [723, 615] width 657 height 81
click at [655, 619] on p "As part of the company’s continued growth and to support evolving operational d…" at bounding box center [723, 615] width 657 height 81
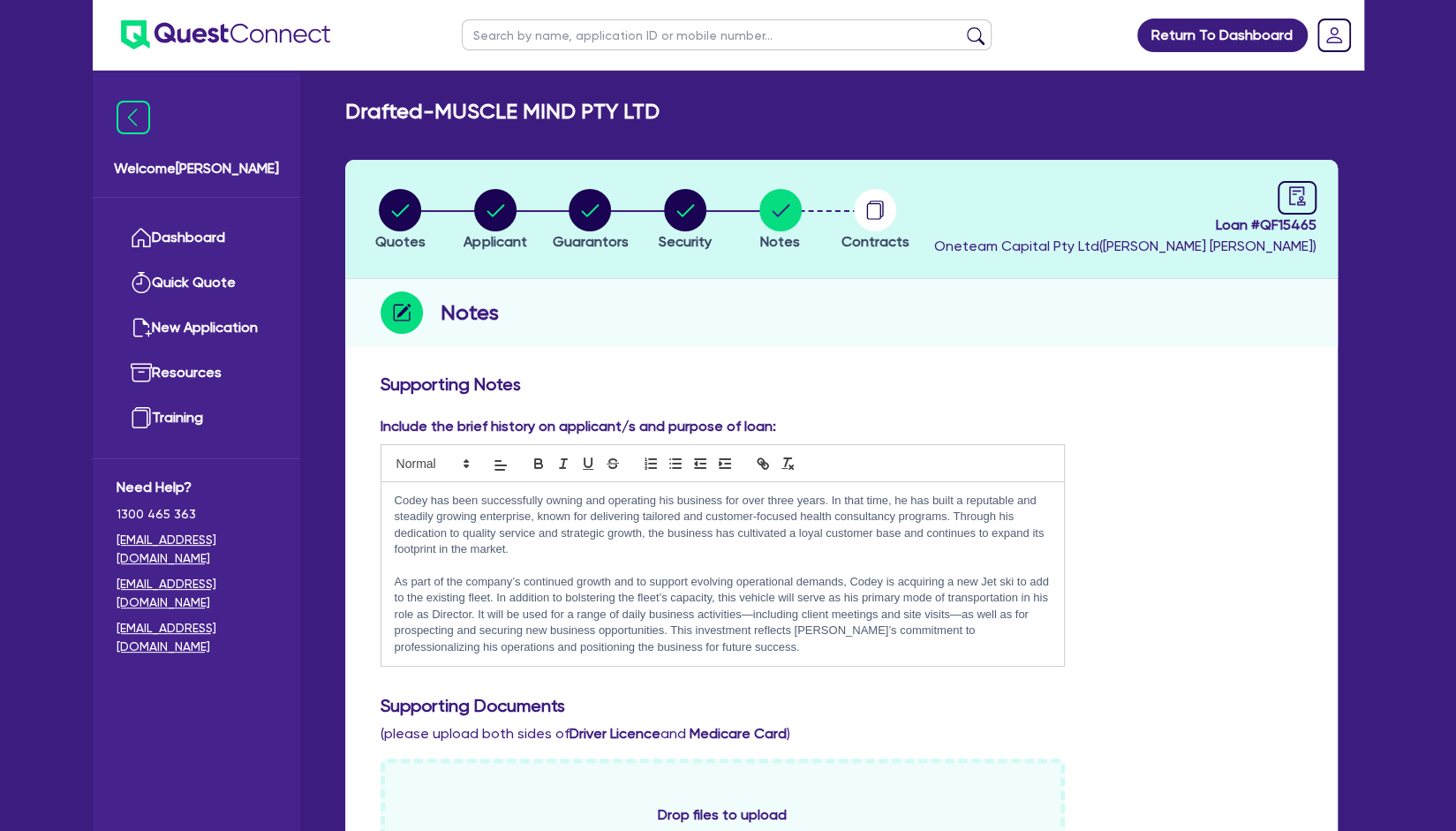
click at [490, 596] on p "As part of the company’s continued growth and to support evolving operational d…" at bounding box center [723, 615] width 657 height 81
click at [866, 612] on p "As part of the company’s continued growth and to support evolving operational d…" at bounding box center [723, 615] width 657 height 81
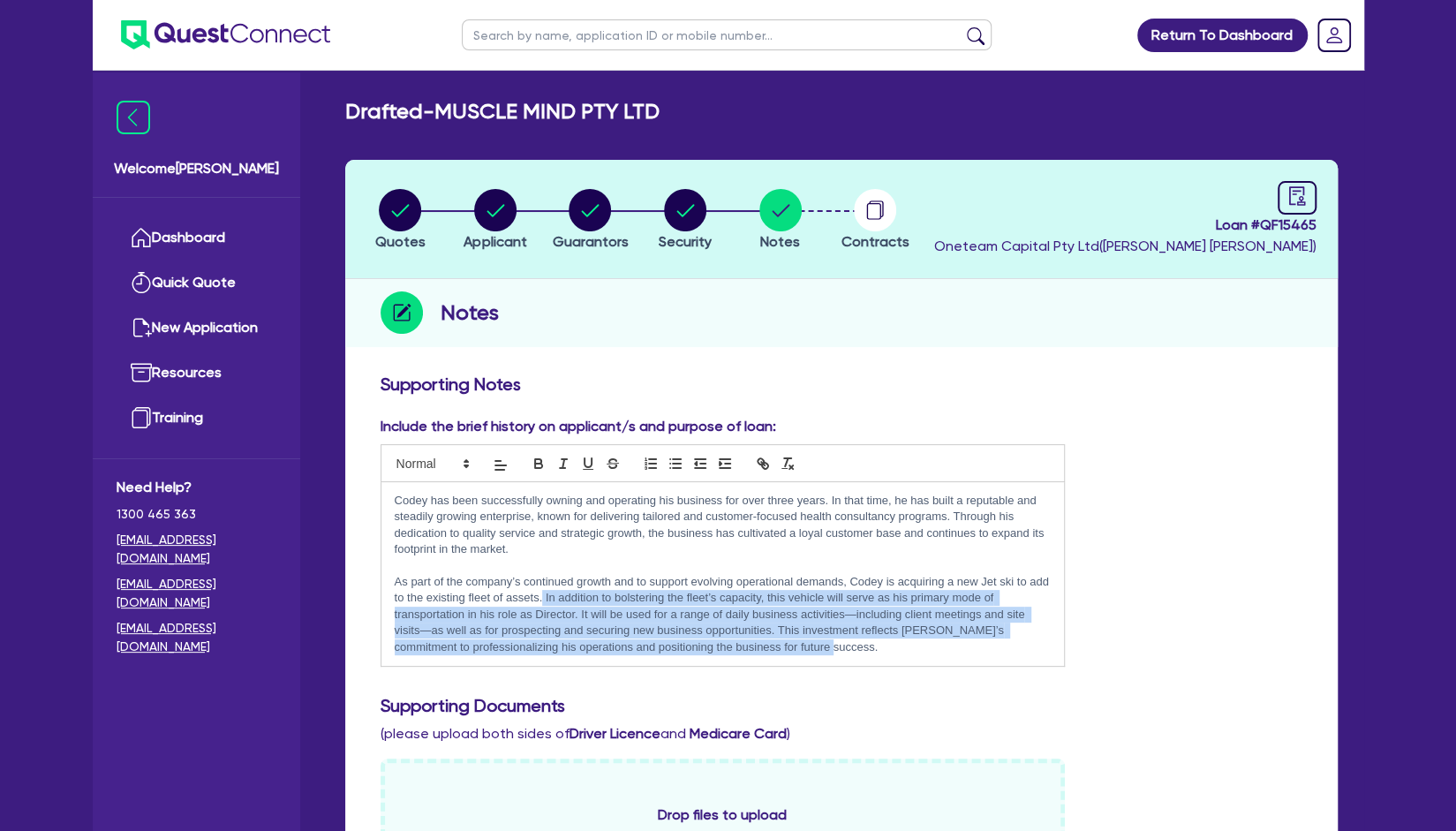
drag, startPoint x: 836, startPoint y: 652, endPoint x: 543, endPoint y: 600, distance: 297.6
click at [543, 600] on p "As part of the company’s continued growth and to support evolving operational d…" at bounding box center [723, 615] width 657 height 81
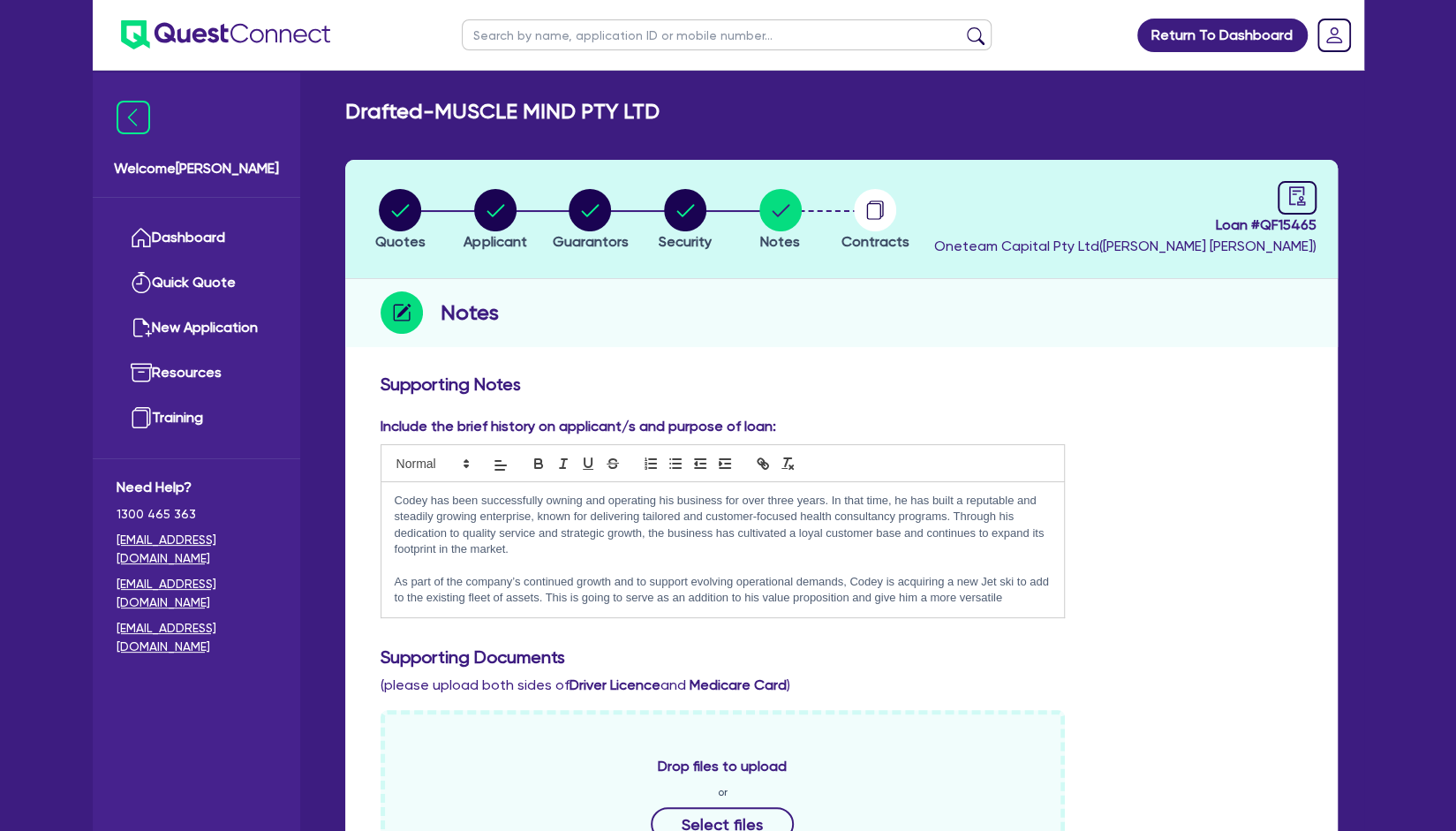
click at [760, 599] on p "As part of the company’s continued growth and to support evolving operational d…" at bounding box center [723, 590] width 657 height 33
drag, startPoint x: 871, startPoint y: 598, endPoint x: 788, endPoint y: 607, distance: 83.5
click at [788, 607] on div "Codey has been successfully owning and operating his business for over three ye…" at bounding box center [723, 550] width 683 height 135
click at [1024, 600] on p "As part of the company’s continued growth and to support evolving operational d…" at bounding box center [723, 590] width 657 height 33
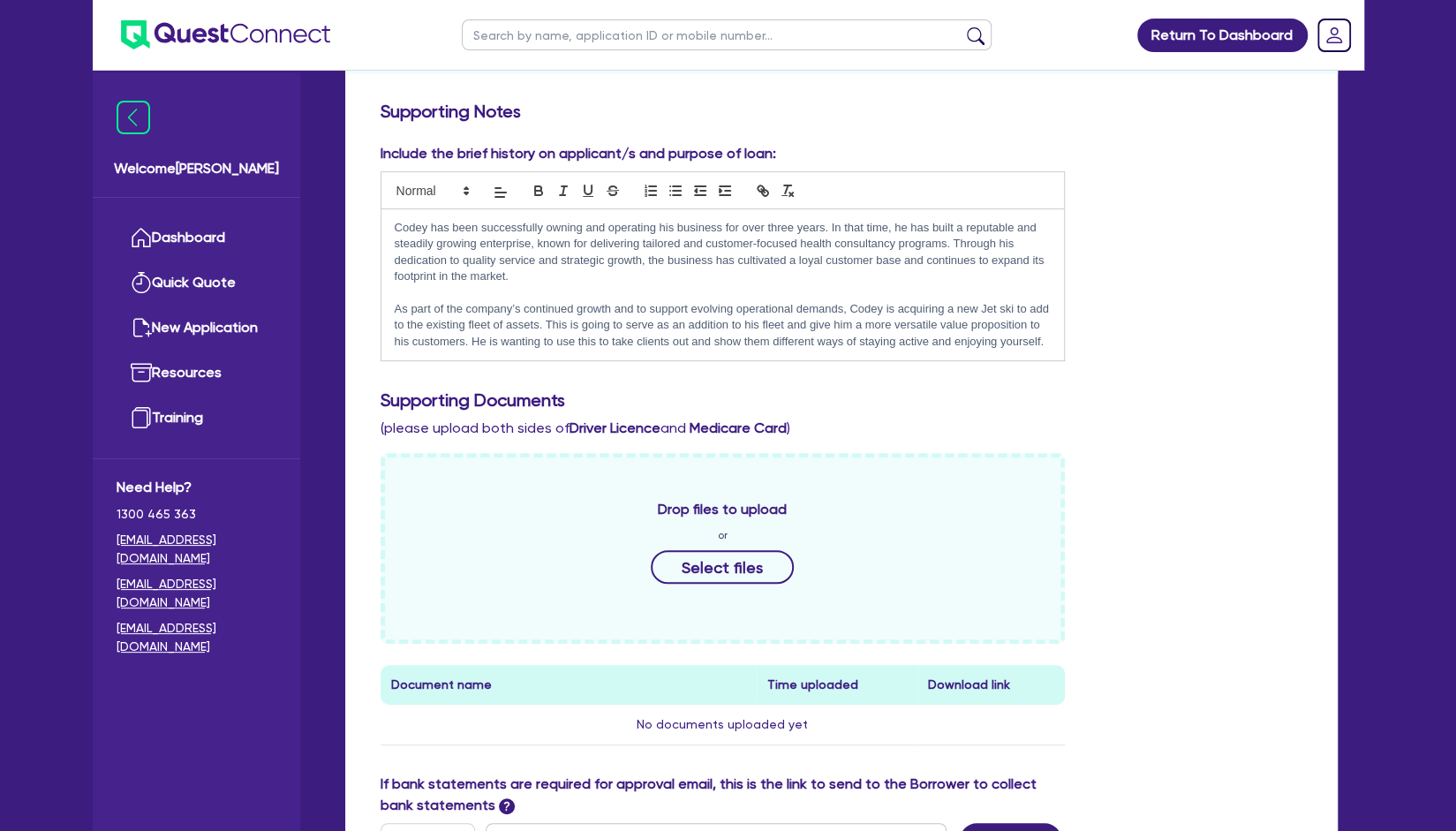
scroll to position [274, 0]
click at [1275, 396] on h3 "Supporting Documents" at bounding box center [842, 398] width 922 height 21
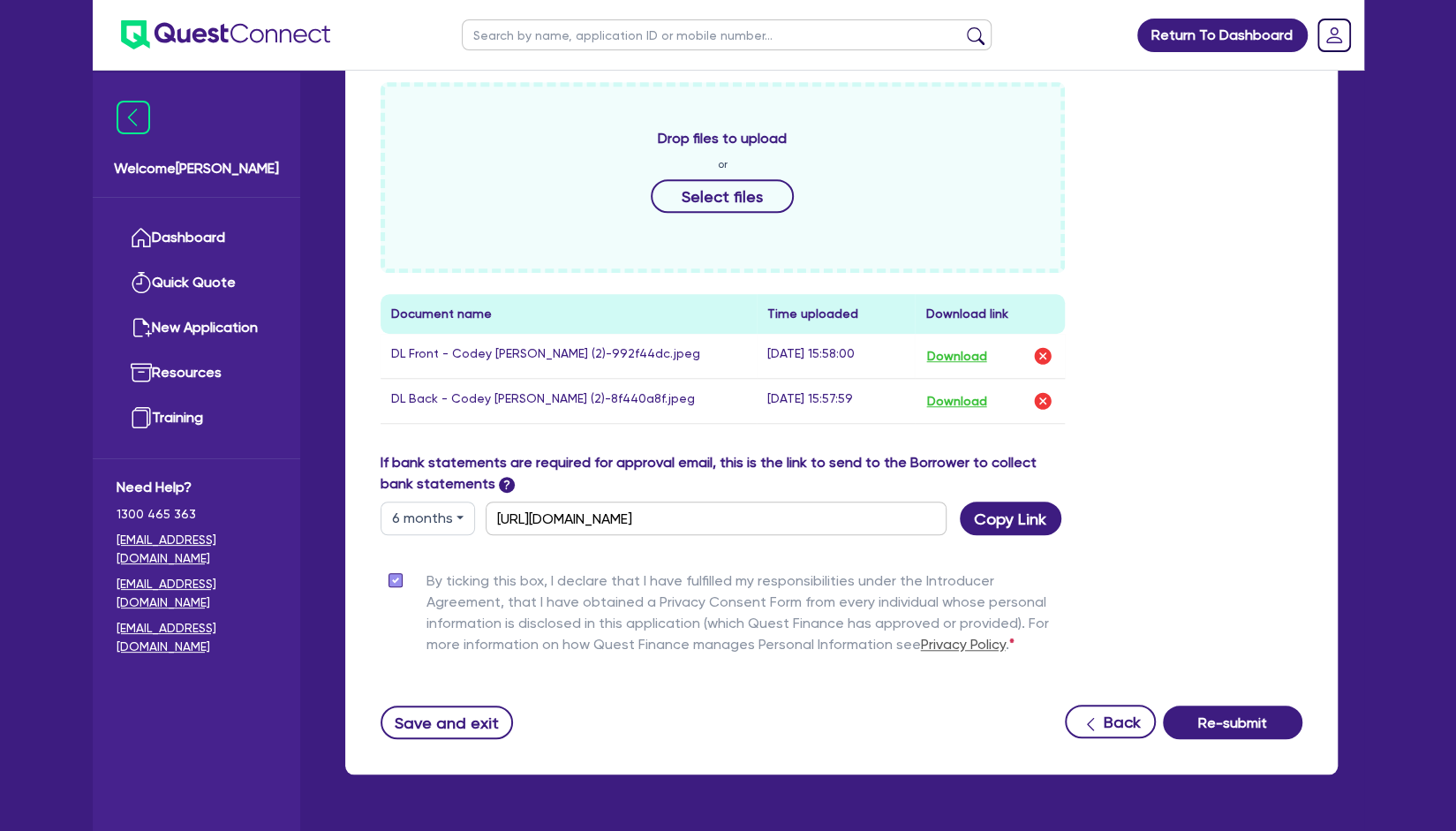
scroll to position [0, 0]
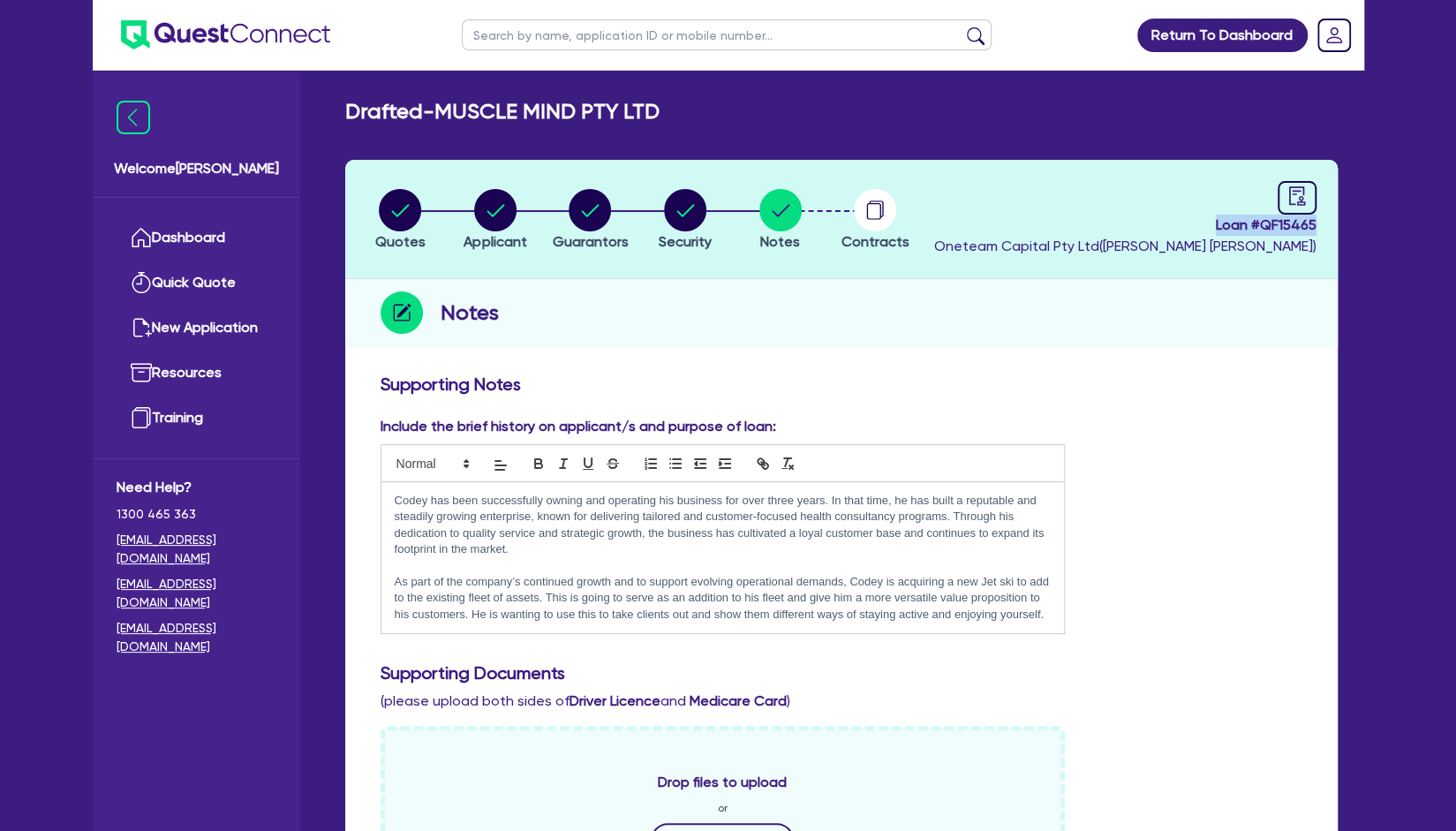
drag, startPoint x: 1209, startPoint y: 220, endPoint x: 1336, endPoint y: 219, distance: 127.0
click at [1336, 219] on header "Quotes Applicant [GEOGRAPHIC_DATA] Security Notes Contracts Loan # QF15465 Onet…" at bounding box center [842, 219] width 993 height 119
copy span "Loan # QF15465"
click at [1059, 217] on span "Loan # QF15465" at bounding box center [1126, 225] width 382 height 21
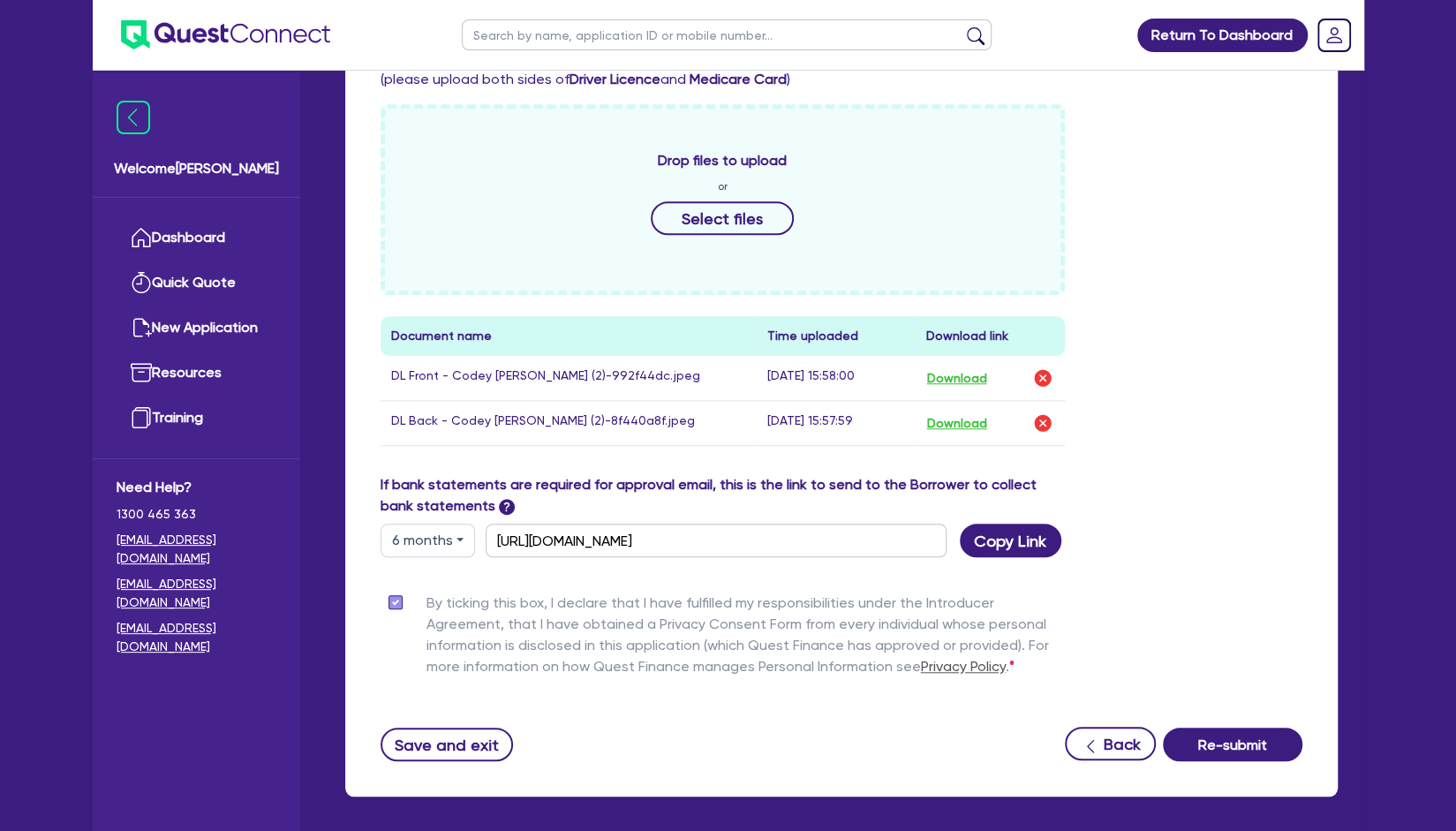
scroll to position [624, 0]
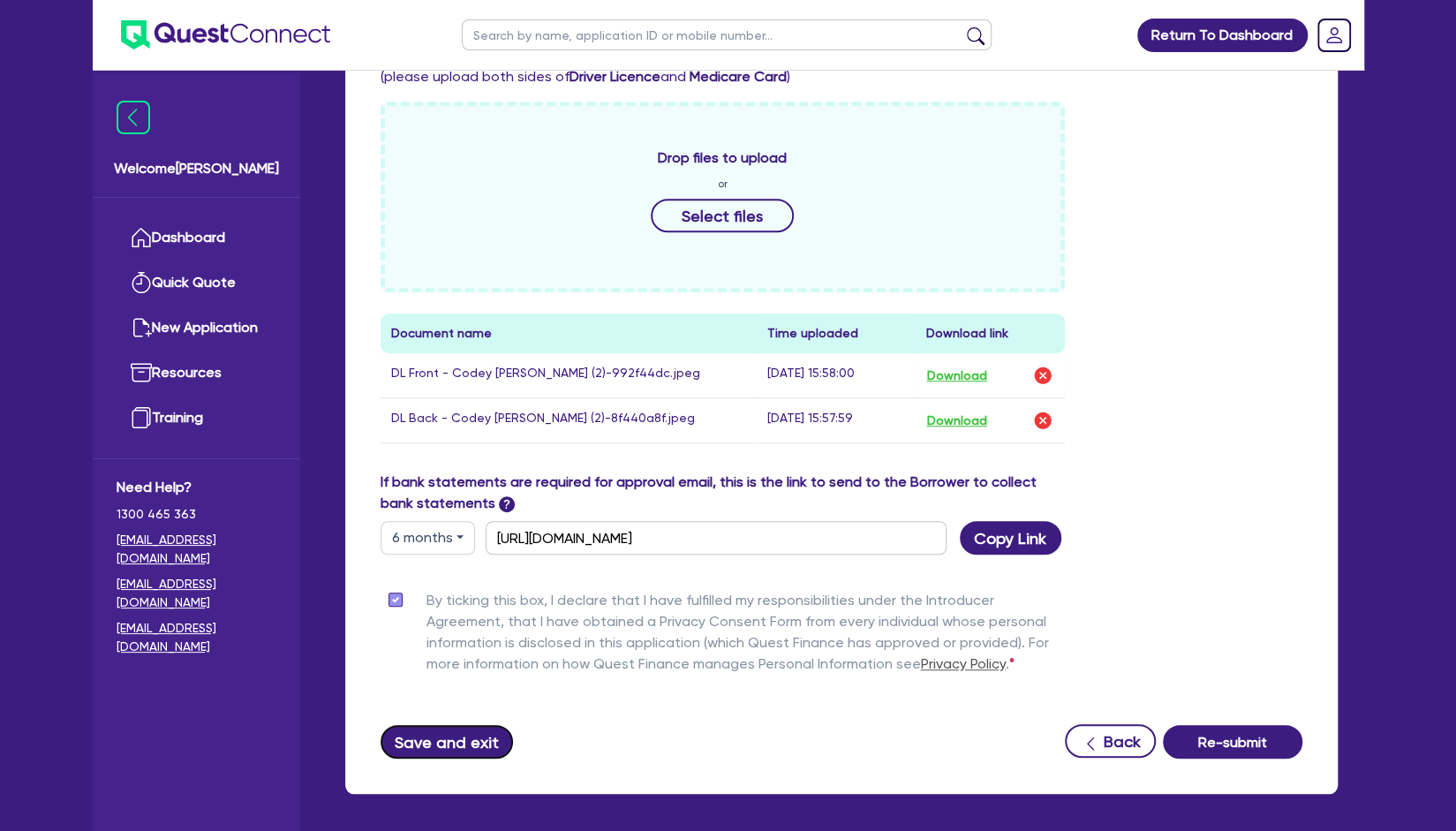
click at [468, 736] on button "Save and exit" at bounding box center [447, 742] width 134 height 34
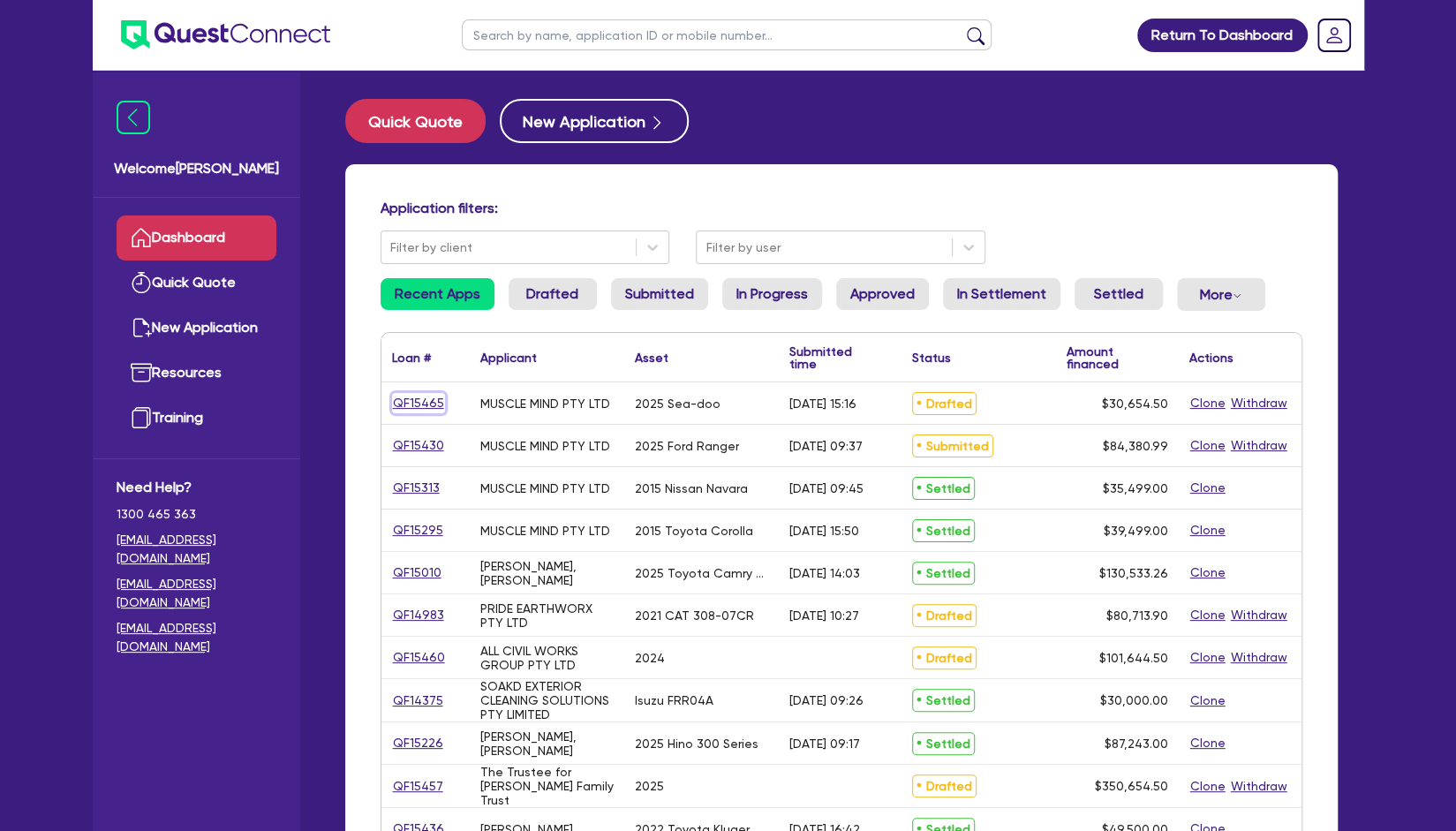
click at [422, 402] on link "QF15465" at bounding box center [419, 403] width 53 height 20
select select "Other"
select select "SECONDARY_ASSETS"
select select "OTHER"
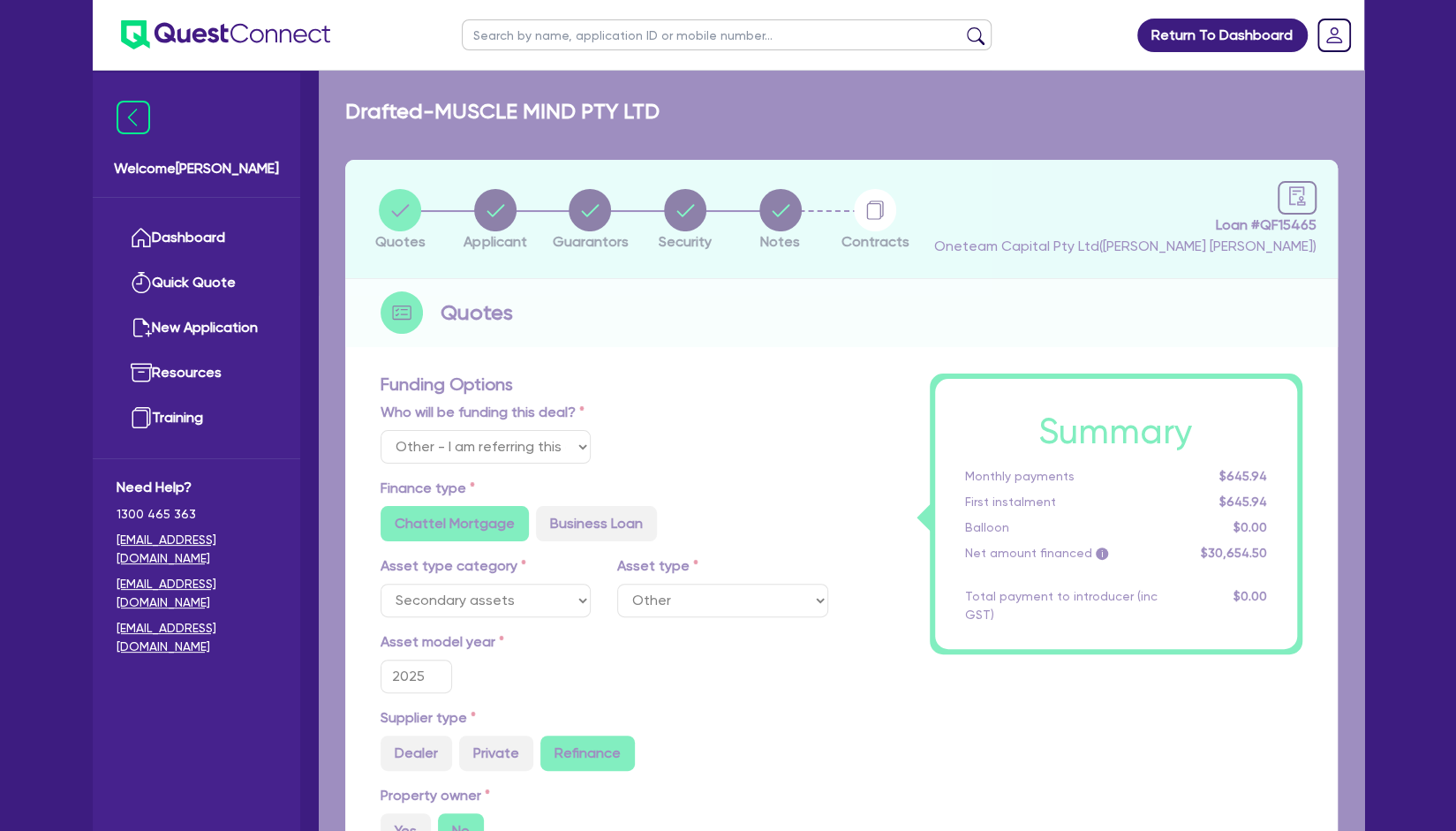
type input "30,000"
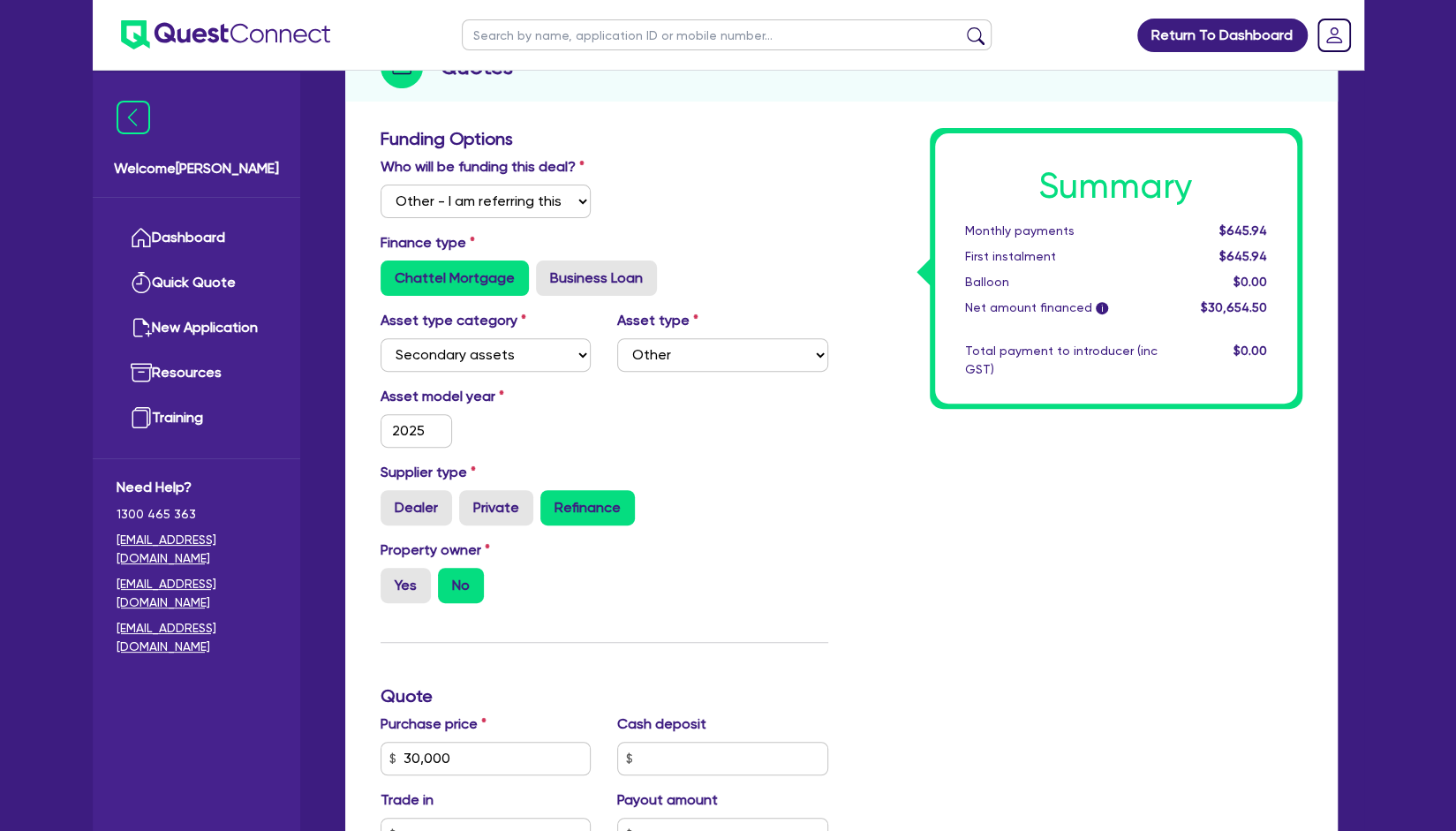
scroll to position [244, 0]
click at [382, 528] on div "Supplier type Dealer Private Refinance" at bounding box center [605, 502] width 474 height 78
click at [443, 511] on label "Dealer" at bounding box center [416, 509] width 72 height 35
click at [392, 503] on input "Dealer" at bounding box center [386, 496] width 12 height 12
radio input "true"
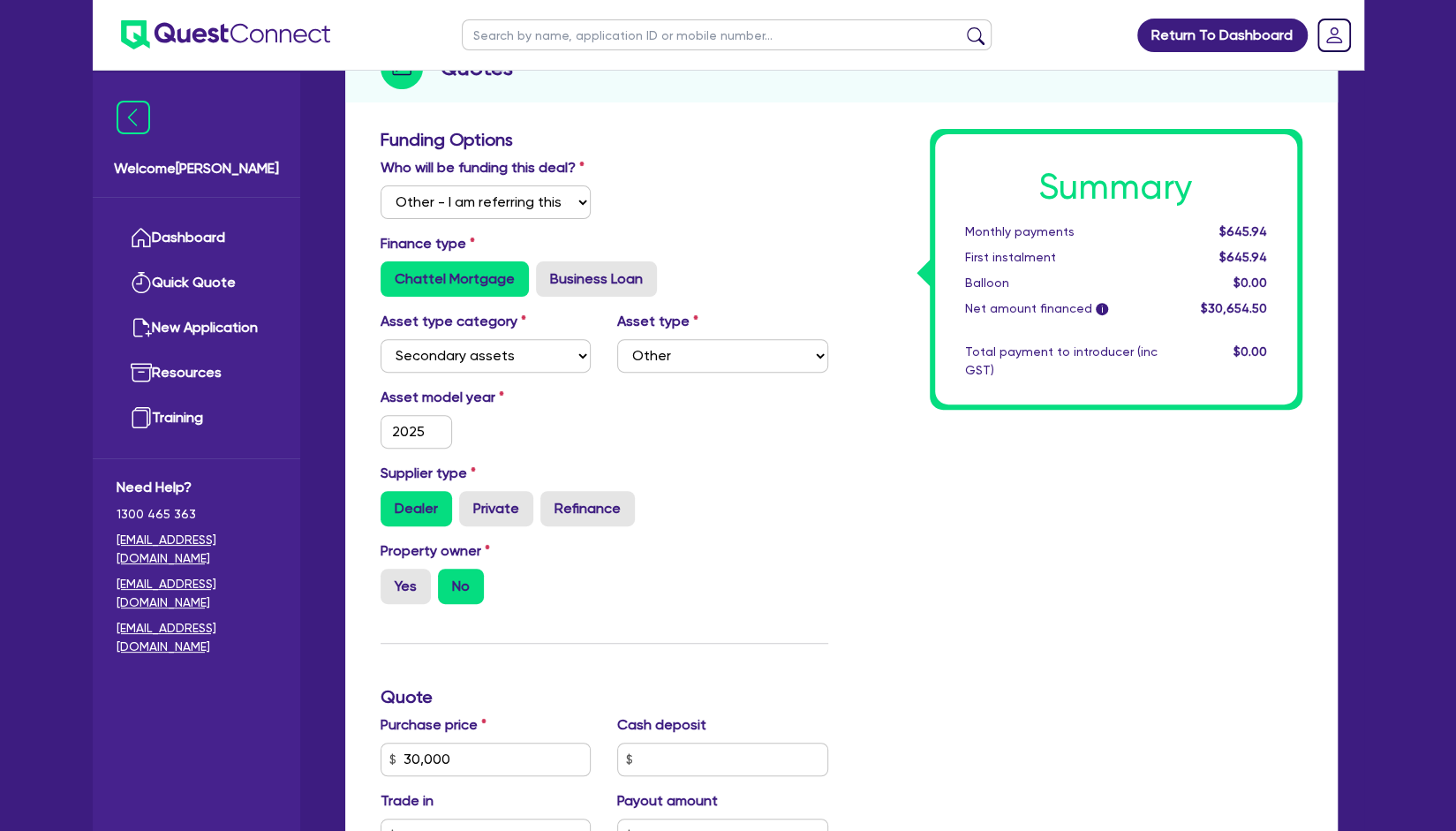
type input "30,000"
click at [418, 584] on label "Yes" at bounding box center [405, 587] width 50 height 35
click at [392, 581] on input "Yes" at bounding box center [386, 574] width 12 height 12
radio input "true"
click at [694, 549] on div "Property owner Yes No" at bounding box center [605, 580] width 474 height 78
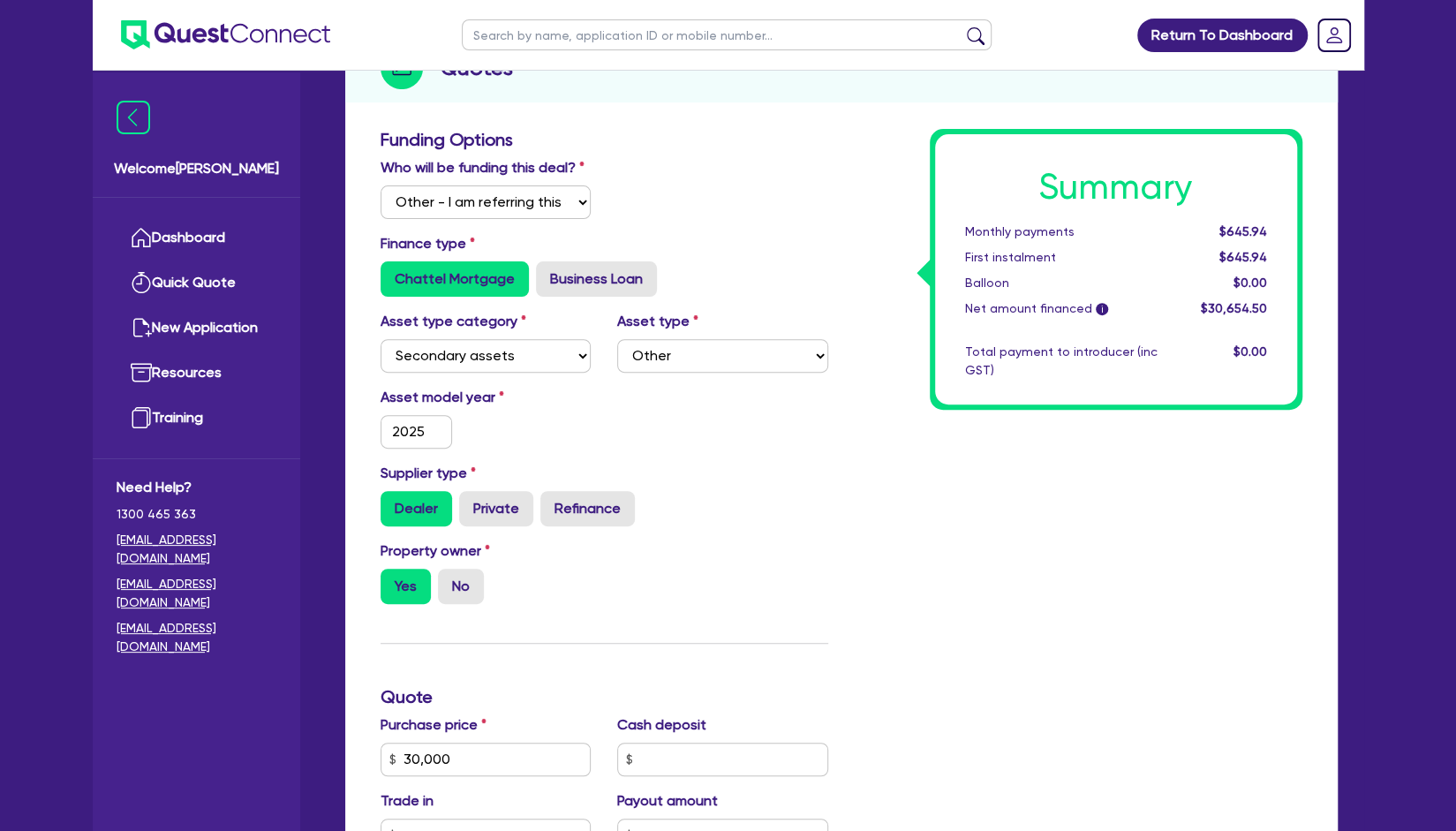
scroll to position [779, 0]
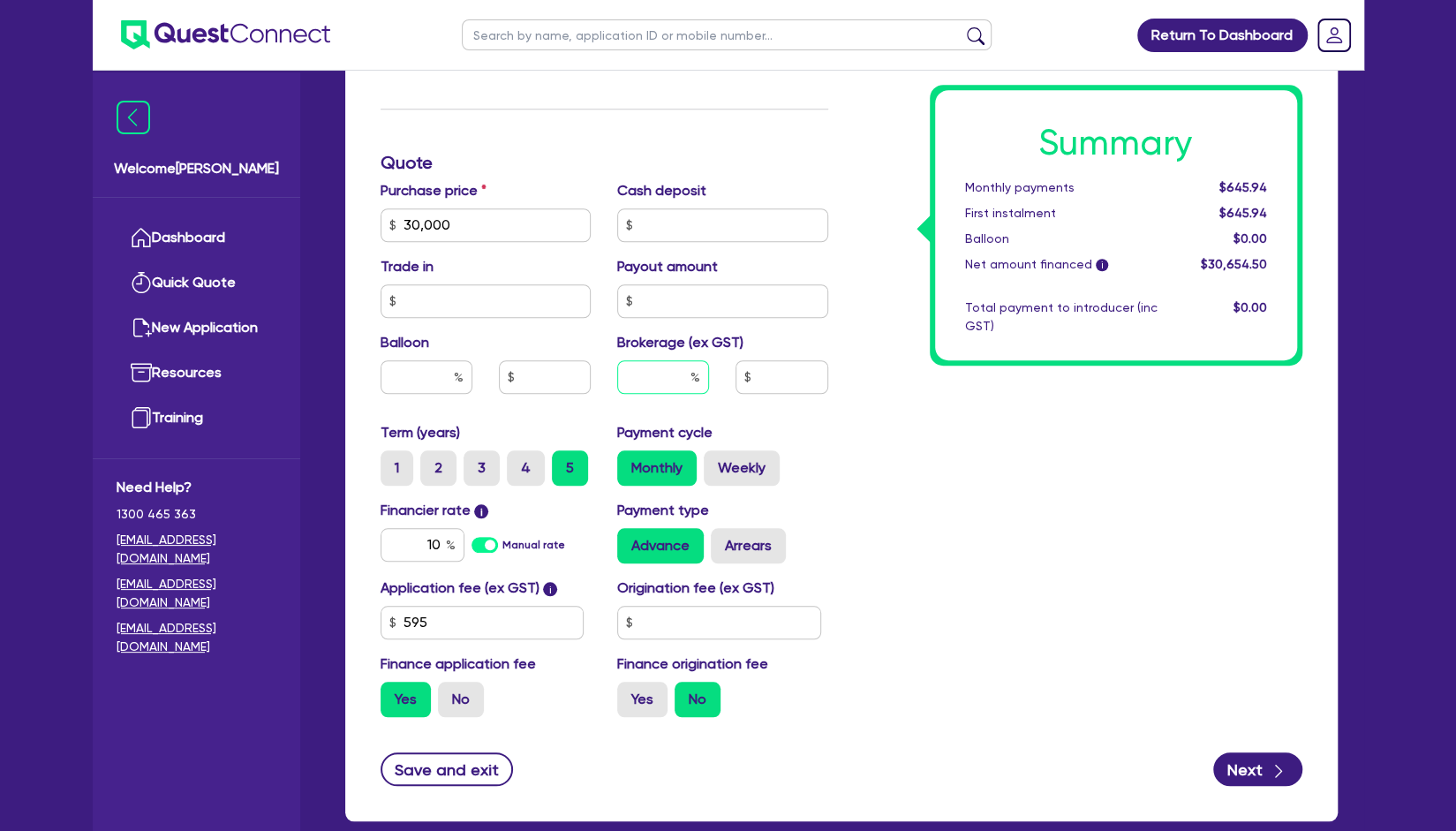
click at [661, 373] on input "text" at bounding box center [663, 377] width 92 height 34
type input "30,000"
click at [673, 381] on input "8" at bounding box center [663, 377] width 92 height 34
type input "8"
click at [941, 432] on div "Summary Monthly payments $645.94 First instalment $645.94 Balloon $0.00 Net amo…" at bounding box center [1079, 163] width 474 height 1136
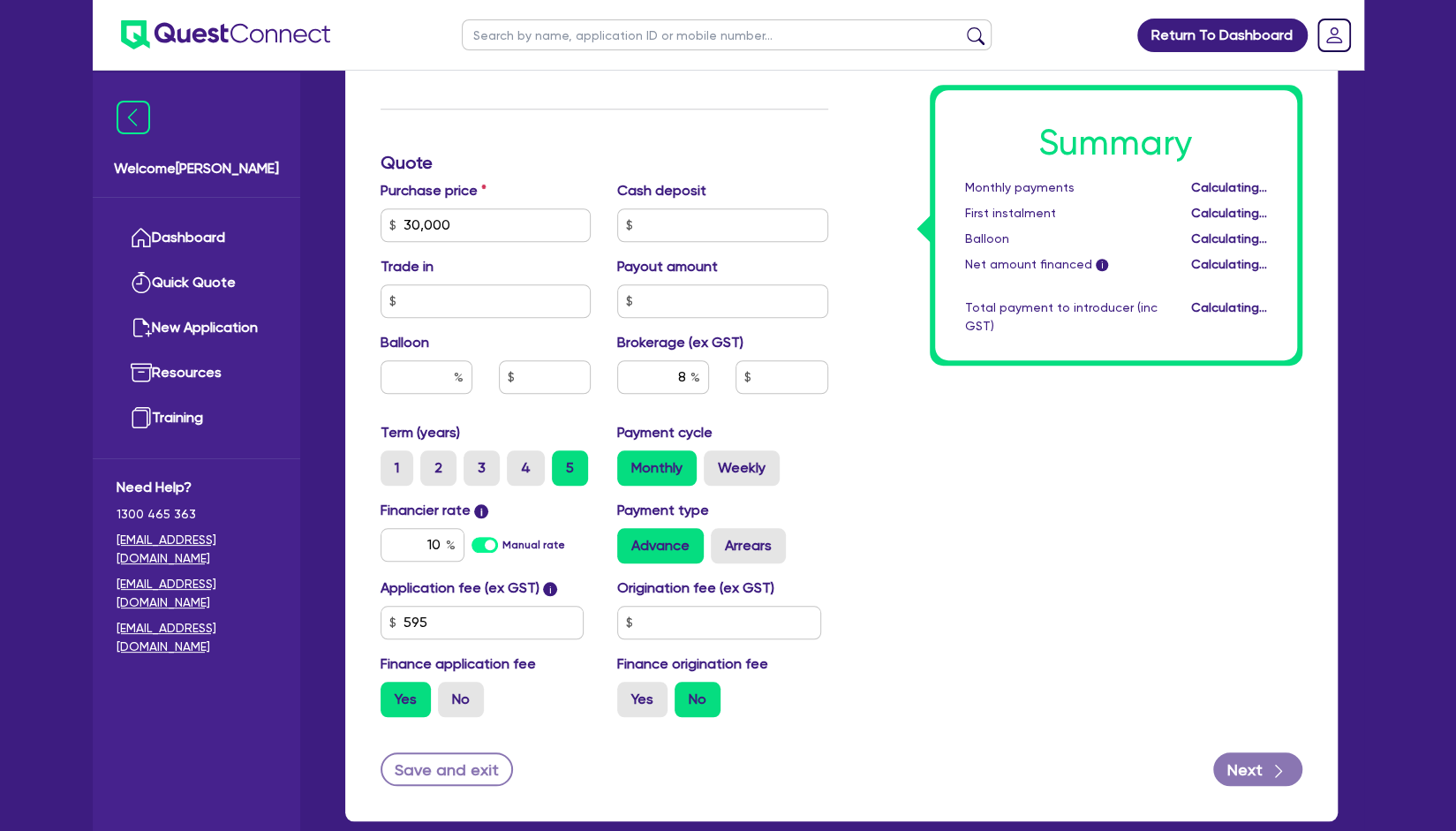
type input "30,000"
type input "2,452.36"
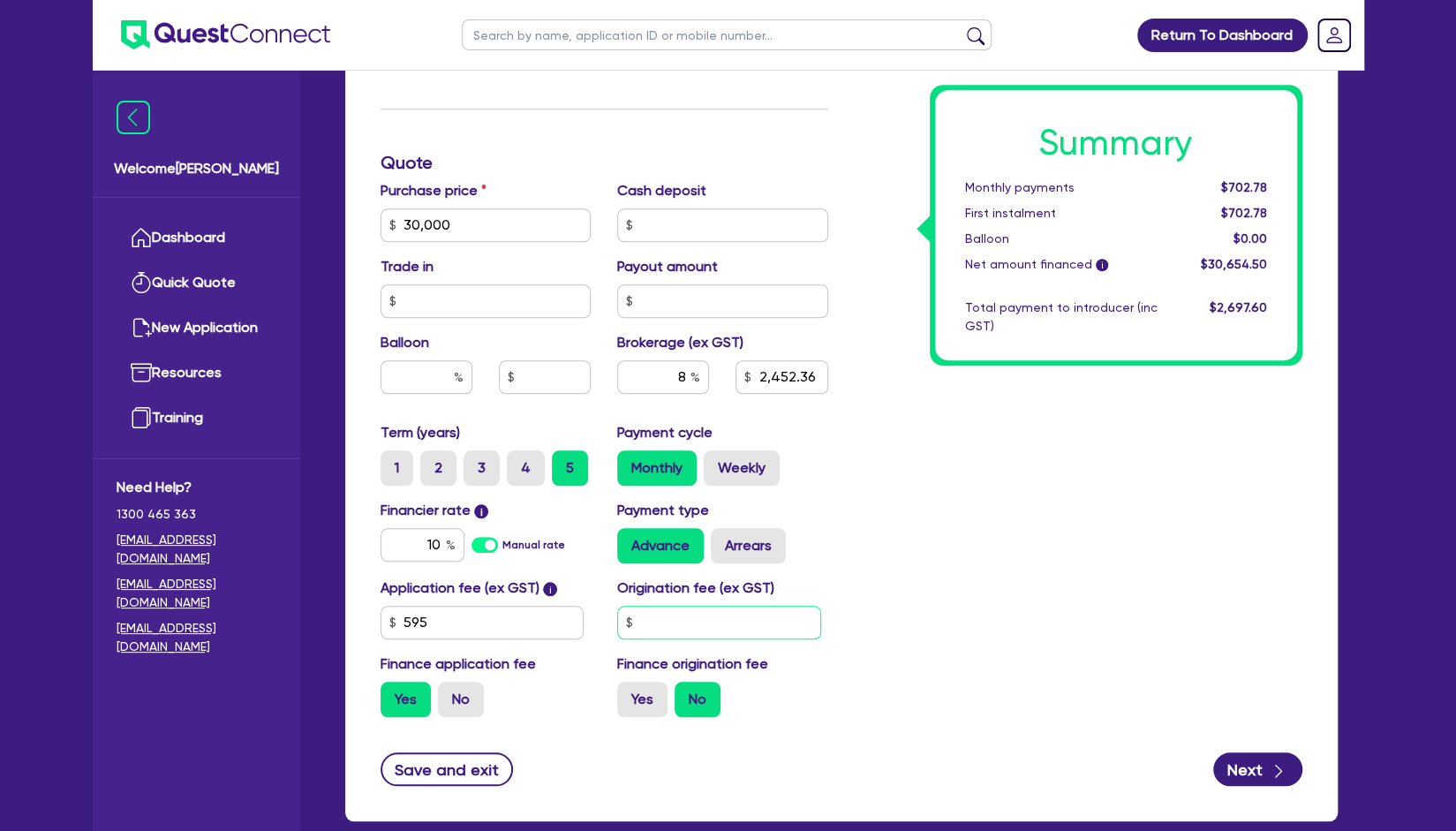
click at [677, 612] on input "text" at bounding box center [719, 622] width 204 height 34
type input "30,000"
type input "2,452.36"
type input "9"
type input "30,000"
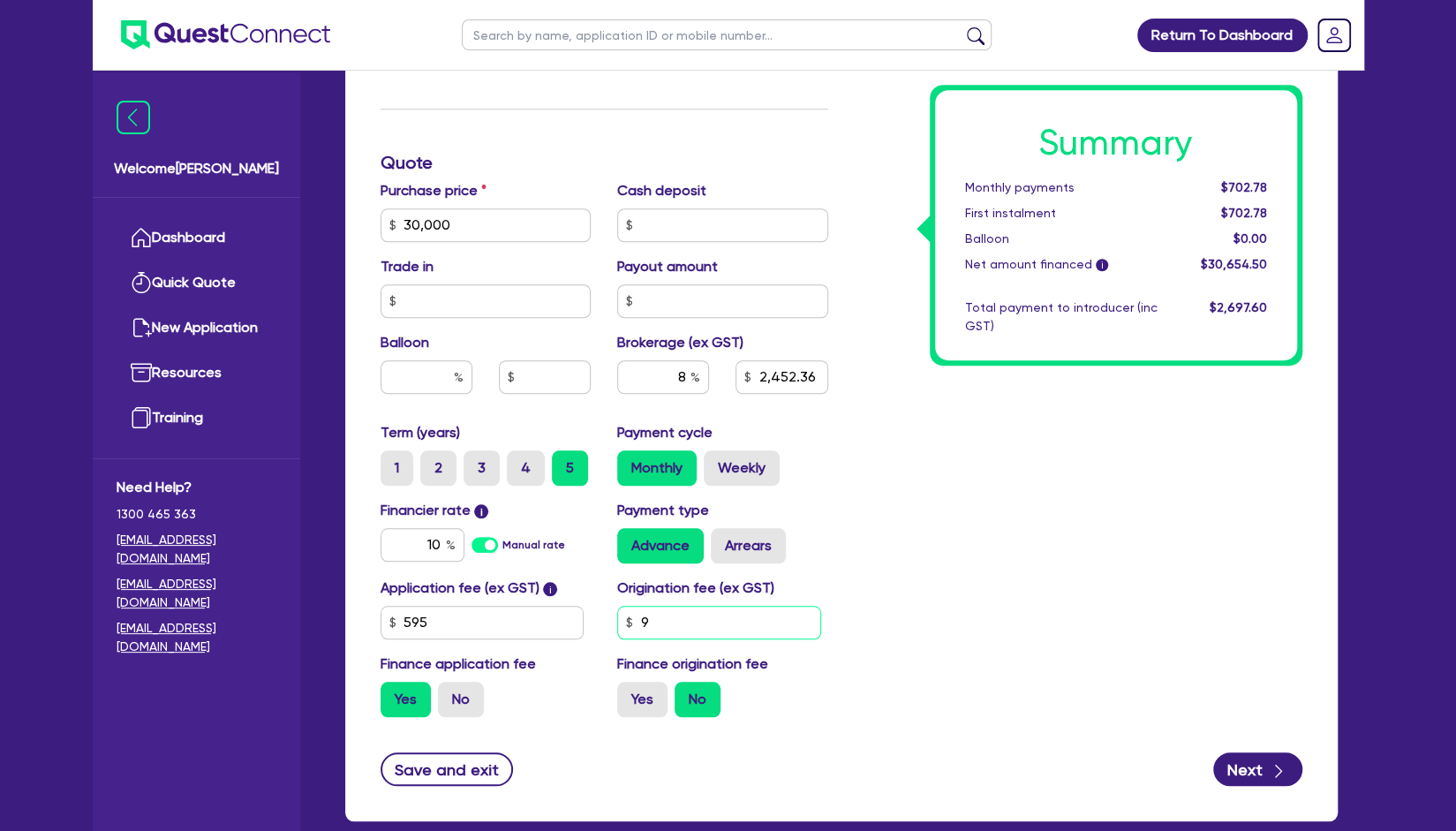
type input "2,452.36"
type input "90"
type input "30,000"
type input "2,452.36"
type input "900"
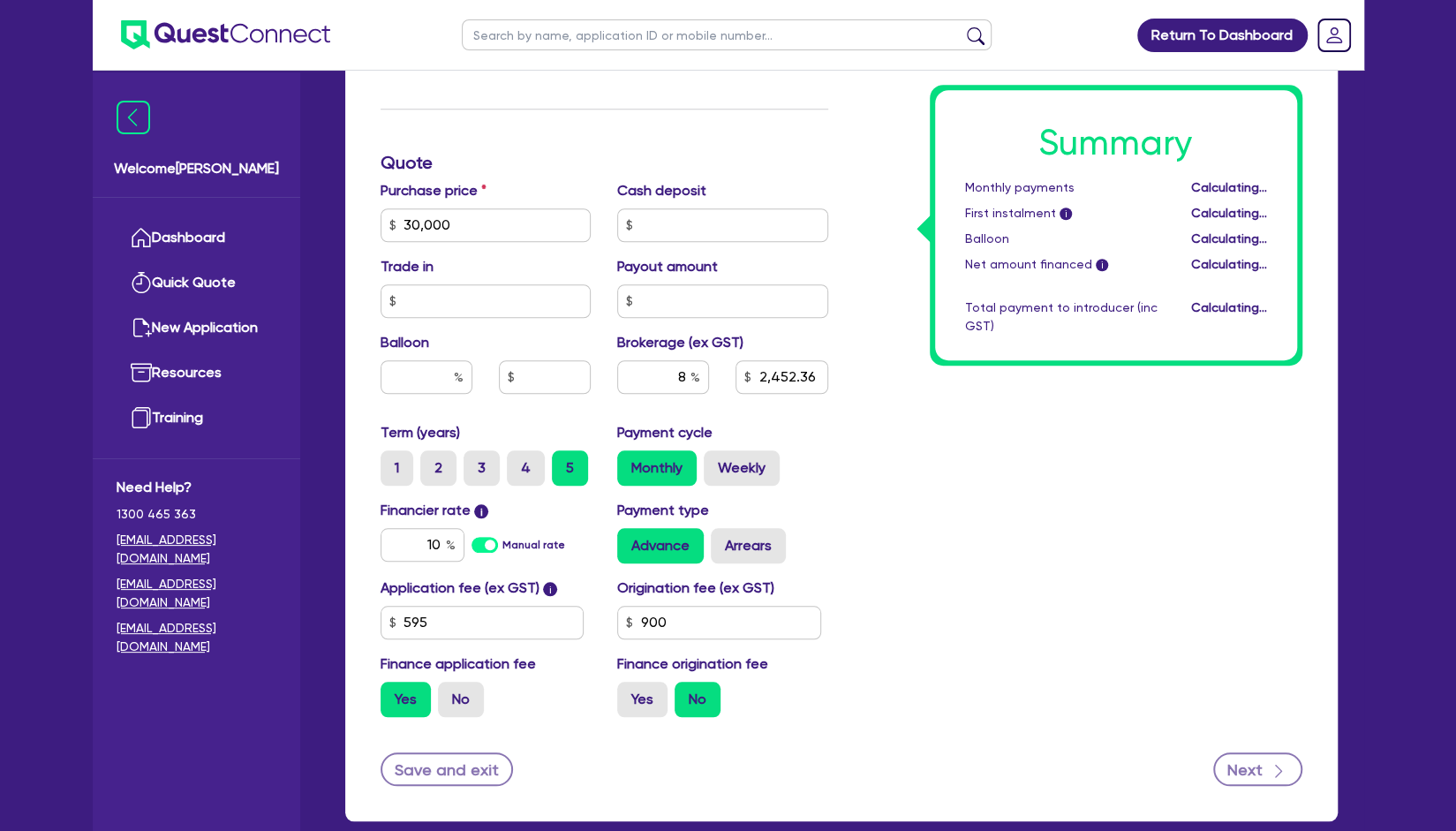
type input "30,000"
type input "2,452.36"
type input "30,000"
type input "2,452.36"
click at [1255, 766] on button "Next" at bounding box center [1258, 769] width 89 height 34
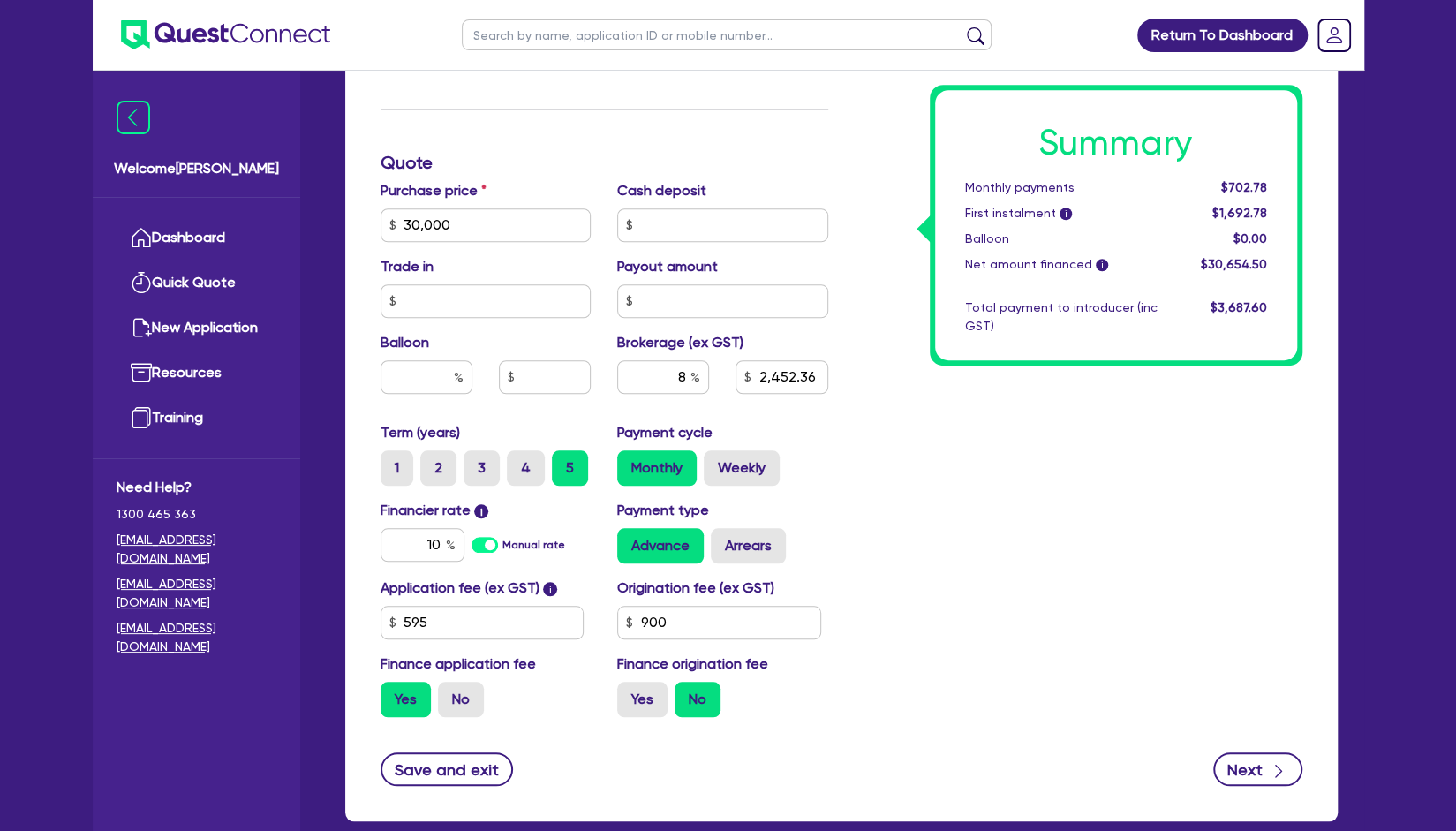
type input "30,000"
type input "2,452.36"
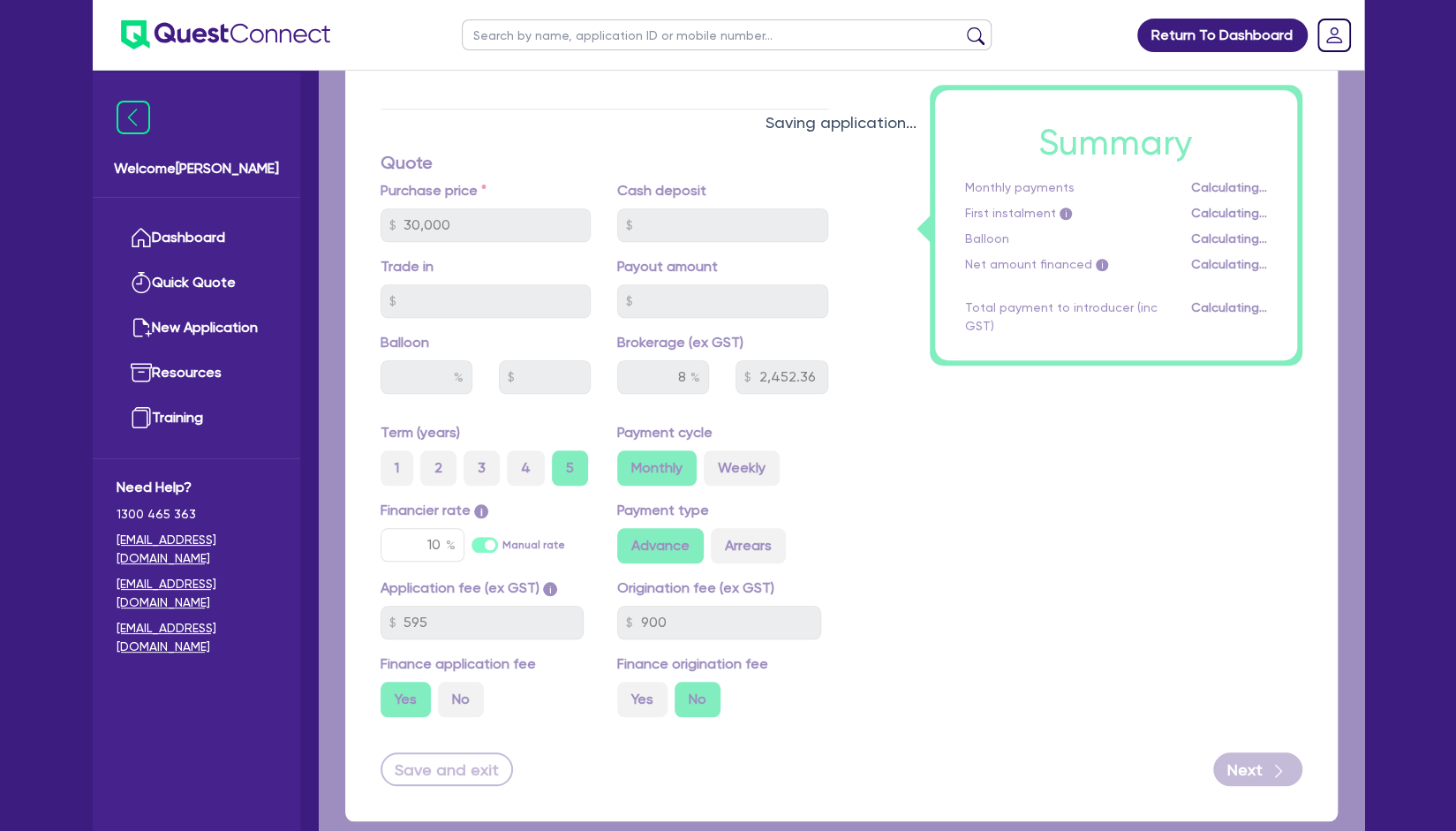
select select "COMPANY"
select select "PROFESSIONAL"
select select "MANAGEMENT"
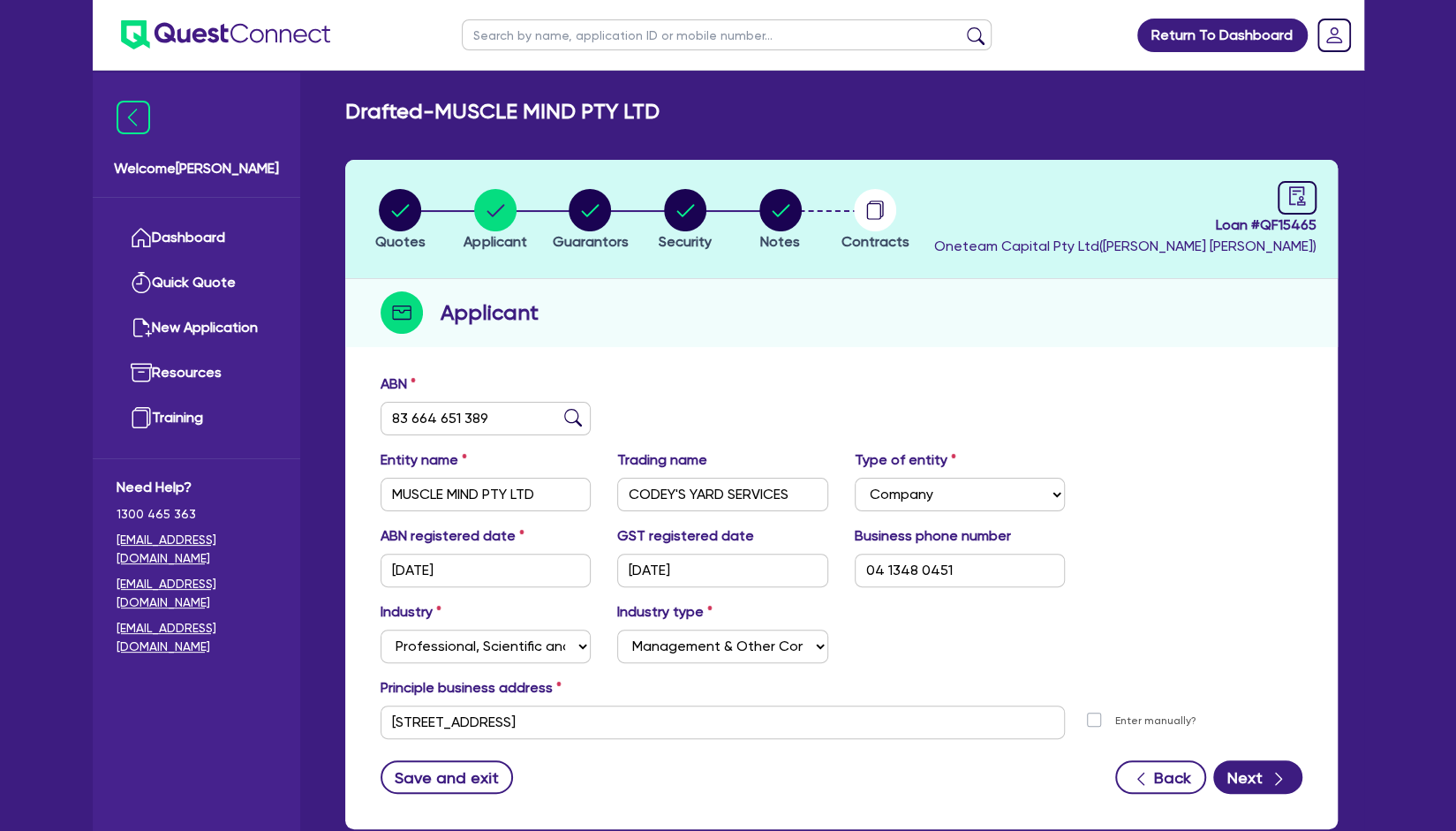
scroll to position [104, 0]
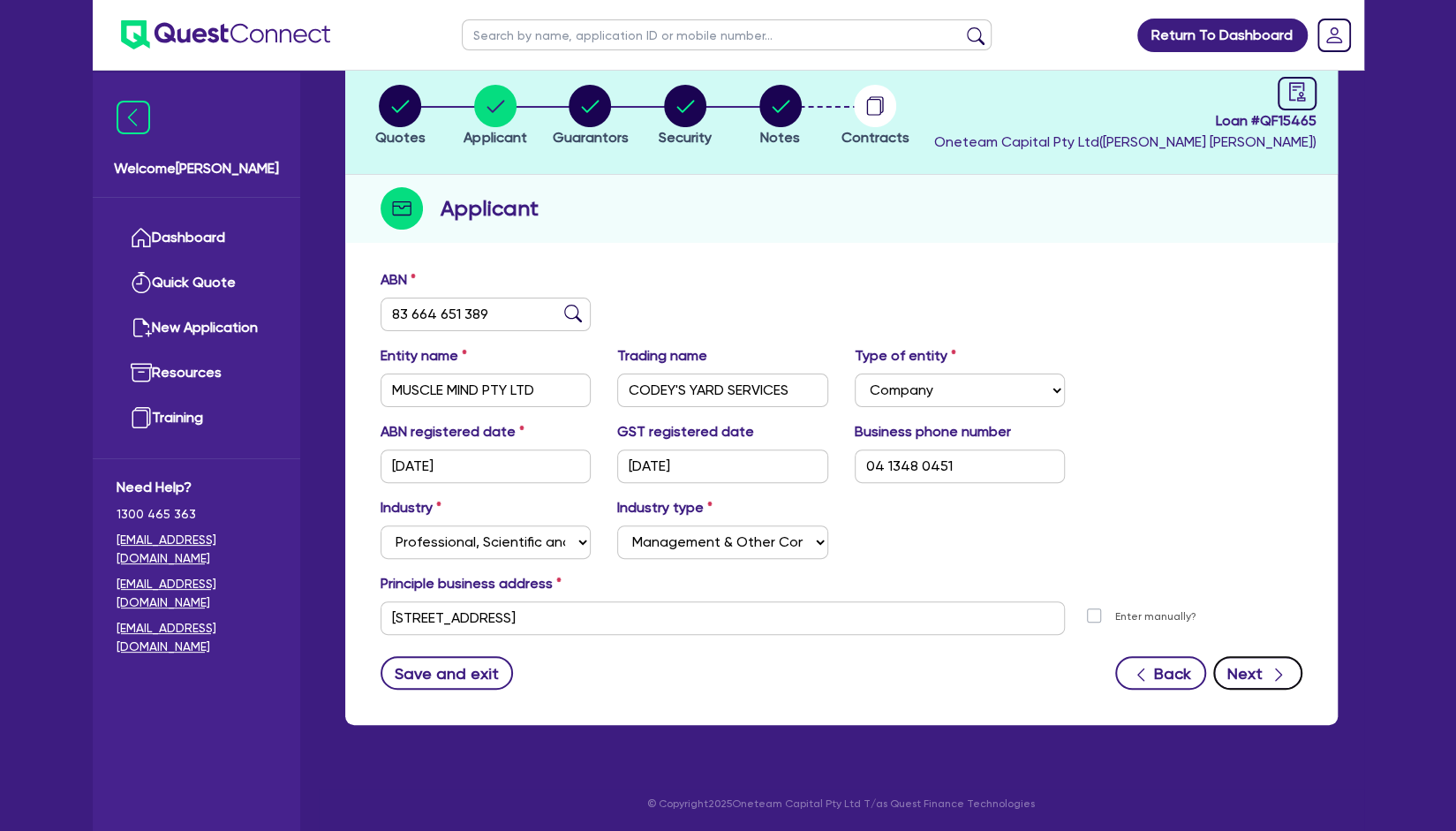
click at [1275, 673] on icon "button" at bounding box center [1279, 674] width 18 height 18
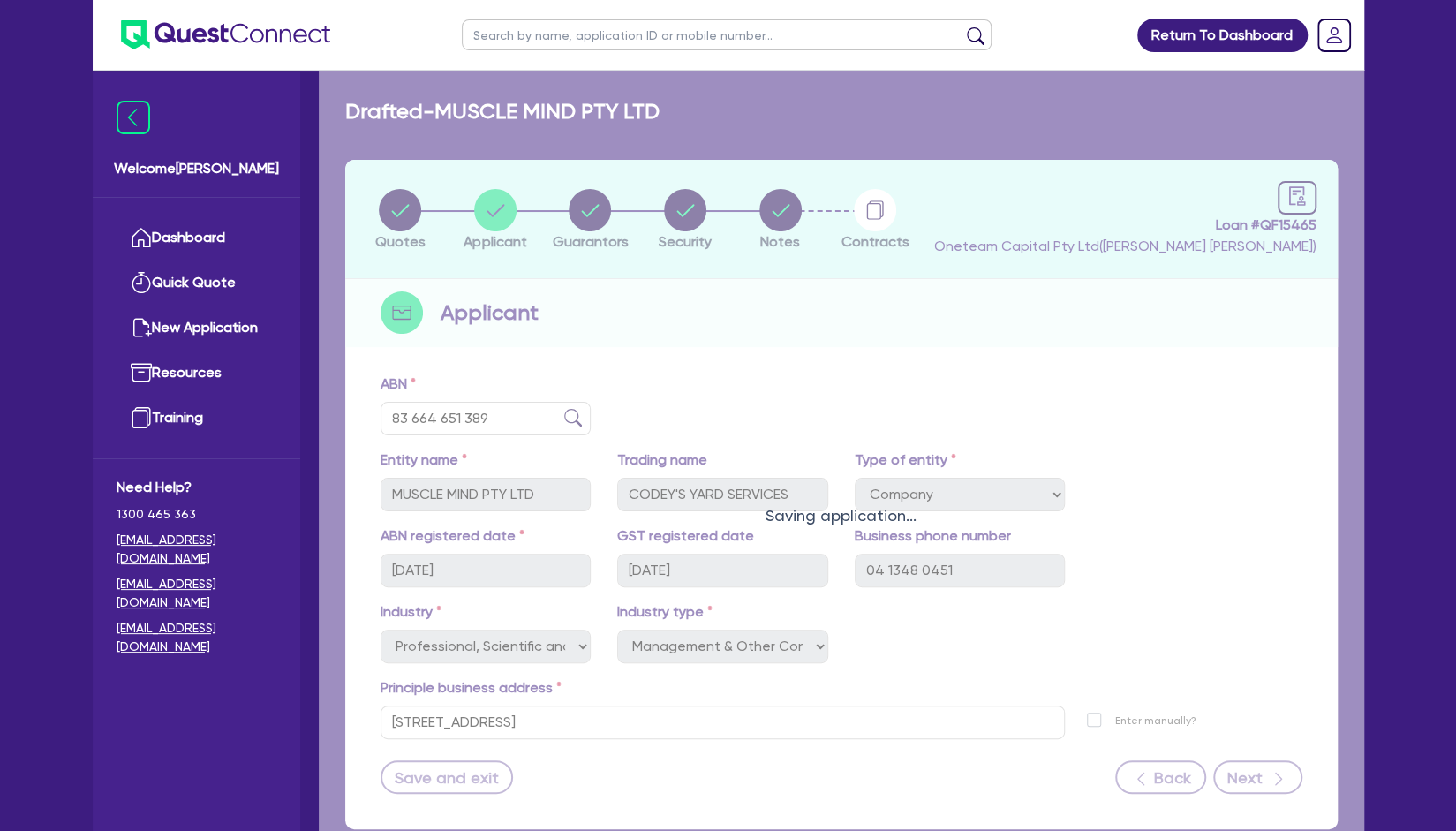
select select "MR"
select select "QLD"
select select "MARRIED"
select select "PROPERTY"
select select "HOUSEHOLD_PERSONAL"
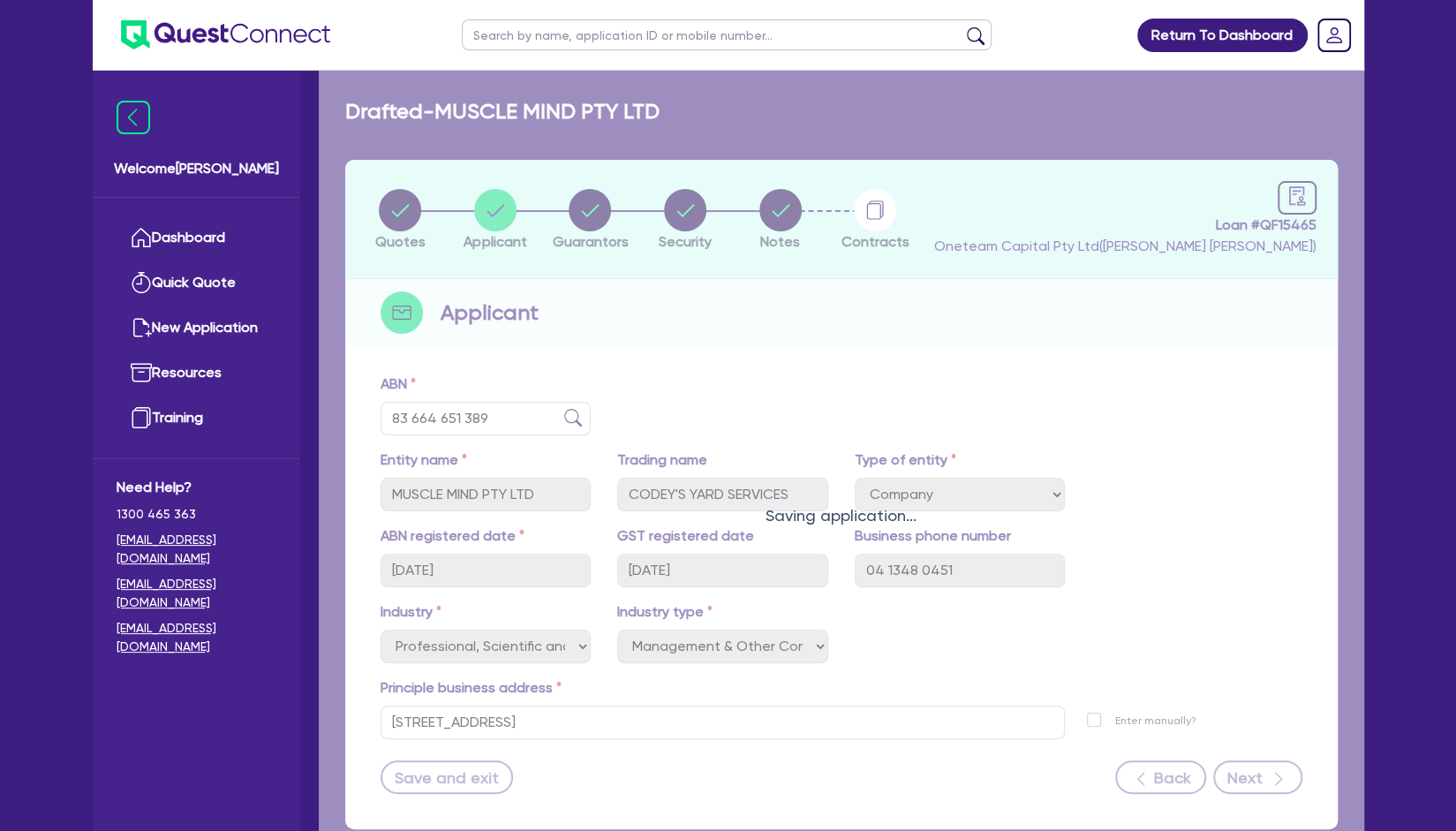
select select "CASH"
select select "VEHICLE"
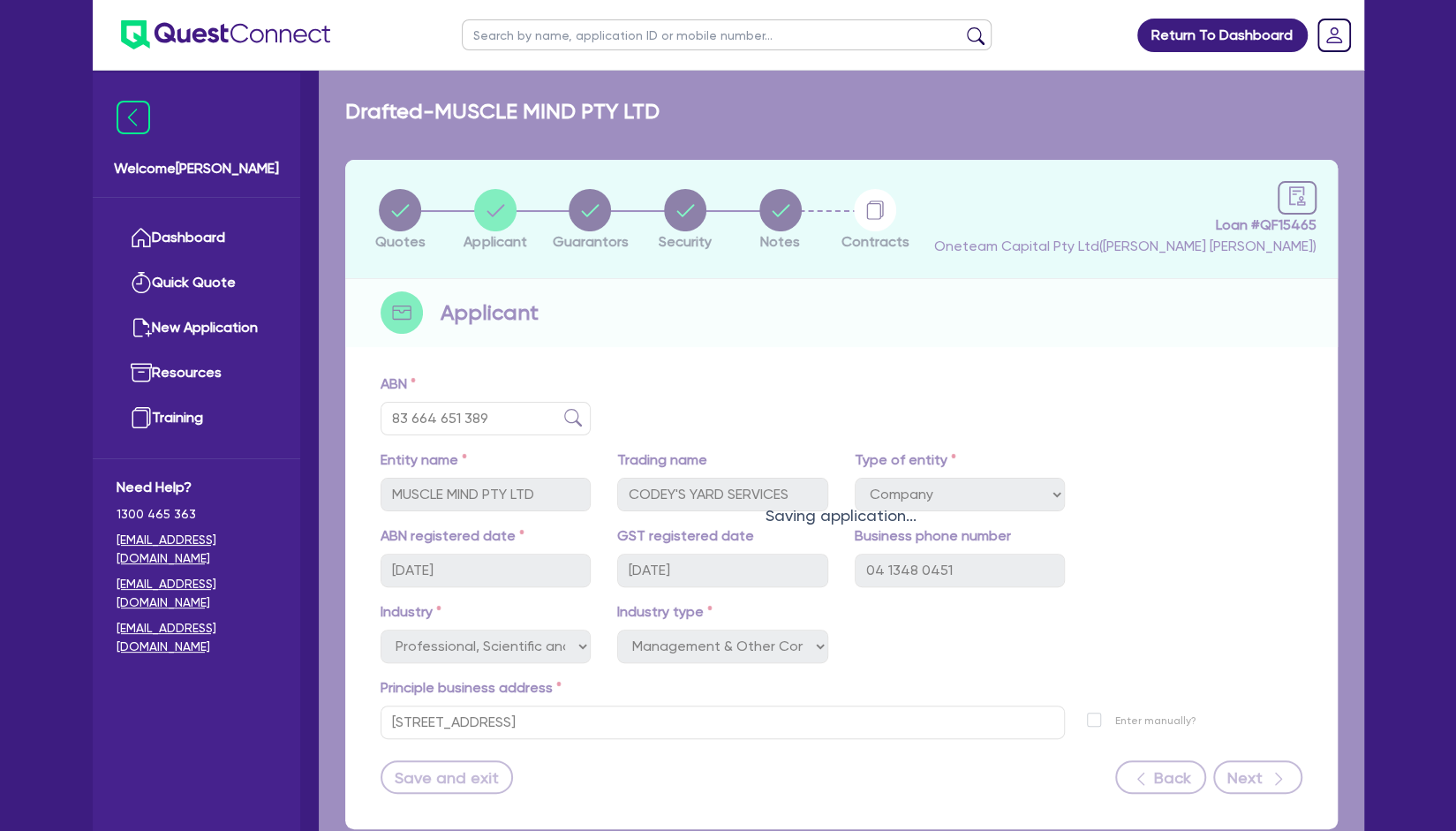
select select "VEHICLE_LOAN"
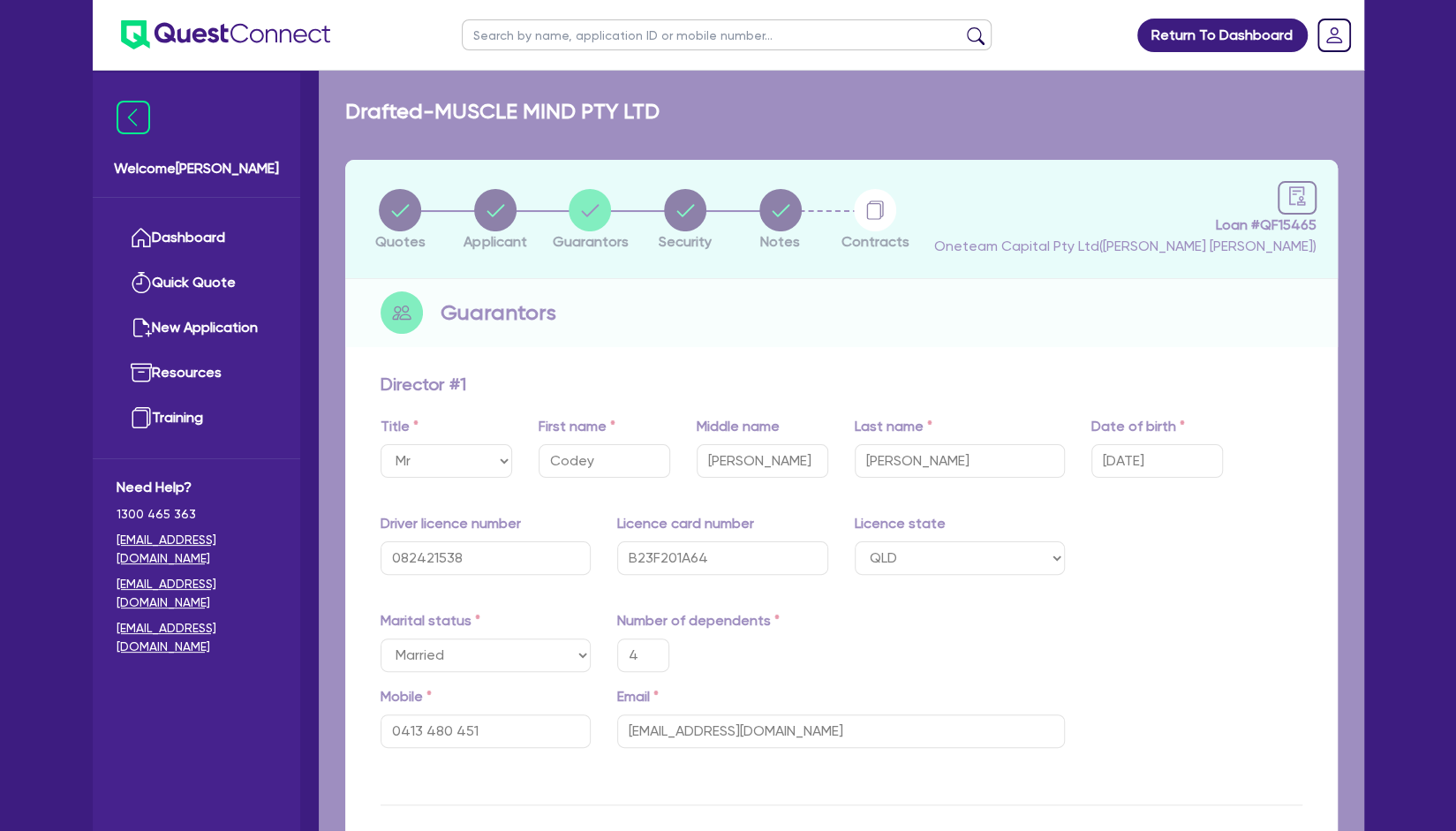
type input "4"
type input "0413 480 451"
type input "750,000"
type input "20,000"
type input "30,000"
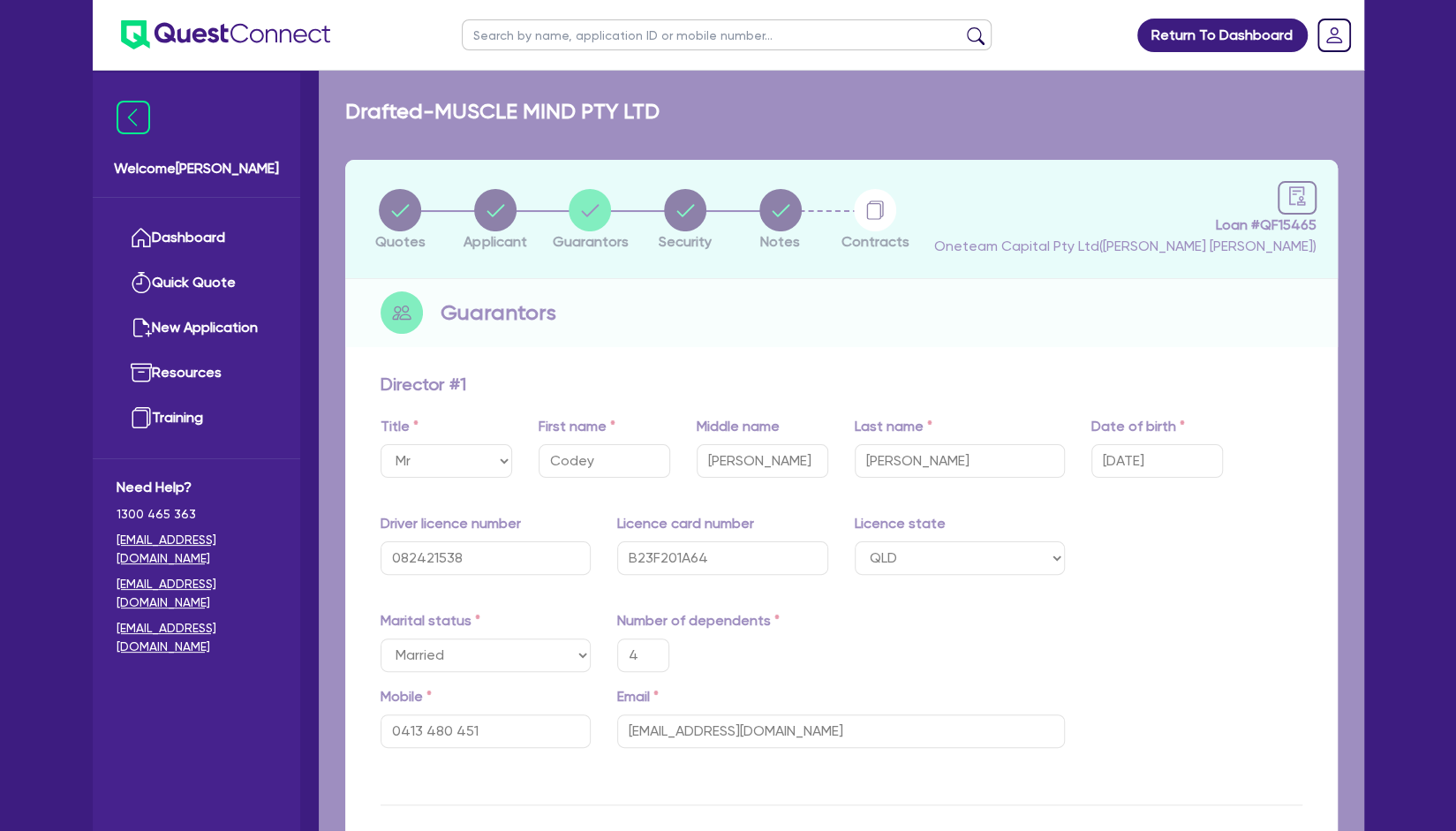
type input "50,000"
type input "35,000"
type input "80,000"
type input "90,000"
type input "40,000"
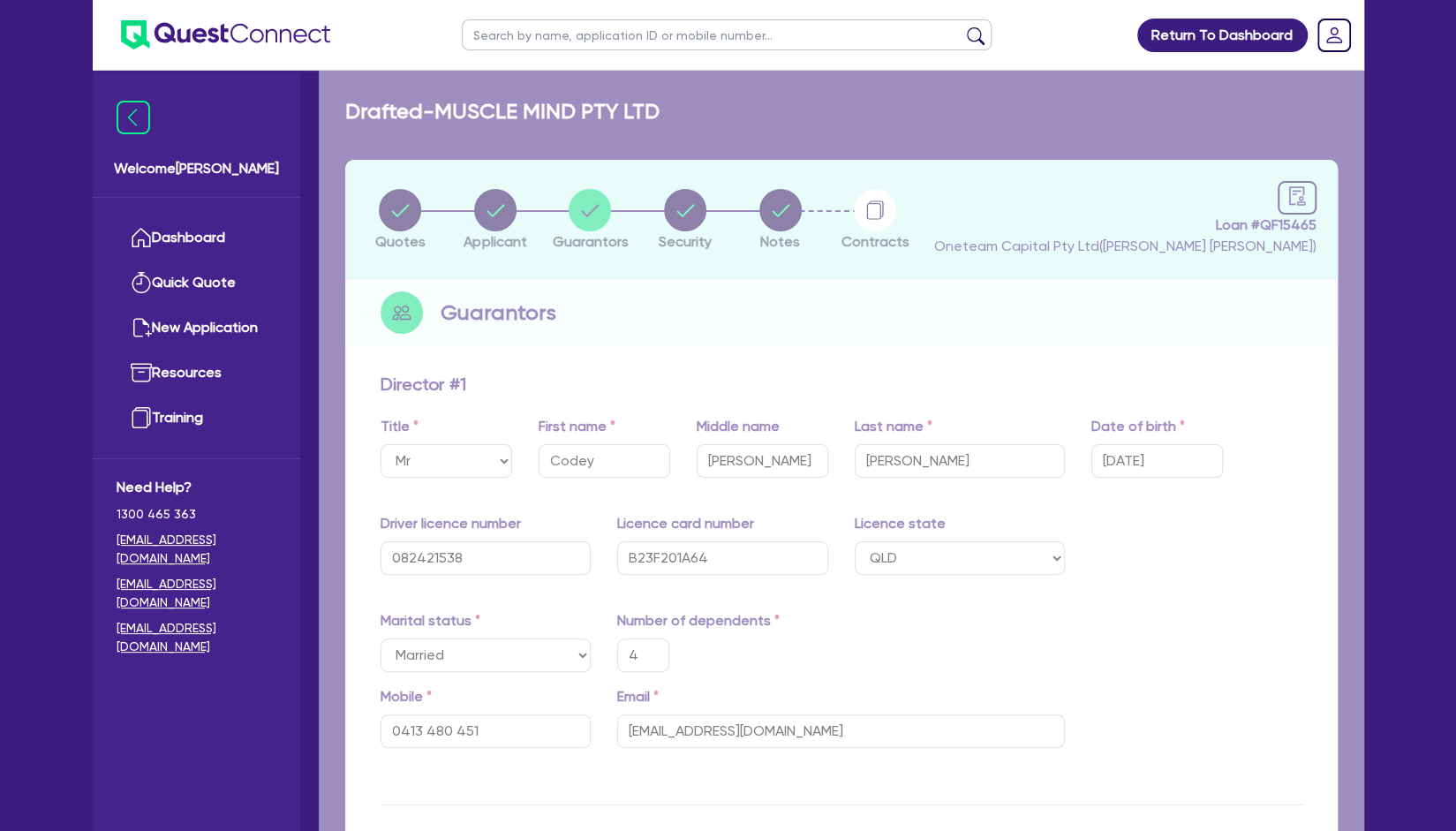
type input "35,000"
type input "50,000"
type input "45,000"
type input "80,000"
type input "1,500"
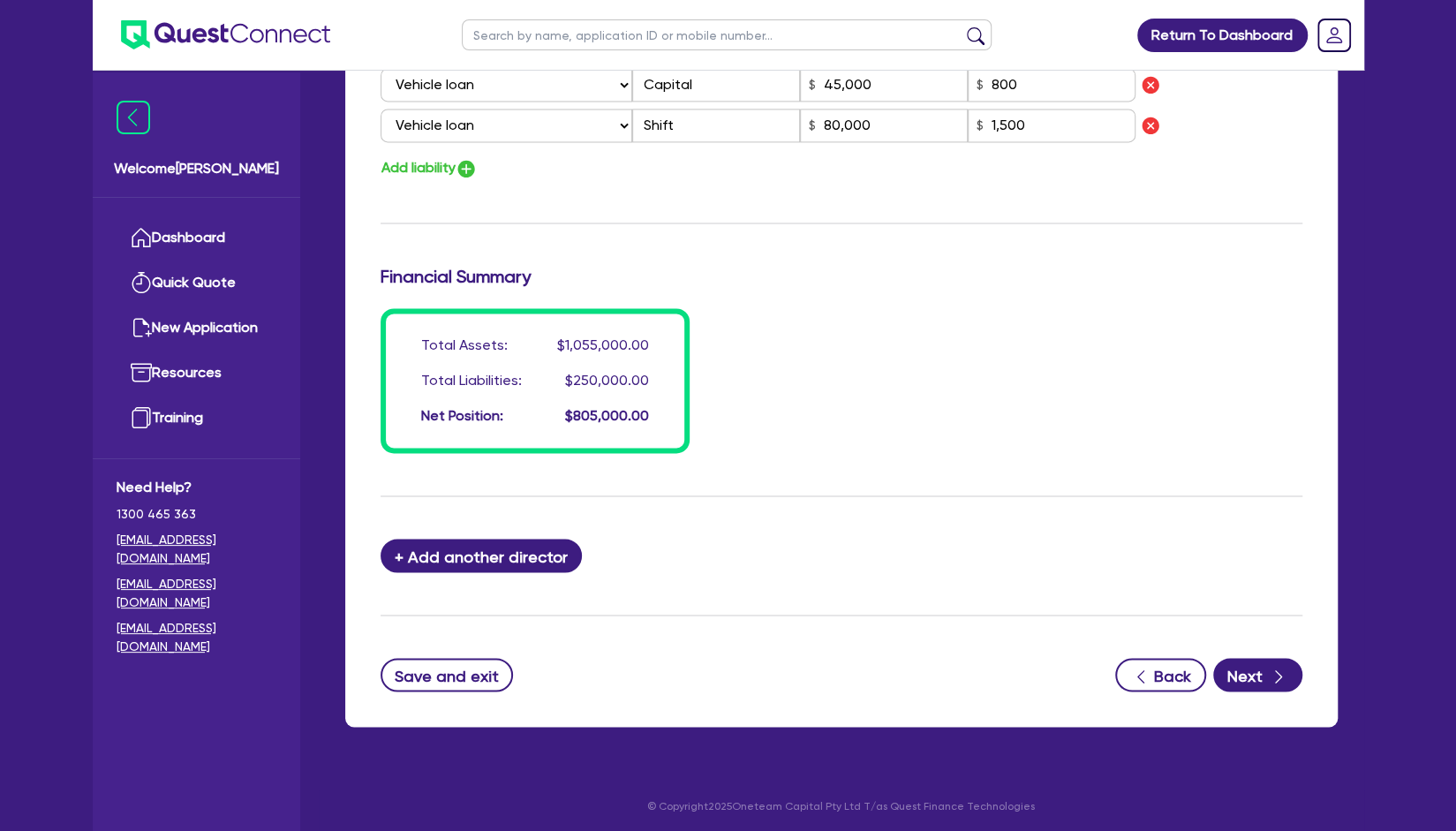
scroll to position [1632, 0]
click at [1267, 682] on button "Next" at bounding box center [1258, 675] width 89 height 34
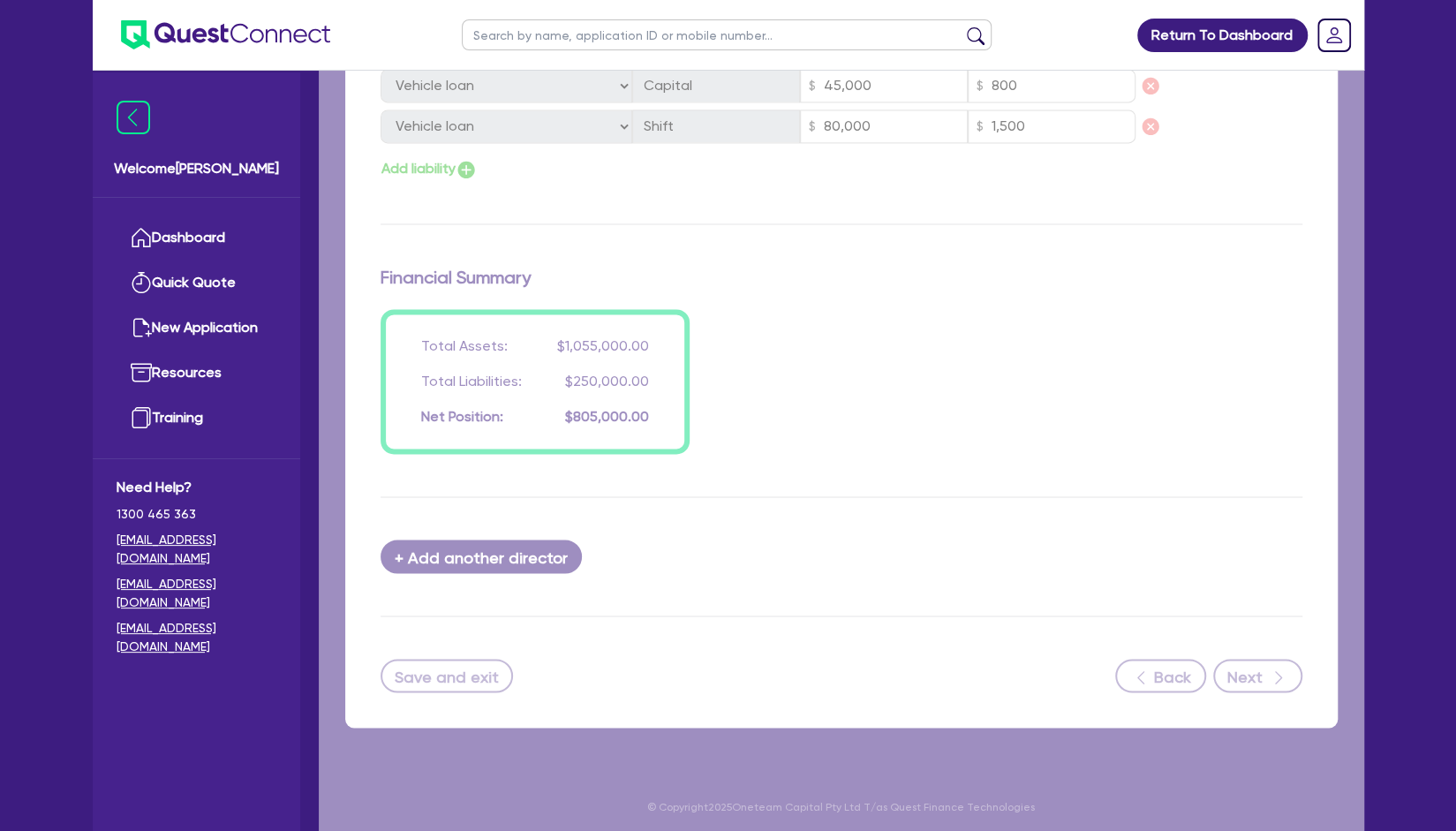
select select "SECONDARY_ASSETS"
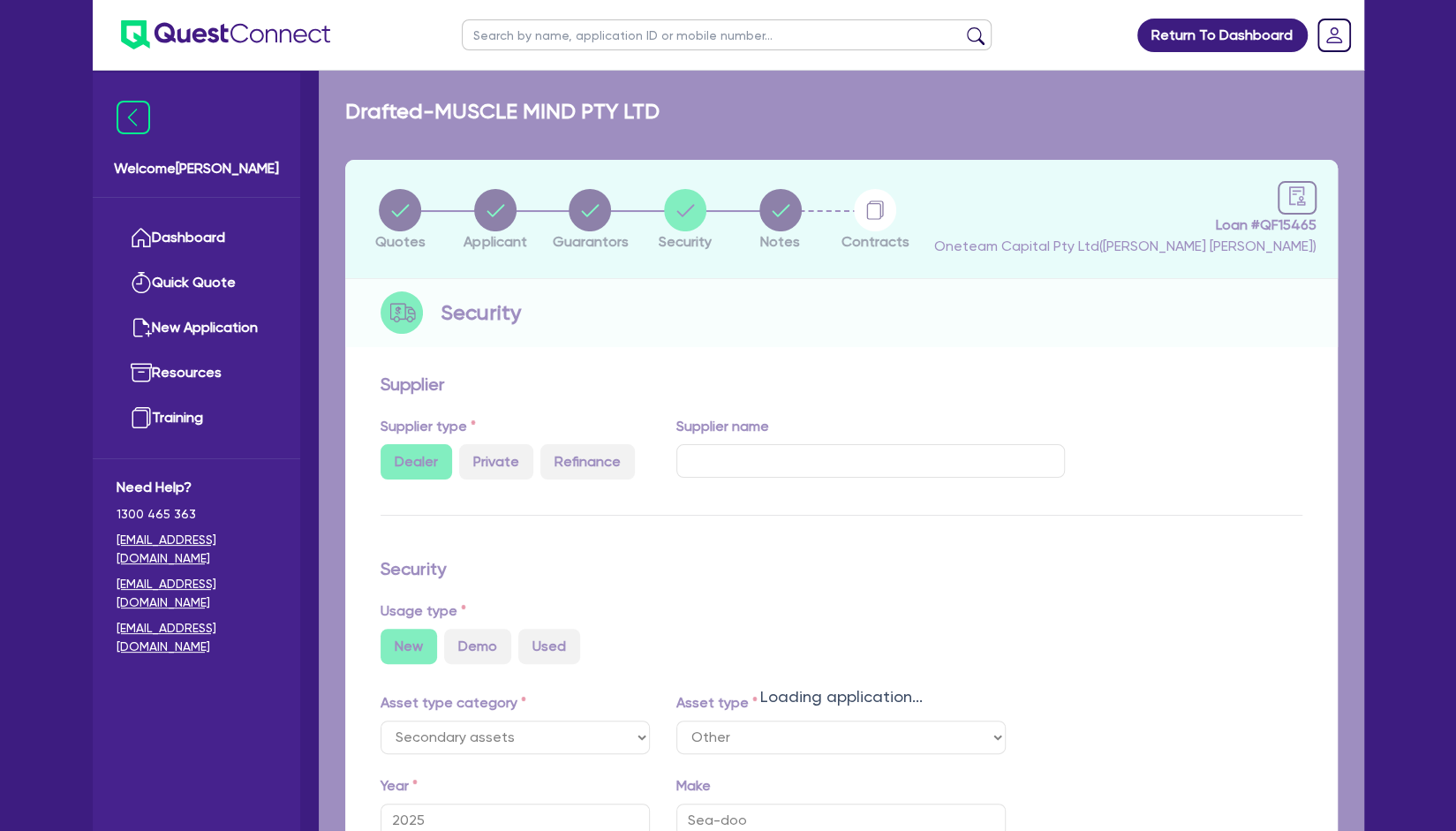
select select "OTHER"
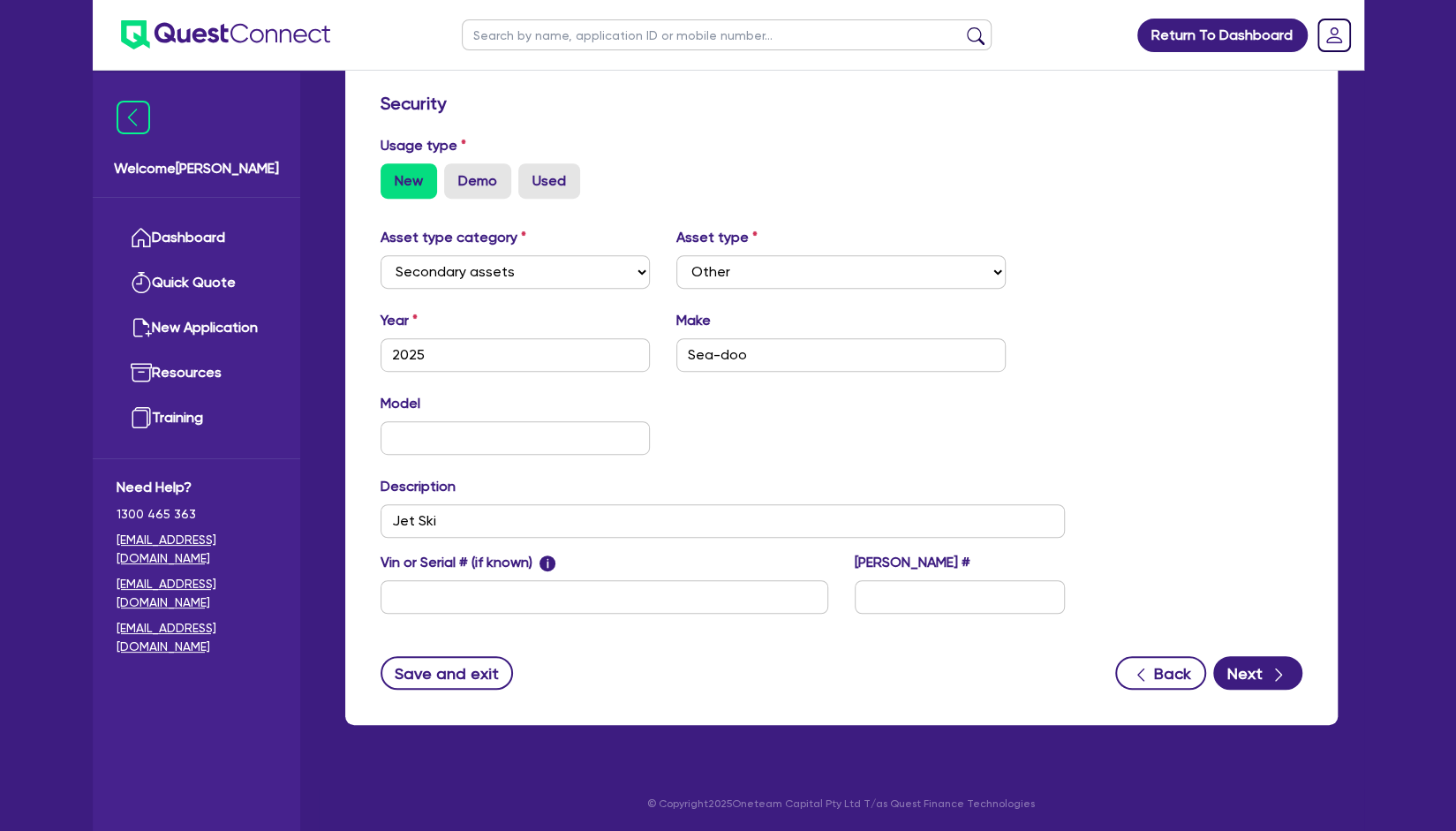
scroll to position [465, 0]
click at [1252, 673] on button "Next" at bounding box center [1258, 673] width 89 height 34
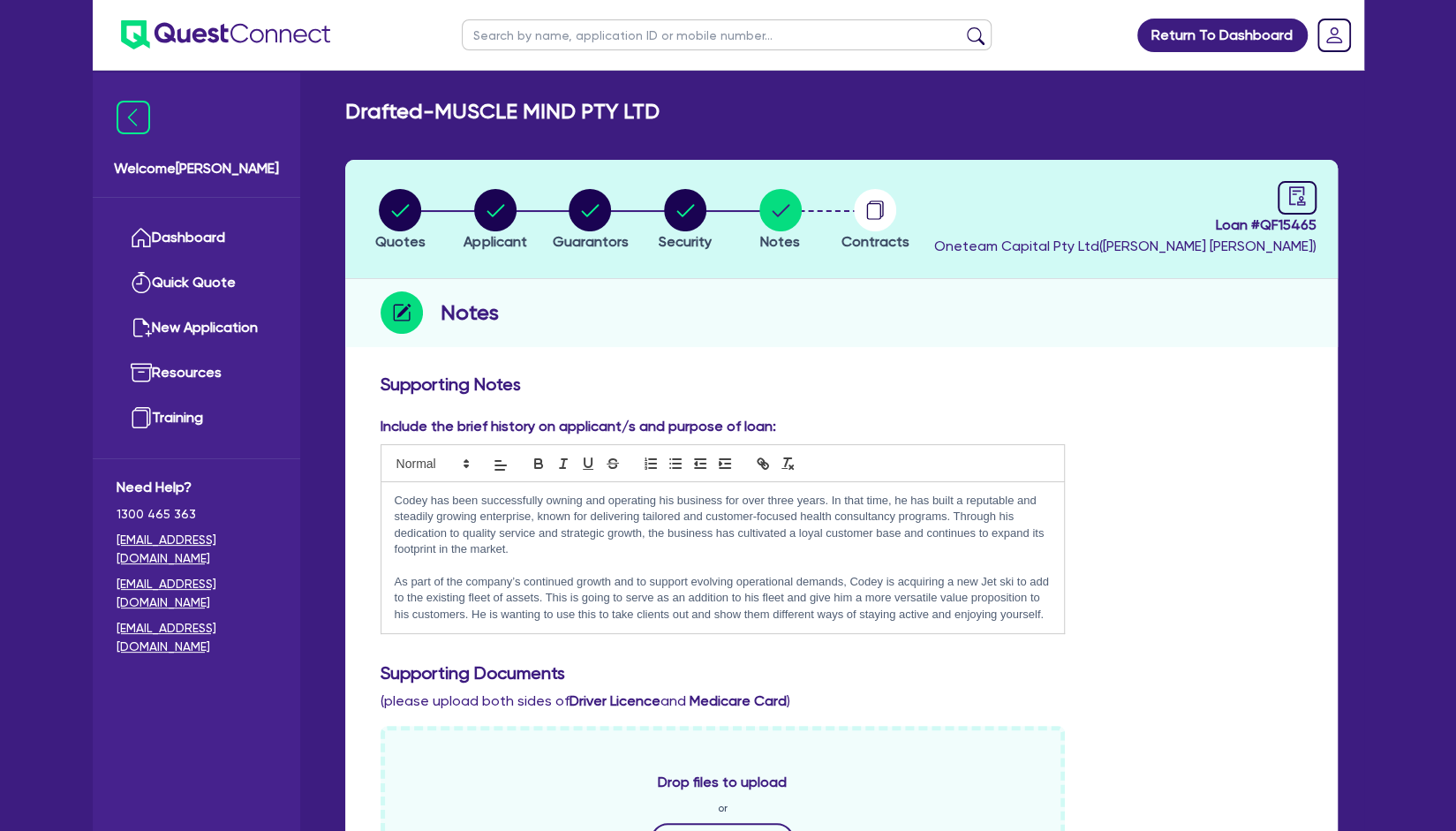
click at [588, 212] on circle "button" at bounding box center [590, 211] width 42 height 42
select select "MR"
select select "QLD"
select select "MARRIED"
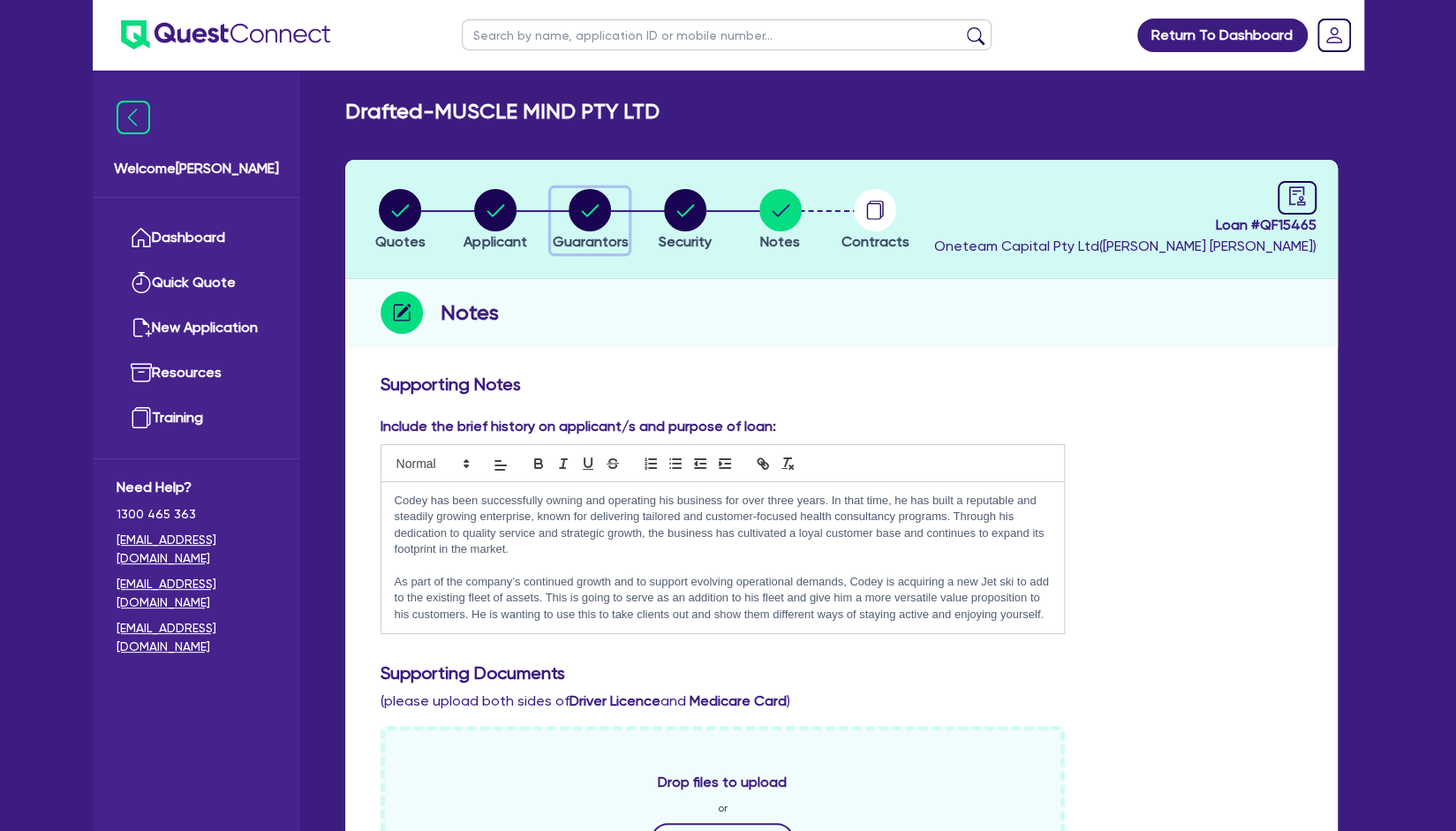
select select "PROPERTY"
select select "HOUSEHOLD_PERSONAL"
select select "CASH"
select select "VEHICLE"
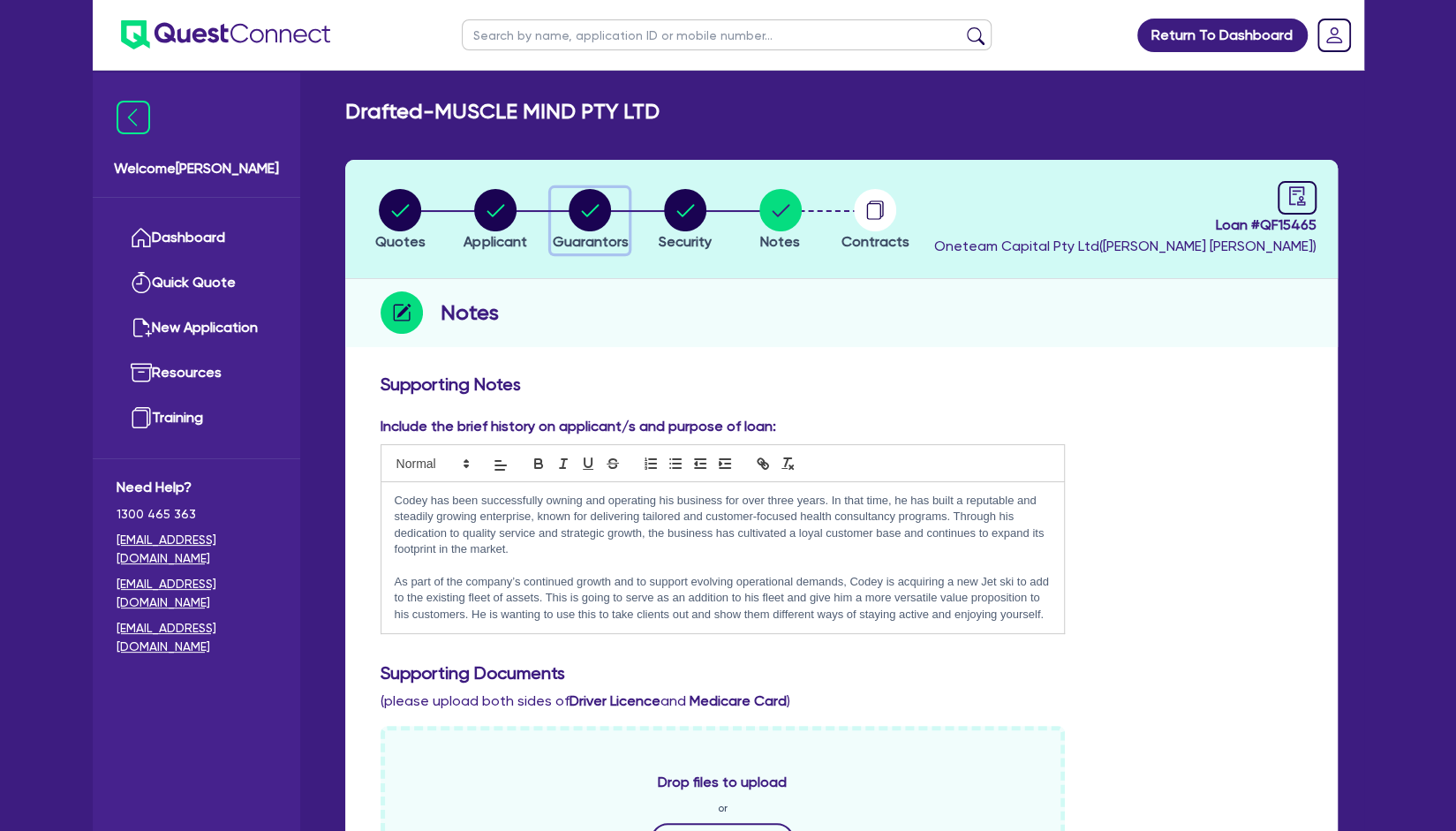
select select "VEHICLE"
select select "VEHICLE_LOAN"
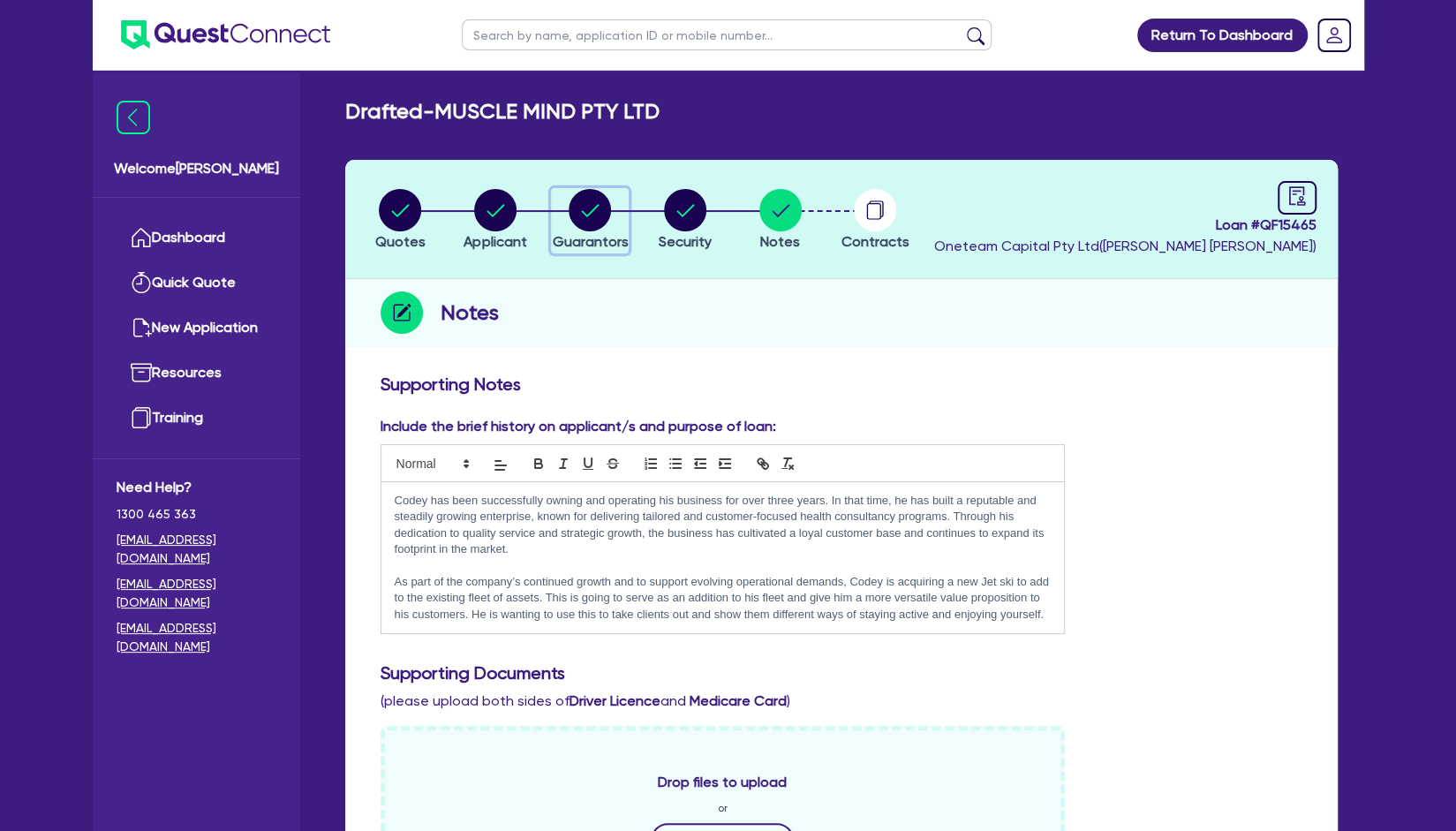
select select "VEHICLE_LOAN"
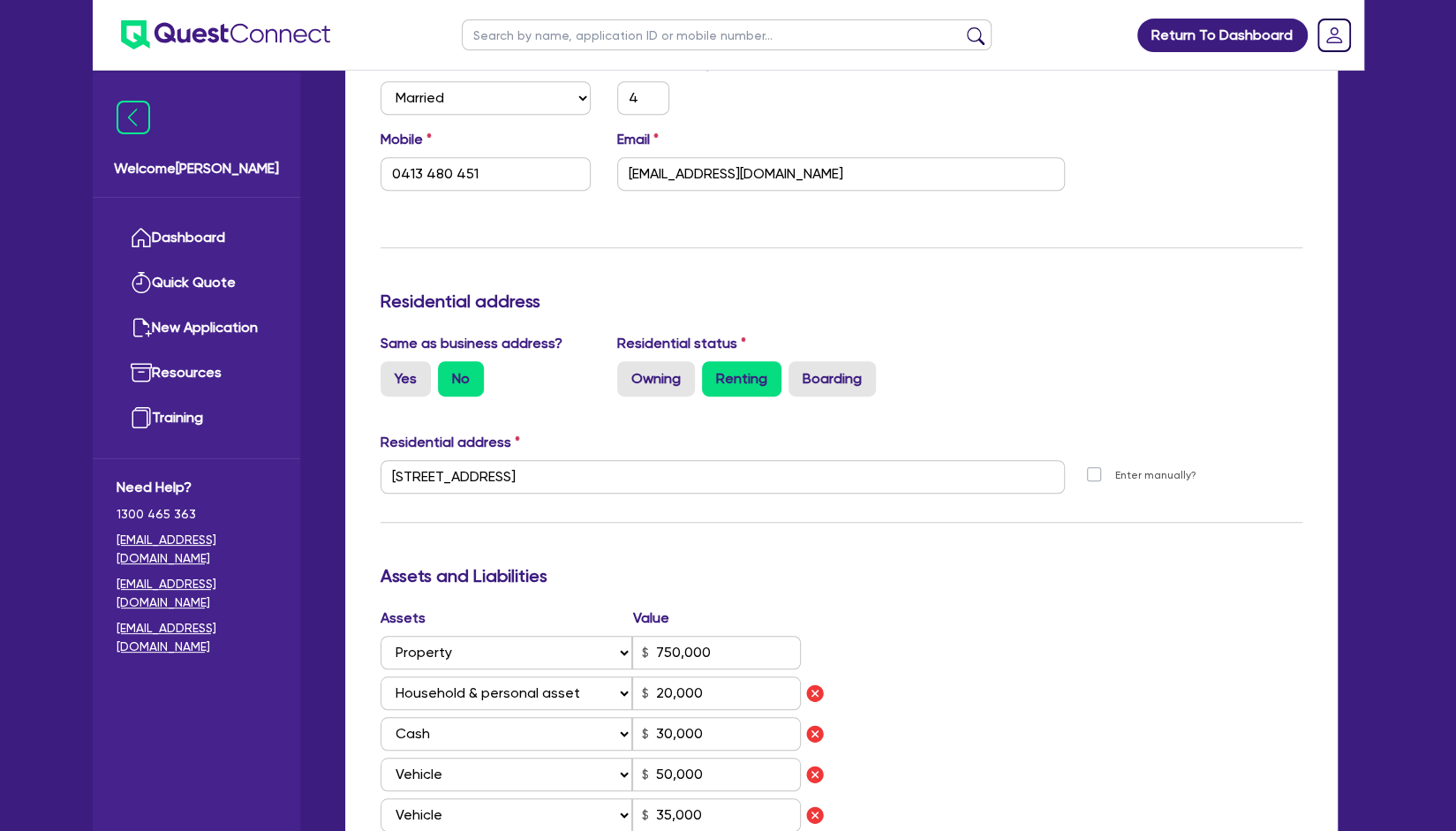
scroll to position [557, 0]
click at [676, 388] on label "Owning" at bounding box center [656, 380] width 78 height 35
click at [628, 373] on input "Owning" at bounding box center [622, 367] width 12 height 12
radio input "true"
type input "4"
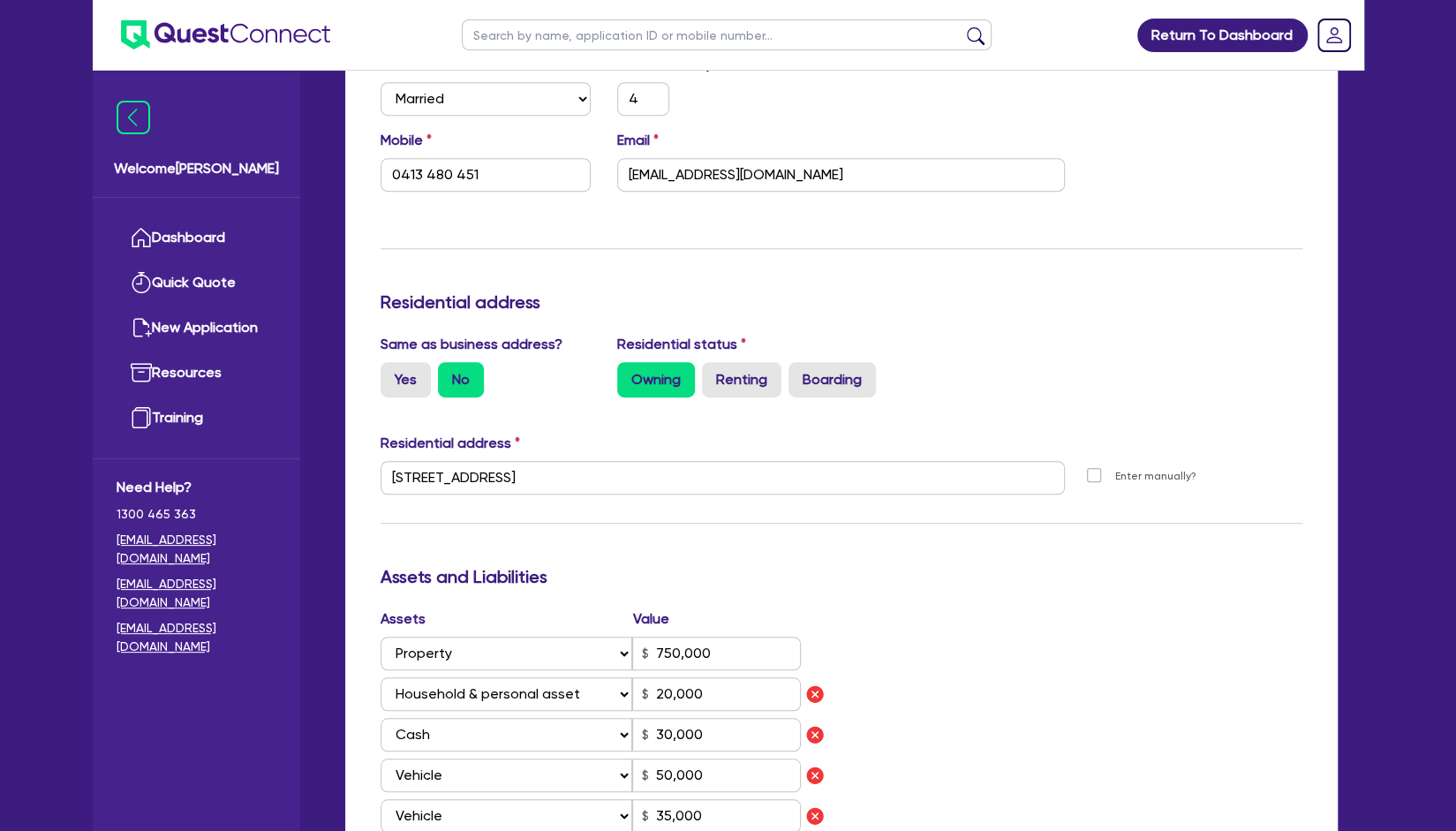
type input "0413 480 451"
type input "750,000"
type input "20,000"
type input "30,000"
type input "50,000"
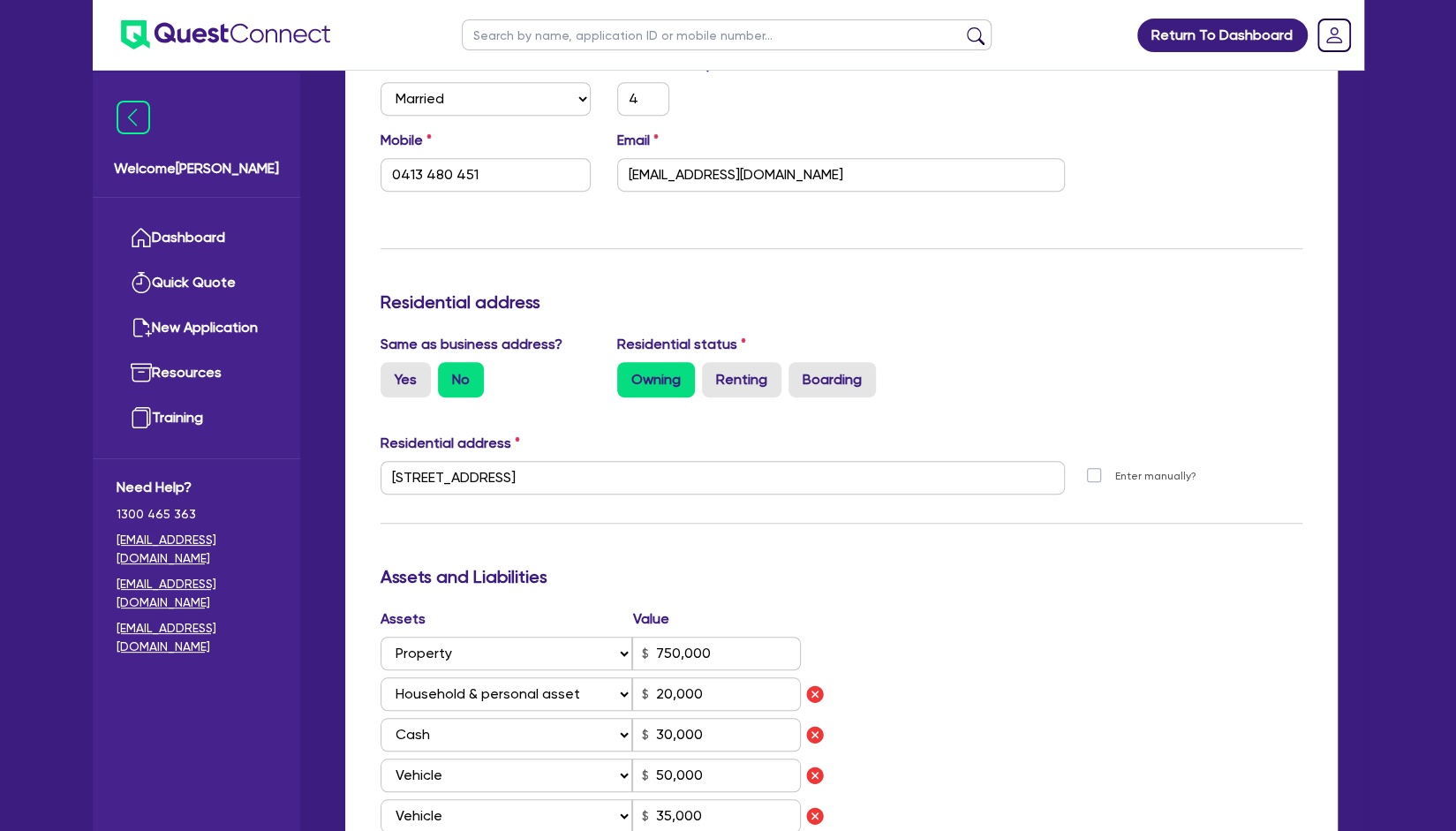
type input "35,000"
type input "80,000"
type input "90,000"
type input "40,000"
type input "35,000"
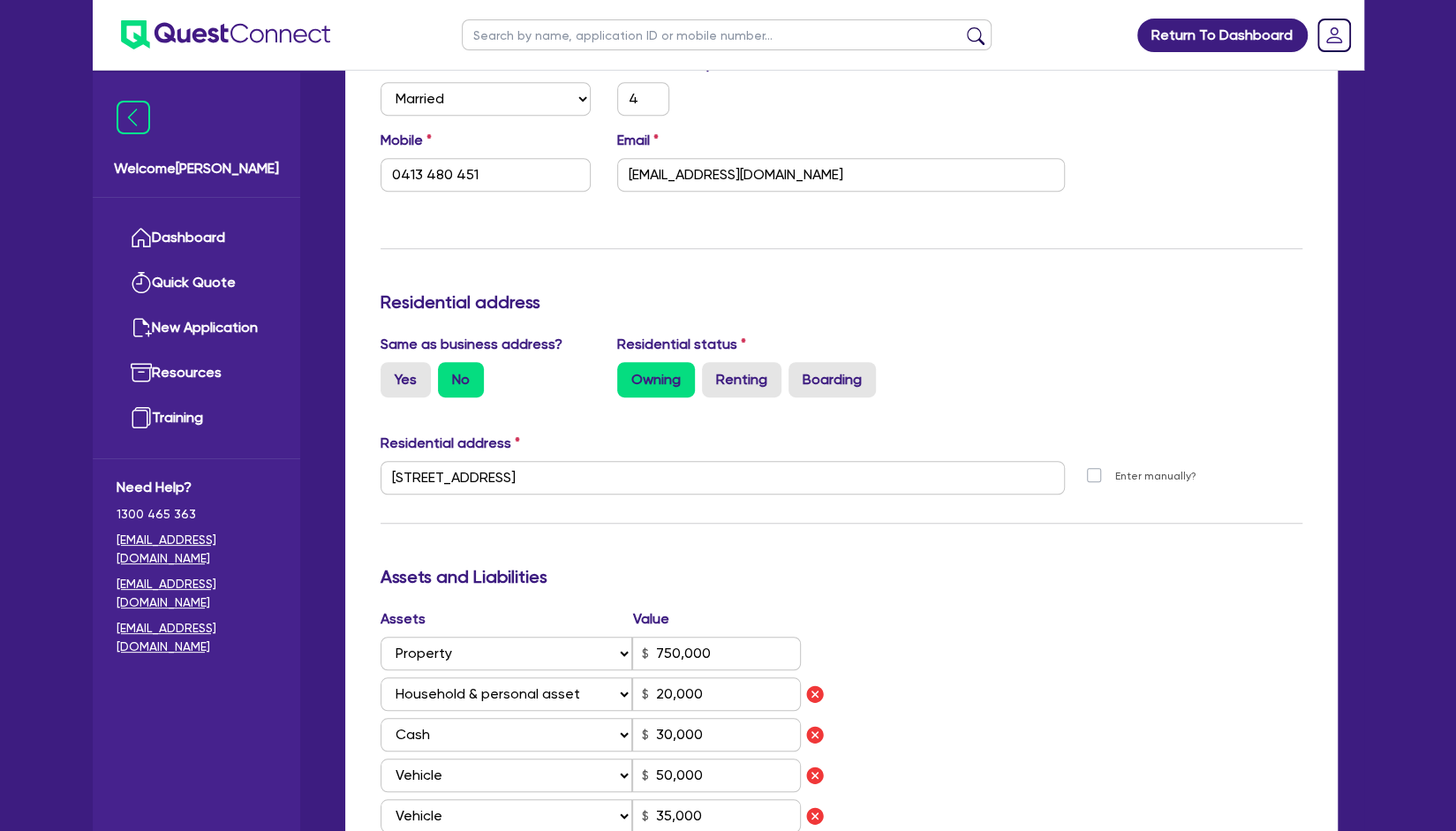
type input "50,000"
type input "45,000"
type input "80,000"
type input "1,500"
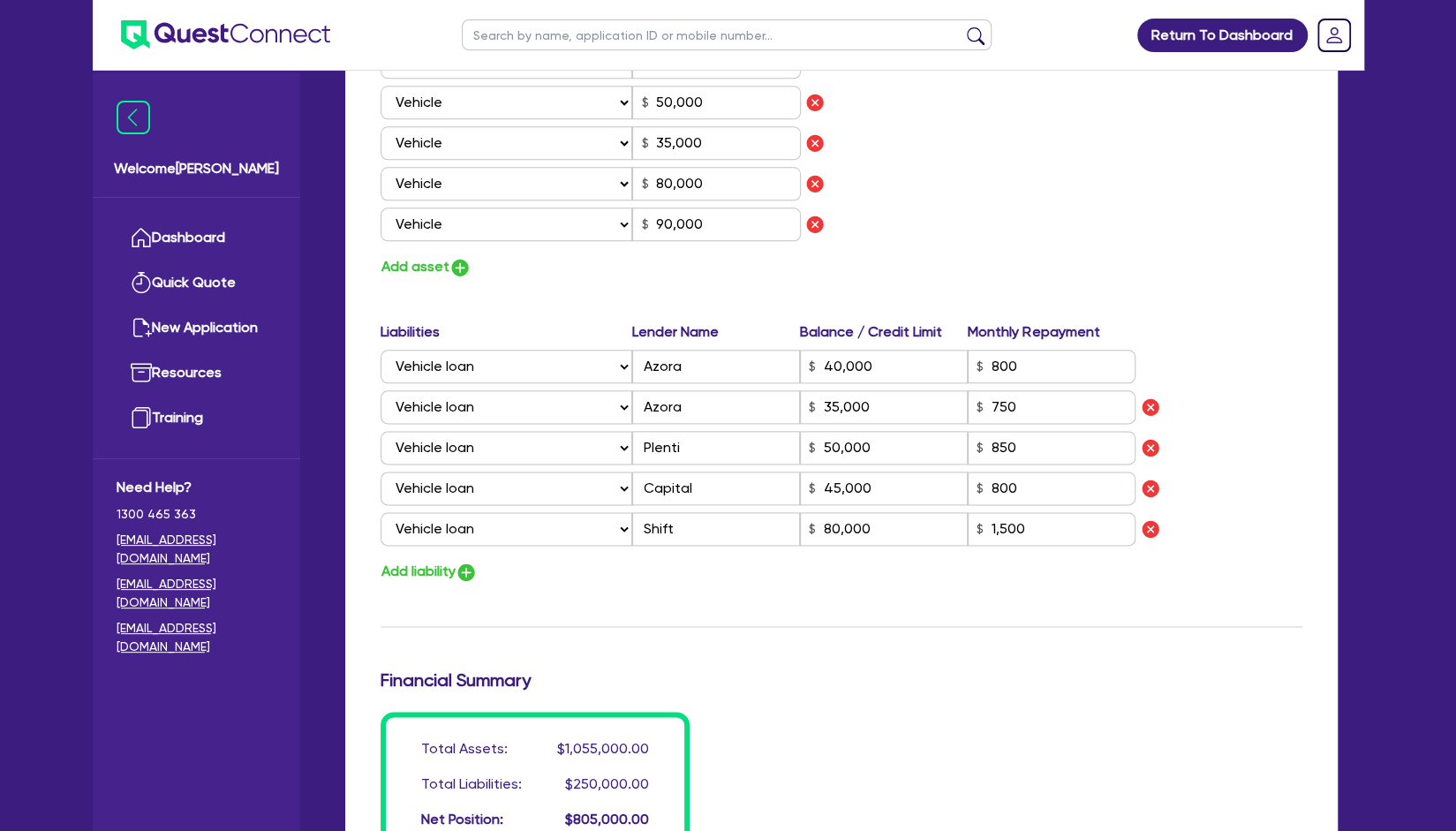
scroll to position [1633, 0]
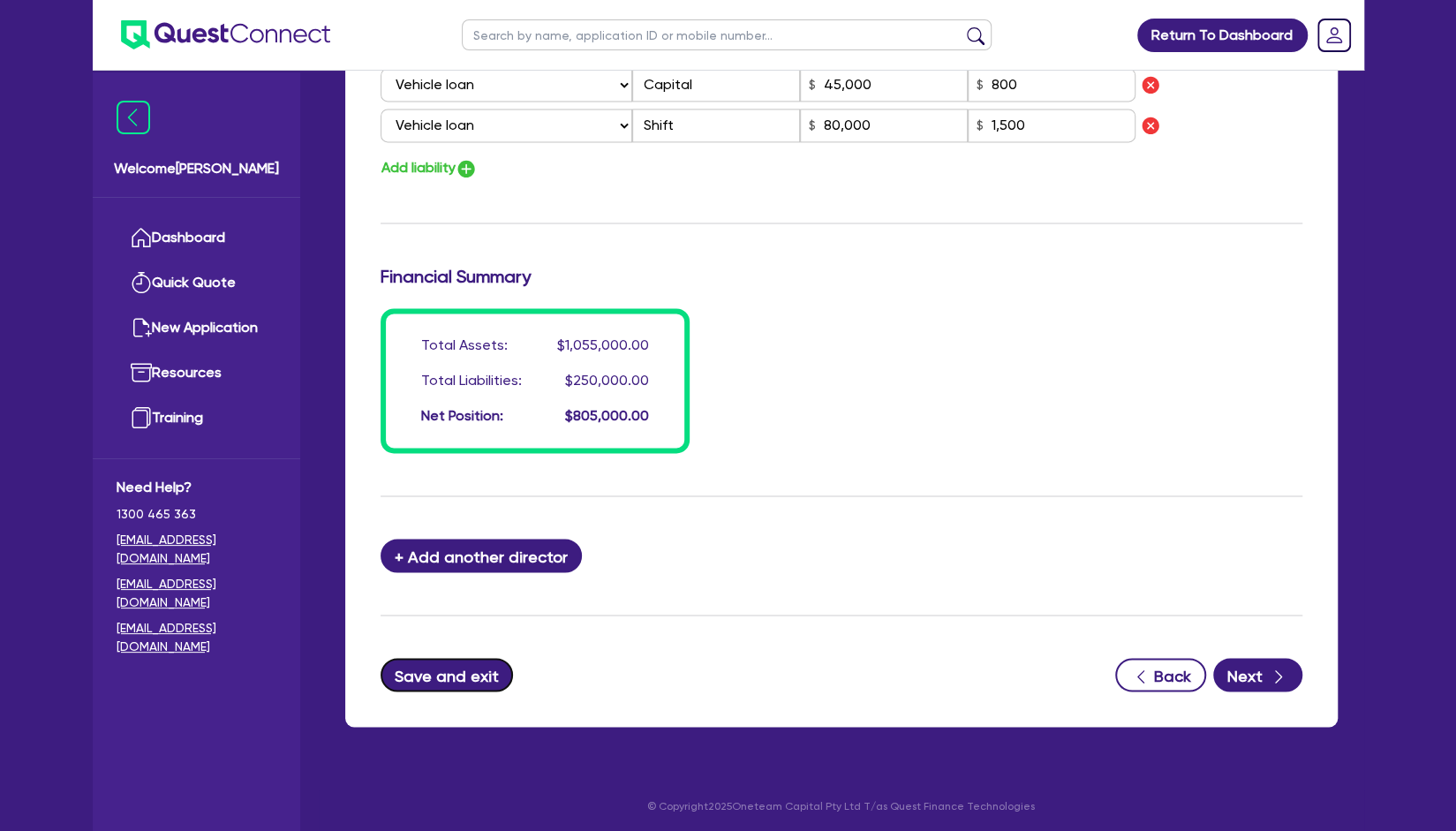
click at [442, 688] on button "Save and exit" at bounding box center [447, 674] width 134 height 34
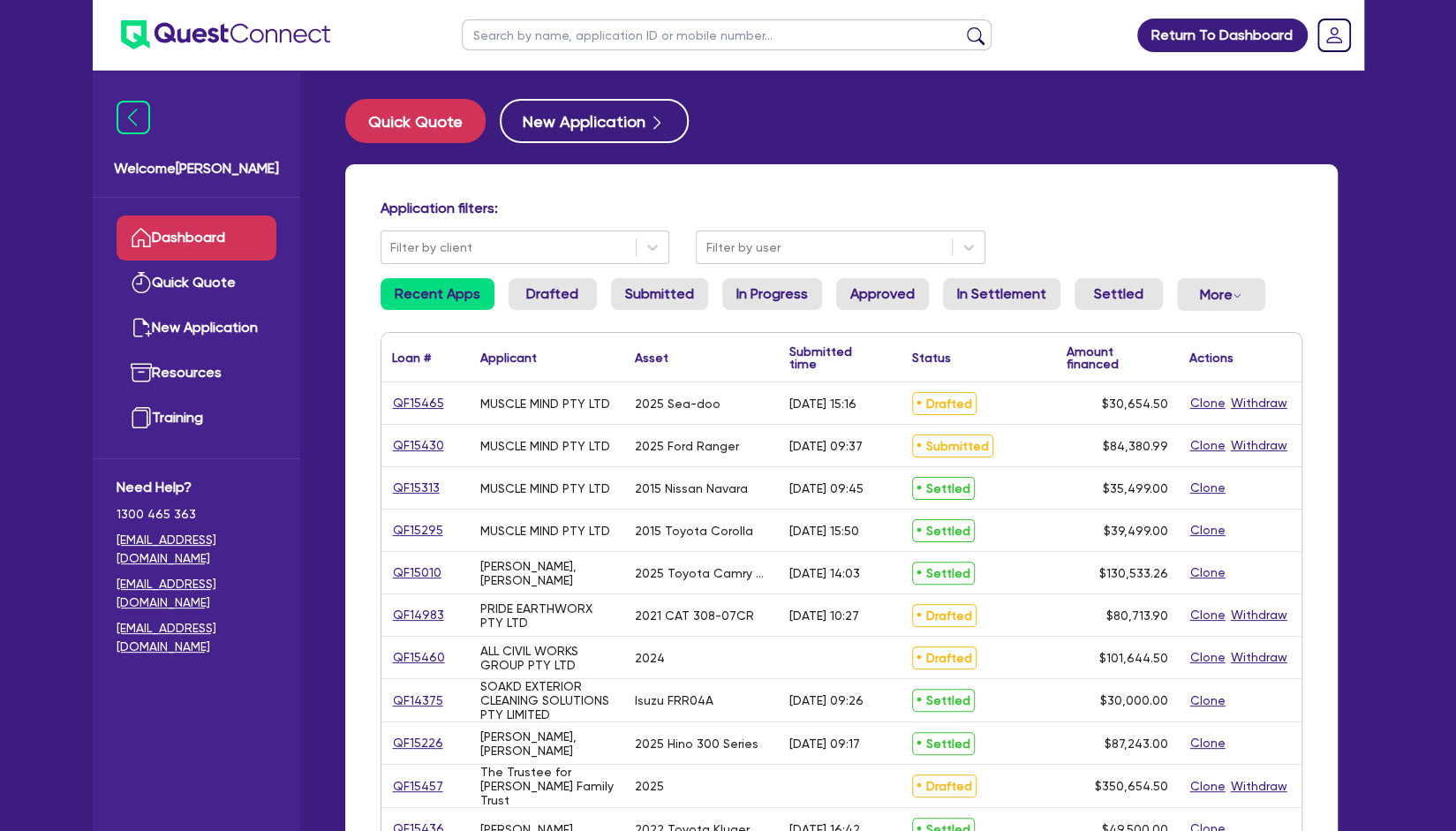
click at [1072, 118] on div "Quick Quote New Application" at bounding box center [842, 121] width 993 height 44
